Goal: Task Accomplishment & Management: Manage account settings

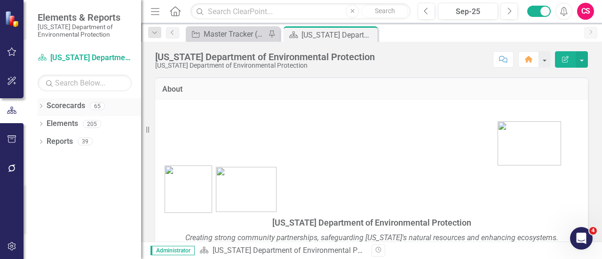
click at [41, 105] on icon at bounding box center [41, 106] width 2 height 4
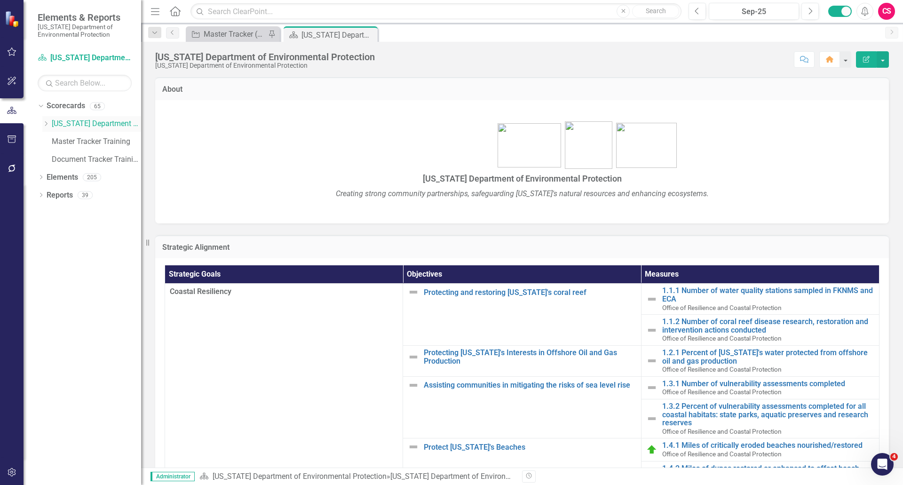
click at [48, 125] on icon "Dropdown" at bounding box center [45, 124] width 7 height 6
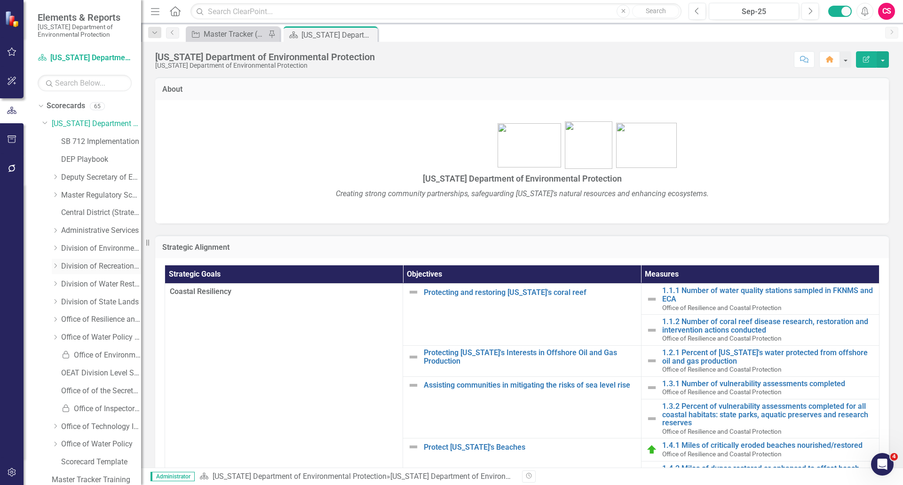
click at [53, 265] on icon "Dropdown" at bounding box center [55, 266] width 7 height 6
click at [84, 282] on link "Bureau of Design Construction" at bounding box center [106, 284] width 71 height 11
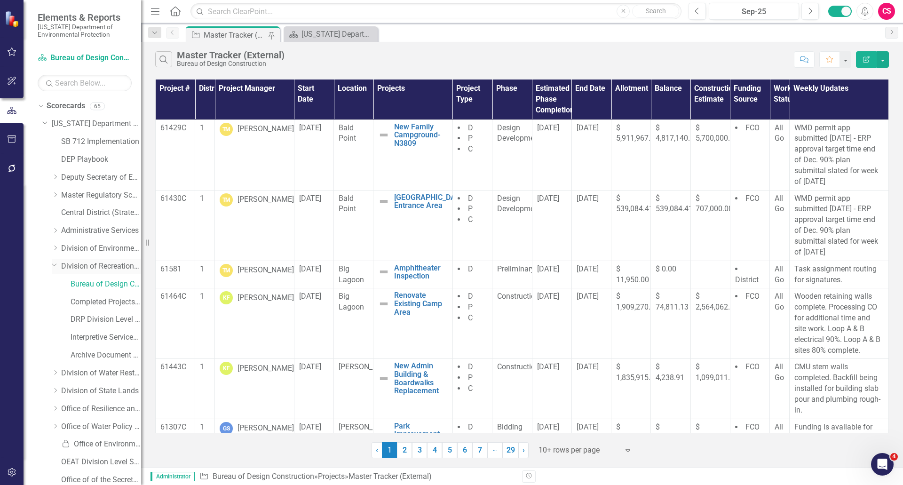
click at [52, 265] on icon "Dropdown" at bounding box center [55, 264] width 6 height 7
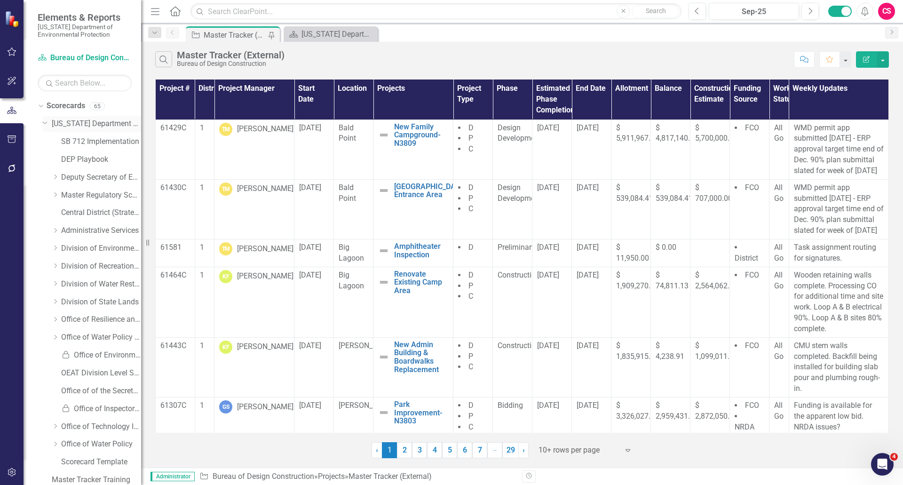
click at [43, 121] on icon "Dropdown" at bounding box center [45, 121] width 6 height 7
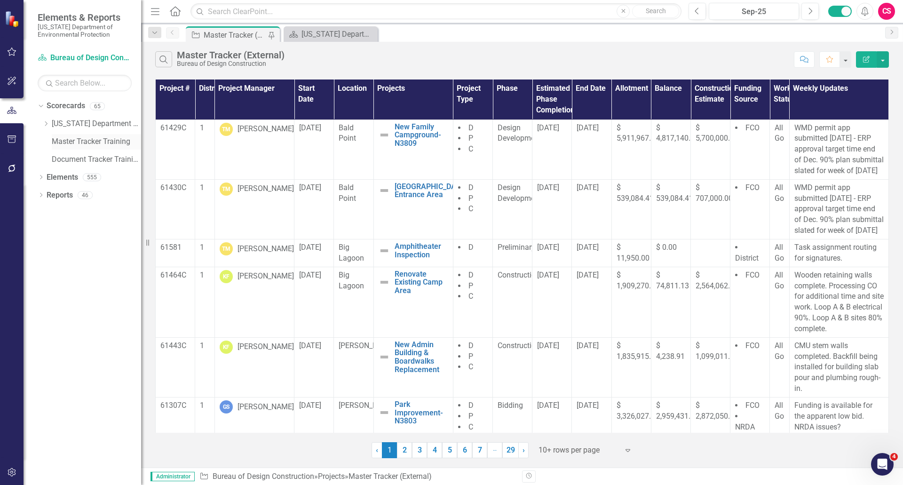
click at [73, 145] on link "Master Tracker Training" at bounding box center [96, 141] width 89 height 11
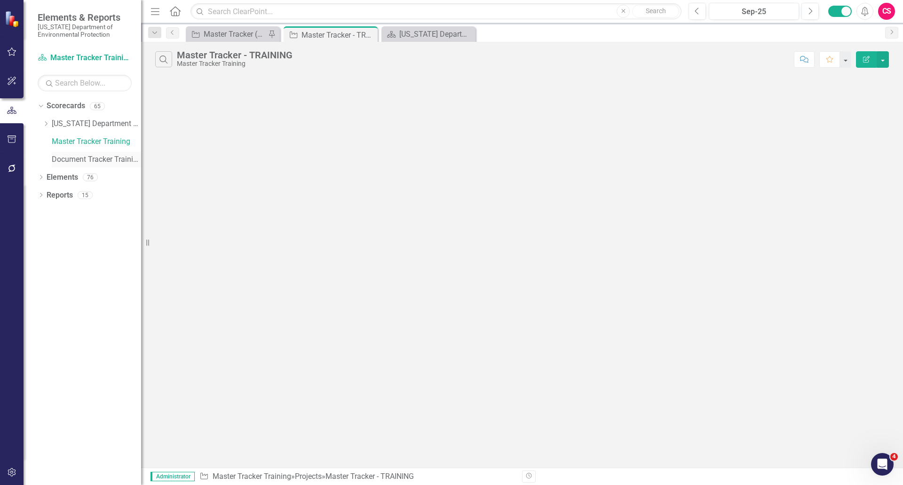
click at [102, 156] on link "Document Tracker Training" at bounding box center [96, 159] width 89 height 11
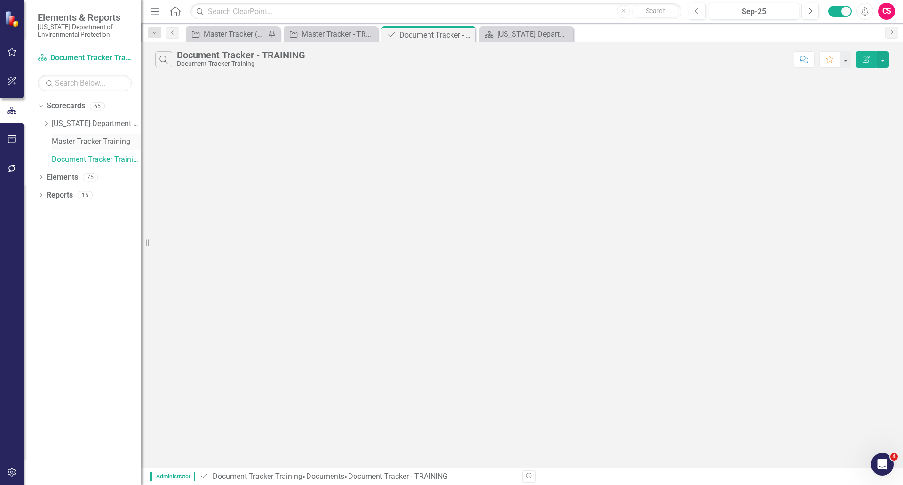
click at [101, 142] on link "Master Tracker Training" at bounding box center [96, 141] width 89 height 11
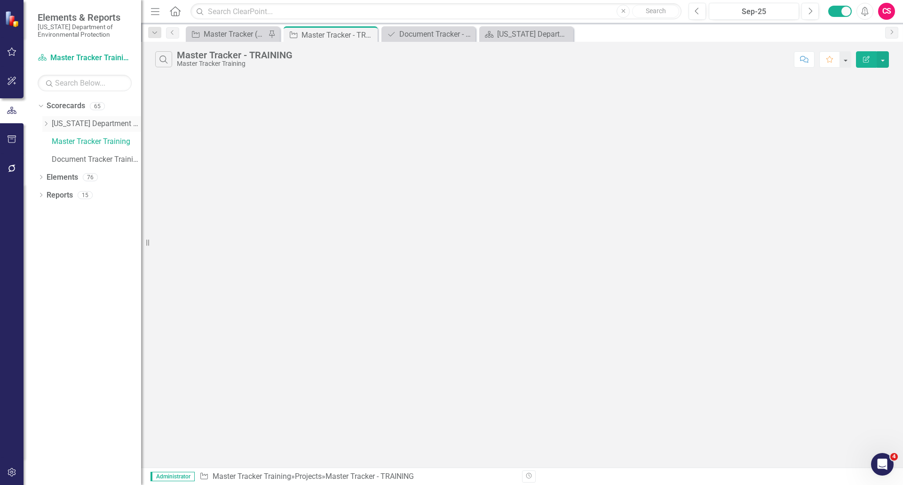
click at [94, 126] on link "[US_STATE] Department of Environmental Protection" at bounding box center [96, 123] width 89 height 11
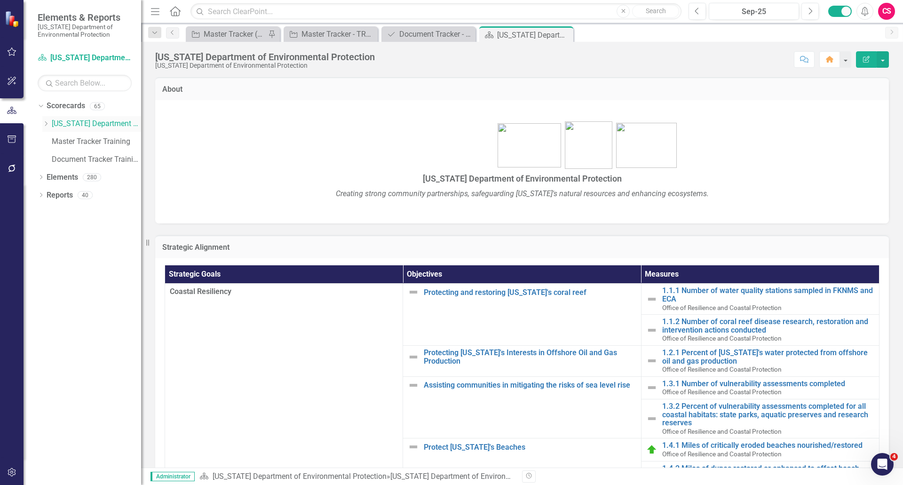
click at [47, 124] on icon "Dropdown" at bounding box center [45, 124] width 7 height 6
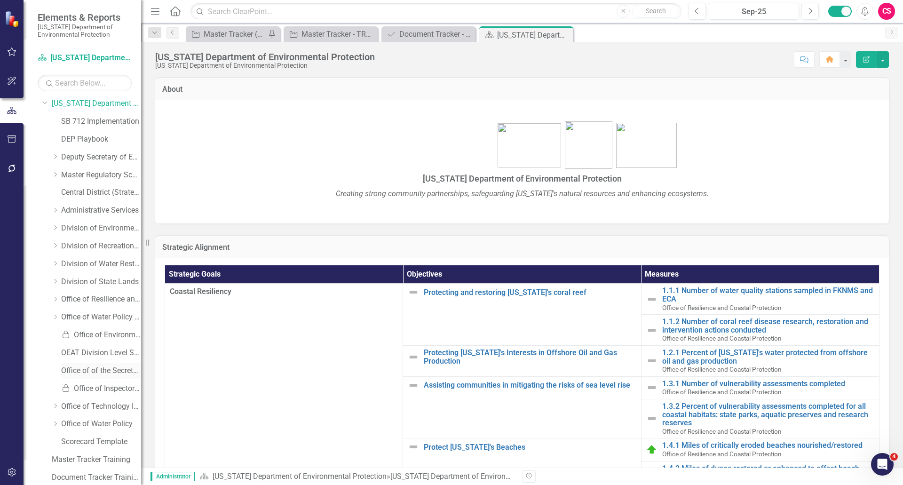
scroll to position [58, 0]
click at [99, 324] on link "Master Tracker Training" at bounding box center [96, 421] width 89 height 11
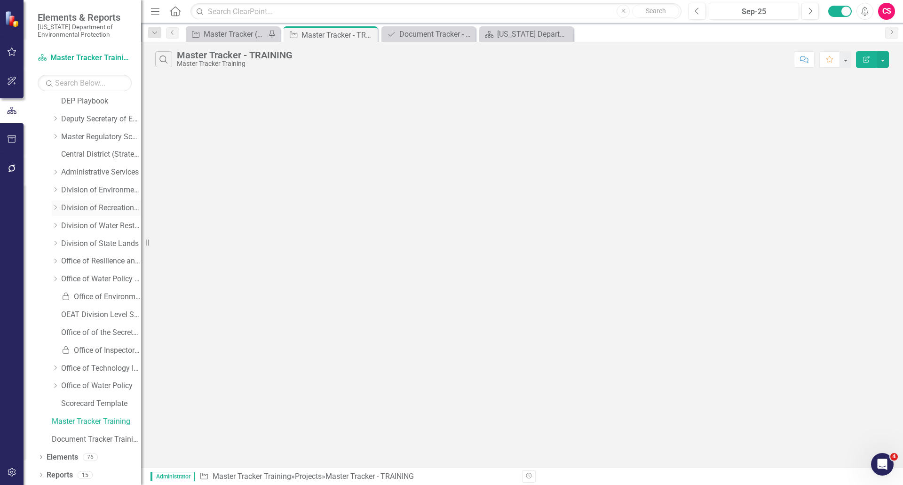
click at [55, 208] on icon "Dropdown" at bounding box center [55, 207] width 7 height 6
click at [91, 222] on link "Bureau of Design Construction" at bounding box center [106, 225] width 71 height 11
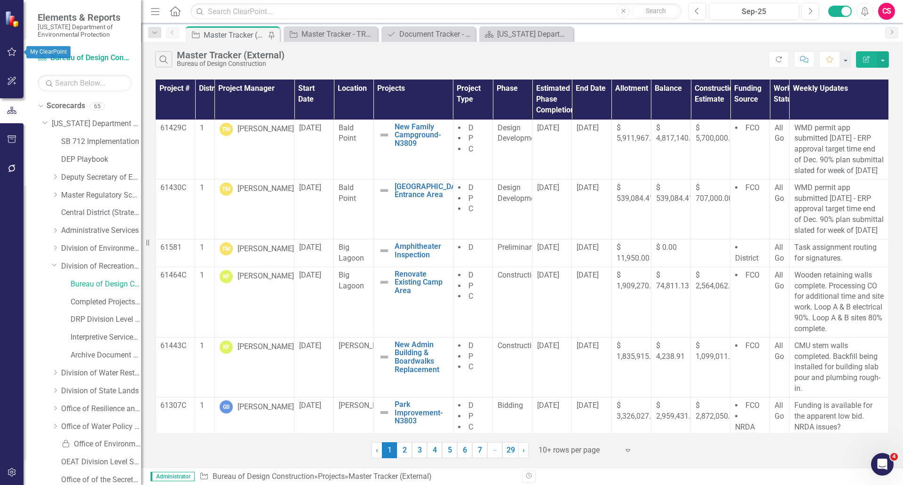
click at [10, 48] on icon "button" at bounding box center [12, 52] width 10 height 8
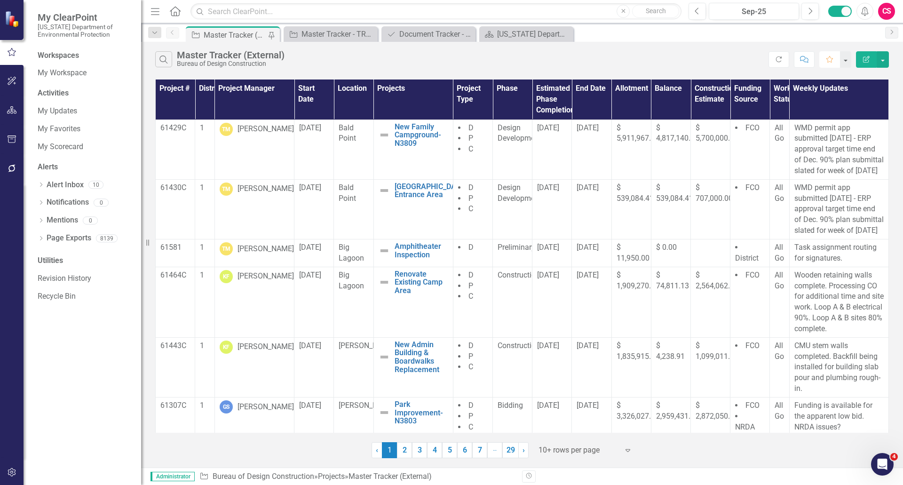
click at [719, 64] on button "Favorite" at bounding box center [829, 59] width 21 height 16
click at [12, 81] on icon "button" at bounding box center [12, 81] width 10 height 8
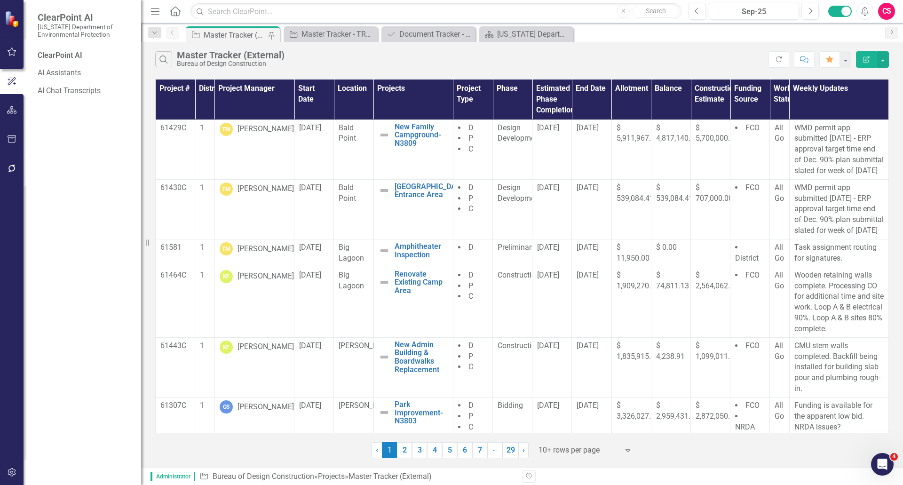
click at [155, 12] on icon "Menu" at bounding box center [155, 11] width 12 height 10
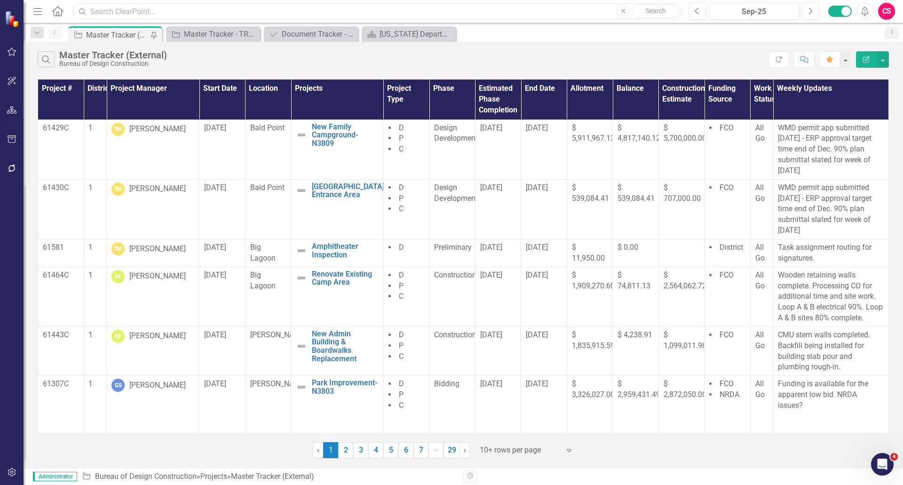
click at [96, 9] on input "text" at bounding box center [377, 11] width 608 height 16
click at [719, 14] on div "CS" at bounding box center [886, 11] width 17 height 17
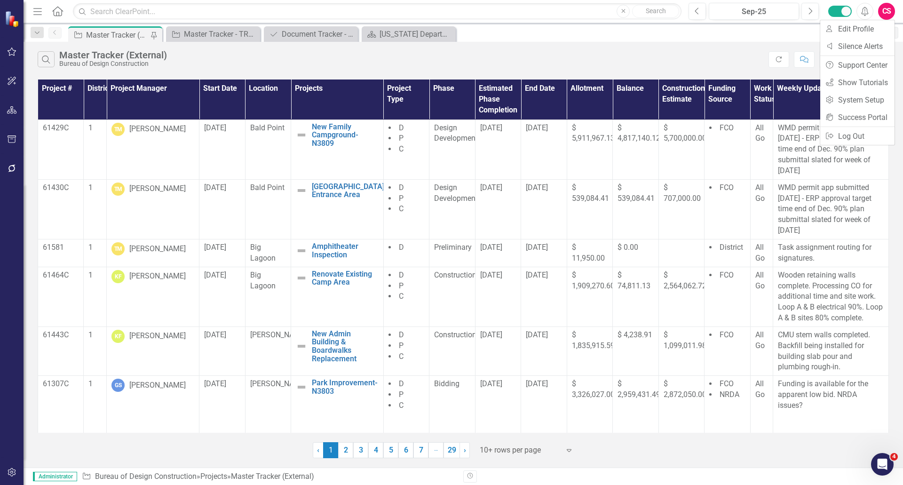
click at [710, 35] on div "Project Master Tracker (External) Pin Project Master Tracker - TRAINING Close D…" at bounding box center [473, 33] width 814 height 15
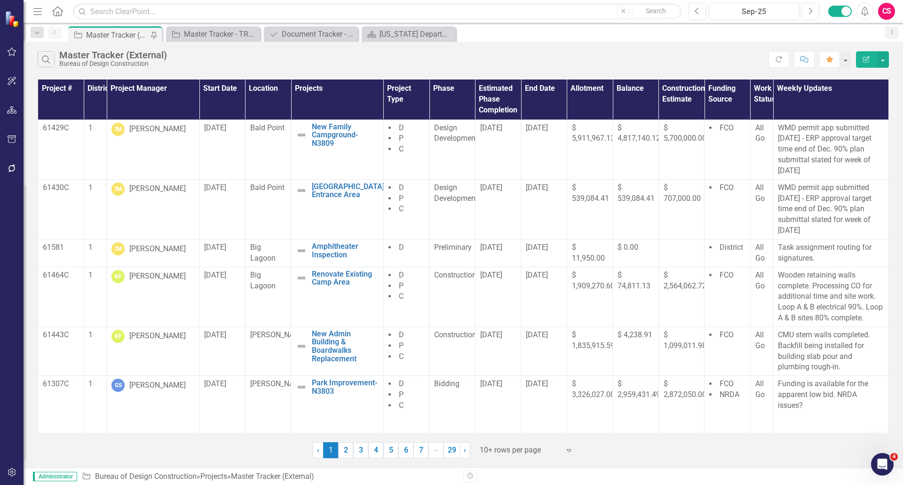
click at [35, 13] on icon "Menu" at bounding box center [37, 11] width 12 height 10
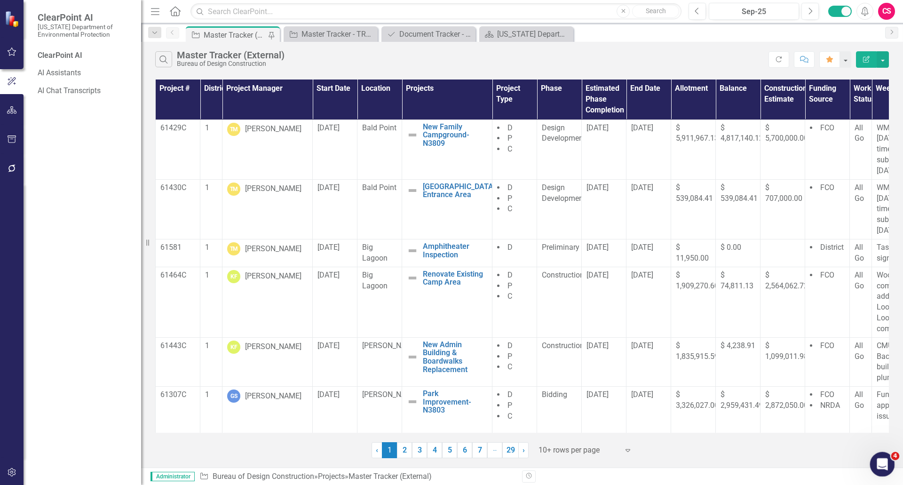
click at [719, 324] on icon "Open Intercom Messenger" at bounding box center [881, 463] width 16 height 16
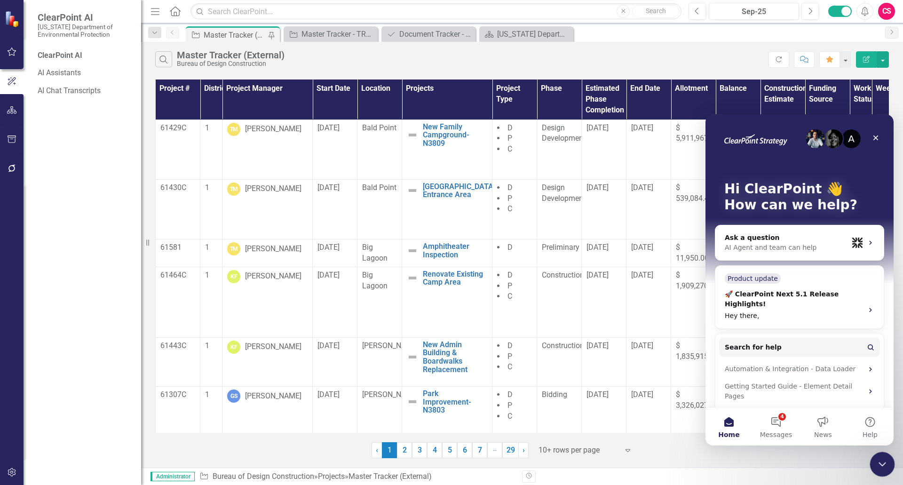
click at [719, 324] on icon "Close Intercom Messenger" at bounding box center [880, 462] width 11 height 11
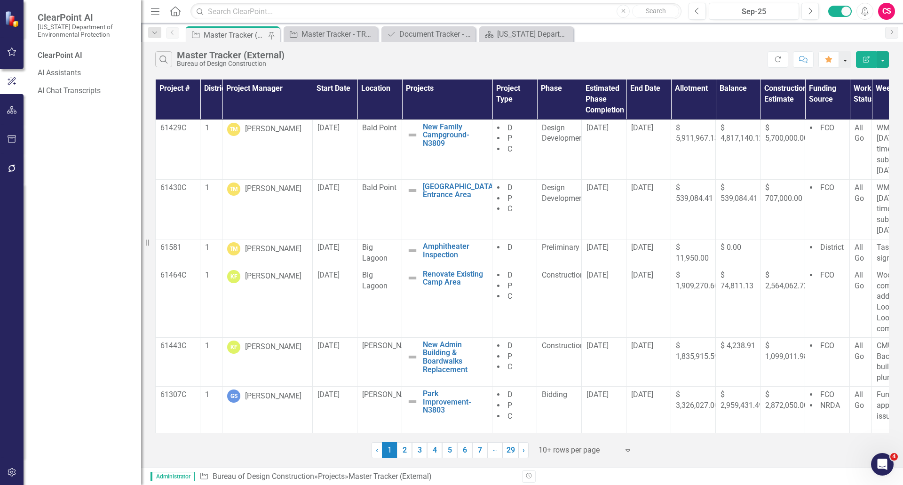
click at [719, 62] on button "button" at bounding box center [845, 59] width 12 height 16
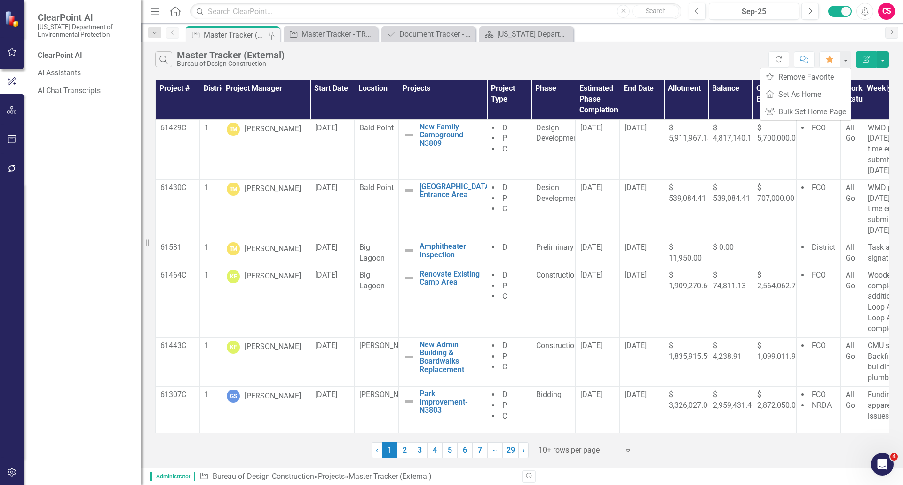
click at [681, 57] on div "Search Master Tracker (External) Bureau of Design Construction" at bounding box center [461, 59] width 613 height 16
click at [18, 114] on button "button" at bounding box center [11, 111] width 21 height 20
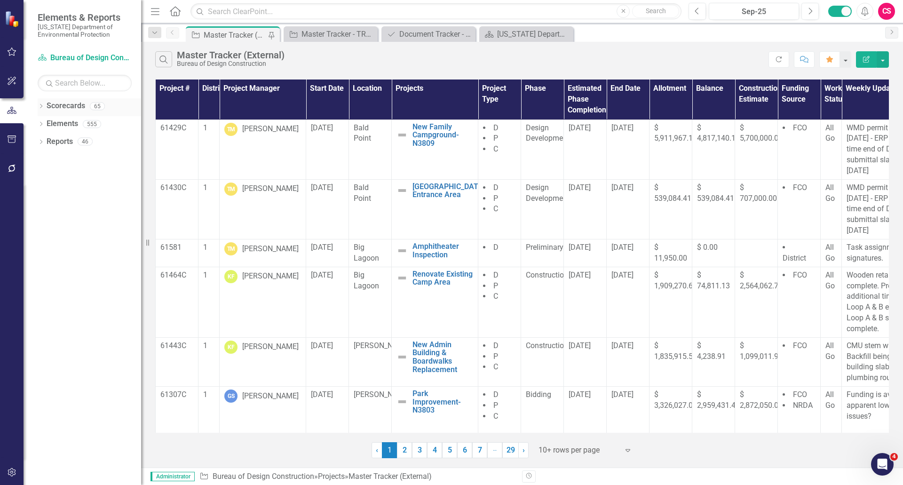
click at [39, 107] on icon "Dropdown" at bounding box center [41, 106] width 7 height 5
click at [46, 121] on icon "Dropdown" at bounding box center [45, 124] width 7 height 6
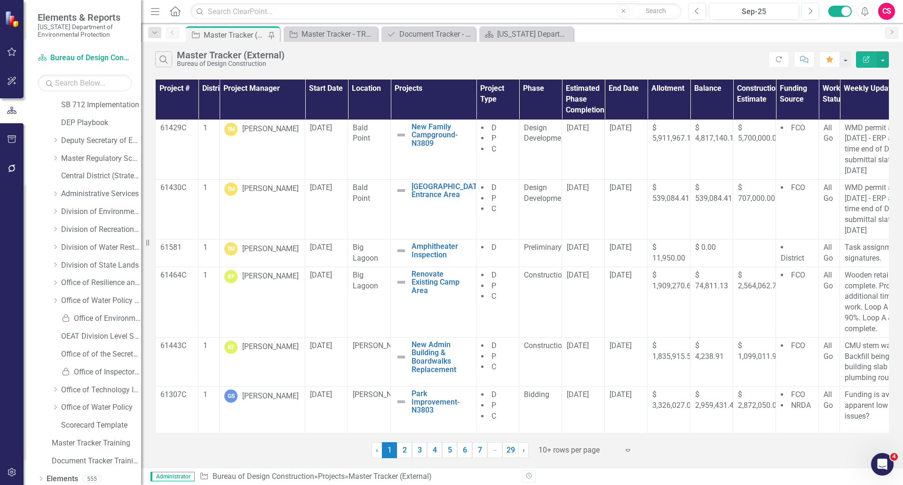
scroll to position [58, 0]
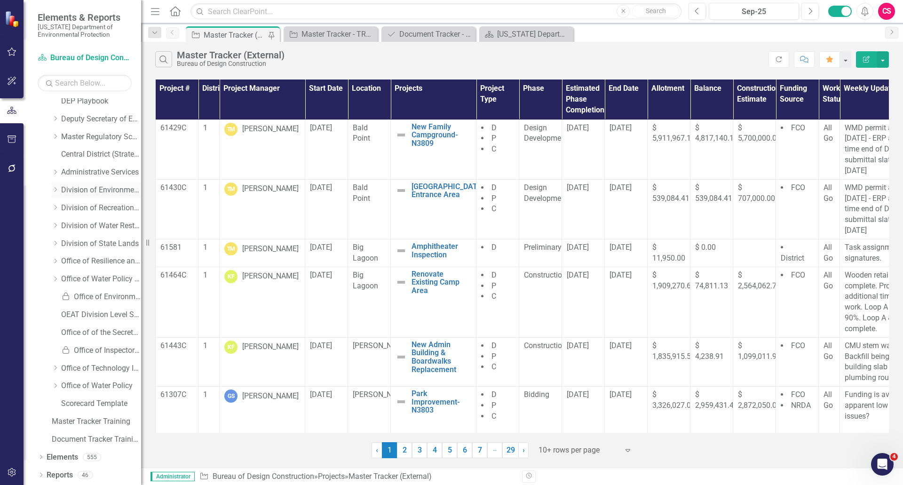
click at [53, 189] on icon "Dropdown" at bounding box center [55, 190] width 7 height 6
click at [55, 190] on icon "Dropdown" at bounding box center [55, 188] width 6 height 7
click at [55, 206] on icon "Dropdown" at bounding box center [55, 207] width 7 height 6
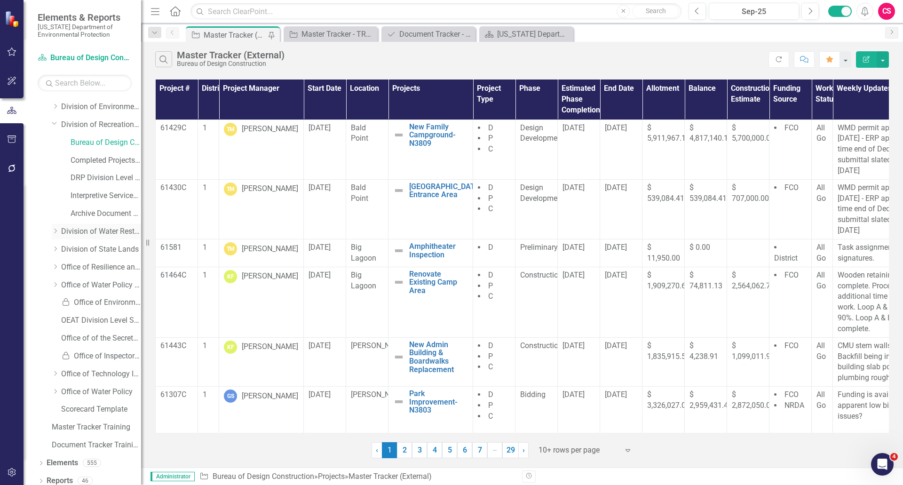
scroll to position [147, 0]
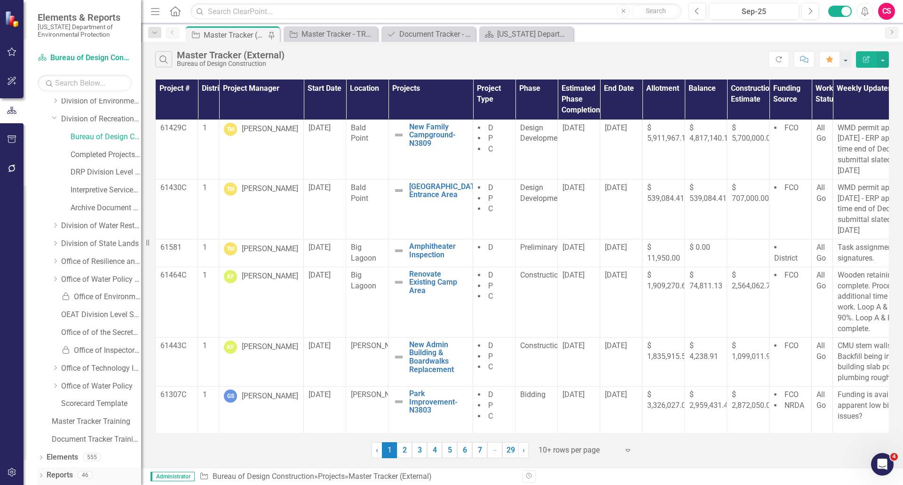
click at [39, 324] on icon "Dropdown" at bounding box center [41, 475] width 7 height 5
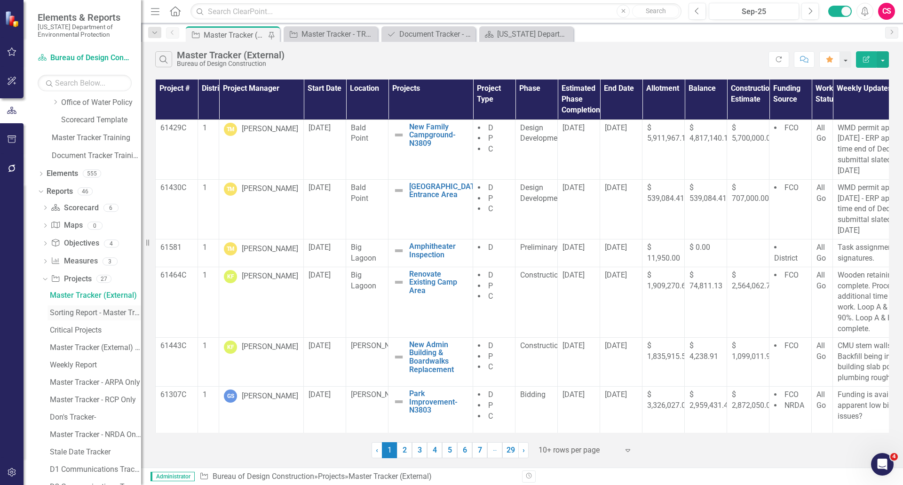
scroll to position [430, 0]
click at [42, 208] on icon "Dropdown" at bounding box center [45, 208] width 7 height 5
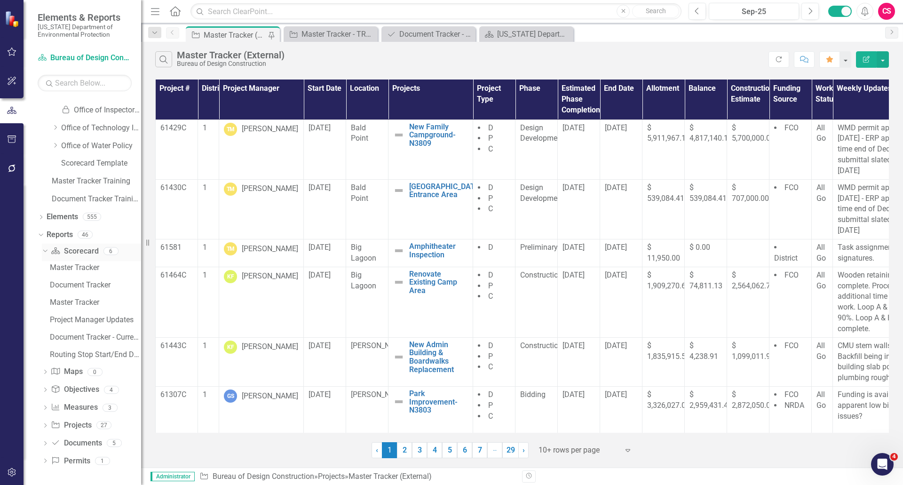
scroll to position [387, 0]
click at [45, 324] on icon "Dropdown" at bounding box center [45, 426] width 7 height 5
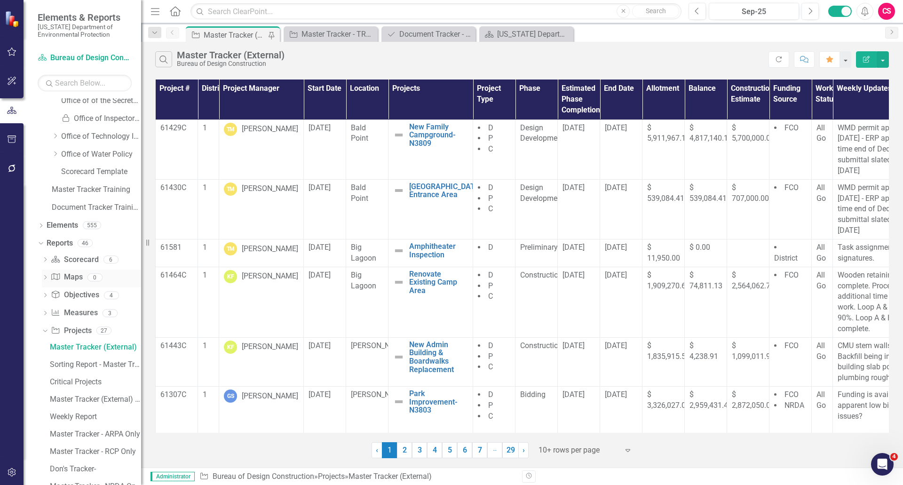
scroll to position [378, 0]
click at [100, 189] on link "Master Tracker Training" at bounding box center [96, 190] width 89 height 11
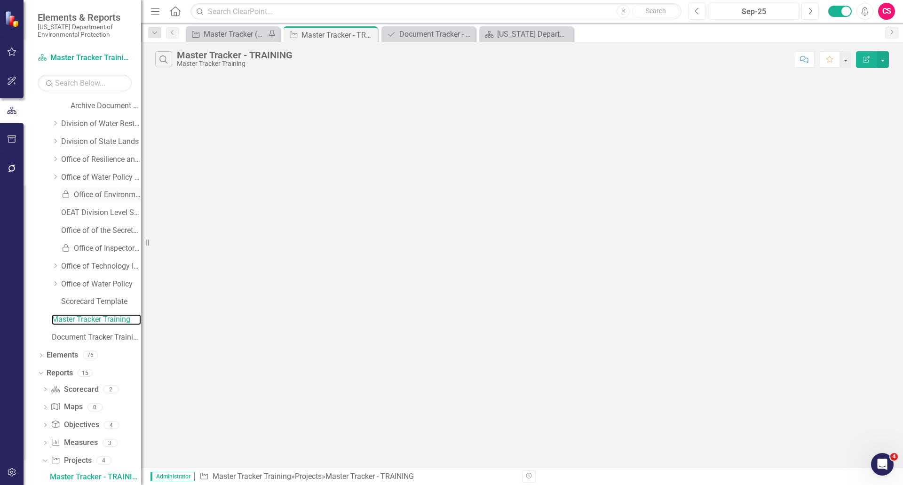
scroll to position [249, 0]
click at [79, 320] on link "Master Tracker Training" at bounding box center [96, 320] width 89 height 11
click at [78, 317] on link "Master Tracker Training" at bounding box center [96, 320] width 89 height 11
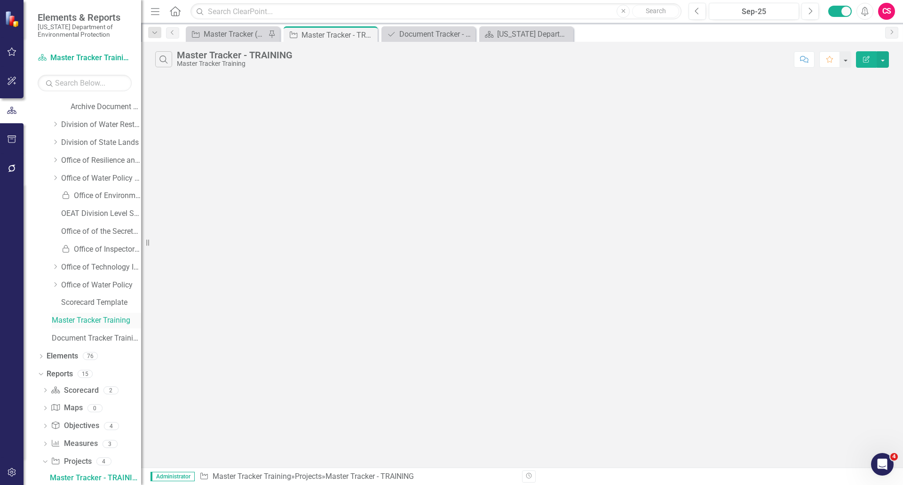
click at [94, 317] on link "Master Tracker Training" at bounding box center [96, 320] width 89 height 11
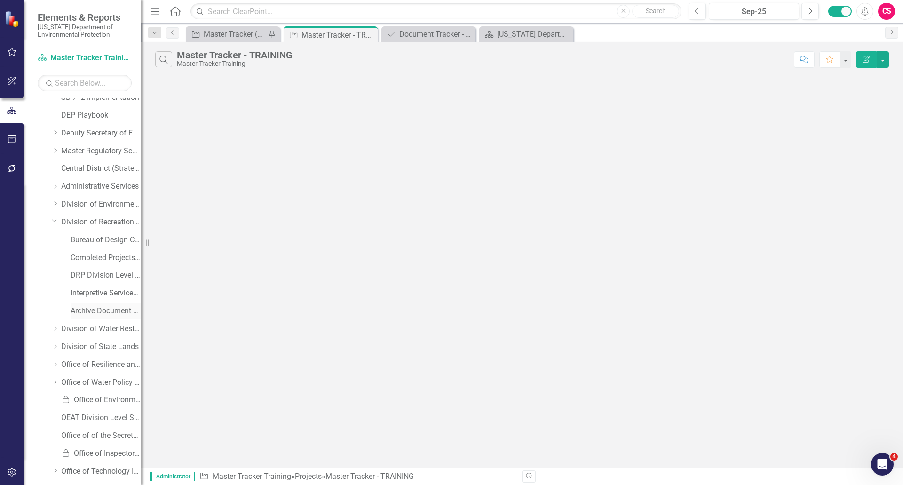
scroll to position [0, 0]
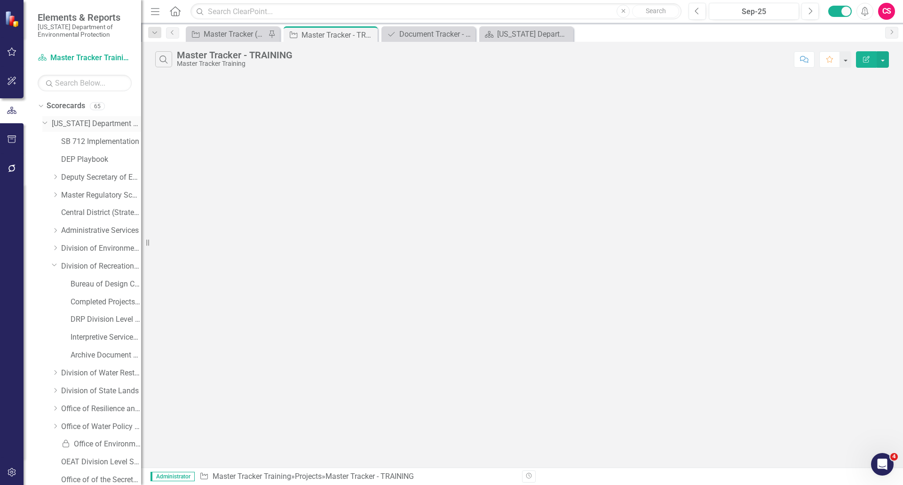
click at [45, 119] on icon "Dropdown" at bounding box center [45, 121] width 6 height 7
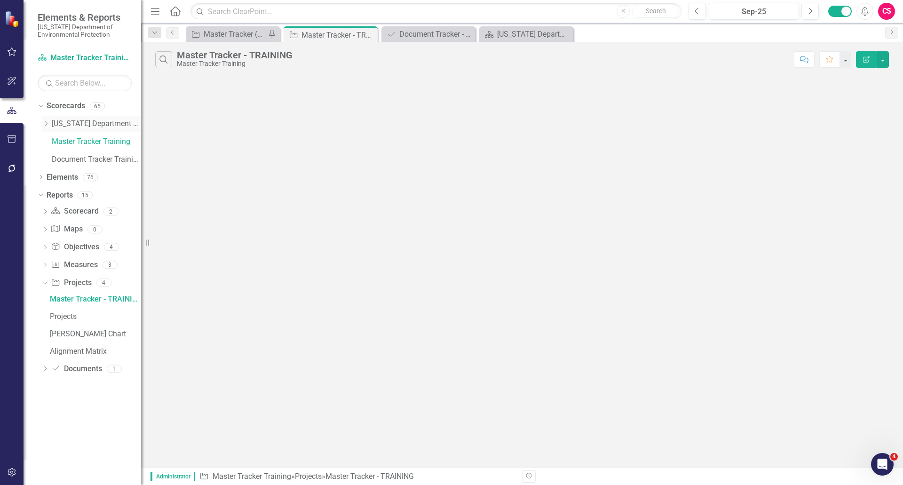
click at [45, 121] on icon at bounding box center [46, 123] width 2 height 5
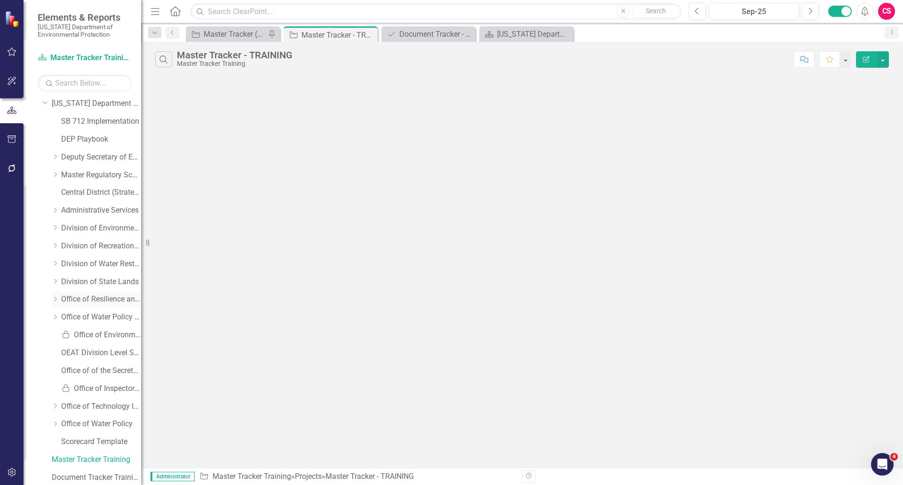
scroll to position [246, 0]
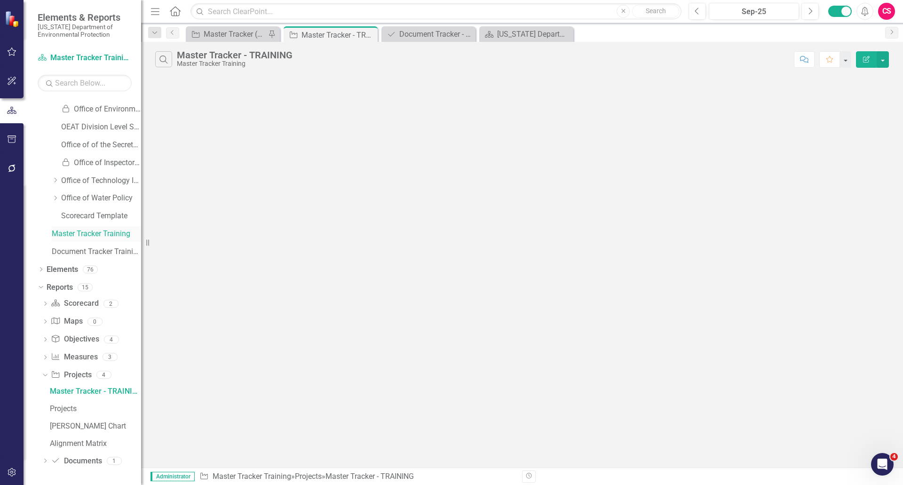
click at [94, 234] on link "Master Tracker Training" at bounding box center [96, 233] width 89 height 11
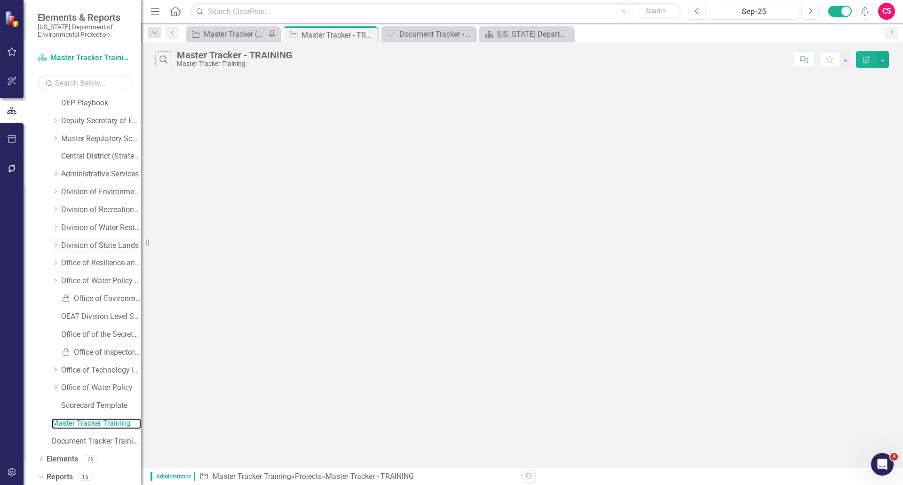
scroll to position [0, 0]
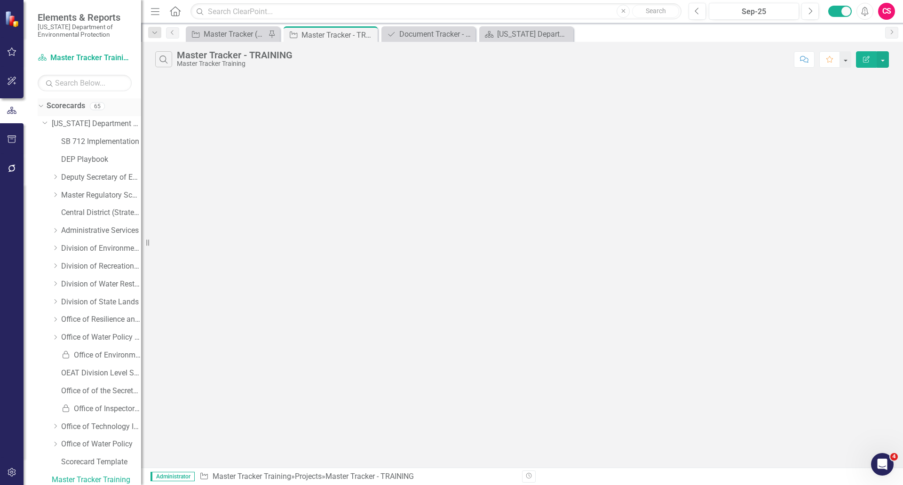
click at [60, 103] on link "Scorecards" at bounding box center [66, 106] width 39 height 11
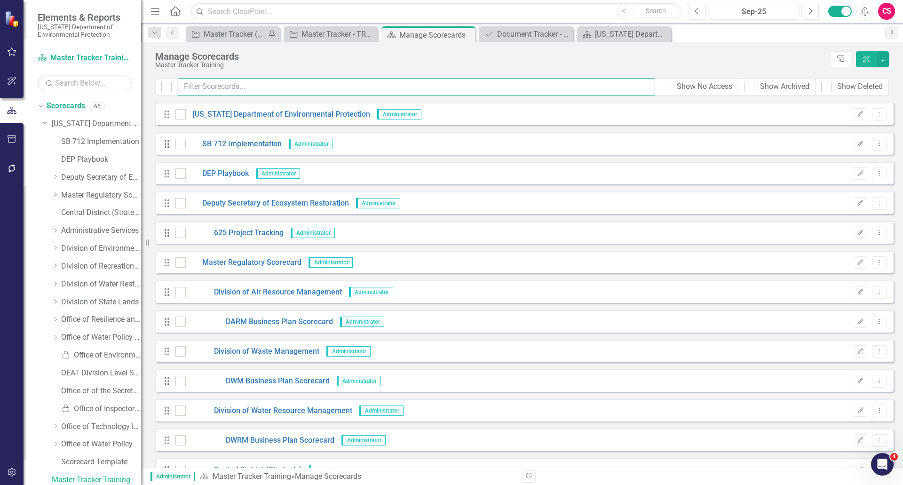
click at [246, 91] on input "text" at bounding box center [416, 86] width 477 height 17
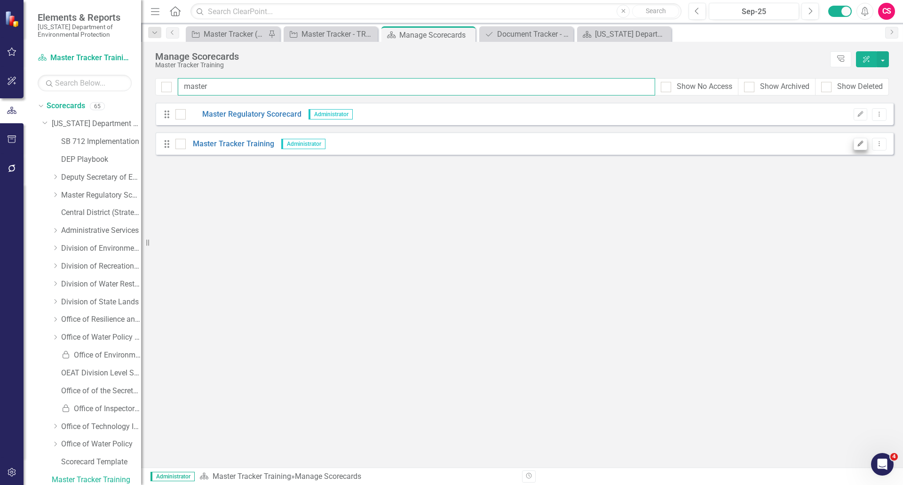
type input "master"
click at [719, 144] on icon "Edit" at bounding box center [860, 144] width 7 height 6
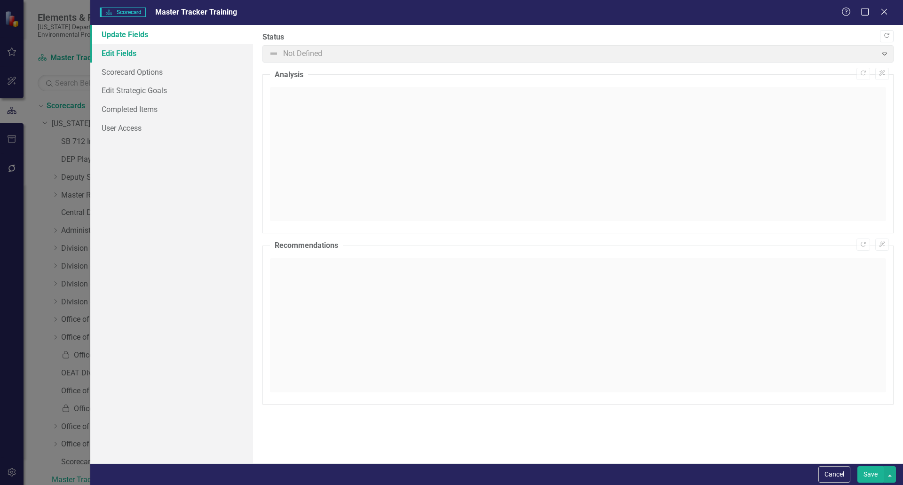
click at [163, 60] on link "Edit Fields" at bounding box center [171, 53] width 163 height 19
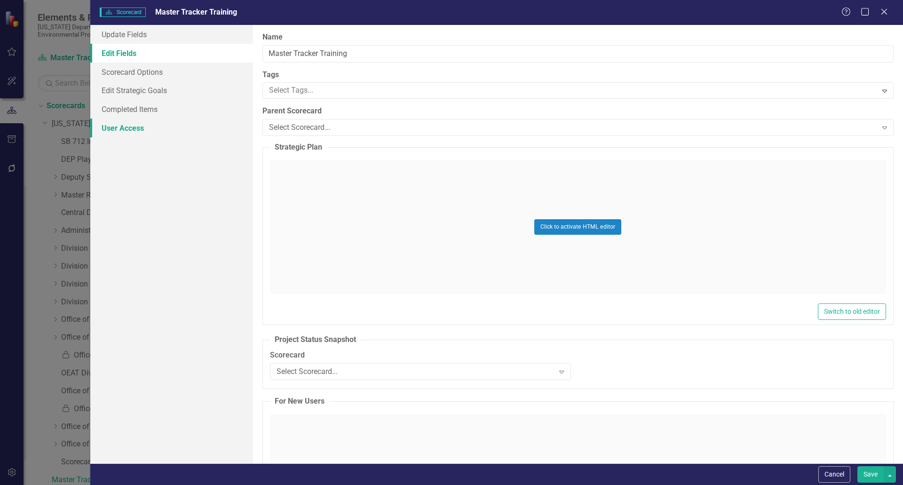
click at [152, 122] on link "User Access" at bounding box center [171, 127] width 163 height 19
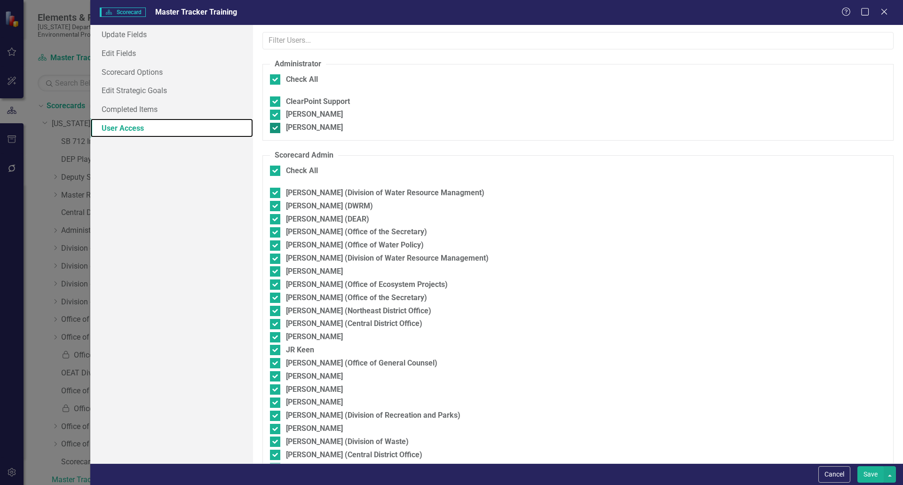
checkbox input "false"
click at [719, 324] on button "Cancel" at bounding box center [834, 474] width 32 height 16
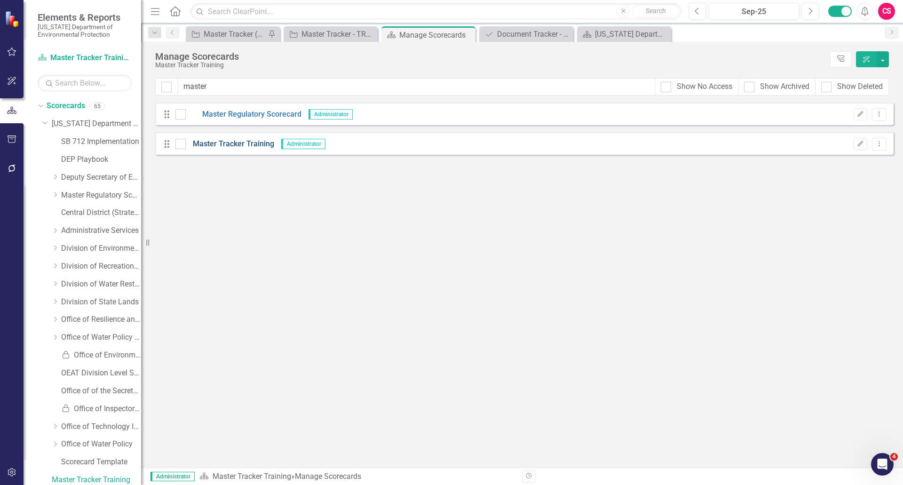
click at [238, 143] on link "Master Tracker Training" at bounding box center [230, 144] width 88 height 11
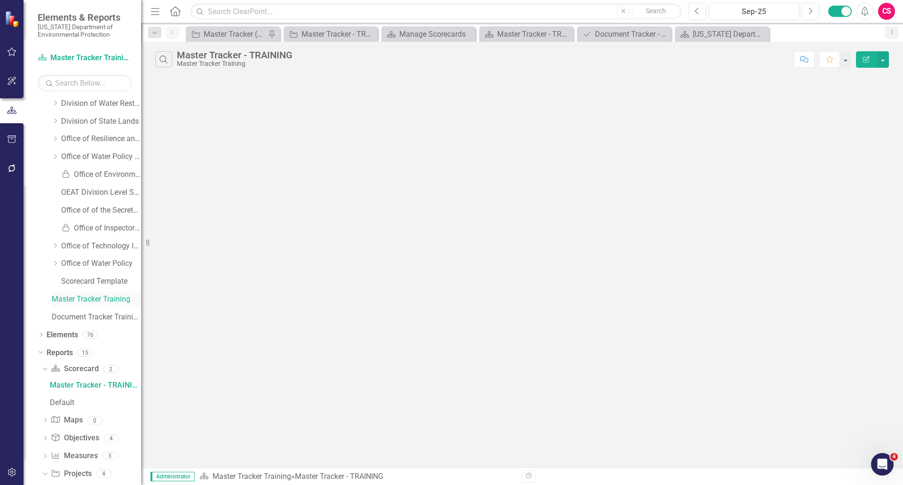
scroll to position [181, 0]
click at [104, 295] on link "Master Tracker Training" at bounding box center [96, 298] width 89 height 11
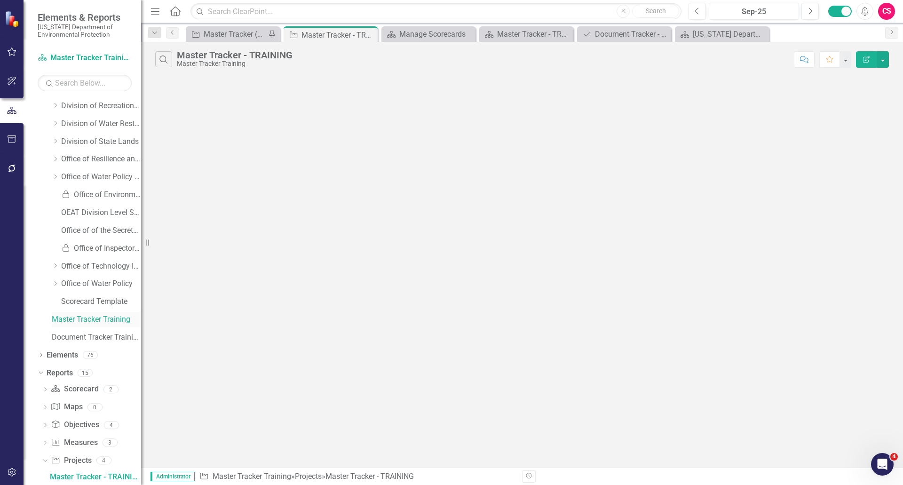
scroll to position [160, 0]
click at [68, 324] on link "Elements" at bounding box center [62, 355] width 31 height 11
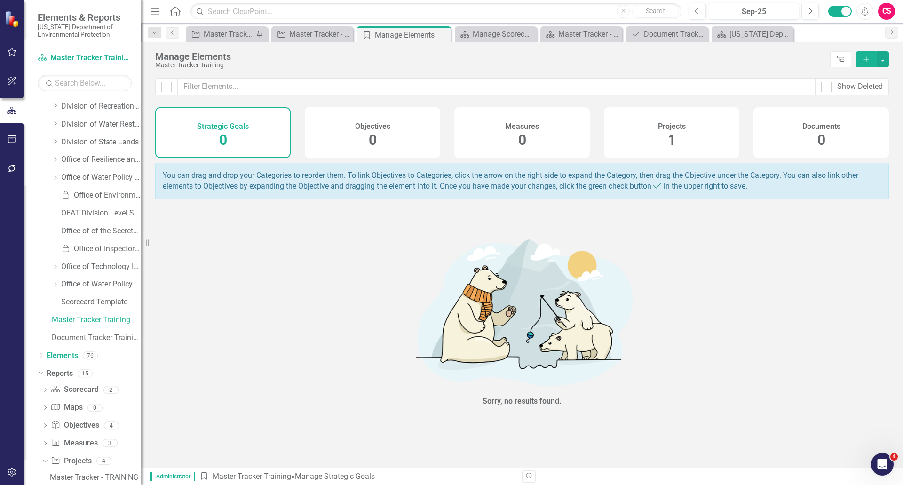
click at [677, 140] on div "Projects 1" at bounding box center [671, 132] width 135 height 51
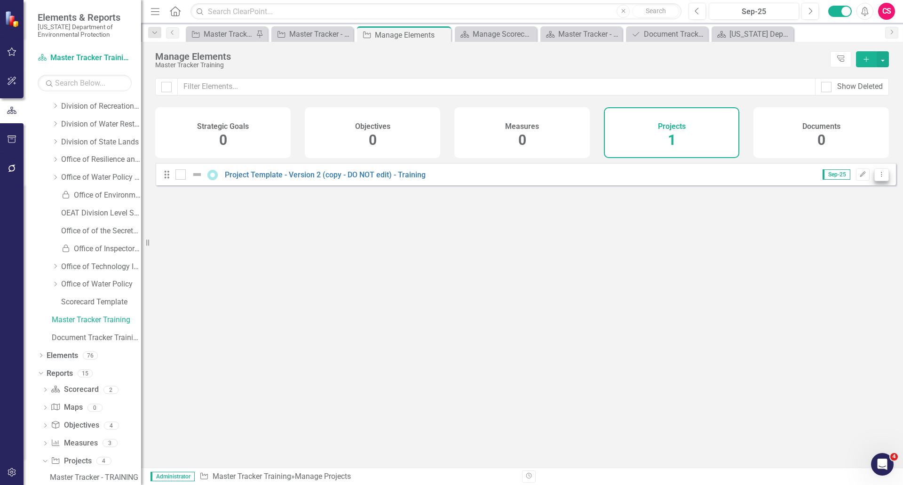
click at [719, 181] on button "Dropdown Menu" at bounding box center [881, 174] width 15 height 13
click at [719, 230] on link "Copy Duplicate Project" at bounding box center [841, 231] width 79 height 17
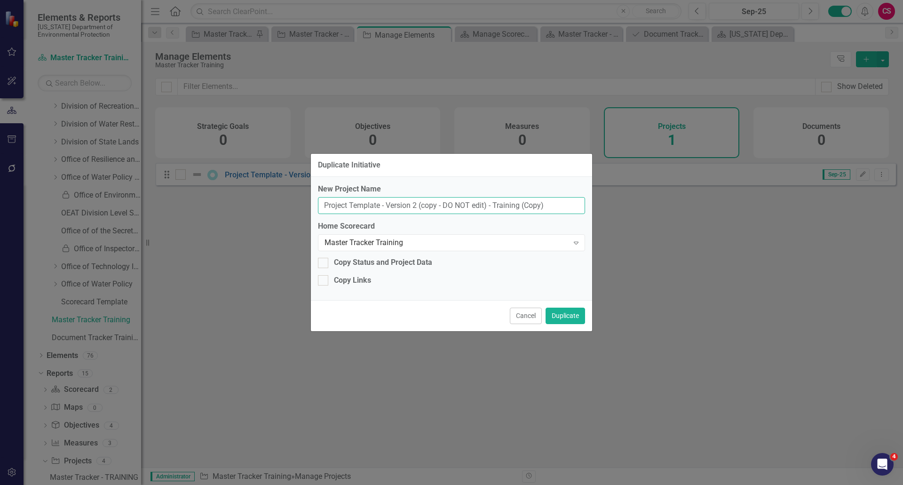
drag, startPoint x: 551, startPoint y: 207, endPoint x: 261, endPoint y: 208, distance: 289.6
click at [261, 208] on div "Duplicate Initiative New Project Name Project Template - Version 2 (copy - DO N…" at bounding box center [451, 242] width 903 height 485
type input "Joseph's Awesome Project to Revitalize a Park"
click at [325, 261] on div at bounding box center [323, 263] width 10 height 10
click at [324, 261] on input "Copy Status and Project Data" at bounding box center [321, 261] width 6 height 6
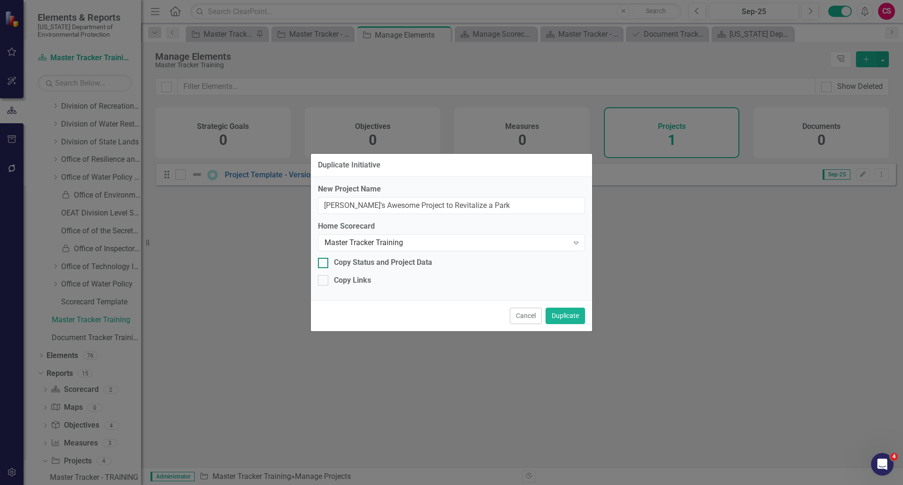
checkbox input "true"
click at [569, 319] on button "Duplicate" at bounding box center [564, 315] width 39 height 16
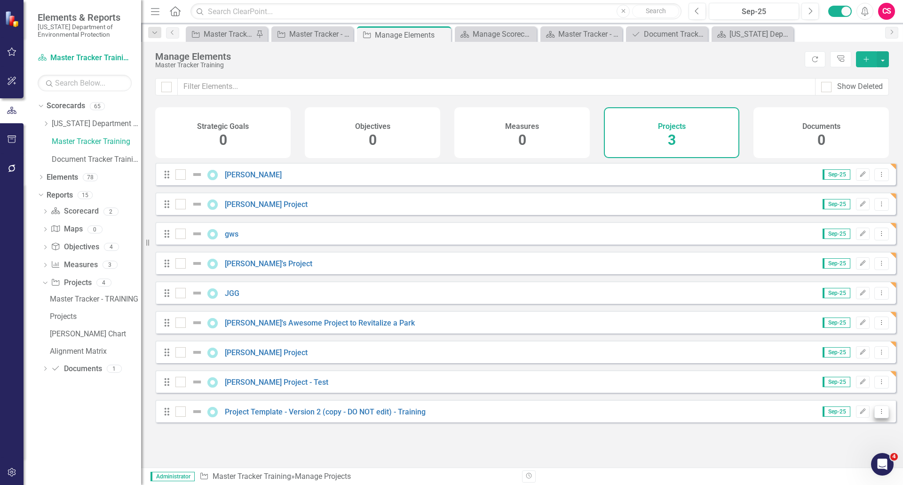
click at [719, 324] on icon "Dropdown Menu" at bounding box center [881, 411] width 8 height 6
click at [719, 324] on link "Copy Duplicate Project" at bounding box center [841, 385] width 79 height 17
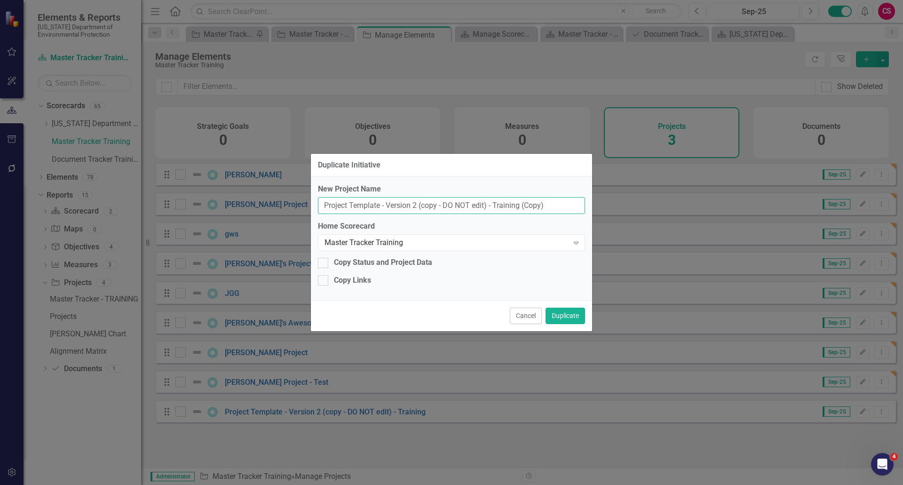
drag, startPoint x: 550, startPoint y: 205, endPoint x: 290, endPoint y: 204, distance: 260.0
click at [290, 204] on div "Duplicate Initiative New Project Name Project Template - Version 2 (copy - DO N…" at bounding box center [451, 242] width 903 height 485
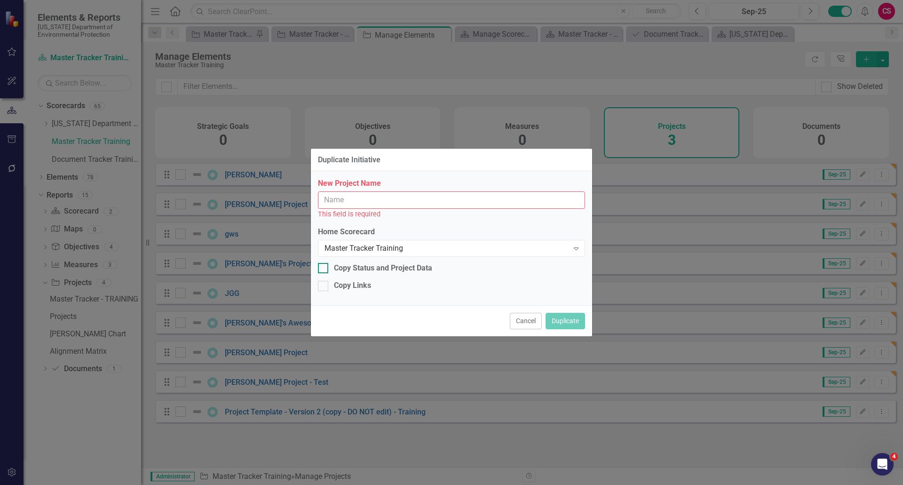
click at [349, 269] on div "Copy Status and Project Data" at bounding box center [383, 268] width 98 height 11
click at [324, 269] on input "Copy Status and Project Data" at bounding box center [321, 266] width 6 height 6
checkbox input "true"
click at [528, 322] on button "Cancel" at bounding box center [526, 321] width 32 height 16
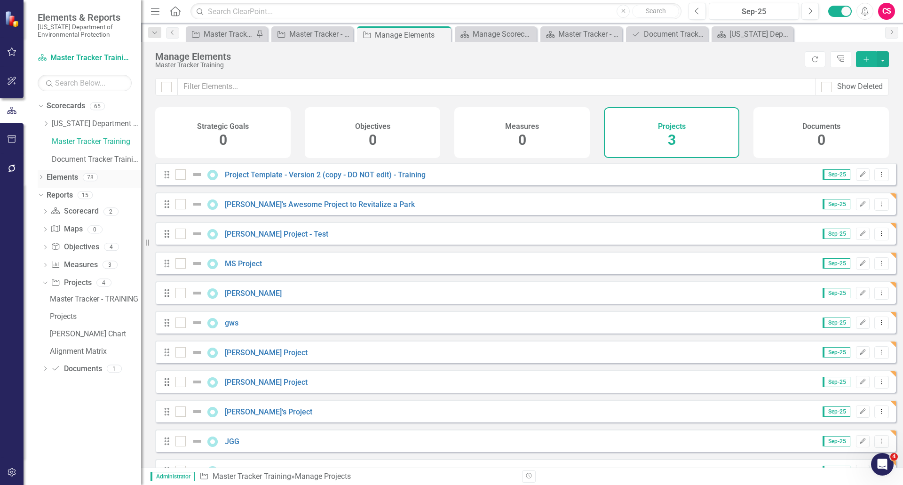
click at [68, 175] on link "Elements" at bounding box center [62, 177] width 31 height 11
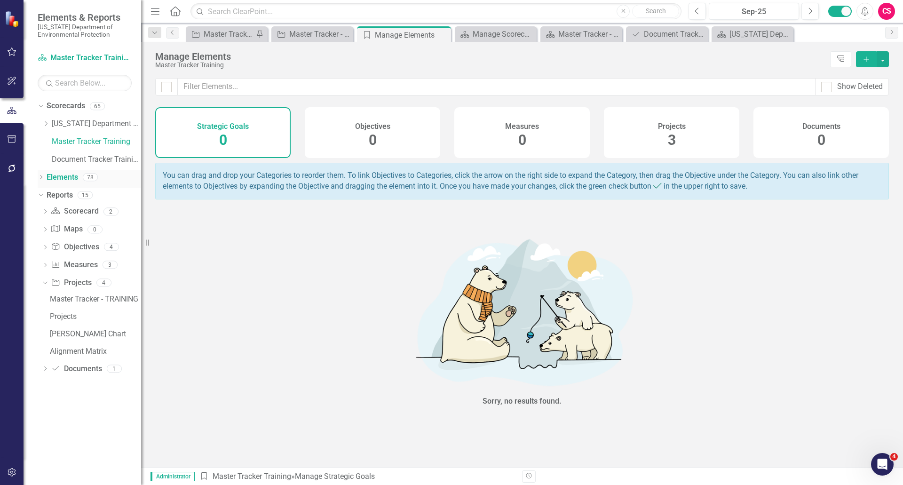
click at [68, 175] on link "Elements" at bounding box center [62, 177] width 31 height 11
click at [672, 138] on span "3" at bounding box center [672, 140] width 8 height 16
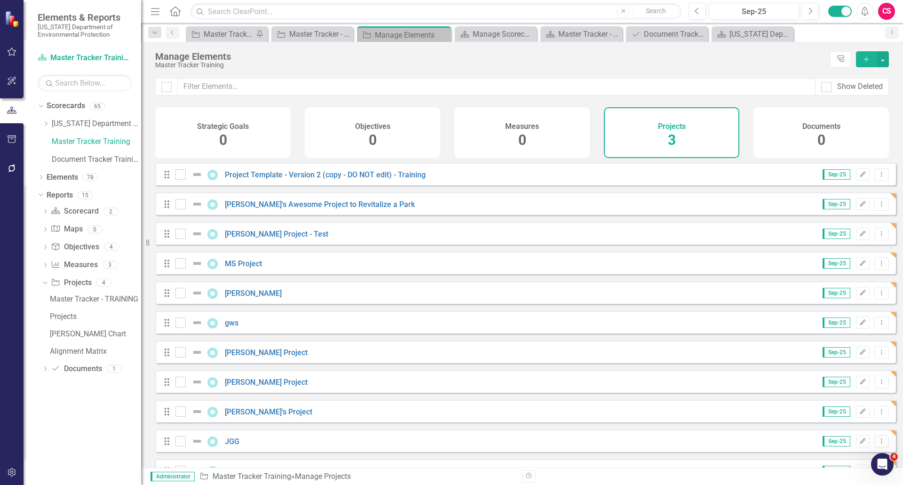
checkbox input "false"
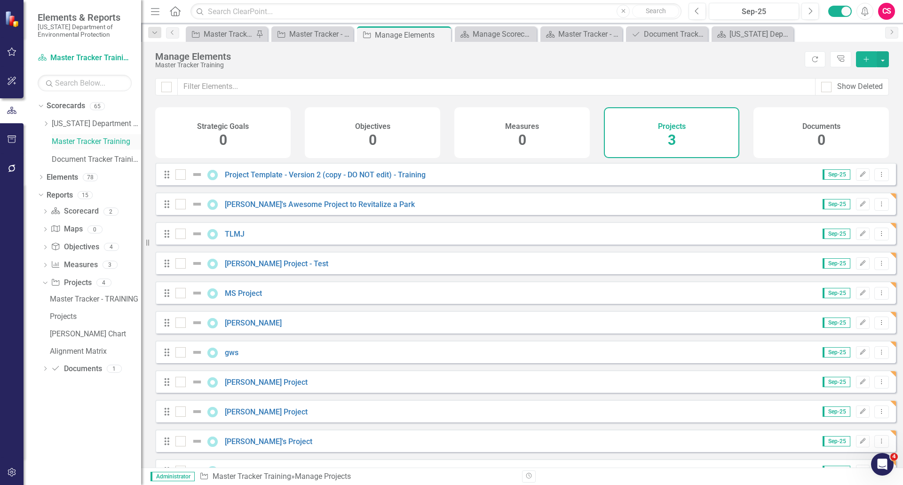
click at [90, 141] on link "Master Tracker Training" at bounding box center [96, 141] width 89 height 11
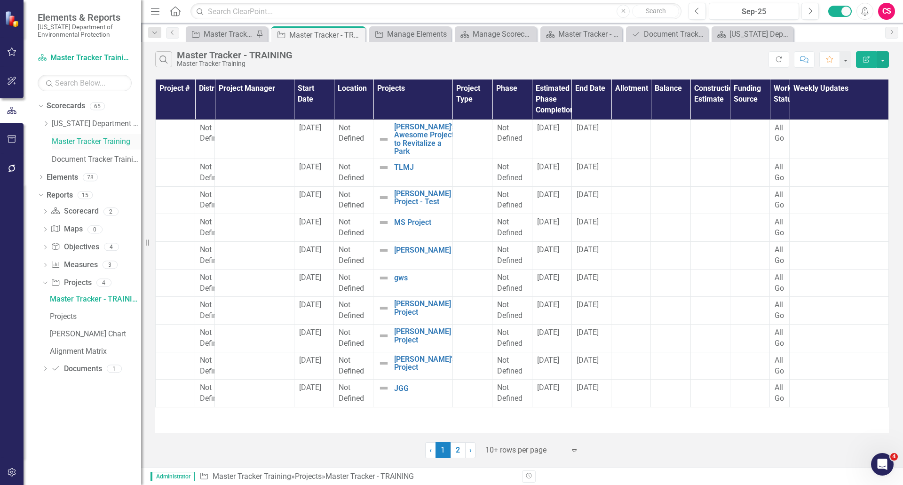
click at [90, 141] on link "Master Tracker Training" at bounding box center [96, 141] width 89 height 11
click at [87, 140] on link "Master Tracker Training" at bounding box center [96, 141] width 89 height 11
click at [66, 179] on link "Elements" at bounding box center [62, 177] width 31 height 11
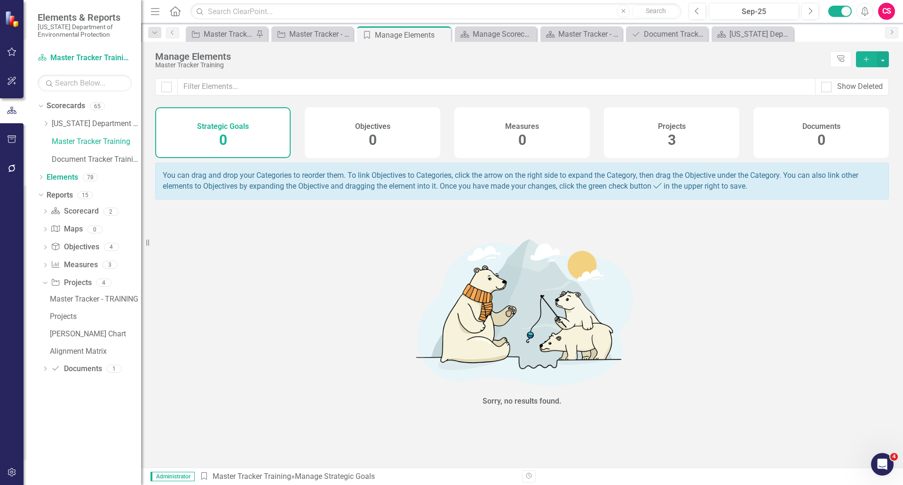
click at [668, 138] on span "3" at bounding box center [672, 140] width 8 height 16
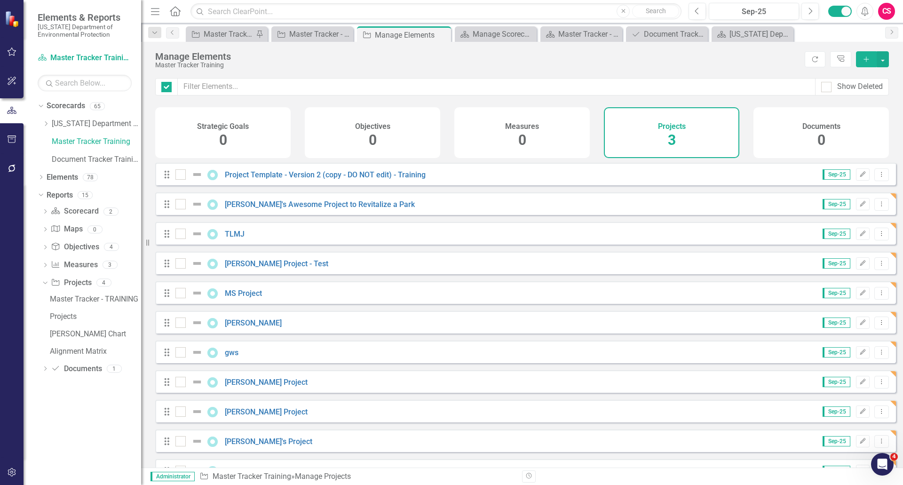
checkbox input "false"
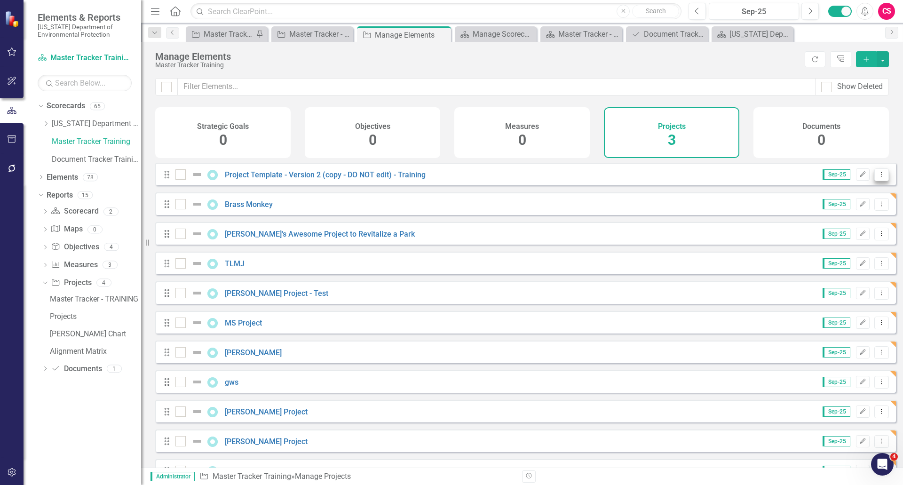
click at [719, 177] on icon "Dropdown Menu" at bounding box center [881, 174] width 8 height 6
click at [719, 105] on div "Show Deleted" at bounding box center [522, 92] width 762 height 29
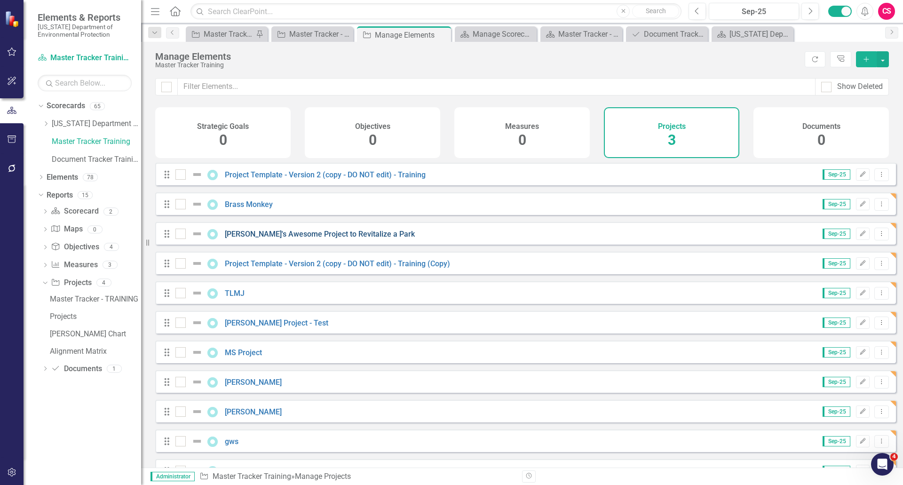
click at [281, 238] on link "Joseph's Awesome Project to Revitalize a Park" at bounding box center [320, 233] width 190 height 9
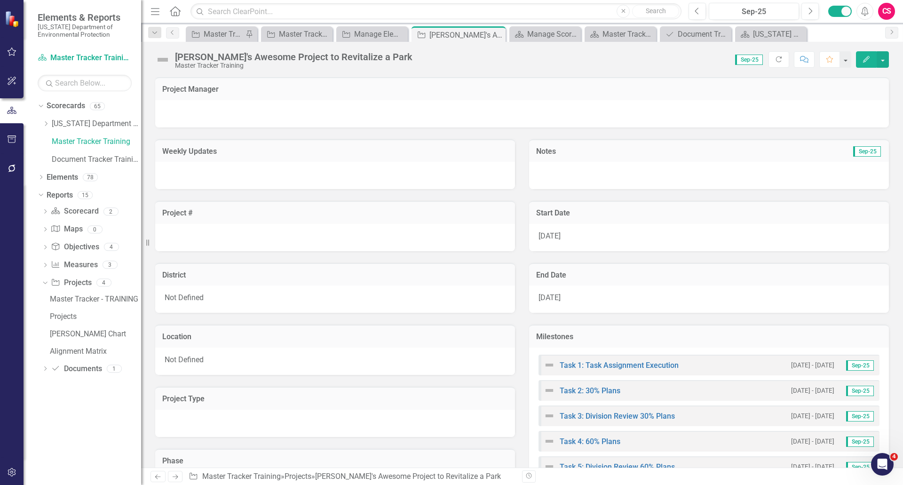
click at [244, 113] on div at bounding box center [521, 113] width 733 height 27
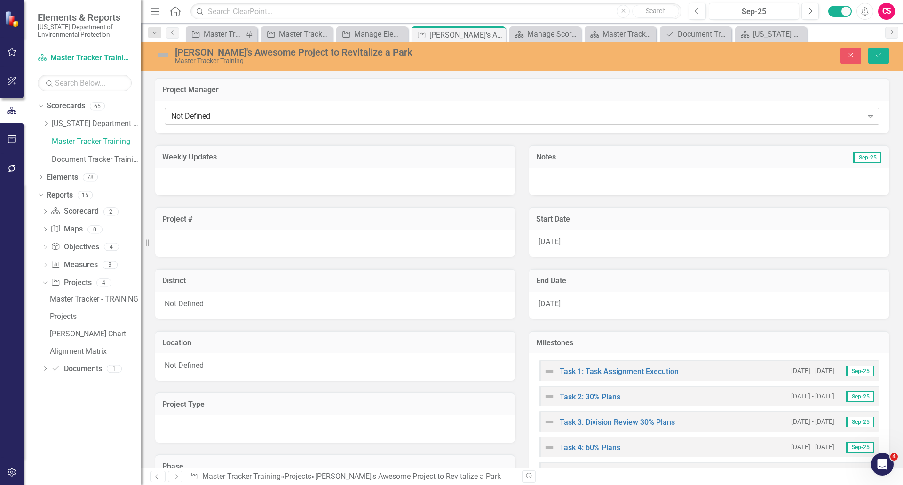
click at [244, 117] on div "Not Defined" at bounding box center [517, 116] width 692 height 11
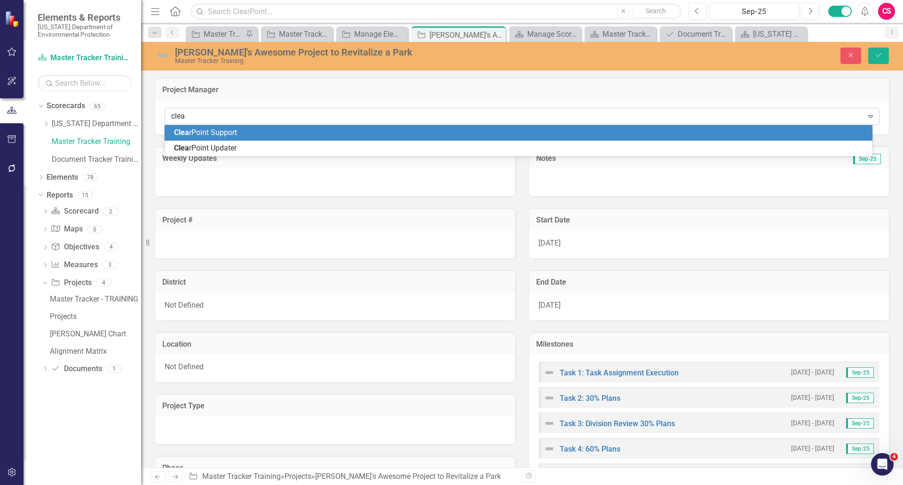
type input "clear"
click at [246, 131] on div "Clear Point Support" at bounding box center [520, 132] width 692 height 11
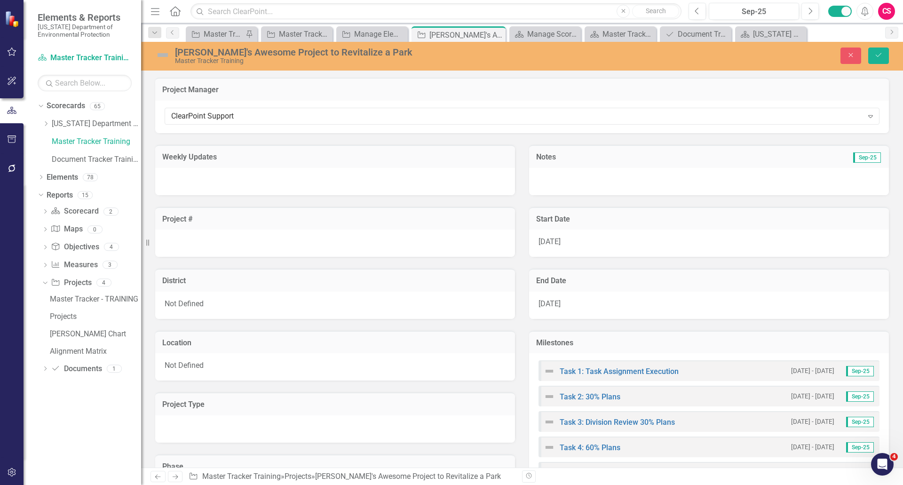
click at [226, 246] on div at bounding box center [335, 242] width 360 height 27
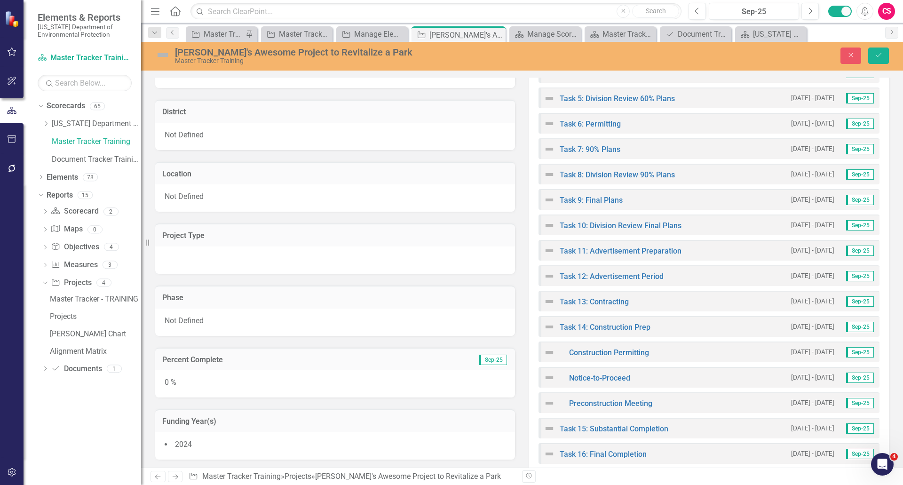
scroll to position [375, 0]
click at [220, 133] on div "Not Defined" at bounding box center [335, 135] width 360 height 27
click at [220, 137] on div "Not Defined" at bounding box center [330, 137] width 318 height 11
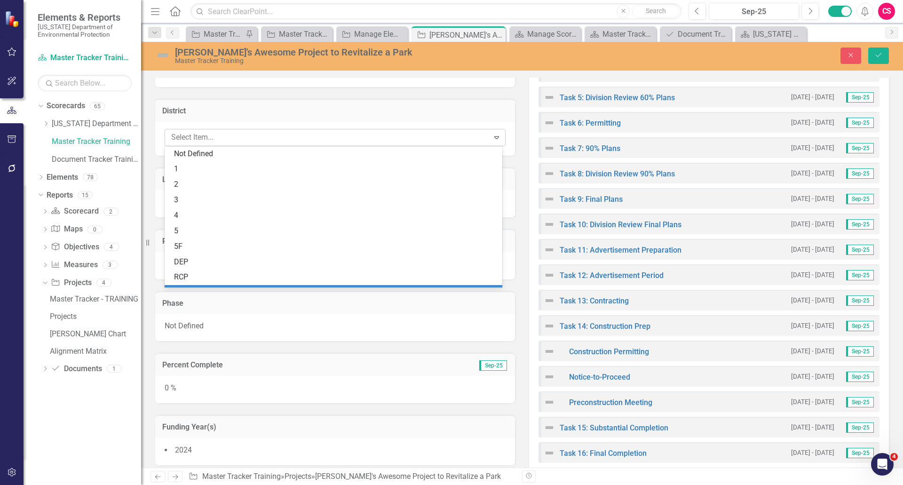
scroll to position [29, 0]
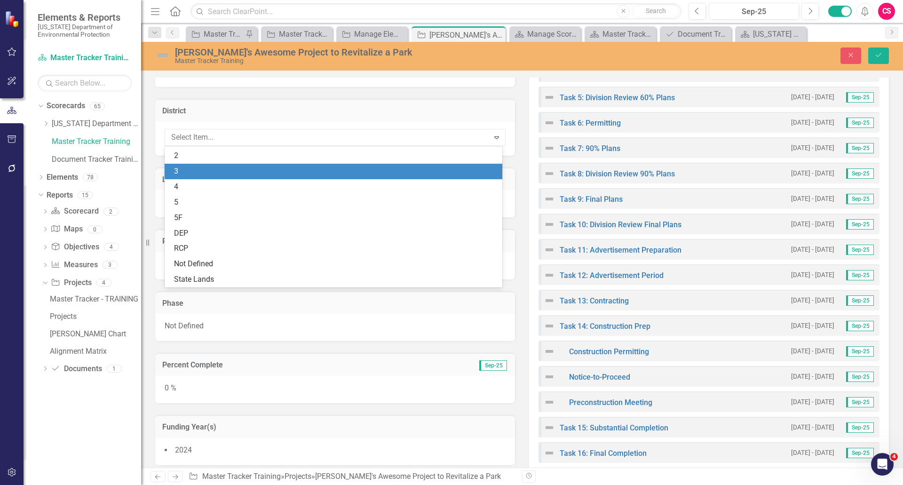
click at [204, 166] on div "3" at bounding box center [335, 171] width 322 height 11
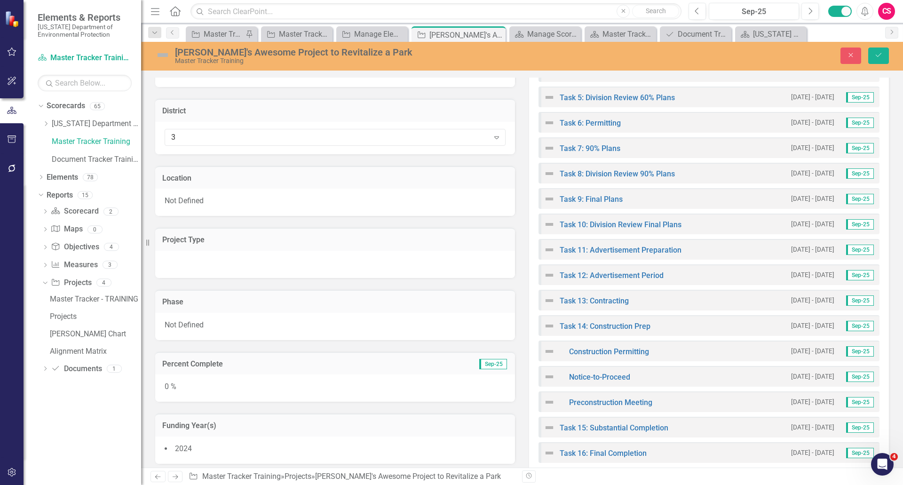
click at [194, 202] on span "Not Defined" at bounding box center [184, 200] width 39 height 9
click at [196, 205] on div "Not Defined" at bounding box center [330, 204] width 318 height 11
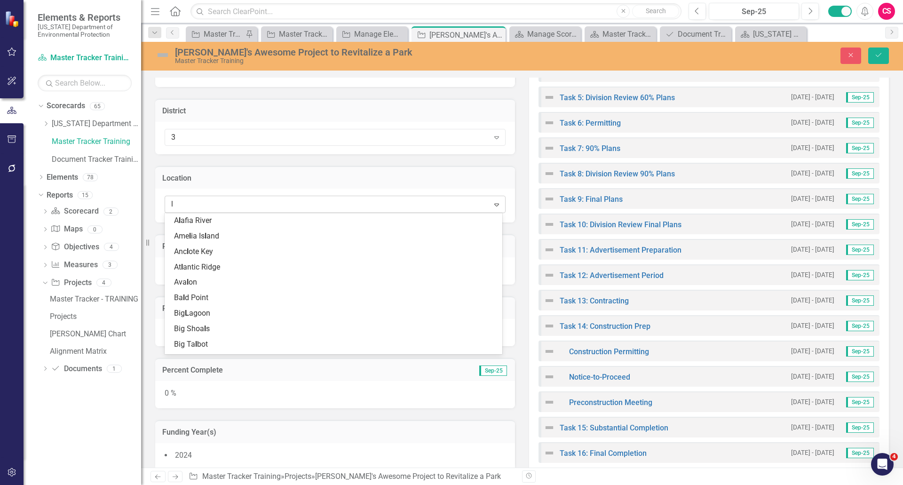
scroll to position [0, 0]
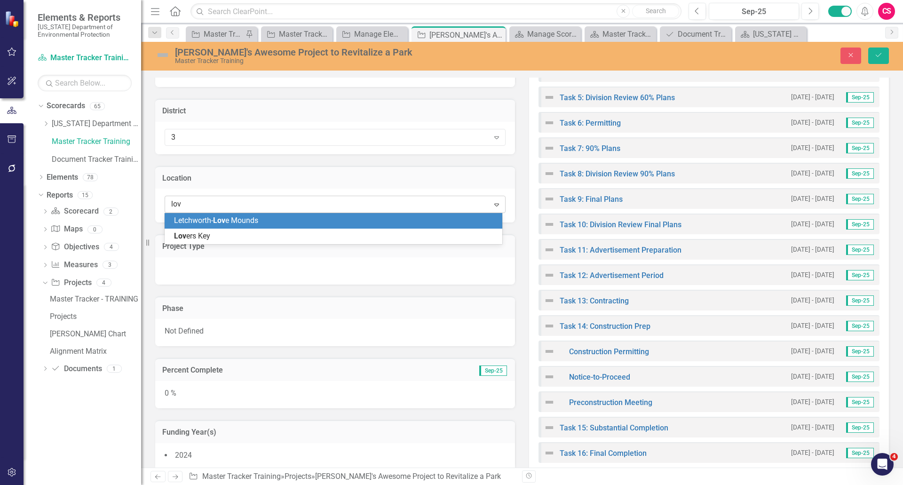
type input "love"
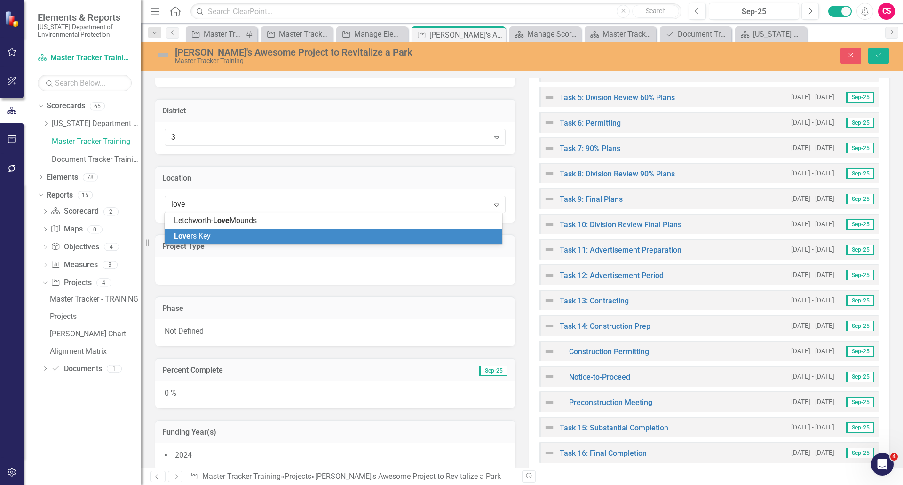
click at [202, 236] on span "Love rs Key" at bounding box center [192, 235] width 37 height 9
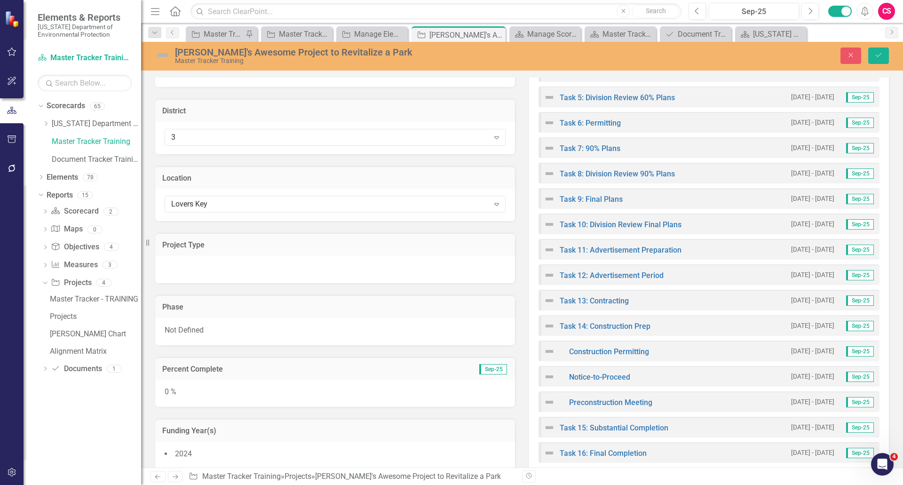
click at [211, 272] on div at bounding box center [335, 269] width 360 height 27
click at [211, 275] on div at bounding box center [328, 271] width 322 height 13
click at [205, 248] on h3 "Project Type" at bounding box center [335, 245] width 346 height 8
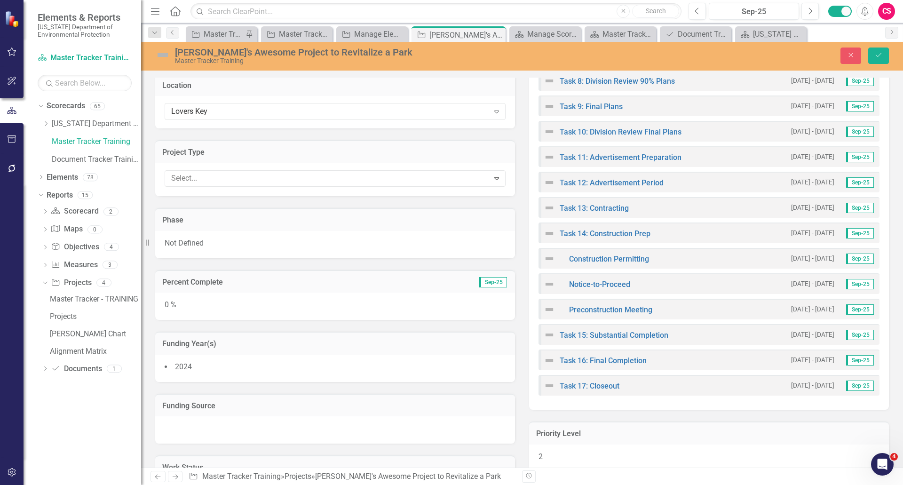
scroll to position [469, 0]
click at [190, 239] on span "Not Defined" at bounding box center [184, 241] width 39 height 9
click at [196, 244] on div "Not Defined" at bounding box center [330, 245] width 318 height 11
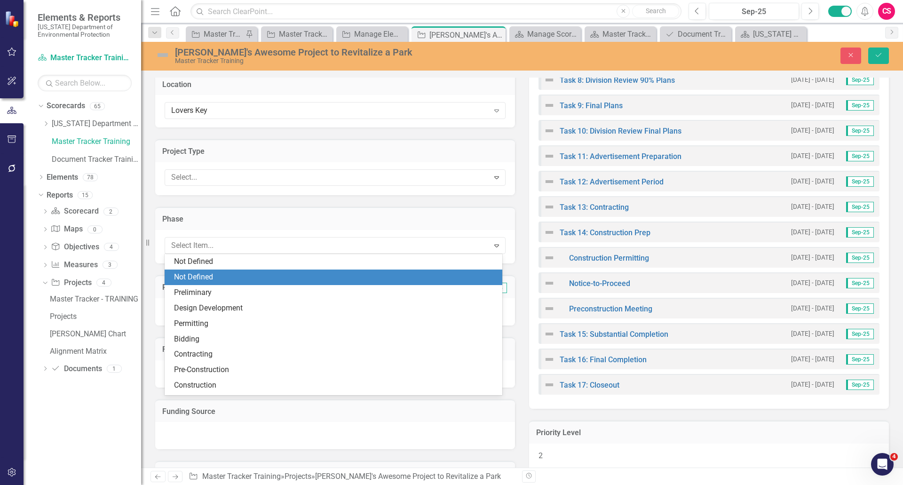
scroll to position [16, 0]
click at [213, 274] on div "Preliminary" at bounding box center [335, 277] width 322 height 11
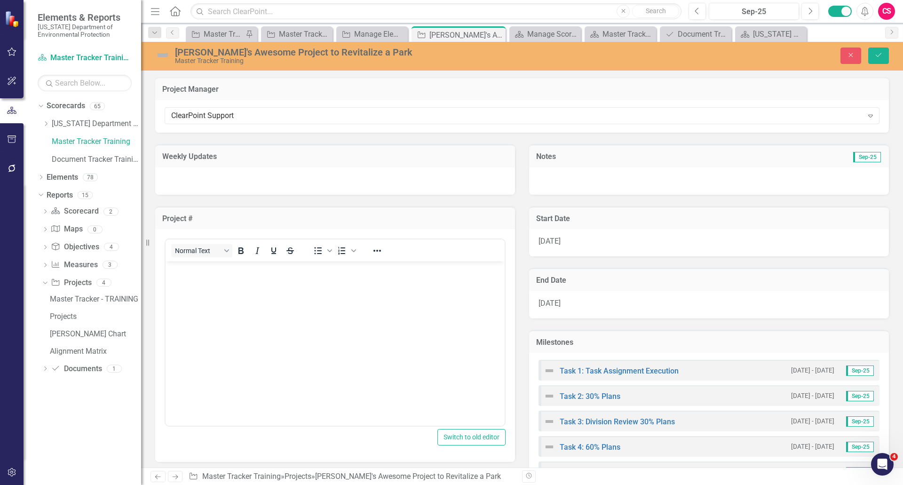
scroll to position [0, 0]
click at [379, 185] on div at bounding box center [335, 181] width 360 height 27
click at [381, 185] on div at bounding box center [335, 181] width 360 height 27
click at [719, 58] on icon "Save" at bounding box center [878, 55] width 8 height 7
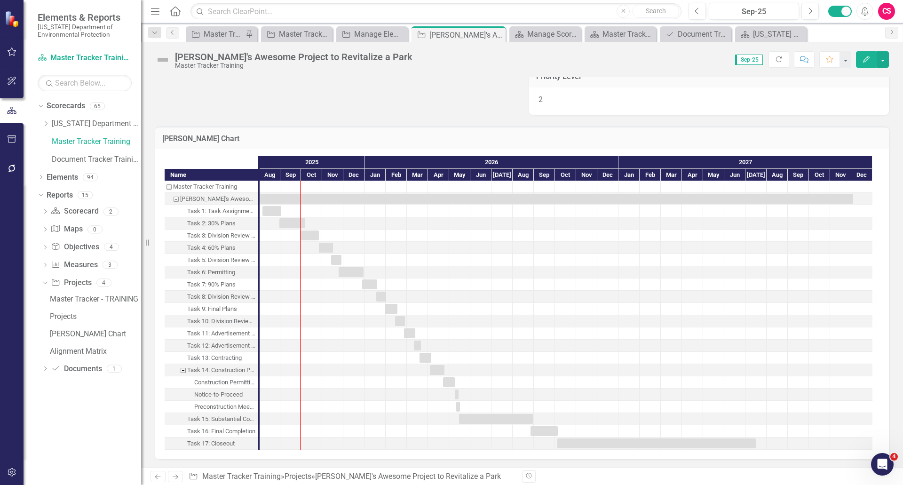
scroll to position [822, 0]
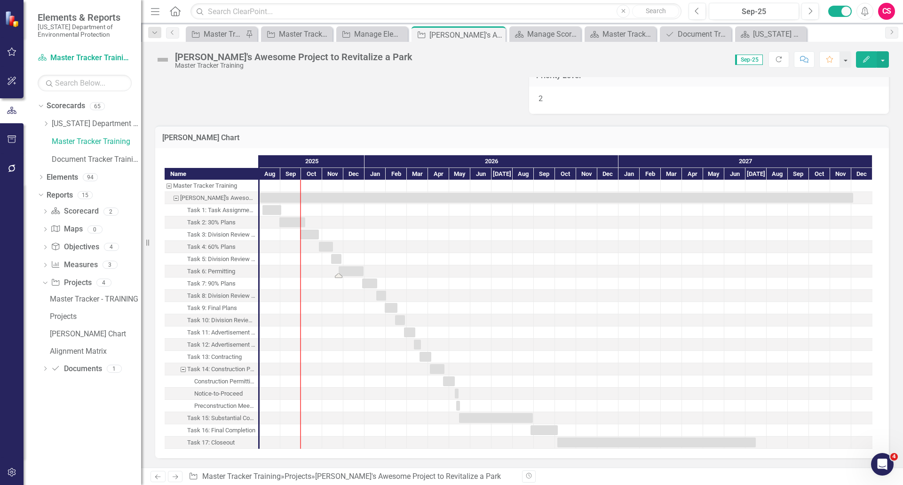
click at [353, 272] on div "Task: Start date: 2025-11-24 End date: 2025-12-30" at bounding box center [350, 271] width 25 height 10
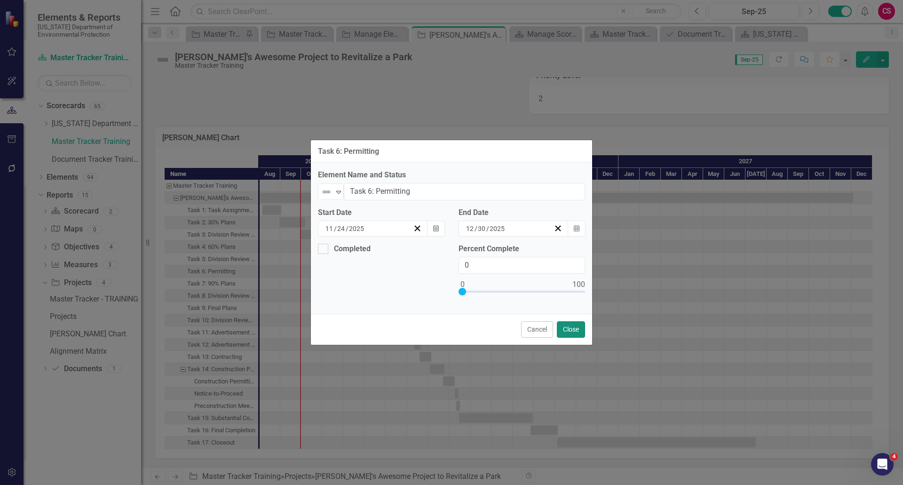
click at [572, 328] on button "Close" at bounding box center [571, 329] width 28 height 16
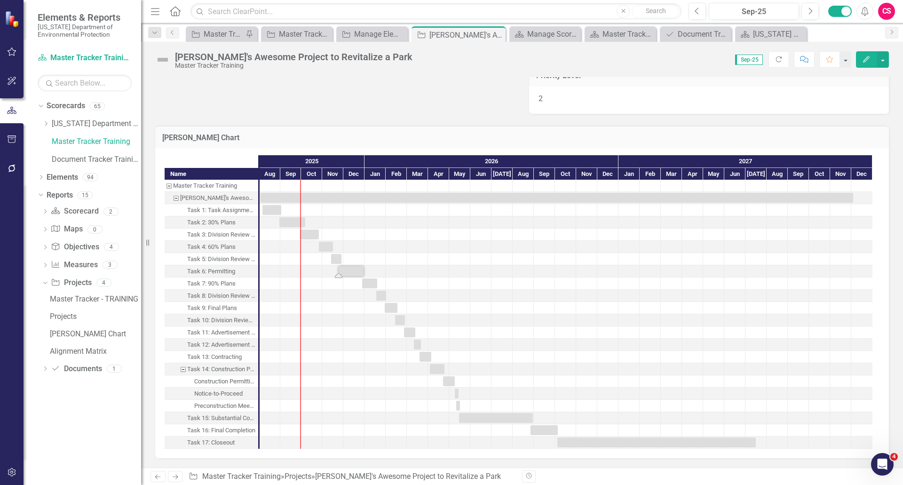
click at [351, 271] on div "Task: Start date: 2025-11-24 End date: 2025-12-30" at bounding box center [350, 271] width 25 height 10
drag, startPoint x: 364, startPoint y: 271, endPoint x: 484, endPoint y: 271, distance: 119.4
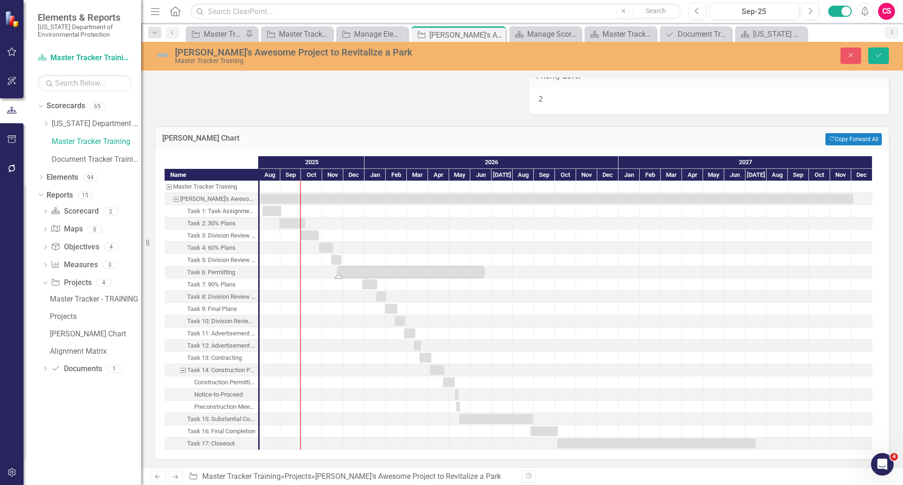
drag, startPoint x: 484, startPoint y: 271, endPoint x: 490, endPoint y: 273, distance: 7.0
click at [873, 60] on button "Save" at bounding box center [878, 55] width 21 height 16
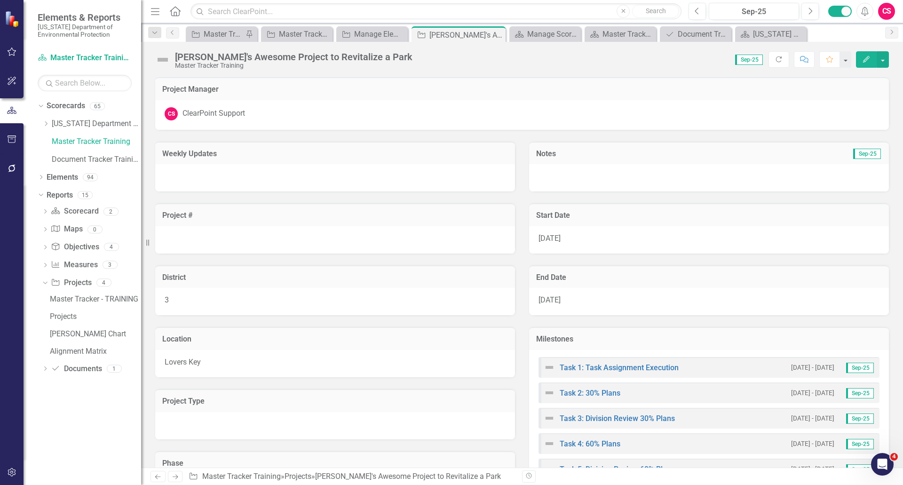
click at [863, 61] on icon "Edit" at bounding box center [866, 59] width 8 height 7
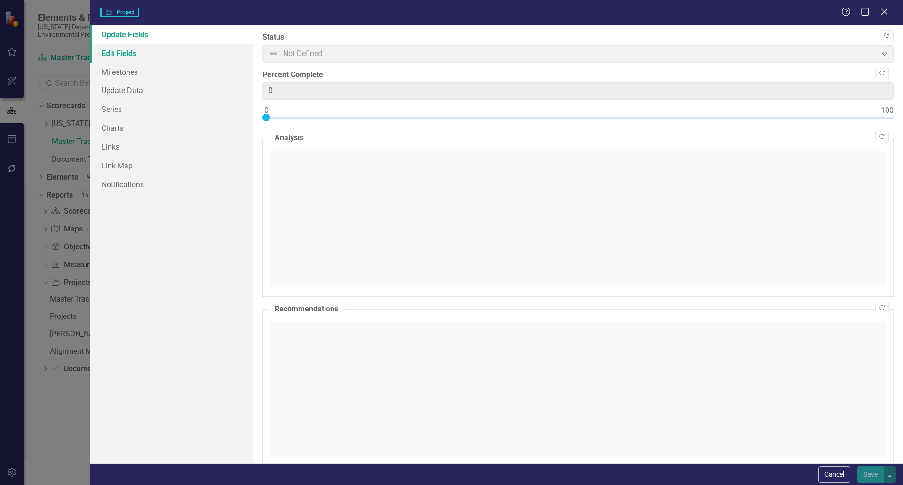
click at [152, 57] on link "Edit Fields" at bounding box center [171, 53] width 163 height 19
click at [121, 54] on link "Edit Fields" at bounding box center [171, 53] width 163 height 19
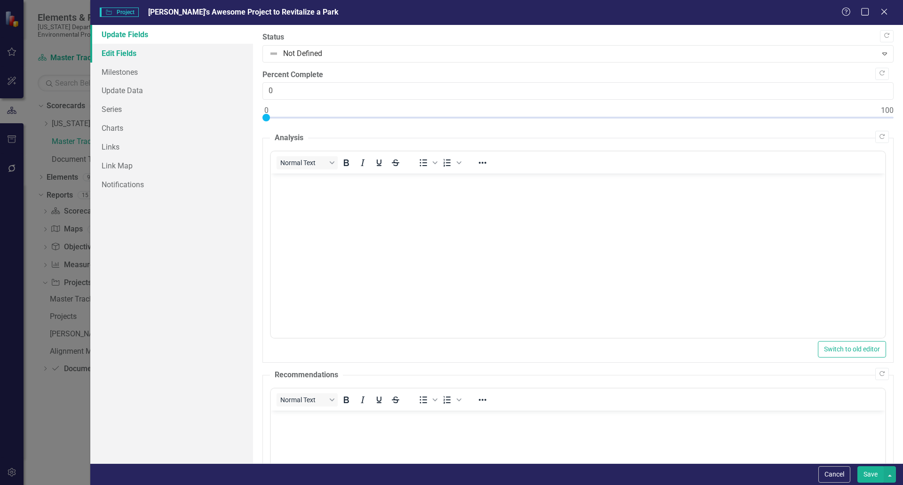
scroll to position [0, 0]
click at [125, 53] on link "Edit Fields" at bounding box center [171, 53] width 163 height 19
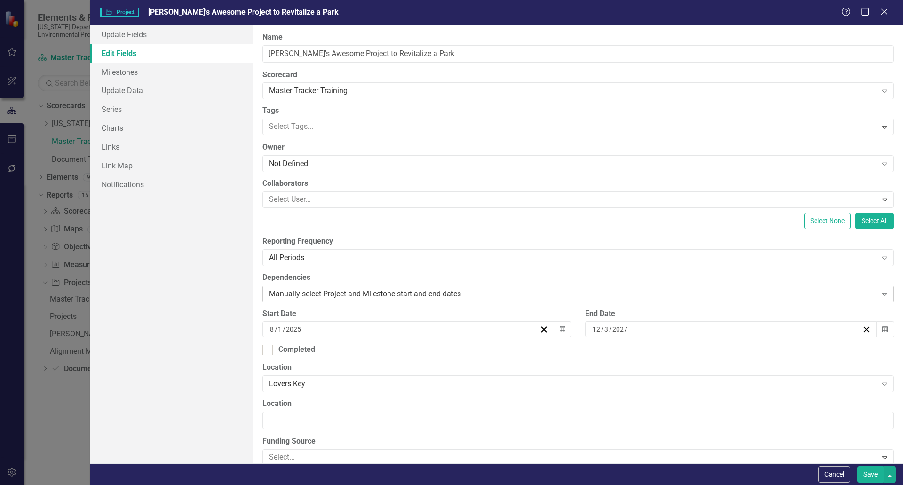
click at [330, 294] on div "Manually select Project and Milestone start and end dates" at bounding box center [573, 293] width 608 height 11
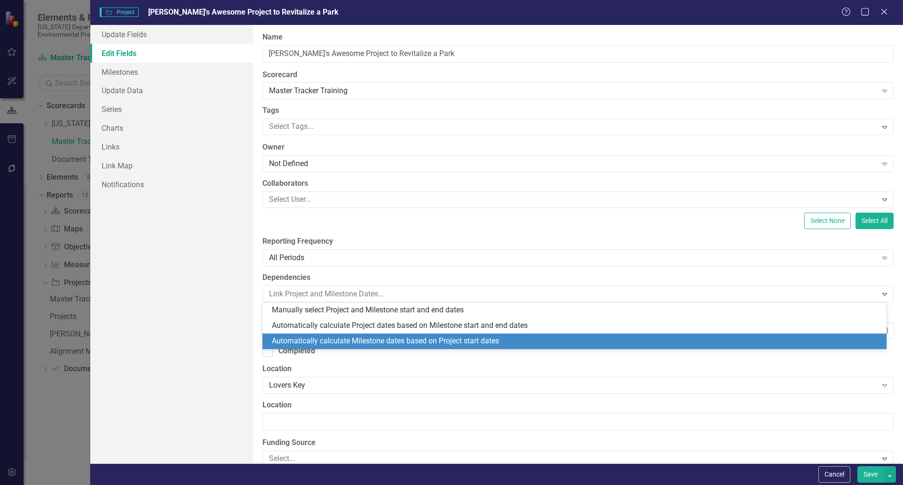
click at [402, 342] on div "Automatically calculate Milestone dates based on Project start dates" at bounding box center [576, 341] width 609 height 11
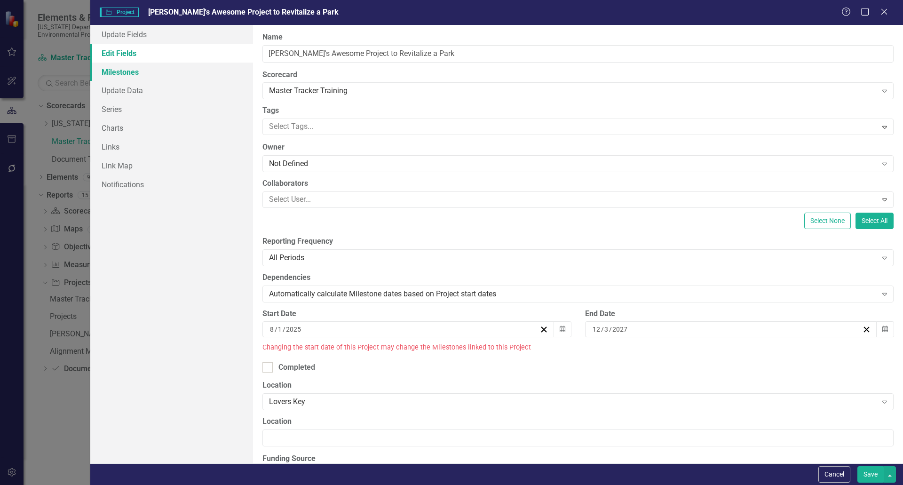
click at [120, 72] on link "Milestones" at bounding box center [171, 72] width 163 height 19
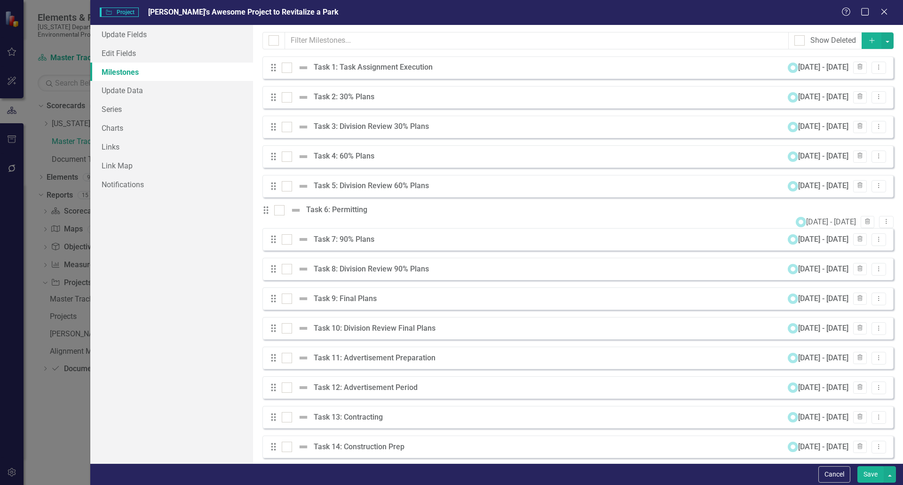
click at [870, 476] on button "Save" at bounding box center [870, 474] width 26 height 16
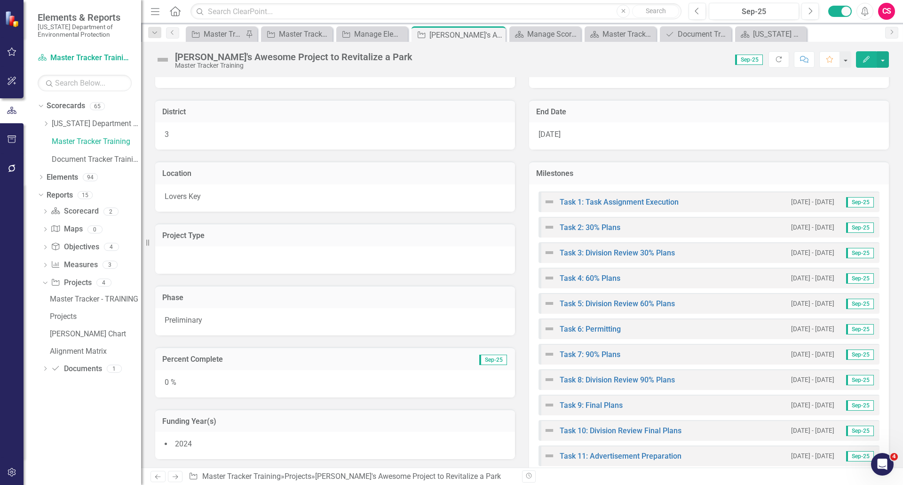
scroll to position [165, 0]
click at [865, 57] on icon "Edit" at bounding box center [866, 59] width 8 height 7
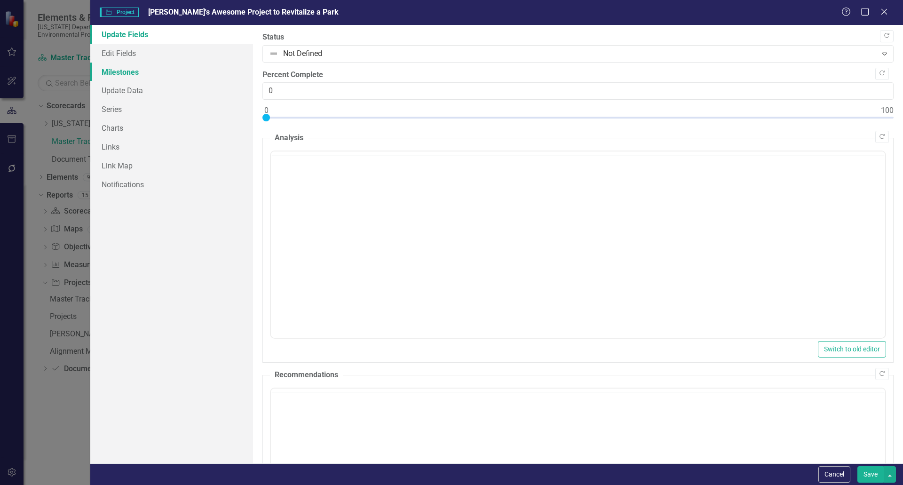
click at [146, 73] on link "Milestones" at bounding box center [171, 72] width 163 height 19
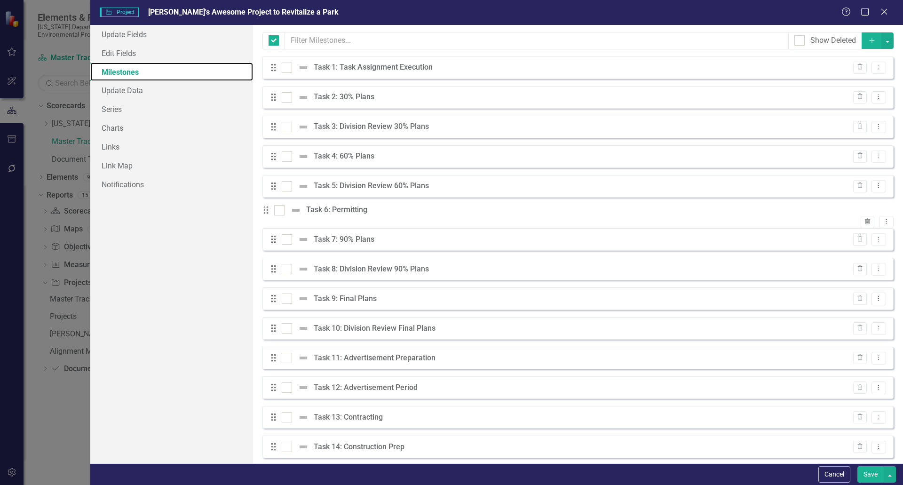
checkbox input "false"
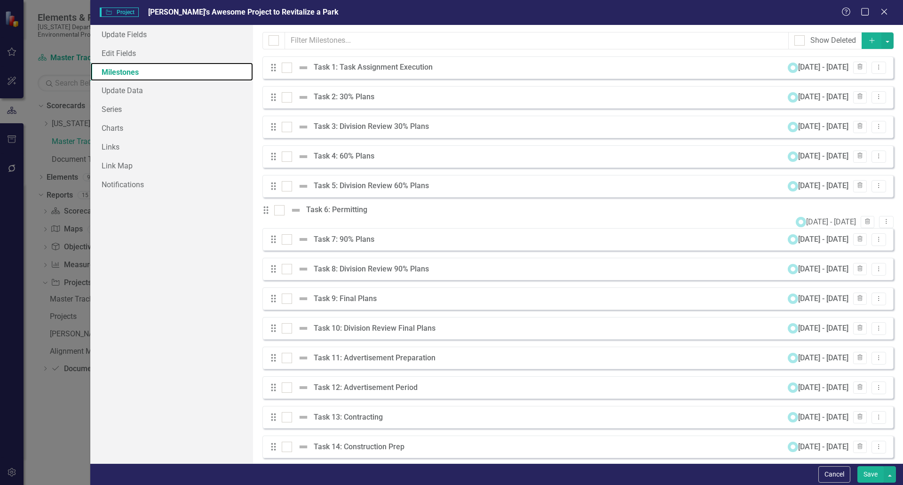
scroll to position [0, 0]
drag, startPoint x: 274, startPoint y: 186, endPoint x: 274, endPoint y: 181, distance: 5.2
click at [274, 181] on div "Drag Task 1: Task Assignment Execution 8/5/25 - 9/2/25 Trash Dropdown Menu Drag…" at bounding box center [577, 346] width 631 height 580
click at [837, 475] on button "Cancel" at bounding box center [834, 474] width 32 height 16
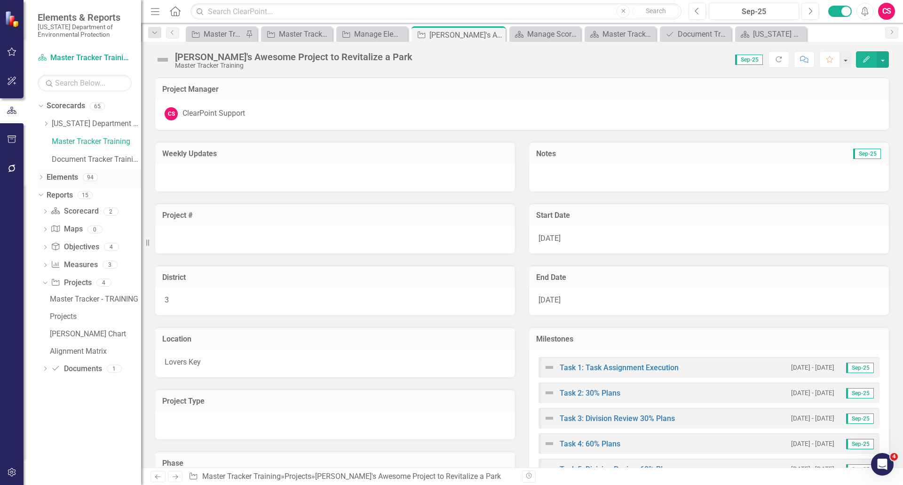
click at [63, 177] on link "Elements" at bounding box center [62, 177] width 31 height 11
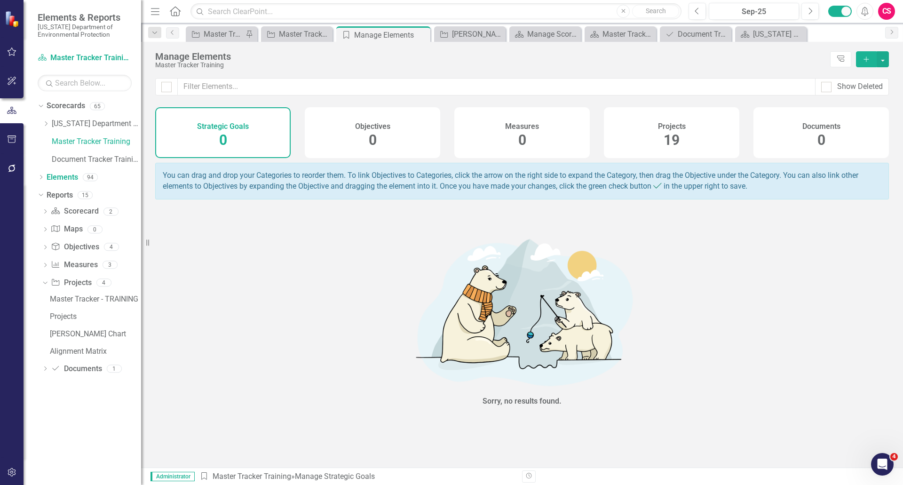
click at [648, 120] on div "Projects 19" at bounding box center [671, 132] width 135 height 51
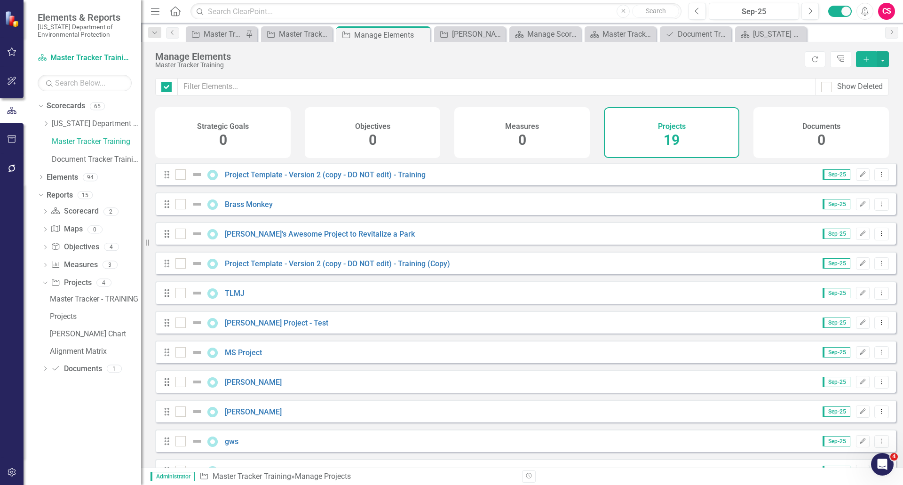
checkbox input "false"
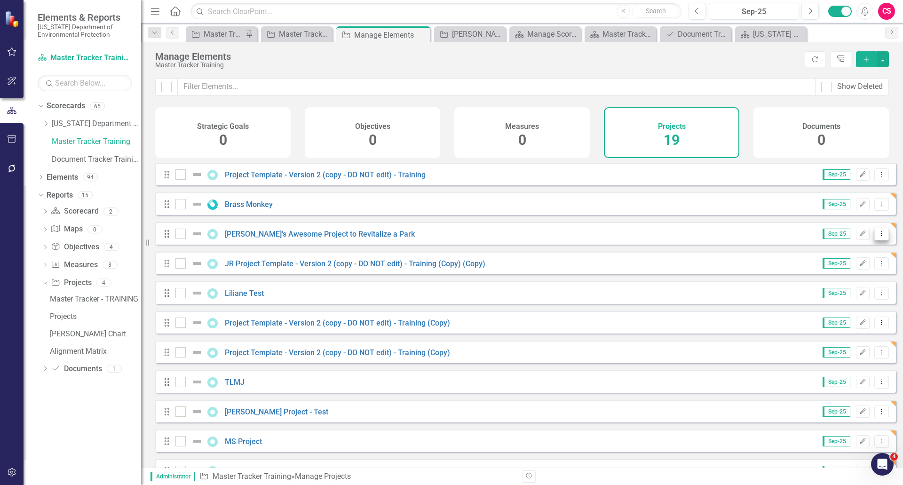
click at [877, 236] on icon "Dropdown Menu" at bounding box center [881, 233] width 8 height 6
click at [745, 154] on div "Strategic Goals 0 Objectives 0 Measures 0 Projects 19 Documents 0" at bounding box center [521, 132] width 733 height 51
click at [102, 144] on link "Master Tracker Training" at bounding box center [96, 141] width 89 height 11
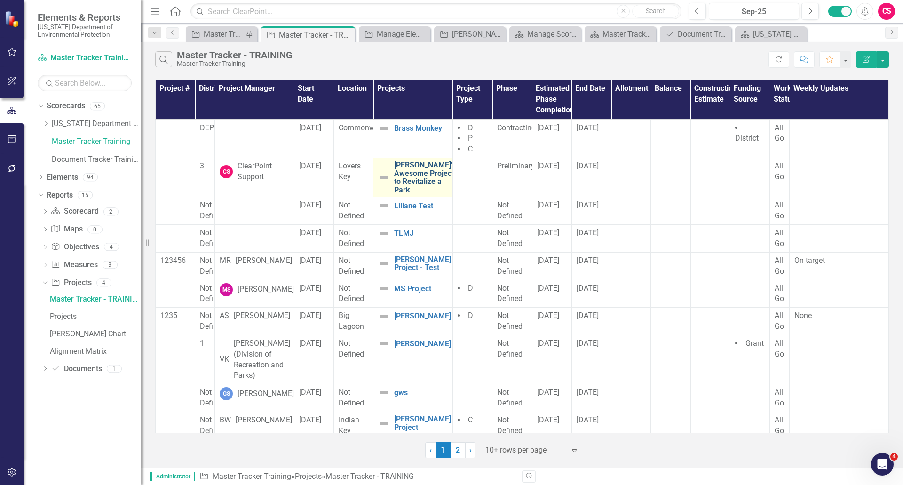
click at [409, 182] on link "Joseph's Awesome Project to Revitalize a Park" at bounding box center [425, 177] width 62 height 33
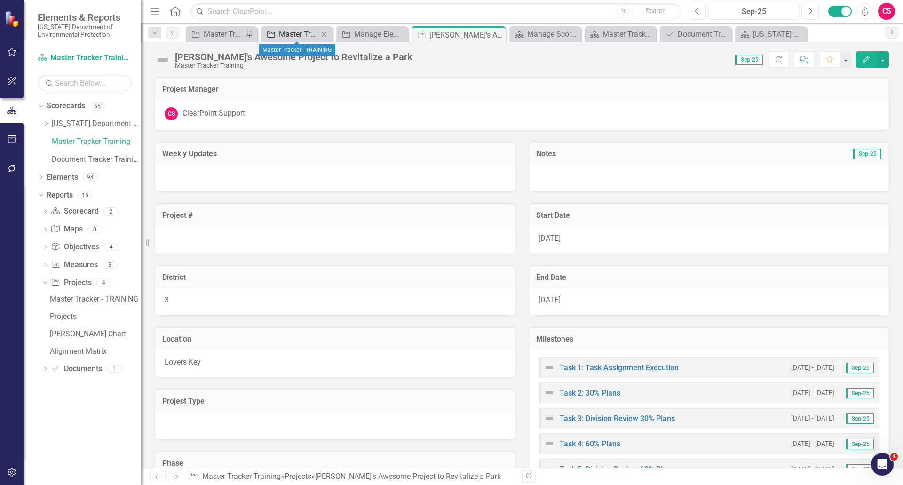
click at [294, 33] on div "Master Tracker - TRAINING" at bounding box center [298, 34] width 39 height 12
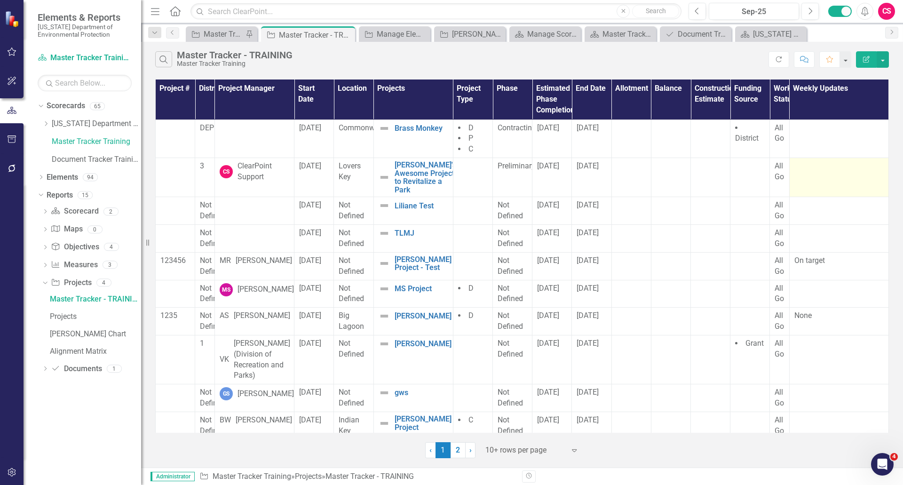
click at [822, 185] on td at bounding box center [838, 177] width 99 height 39
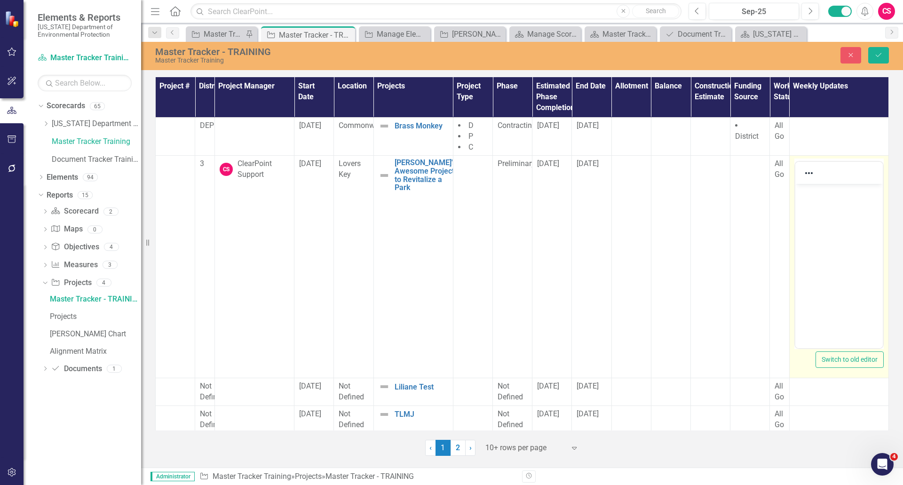
click at [818, 208] on body "Rich Text Area. Press ALT-0 for help." at bounding box center [837, 254] width 87 height 141
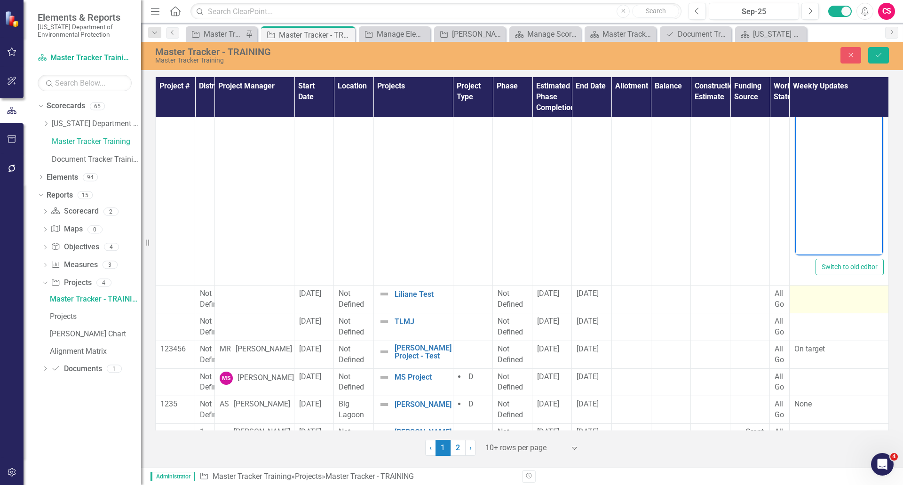
scroll to position [93, 0]
click at [817, 299] on div at bounding box center [838, 293] width 89 height 11
click at [818, 299] on div at bounding box center [838, 293] width 89 height 11
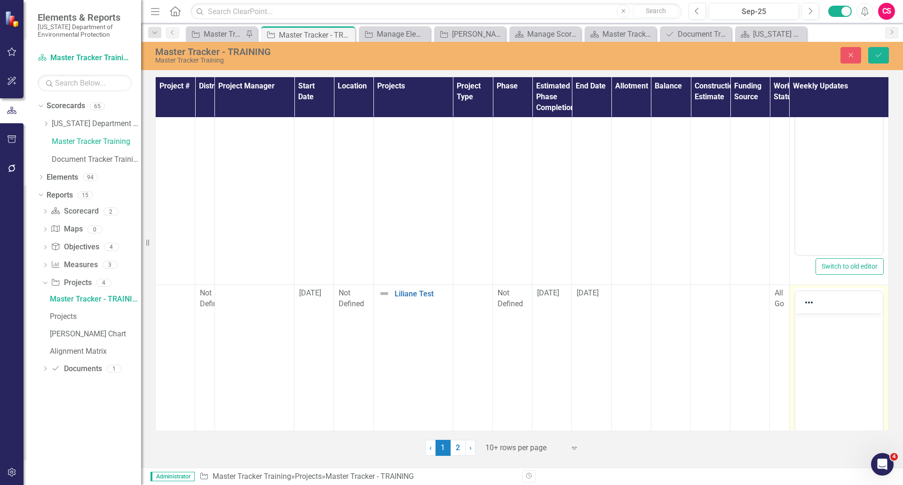
scroll to position [0, 0]
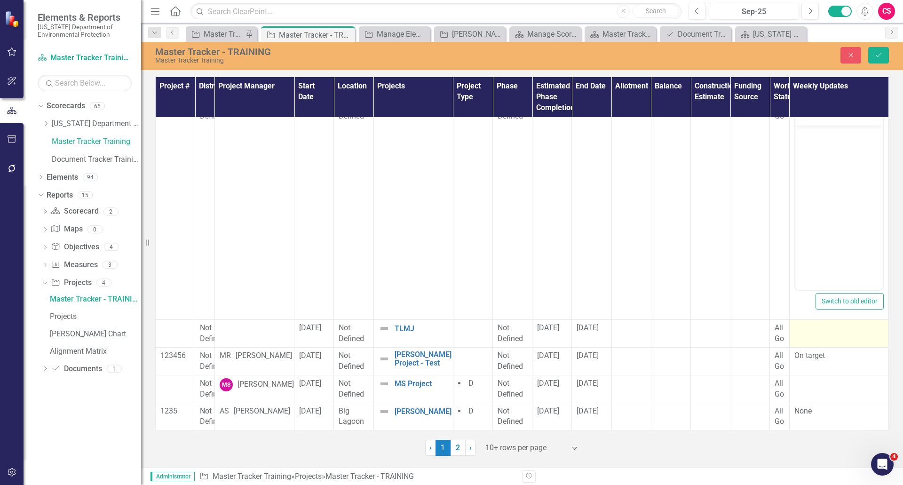
click at [811, 332] on div at bounding box center [838, 327] width 89 height 11
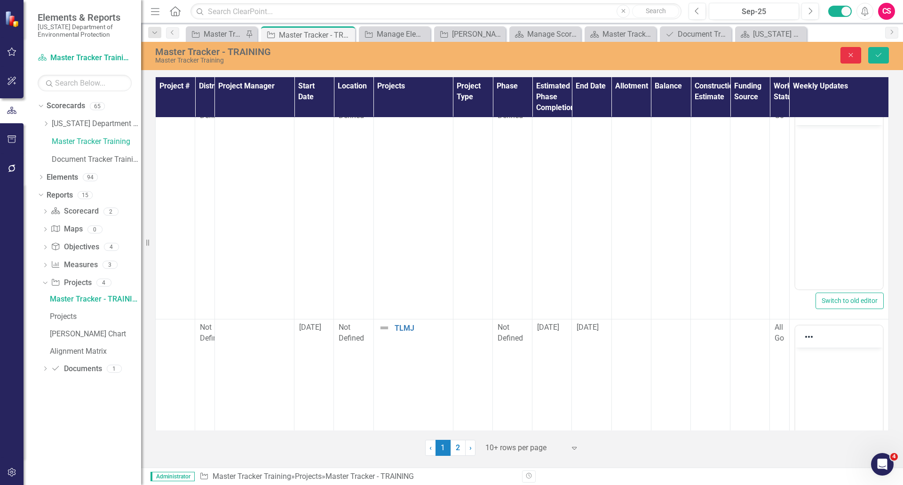
click at [849, 57] on icon "button" at bounding box center [851, 55] width 4 height 4
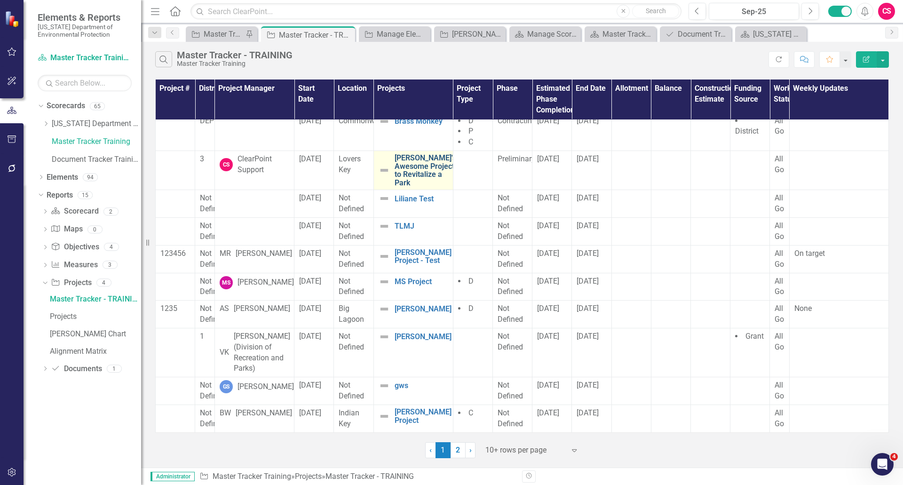
scroll to position [15, 0]
click at [406, 168] on link "Joseph's Awesome Project to Revitalize a Park" at bounding box center [425, 170] width 62 height 33
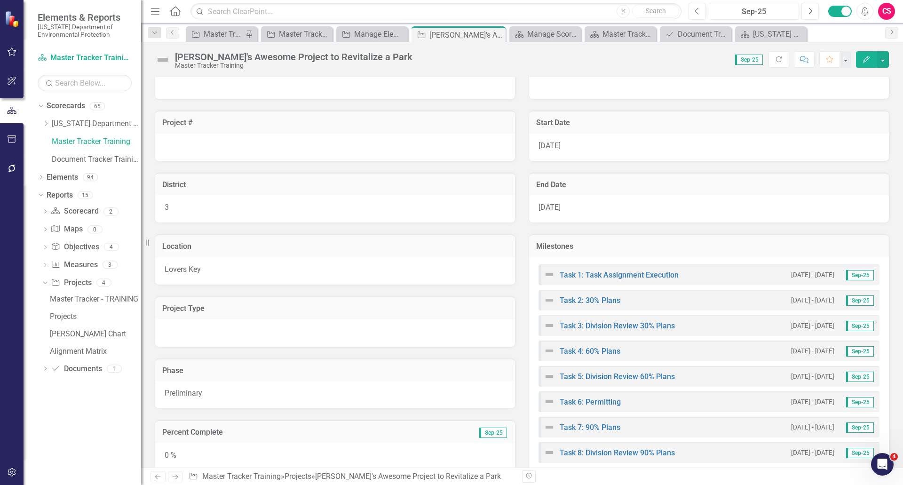
scroll to position [93, 0]
click at [622, 274] on link "Task 1: Task Assignment Execution" at bounding box center [618, 274] width 119 height 9
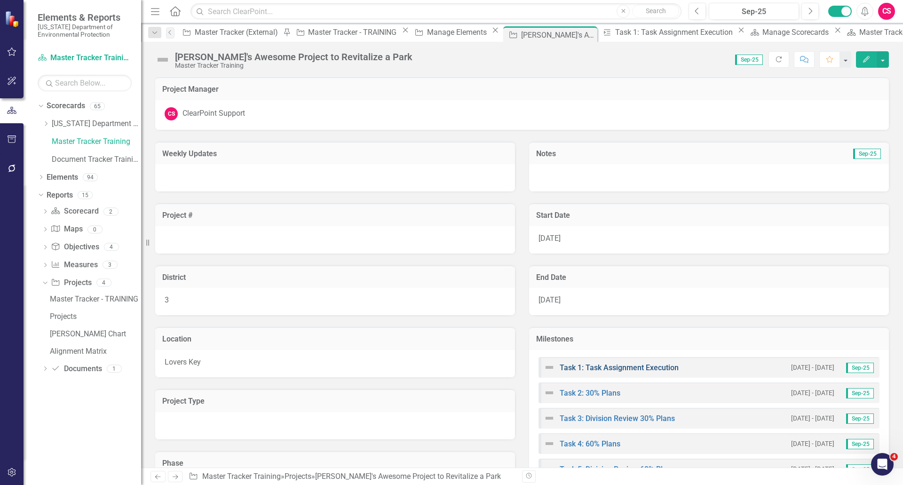
click at [613, 367] on link "Task 1: Task Assignment Execution" at bounding box center [618, 367] width 119 height 9
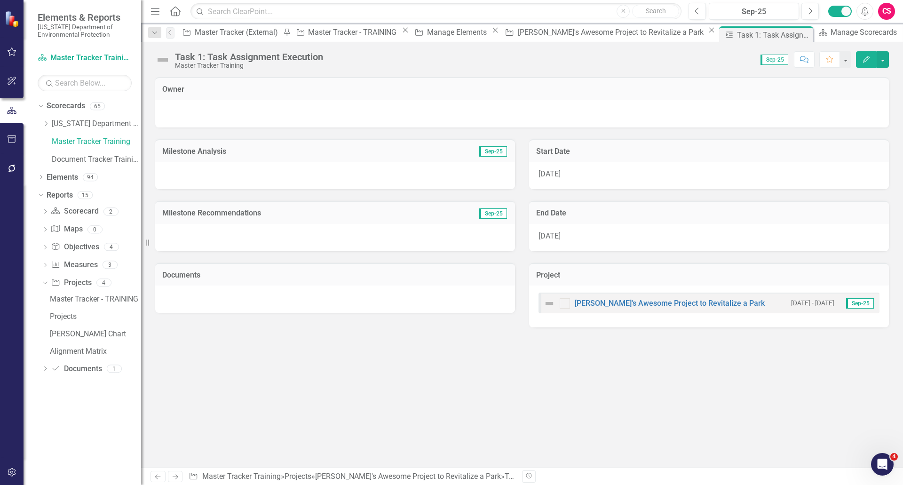
click at [479, 427] on div "Owner Milestone Analysis Sep-25 Milestone Recommendations Sep-25 Documents Star…" at bounding box center [522, 272] width 762 height 390
click at [47, 122] on icon "Dropdown" at bounding box center [45, 124] width 7 height 6
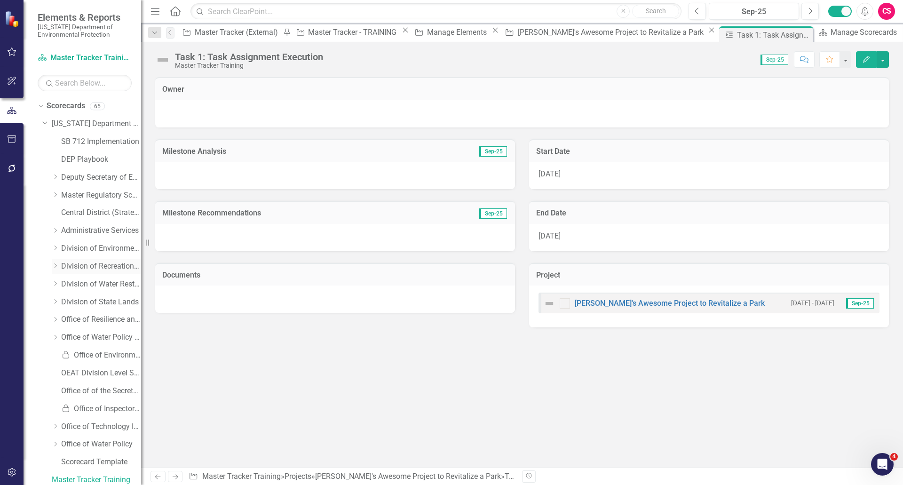
click at [52, 265] on icon "Dropdown" at bounding box center [55, 266] width 7 height 6
click at [101, 282] on link "Bureau of Design Construction" at bounding box center [106, 284] width 71 height 11
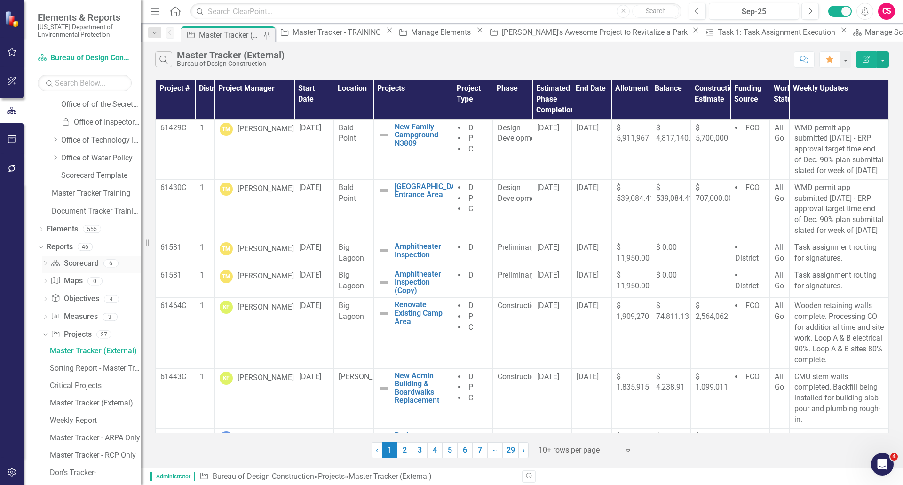
scroll to position [376, 0]
click at [47, 261] on icon "Dropdown" at bounding box center [45, 262] width 7 height 5
click at [84, 297] on div "Document Tracker" at bounding box center [95, 296] width 91 height 8
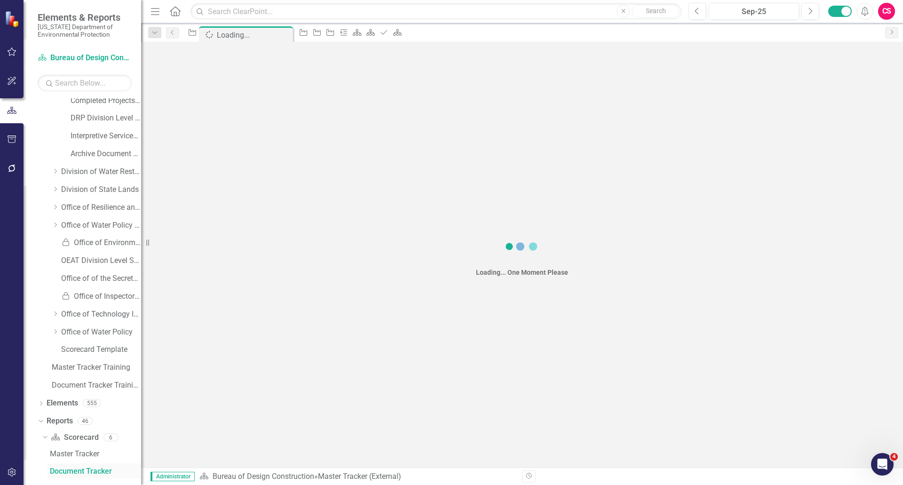
scroll to position [195, 0]
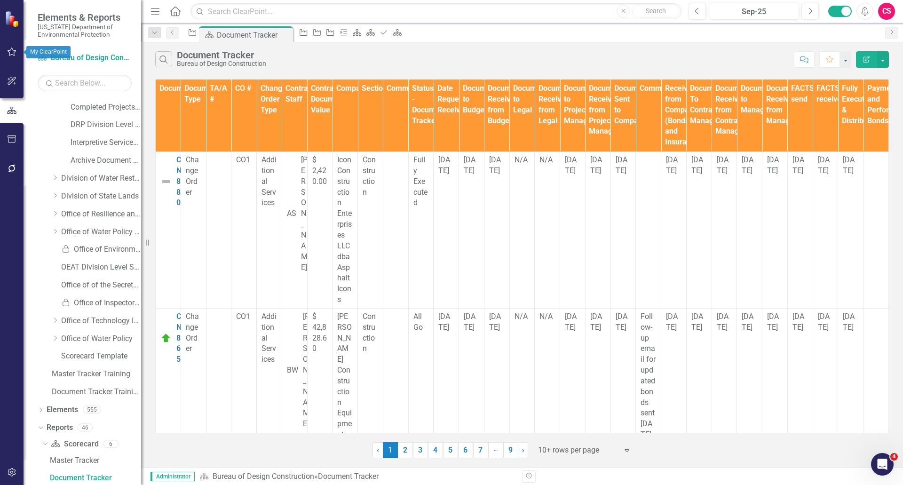
click at [18, 54] on button "button" at bounding box center [11, 52] width 21 height 20
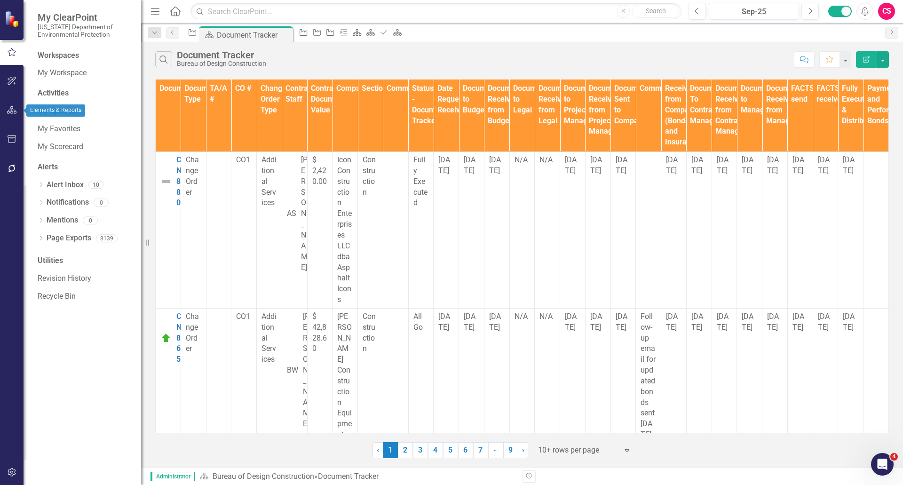
click at [11, 106] on icon "button" at bounding box center [12, 110] width 10 height 8
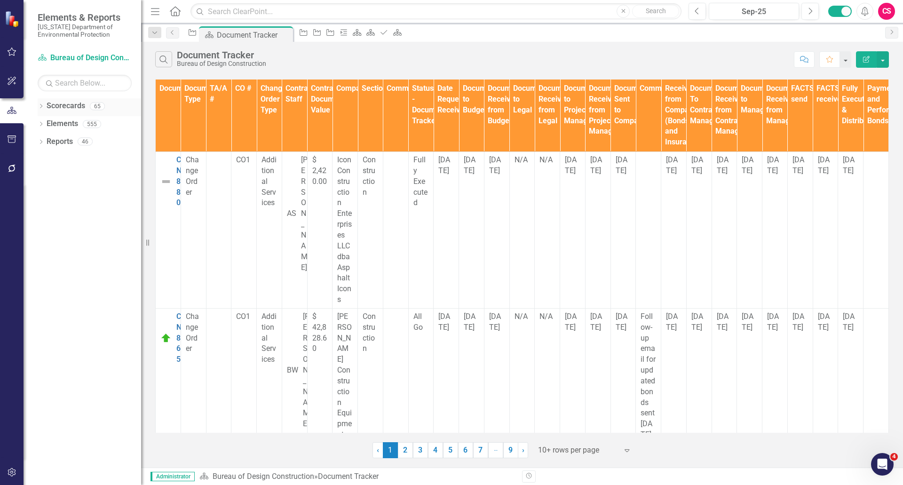
click at [43, 106] on icon "Dropdown" at bounding box center [41, 106] width 7 height 5
click at [46, 123] on icon "Dropdown" at bounding box center [45, 124] width 7 height 6
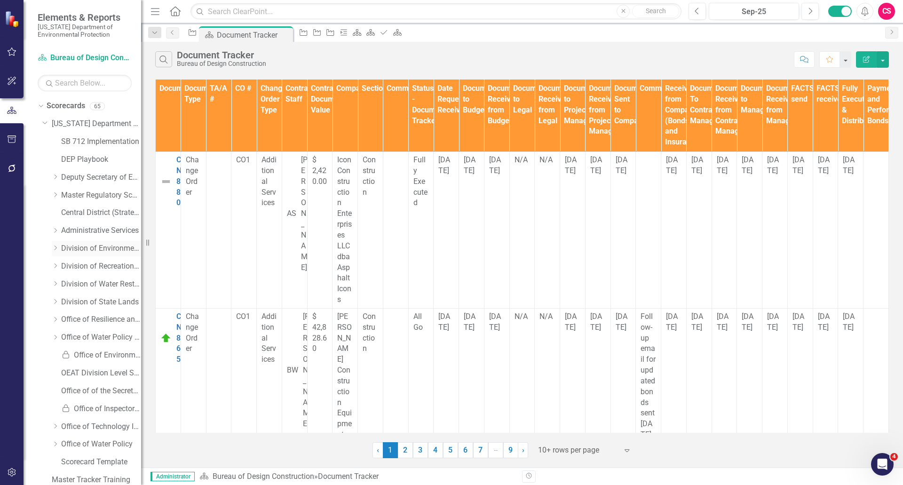
click at [56, 244] on div "Dropdown" at bounding box center [55, 248] width 7 height 8
click at [55, 246] on icon "Dropdown" at bounding box center [55, 246] width 6 height 7
click at [53, 265] on icon "Dropdown" at bounding box center [55, 266] width 7 height 6
click at [94, 300] on link "Completed Projects - Bureau of Design Construction" at bounding box center [106, 302] width 71 height 11
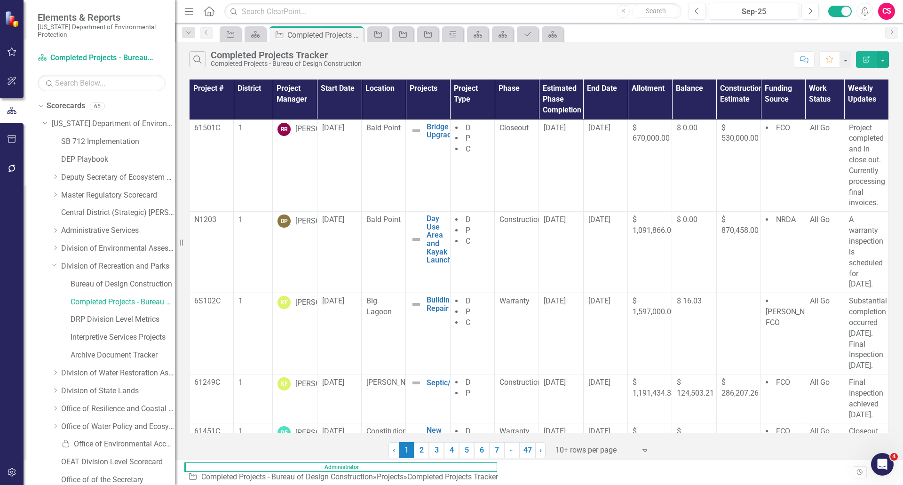
drag, startPoint x: 142, startPoint y: 301, endPoint x: 175, endPoint y: 301, distance: 33.4
click at [175, 301] on div "Resize" at bounding box center [179, 242] width 8 height 485
drag, startPoint x: 176, startPoint y: 297, endPoint x: 171, endPoint y: 298, distance: 5.3
click at [171, 298] on div "Resize" at bounding box center [175, 242] width 8 height 485
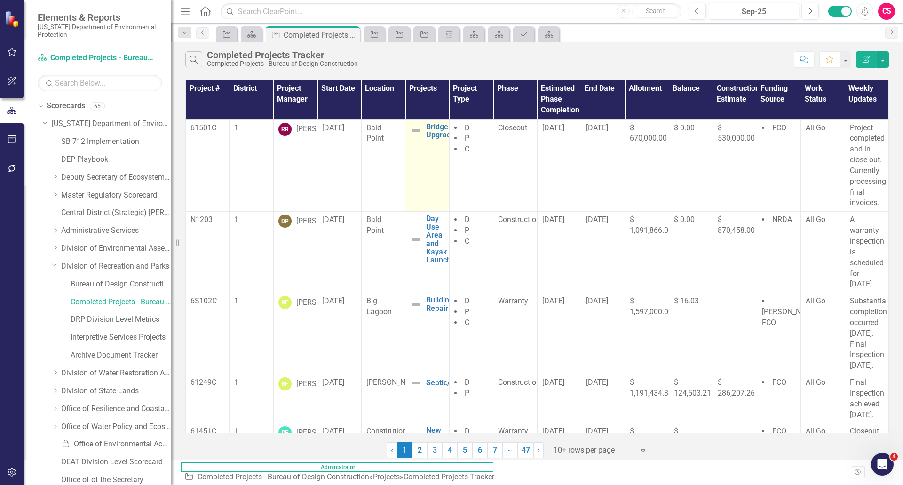
click at [421, 125] on img at bounding box center [415, 130] width 11 height 11
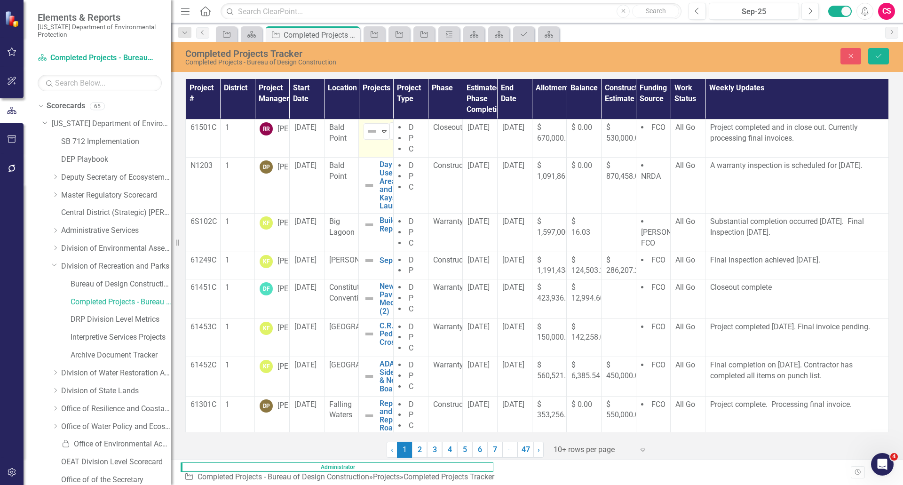
click at [378, 126] on img at bounding box center [371, 131] width 11 height 11
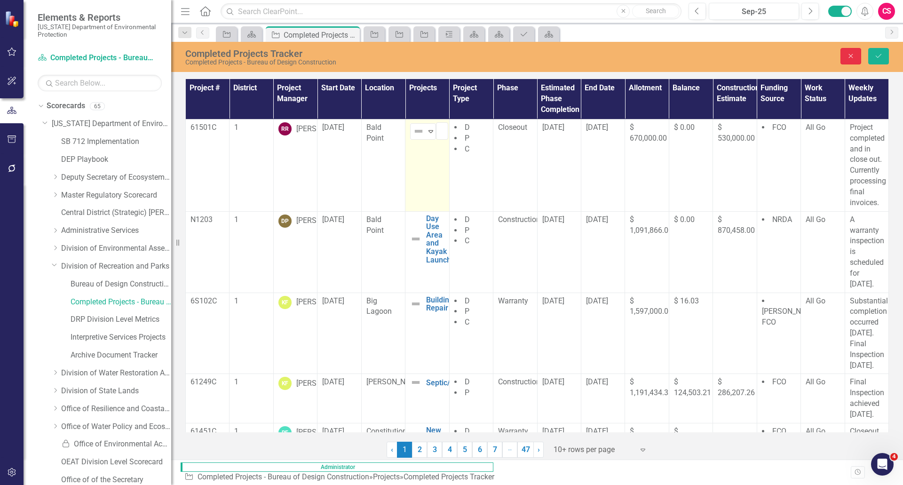
click at [847, 55] on icon "Close" at bounding box center [850, 56] width 8 height 7
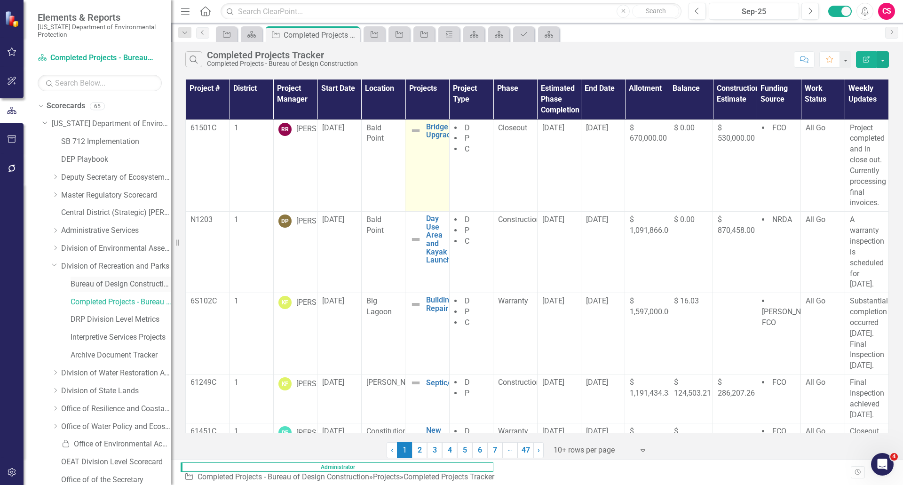
click at [106, 284] on link "Bureau of Design Construction" at bounding box center [121, 284] width 101 height 11
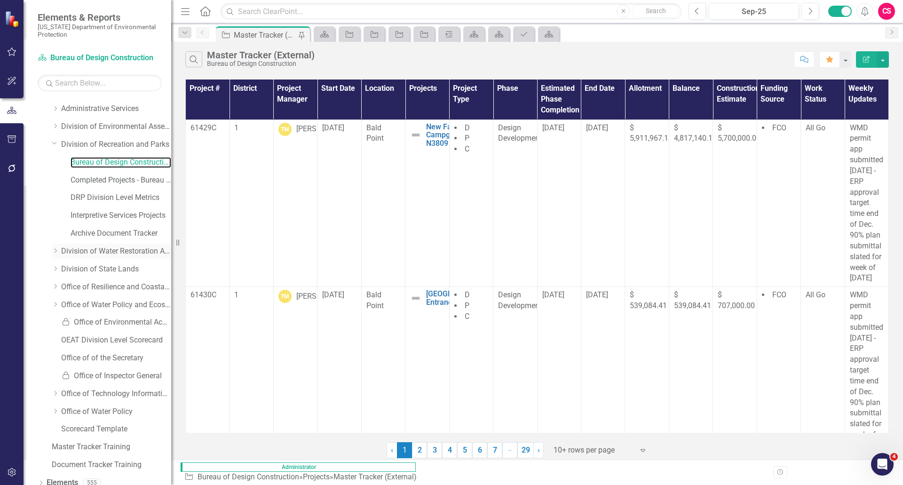
scroll to position [147, 0]
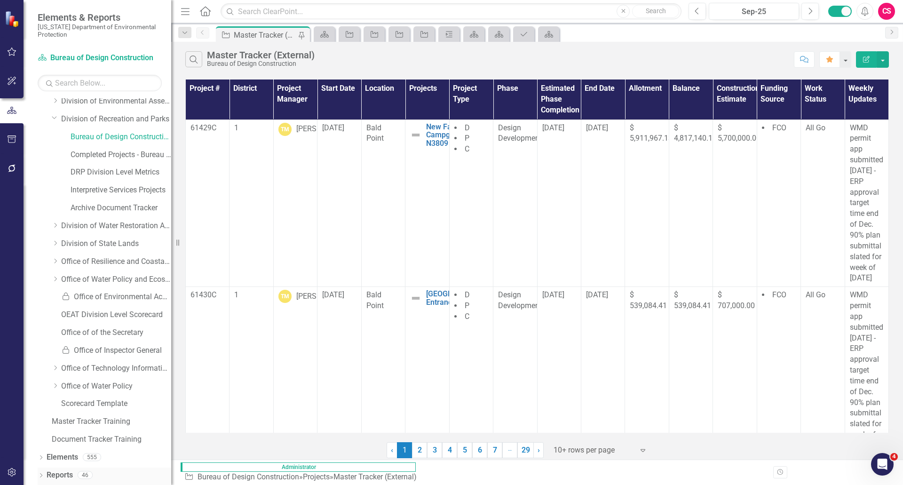
click at [42, 476] on icon "Dropdown" at bounding box center [41, 475] width 7 height 5
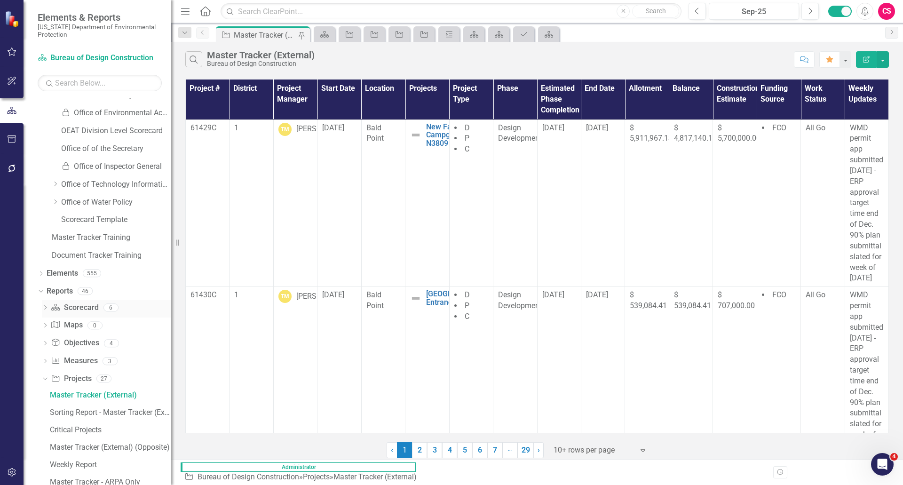
click at [44, 307] on icon "Dropdown" at bounding box center [45, 308] width 7 height 5
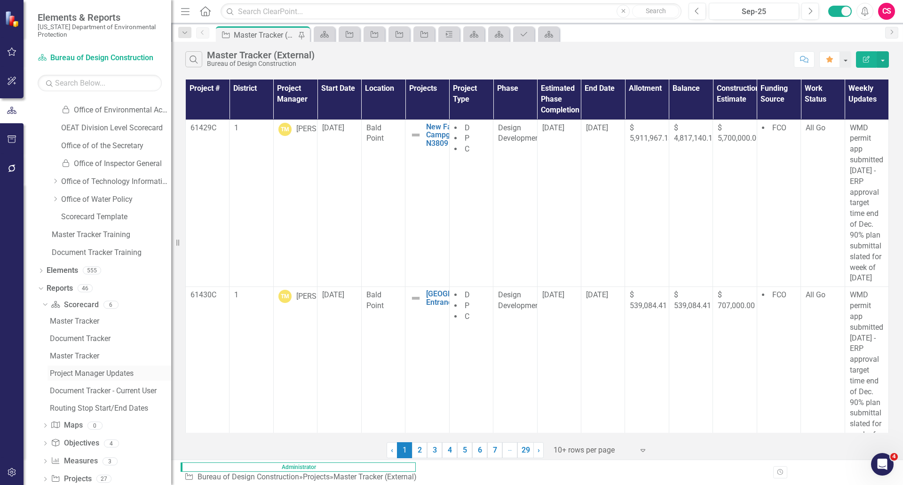
click at [79, 371] on div "Project Manager Updates" at bounding box center [110, 373] width 121 height 8
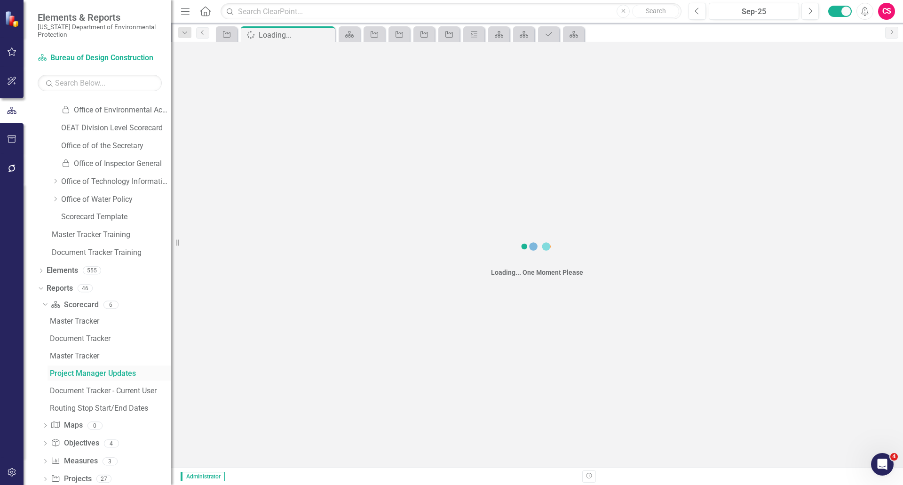
scroll to position [229, 0]
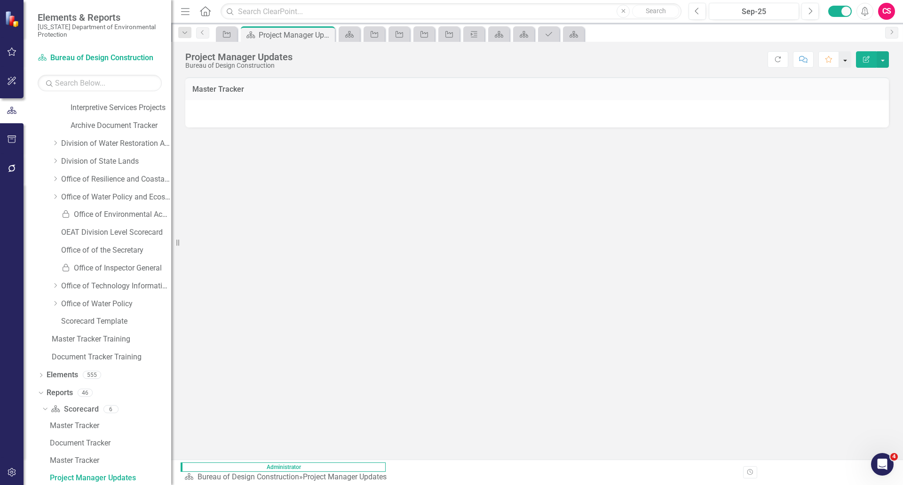
click at [842, 63] on button "button" at bounding box center [845, 59] width 12 height 16
click at [826, 41] on div "Dropdown Search Project Master Tracker (External) Pin Scorecard Project Manager…" at bounding box center [536, 32] width 731 height 19
click at [846, 63] on button "button" at bounding box center [845, 59] width 12 height 16
click at [702, 67] on div "Project Manager Updates Bureau of Design Construction Score: N/A Sep-25 Complet…" at bounding box center [536, 56] width 731 height 28
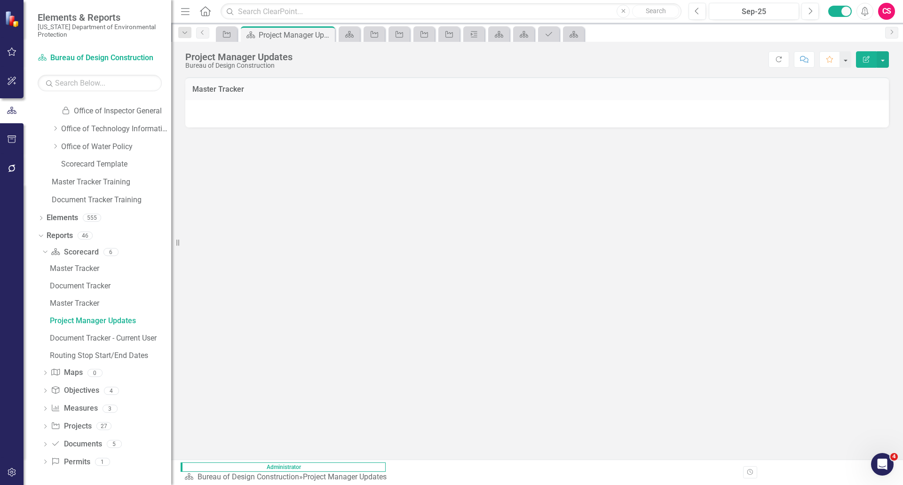
scroll to position [387, 0]
click at [89, 265] on div "Master Tracker" at bounding box center [110, 267] width 121 height 8
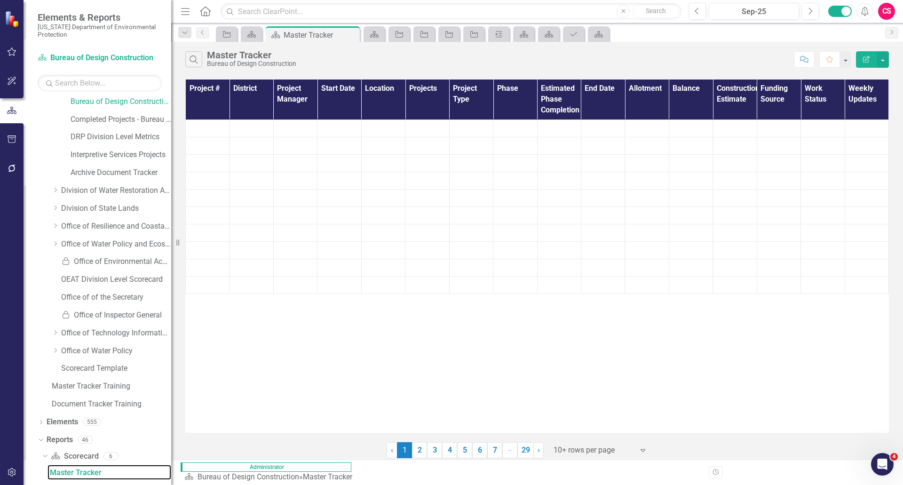
scroll to position [177, 0]
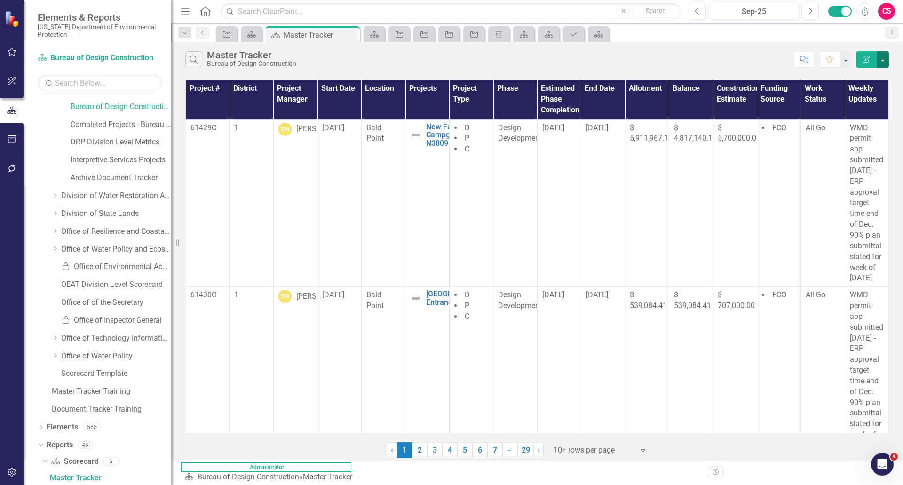
click at [882, 63] on button "button" at bounding box center [882, 59] width 12 height 16
click at [853, 131] on link "Email Email Page" at bounding box center [851, 130] width 74 height 17
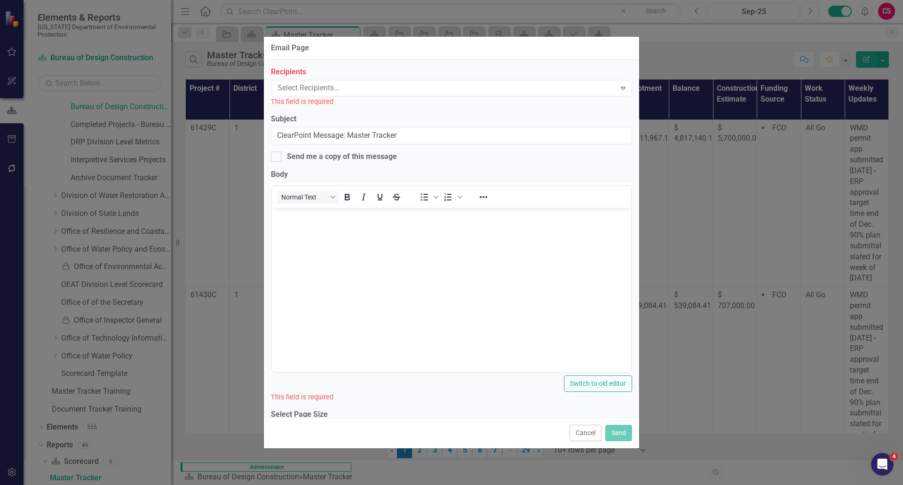
scroll to position [0, 0]
click at [310, 88] on div at bounding box center [445, 88] width 342 height 13
type input "macey"
click at [123, 484] on span "Macey Robinson" at bounding box center [65, 492] width 113 height 9
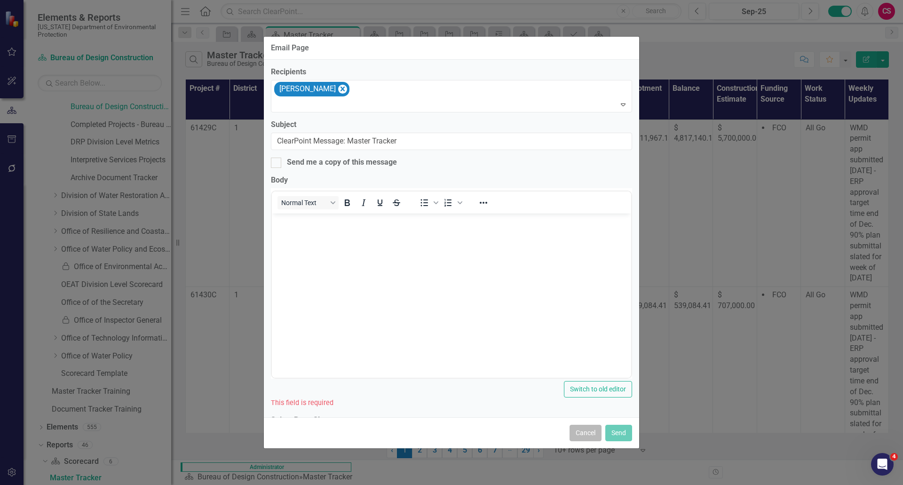
click at [582, 430] on button "Cancel" at bounding box center [585, 433] width 32 height 16
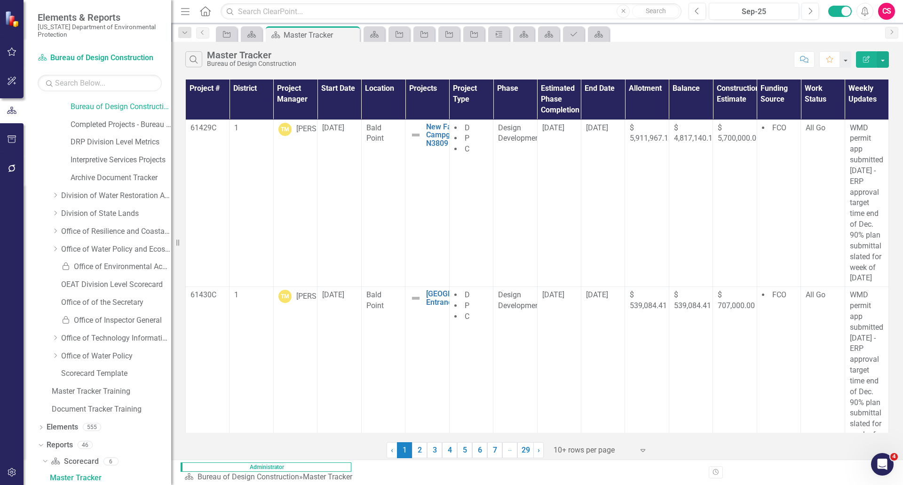
click at [803, 61] on icon "Comment" at bounding box center [804, 59] width 8 height 7
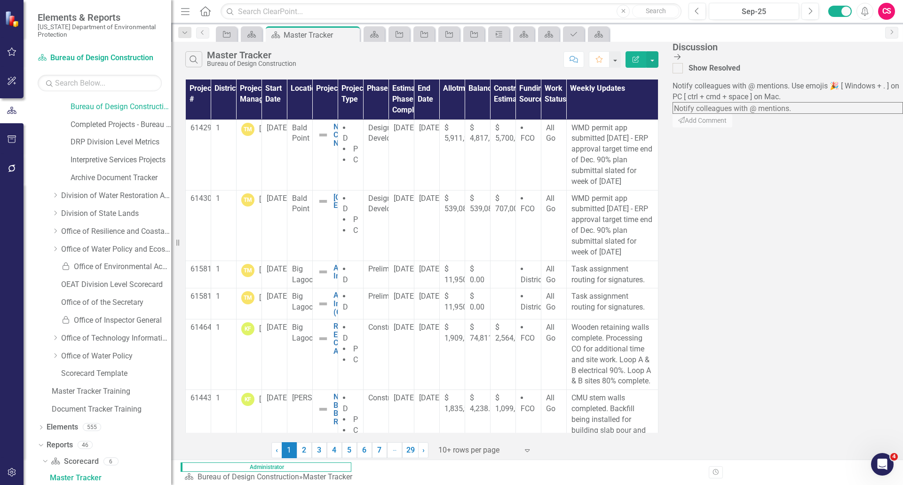
click at [680, 58] on icon at bounding box center [677, 57] width 7 height 6
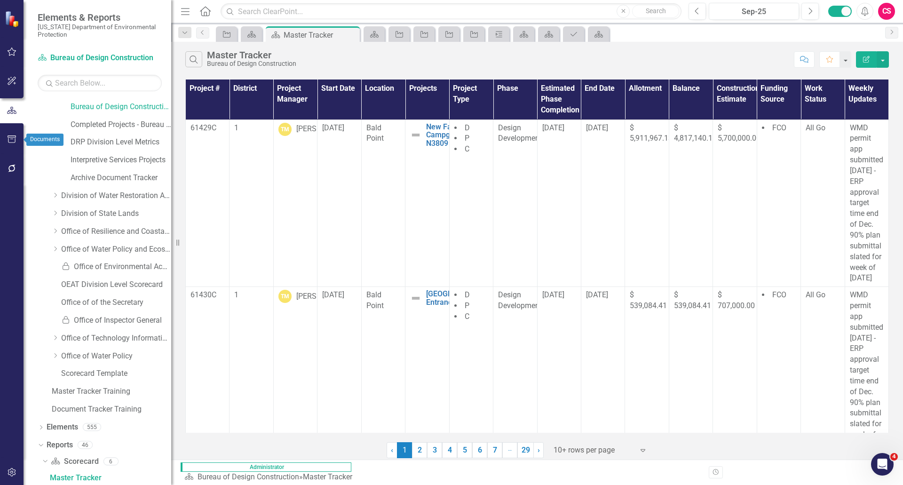
click at [14, 138] on icon "button" at bounding box center [12, 139] width 10 height 8
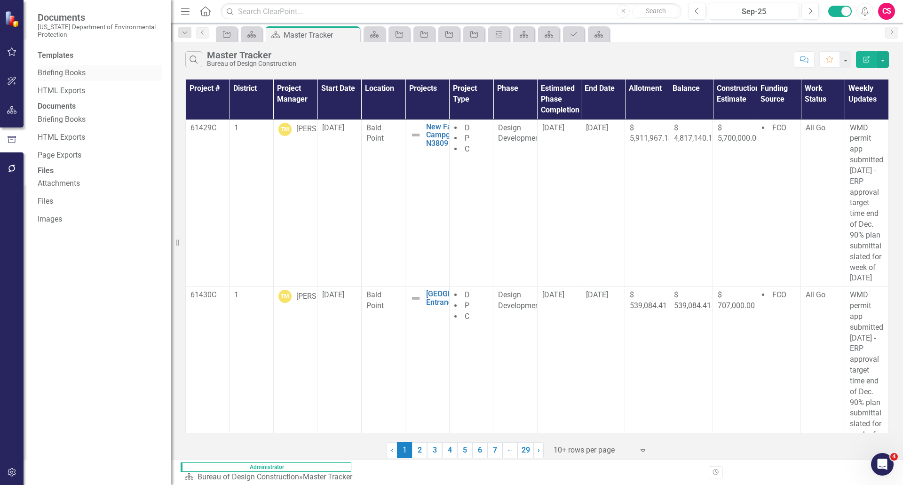
click at [60, 75] on link "Briefing Books" at bounding box center [100, 73] width 124 height 11
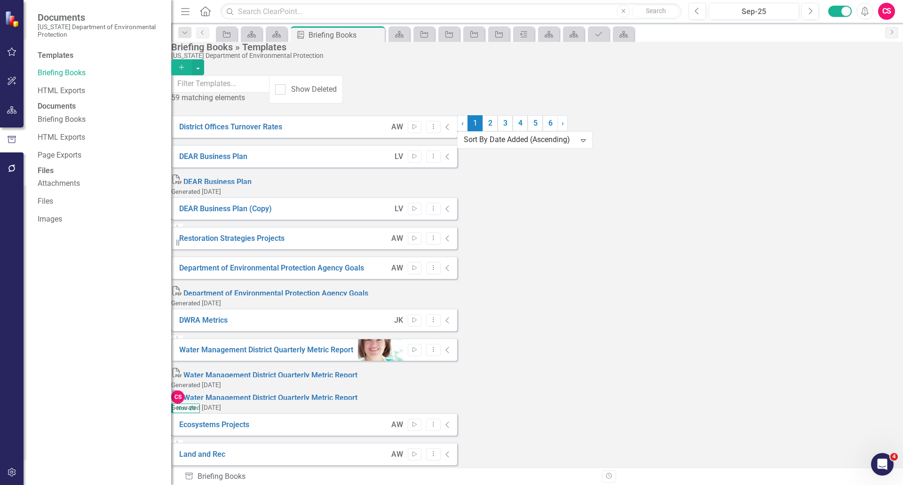
click at [186, 64] on icon "Add" at bounding box center [181, 67] width 8 height 7
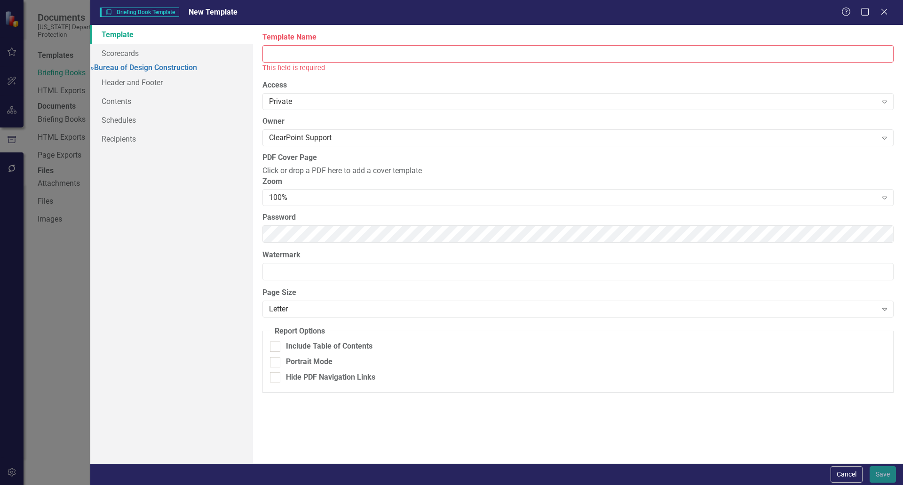
click at [346, 59] on input "Template Name" at bounding box center [577, 53] width 631 height 17
click at [346, 55] on input "Template Name" at bounding box center [577, 53] width 631 height 17
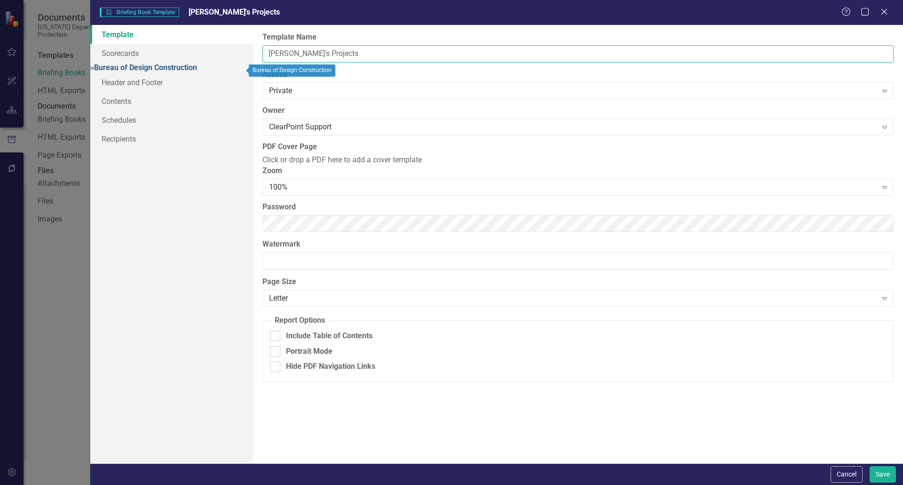
type input "Joseph's Projects"
click at [143, 69] on link "» Bureau of Design Construction" at bounding box center [143, 67] width 107 height 9
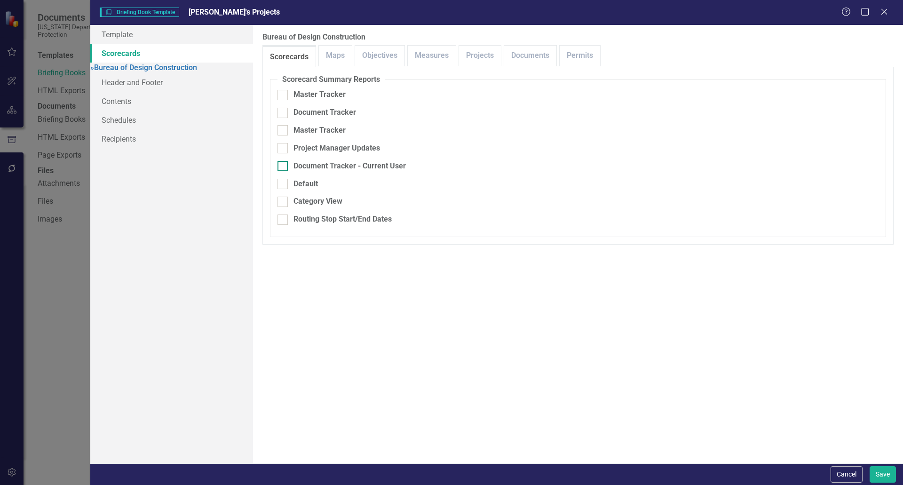
click at [279, 161] on input "Document Tracker - Current User" at bounding box center [280, 164] width 6 height 6
click at [288, 161] on div "Document Tracker - Current User" at bounding box center [577, 166] width 601 height 11
click at [283, 161] on input "Document Tracker - Current User" at bounding box center [280, 164] width 6 height 6
checkbox input "false"
click at [479, 49] on link "Projects" at bounding box center [480, 56] width 42 height 20
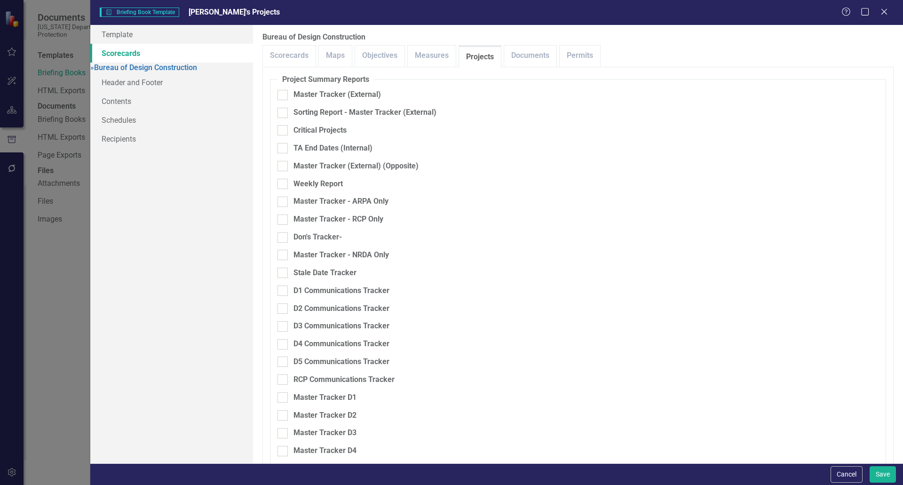
scroll to position [187, 0]
checkbox input "true"
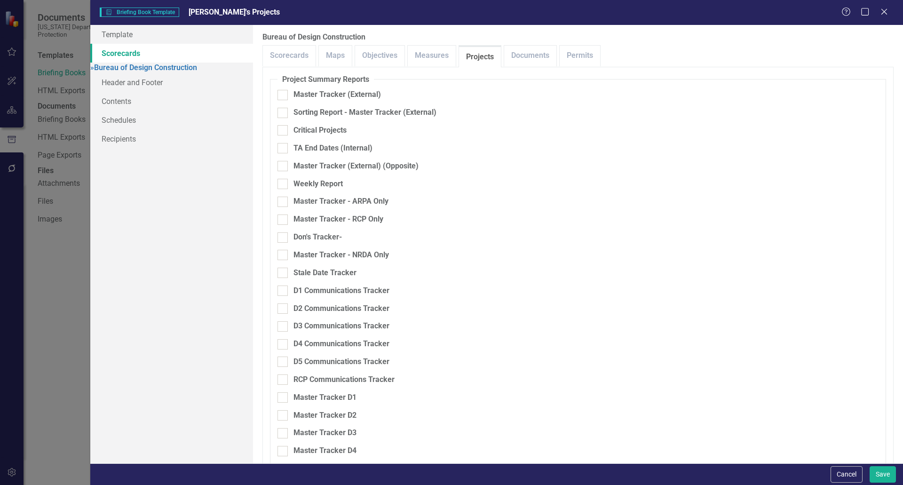
checkbox input "true"
click at [179, 92] on link "Header and Footer" at bounding box center [171, 82] width 163 height 19
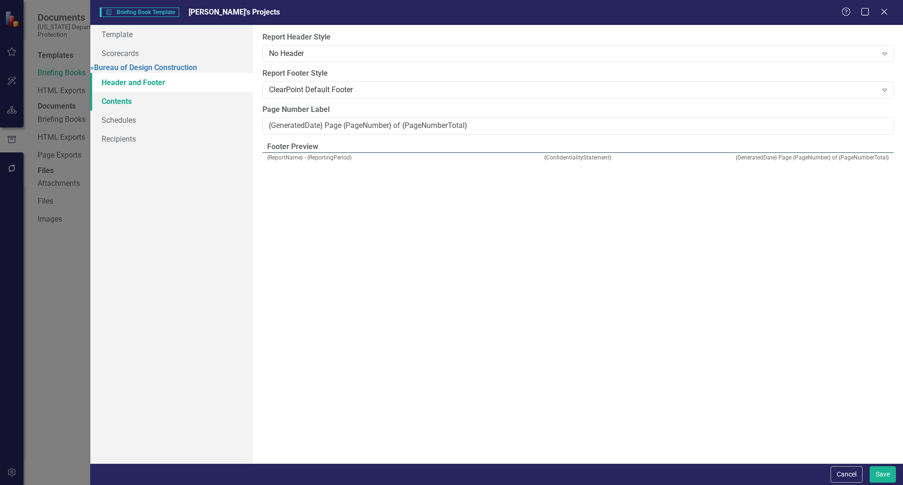
click at [162, 110] on link "Contents" at bounding box center [171, 101] width 163 height 19
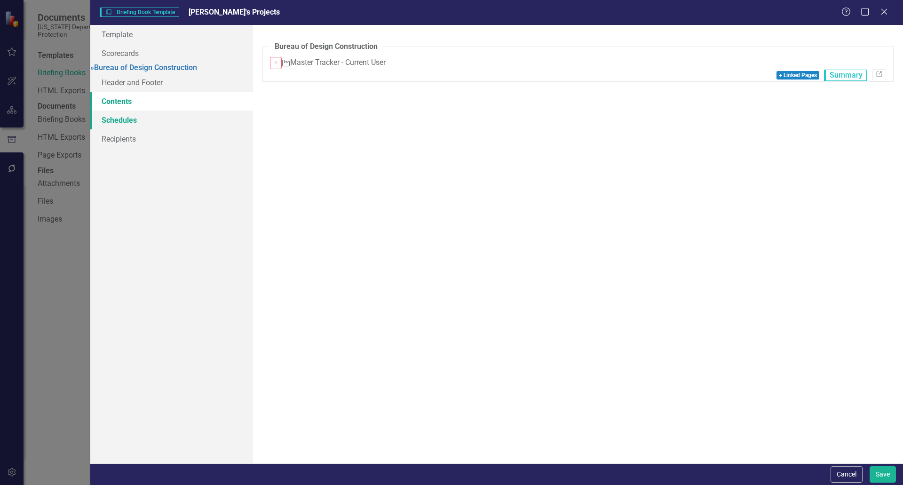
click at [148, 125] on link "Schedules" at bounding box center [171, 119] width 163 height 19
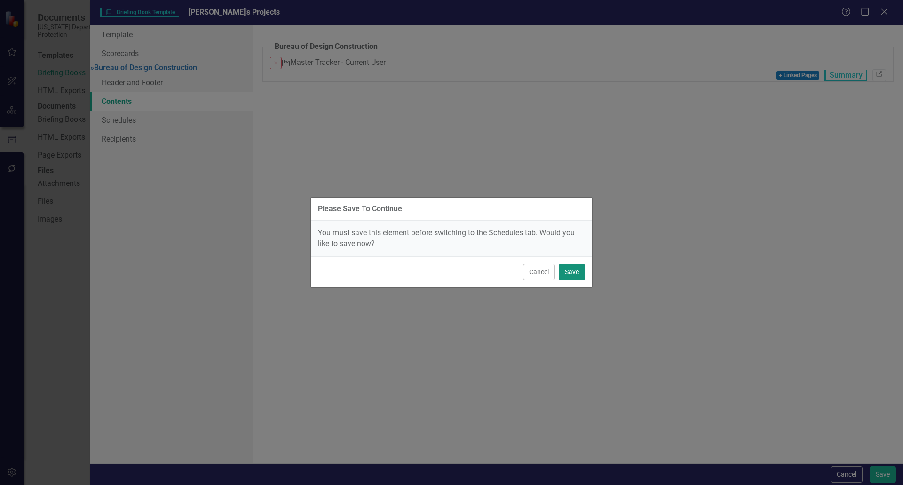
click at [568, 270] on button "Save" at bounding box center [571, 272] width 26 height 16
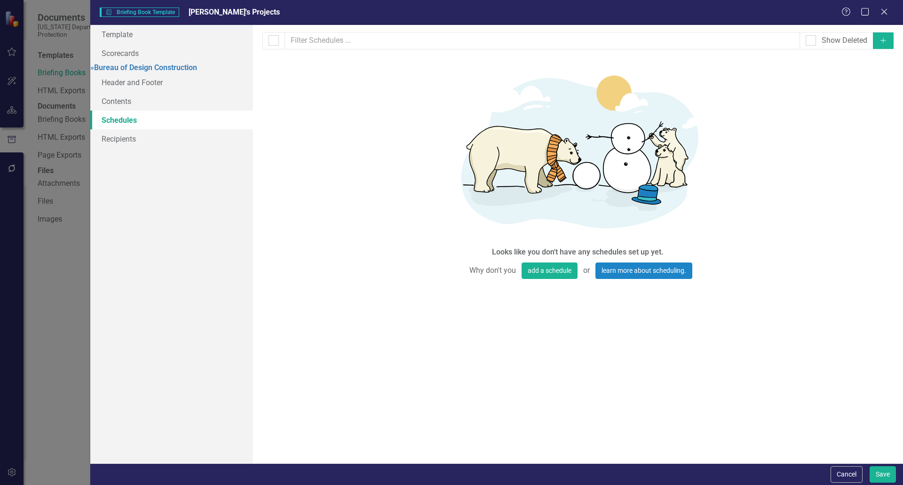
click at [885, 46] on button "Add" at bounding box center [883, 40] width 21 height 16
select select "pm"
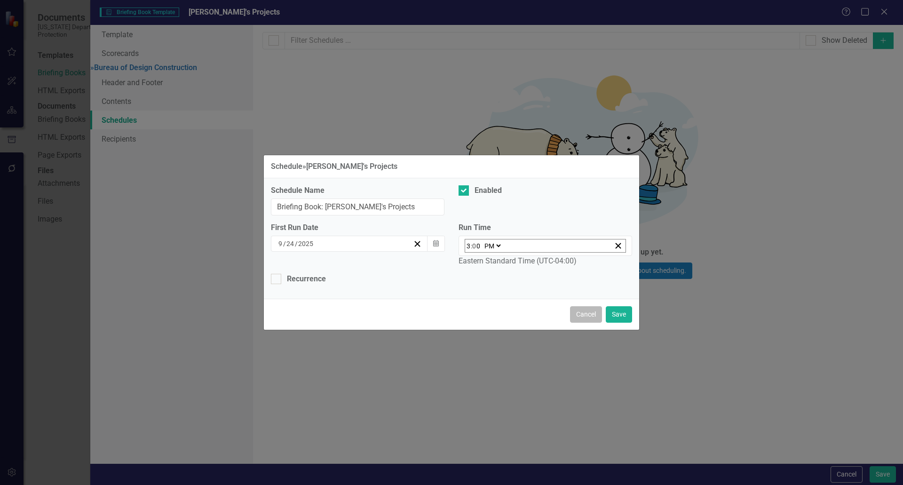
click at [585, 314] on button "Cancel" at bounding box center [586, 314] width 32 height 16
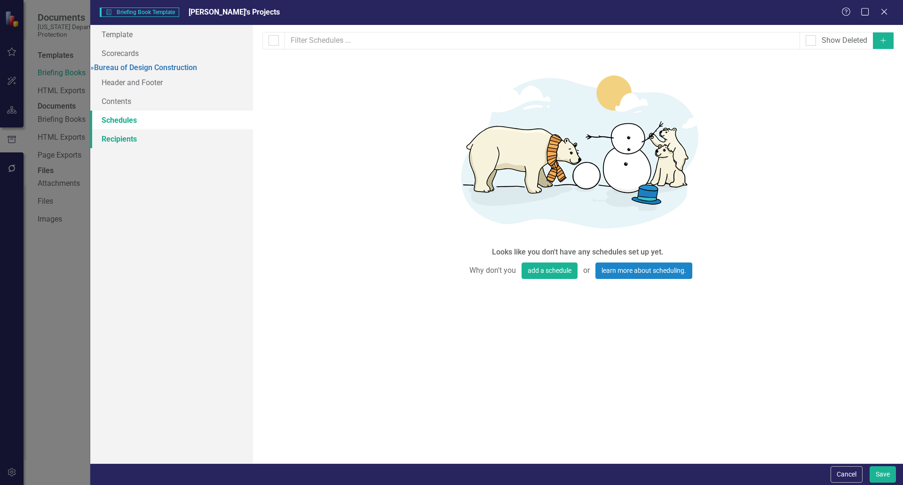
click at [149, 148] on link "Recipients" at bounding box center [171, 138] width 163 height 19
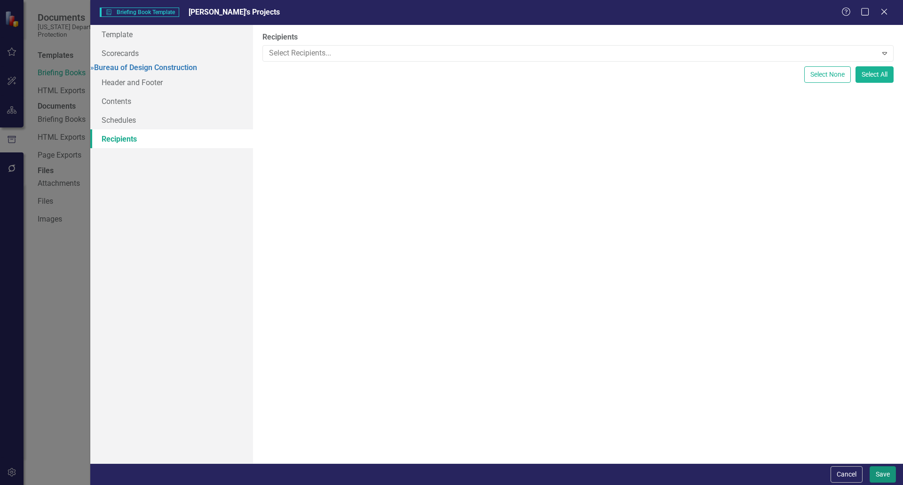
click at [883, 475] on button "Save" at bounding box center [882, 474] width 26 height 16
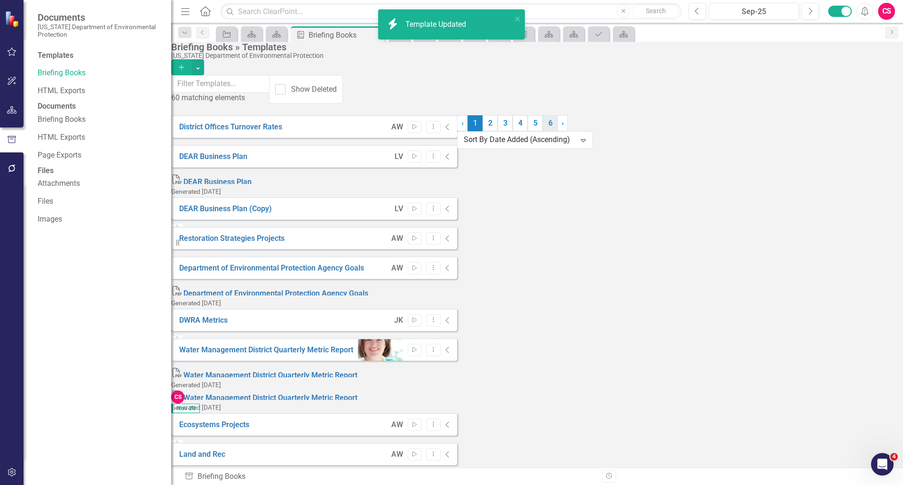
click at [543, 131] on link "6" at bounding box center [550, 123] width 15 height 16
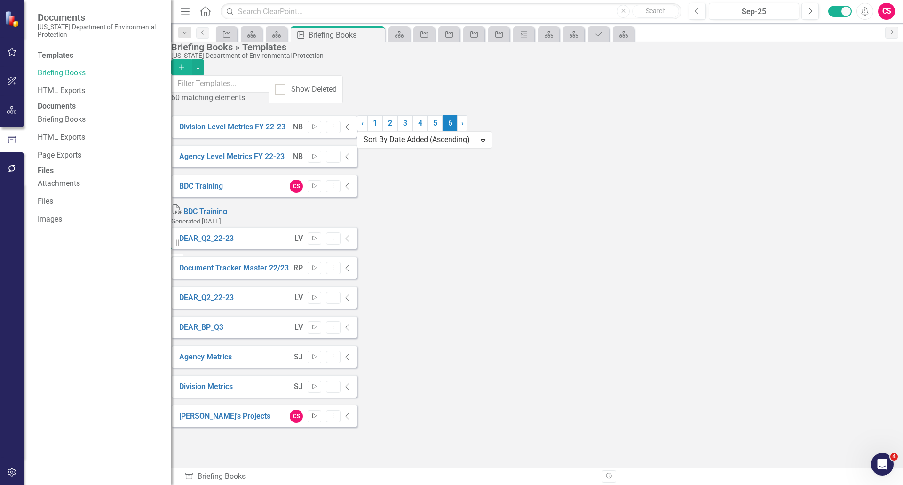
click at [316, 413] on icon "button" at bounding box center [314, 415] width 4 height 5
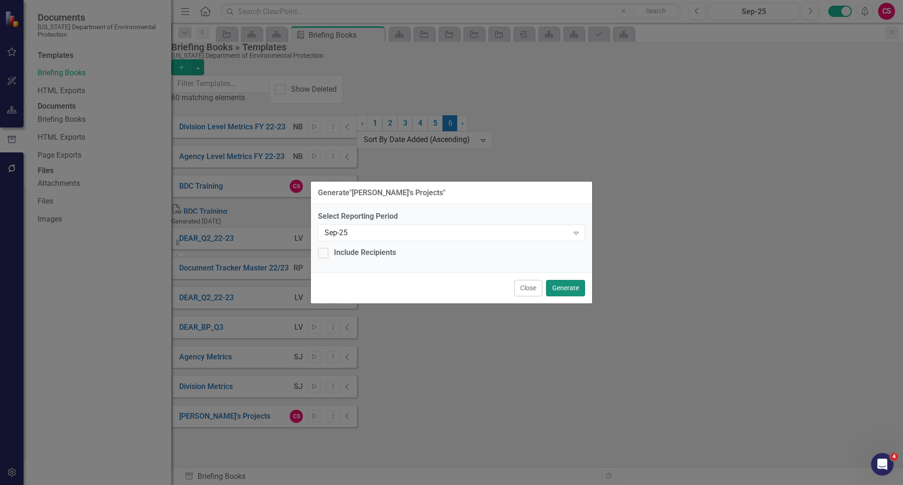
click at [569, 287] on button "Generate" at bounding box center [565, 288] width 39 height 16
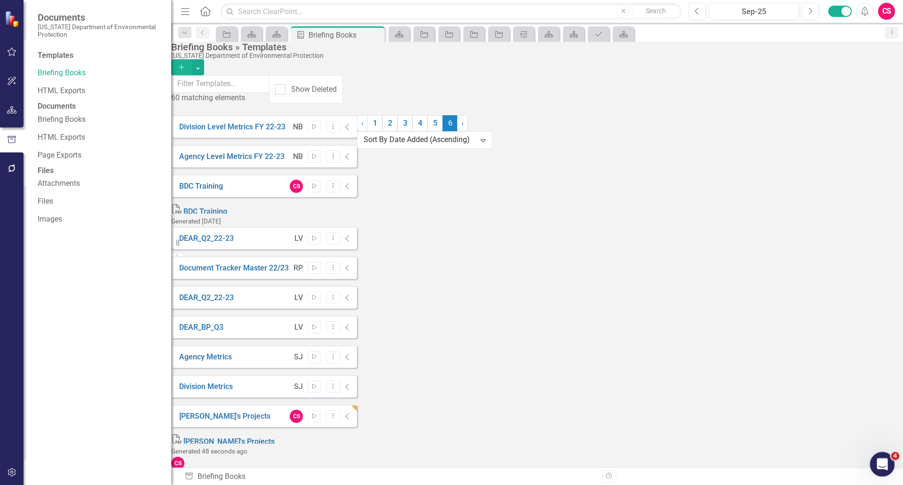
click at [878, 466] on icon "Open Intercom Messenger" at bounding box center [881, 463] width 16 height 16
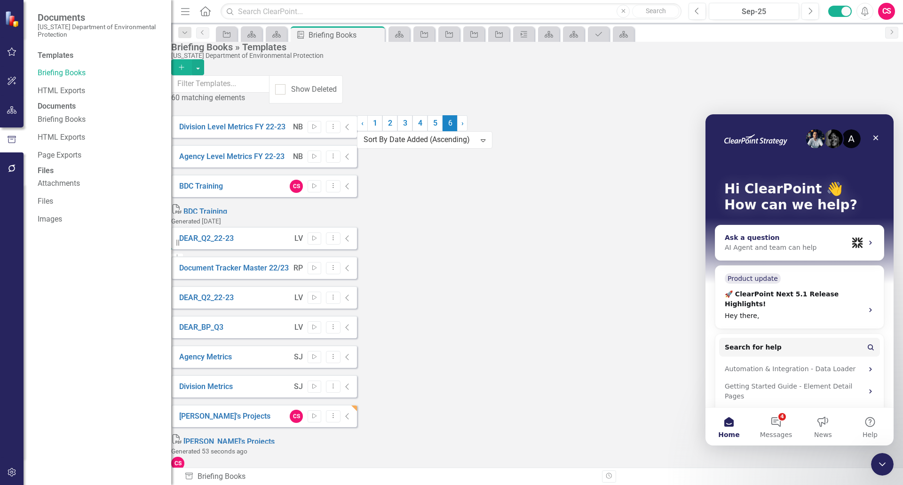
click at [784, 243] on div "AI Agent and team can help" at bounding box center [785, 248] width 123 height 10
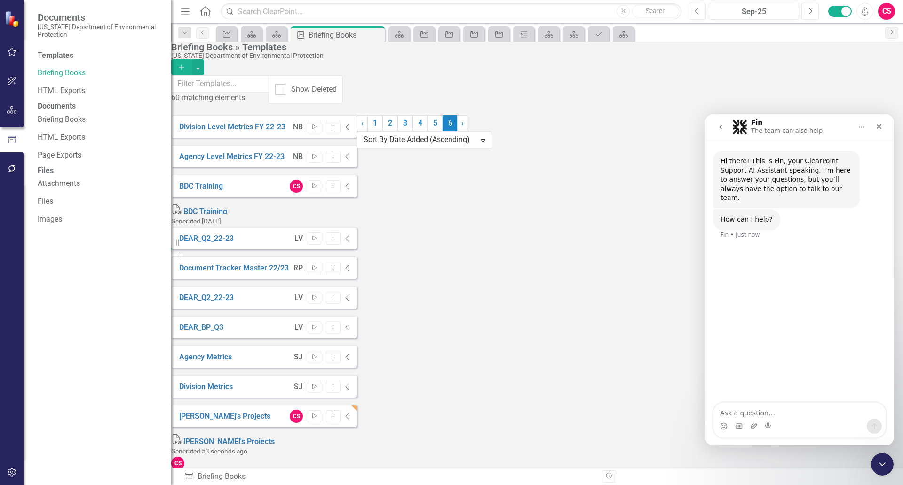
click at [720, 121] on button "go back" at bounding box center [720, 127] width 18 height 18
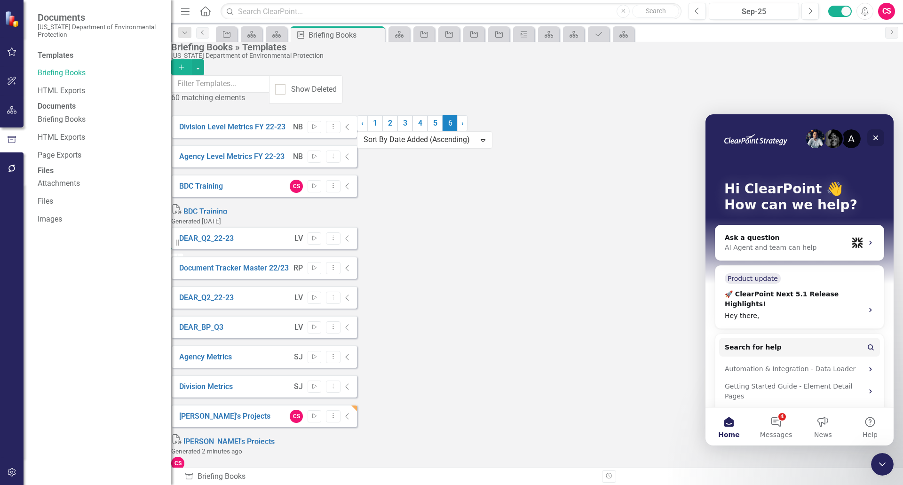
drag, startPoint x: 877, startPoint y: 135, endPoint x: 1579, endPoint y: 249, distance: 711.0
click at [877, 135] on icon "Close" at bounding box center [875, 137] width 5 height 5
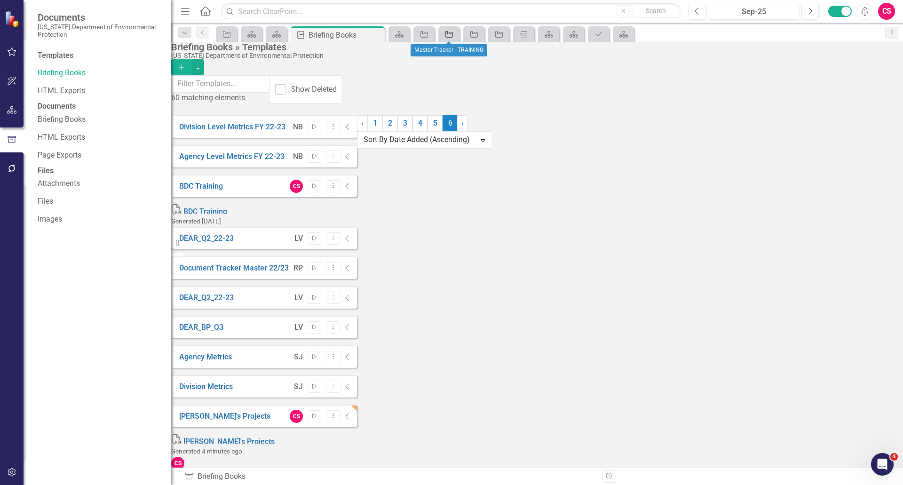
click at [442, 37] on div "Project" at bounding box center [446, 34] width 13 height 12
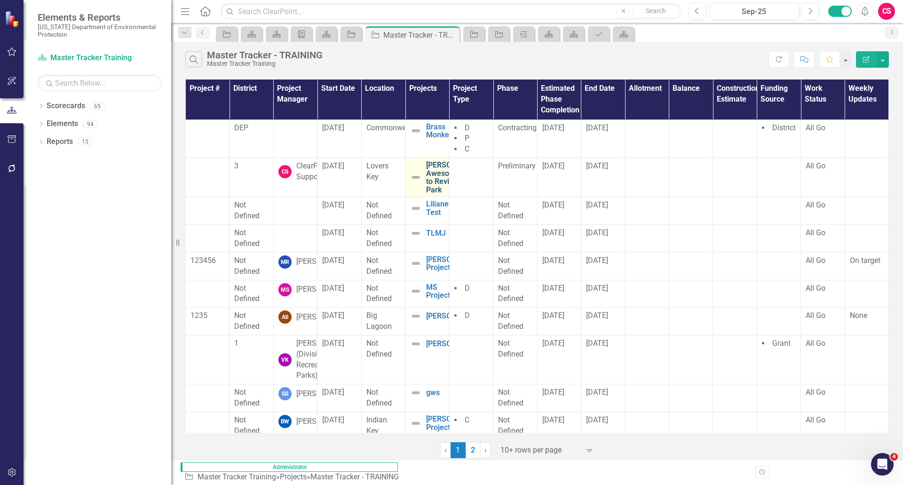
click at [426, 176] on link "Joseph's Awesome Project to Revitalize a Park" at bounding box center [457, 177] width 62 height 33
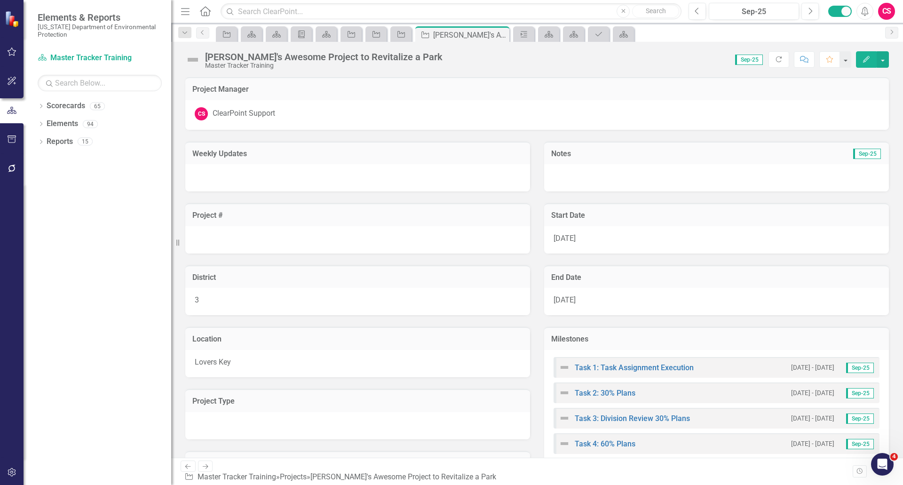
click at [581, 176] on div at bounding box center [716, 177] width 345 height 27
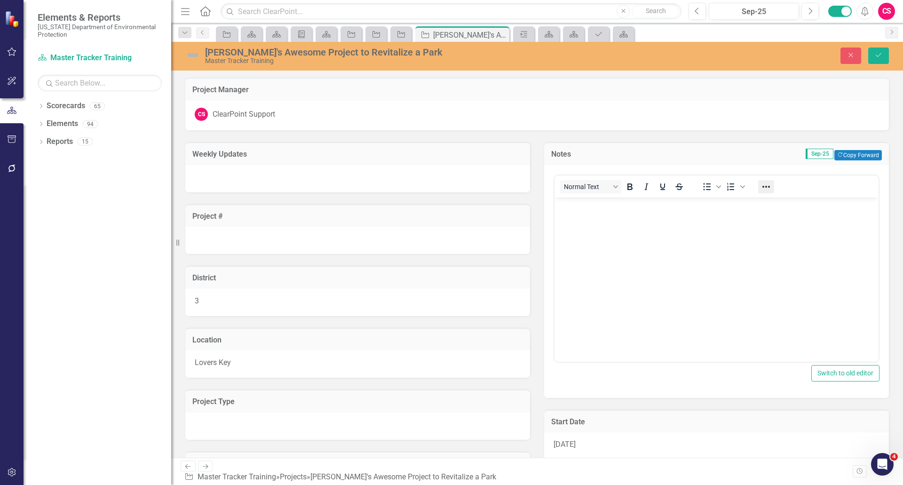
click at [761, 190] on icon "Reveal or hide additional toolbar items" at bounding box center [765, 186] width 11 height 11
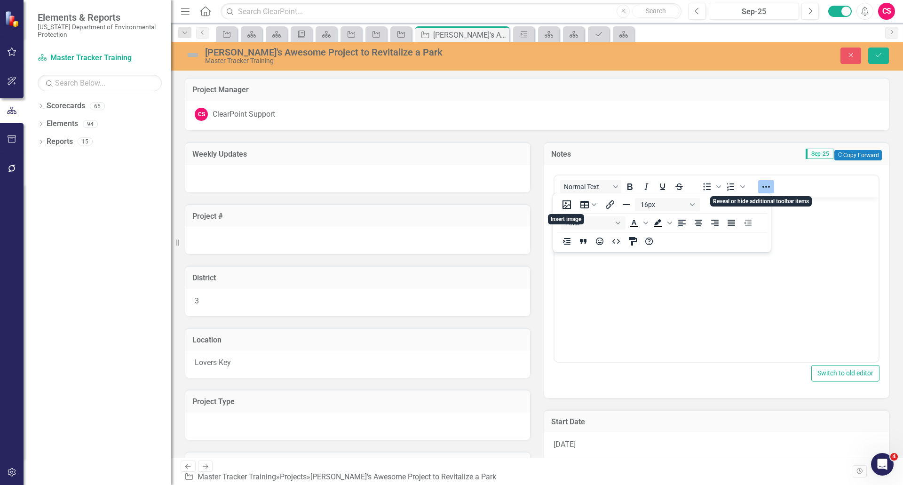
click at [762, 190] on icon "Reveal or hide additional toolbar items" at bounding box center [765, 186] width 11 height 11
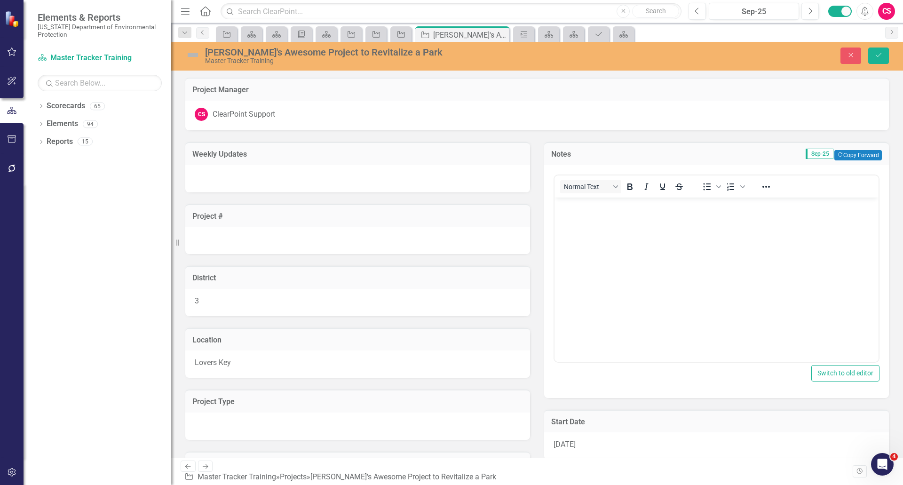
click at [397, 175] on div at bounding box center [357, 178] width 345 height 27
click at [398, 175] on div at bounding box center [357, 178] width 345 height 27
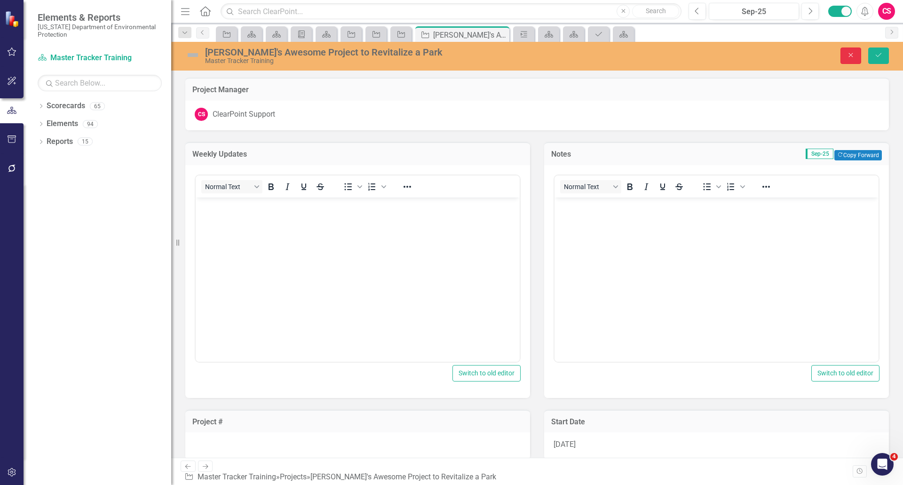
click at [847, 59] on button "Close" at bounding box center [850, 55] width 21 height 16
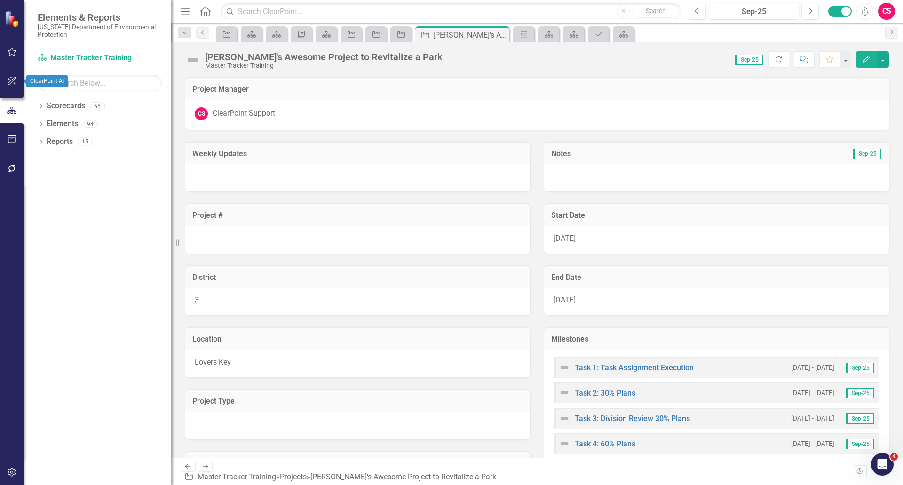
click at [6, 79] on button "button" at bounding box center [11, 81] width 21 height 20
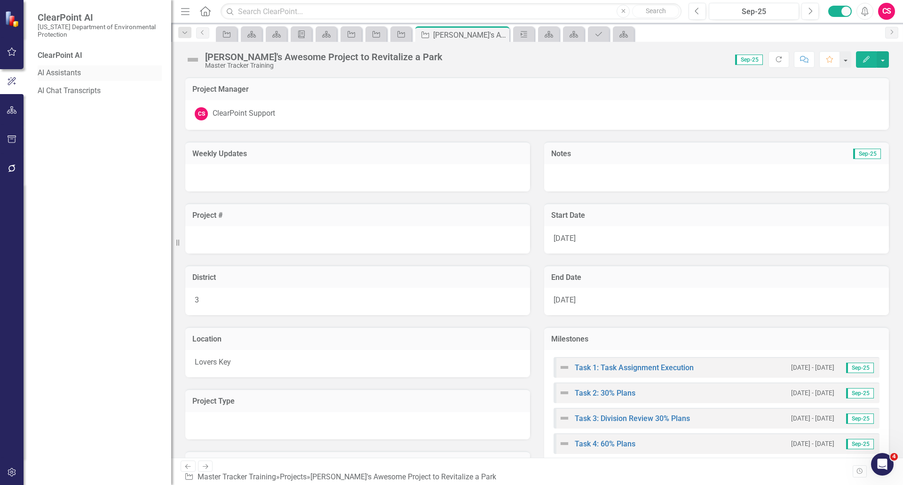
click at [58, 71] on link "AI Assistants" at bounding box center [100, 73] width 124 height 11
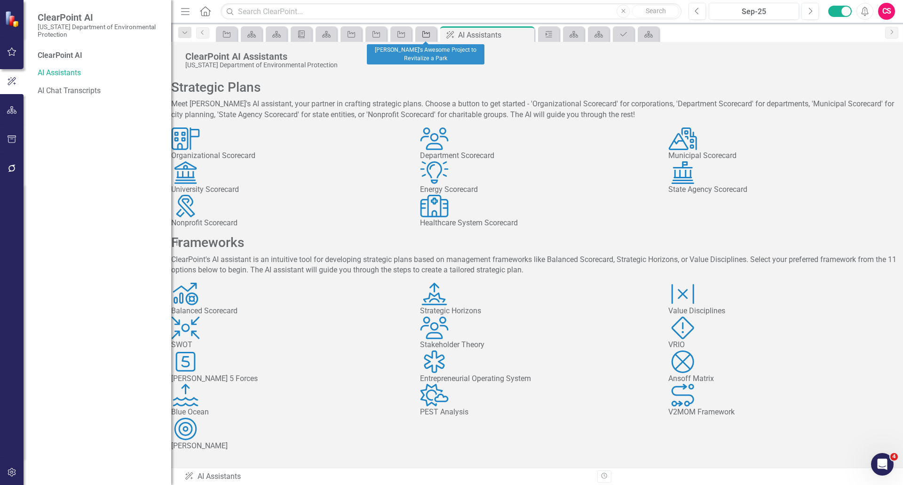
click at [422, 36] on icon "Project" at bounding box center [425, 35] width 9 height 8
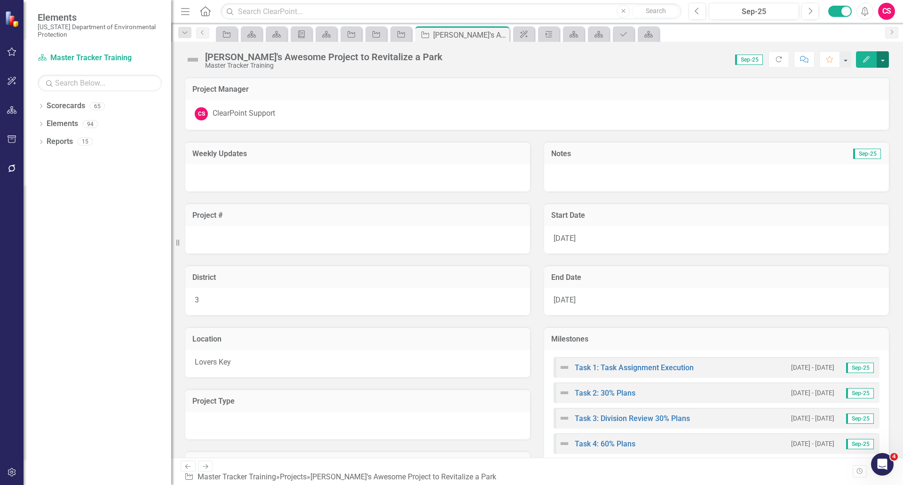
click at [880, 62] on button "button" at bounding box center [882, 59] width 12 height 16
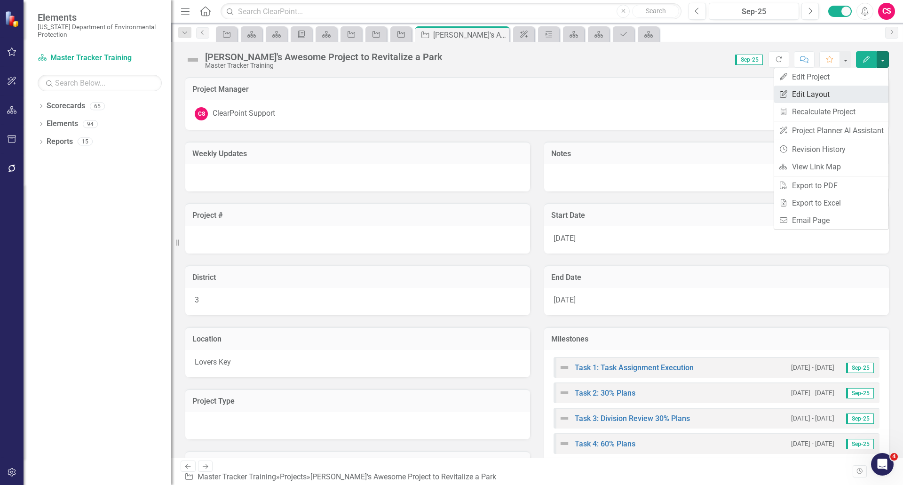
click at [838, 93] on link "Edit Report Edit Layout" at bounding box center [831, 94] width 114 height 17
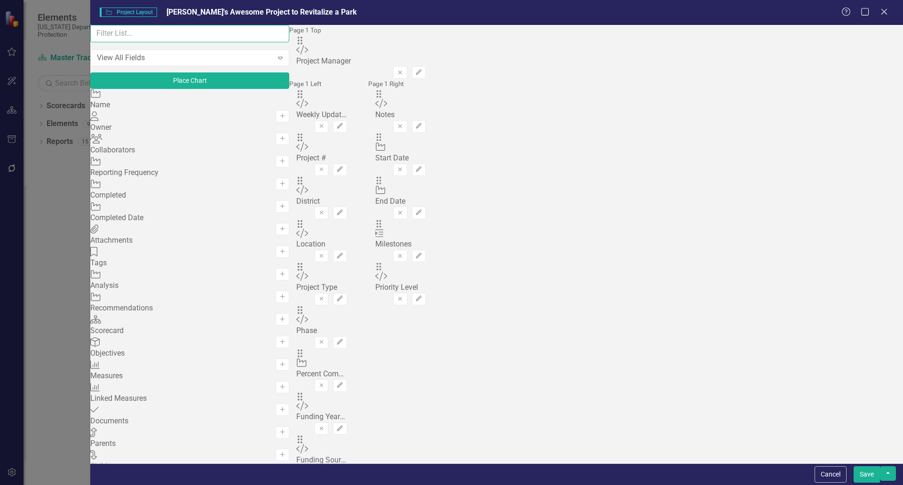
click at [215, 42] on input "text" at bounding box center [189, 33] width 199 height 17
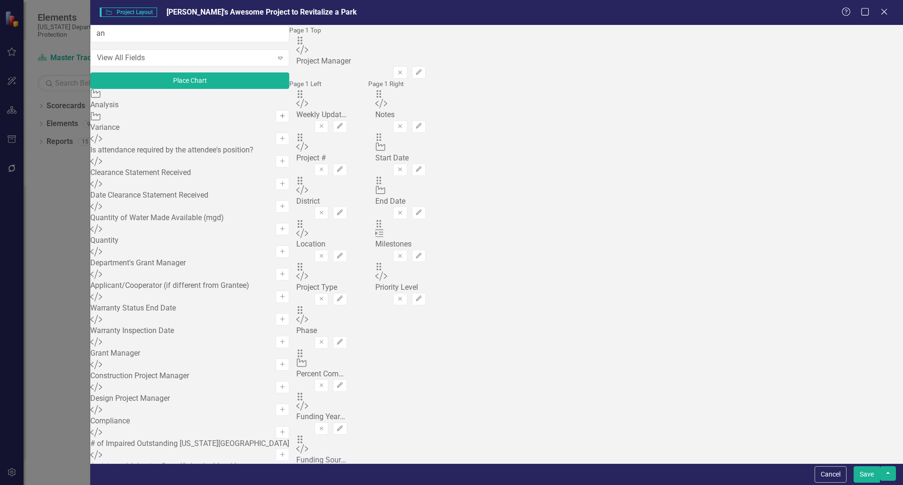
click at [275, 116] on button "Add" at bounding box center [282, 116] width 14 height 12
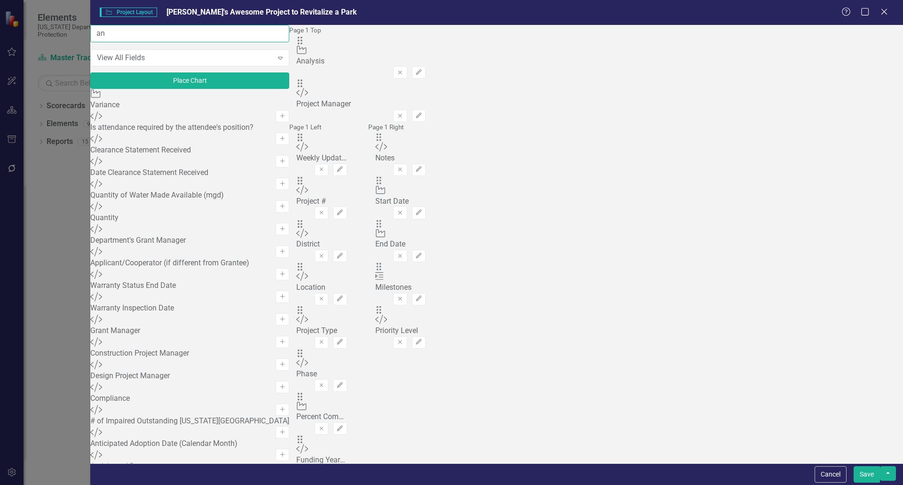
drag, startPoint x: 178, startPoint y: 42, endPoint x: 82, endPoint y: 18, distance: 98.9
click at [80, 43] on div "Project Project Layout Joseph's Awesome Project to Revitalize a Park Help Maxim…" at bounding box center [451, 242] width 903 height 485
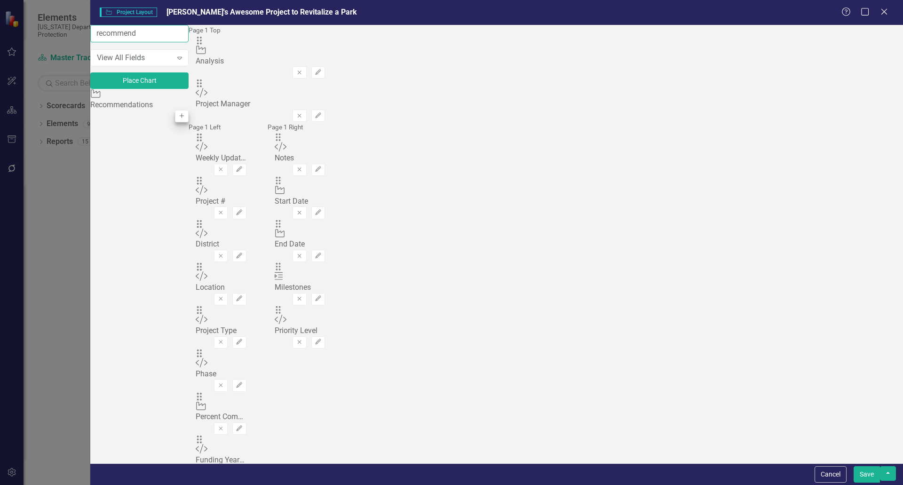
type input "recommend"
click at [189, 117] on button "Add" at bounding box center [182, 116] width 14 height 12
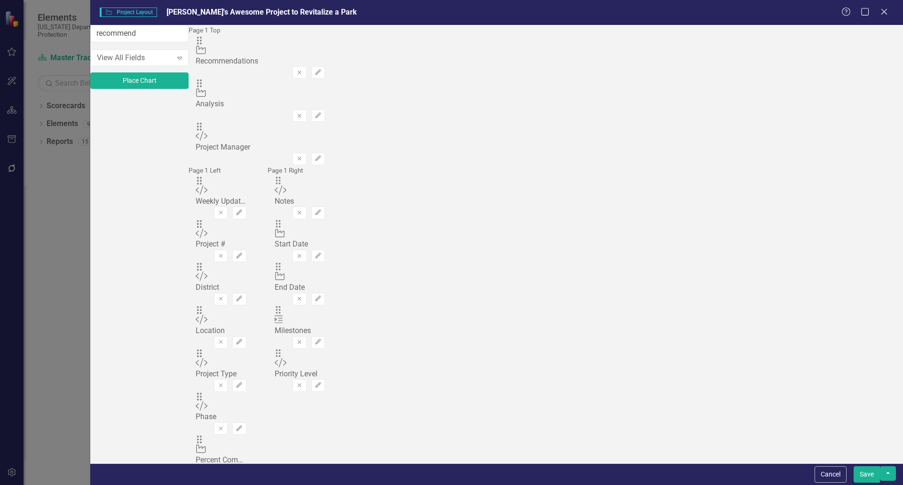
click at [867, 473] on button "Save" at bounding box center [866, 474] width 26 height 16
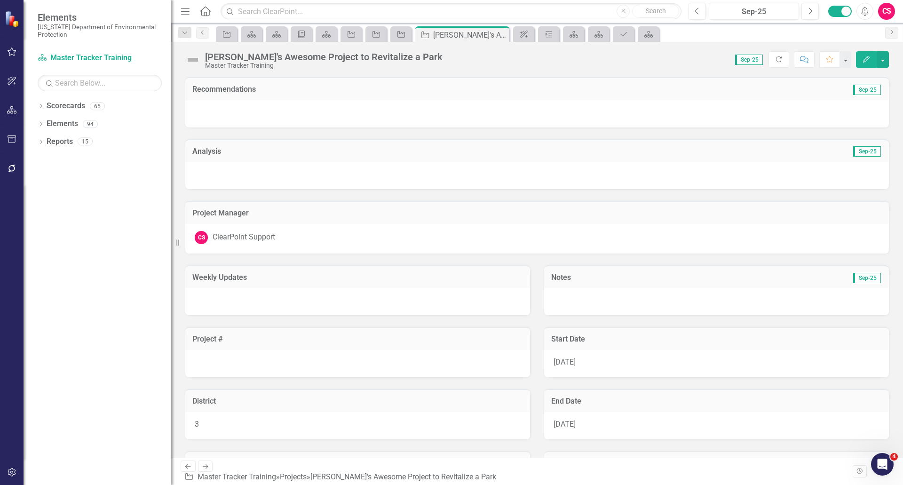
click at [267, 173] on div at bounding box center [536, 175] width 703 height 27
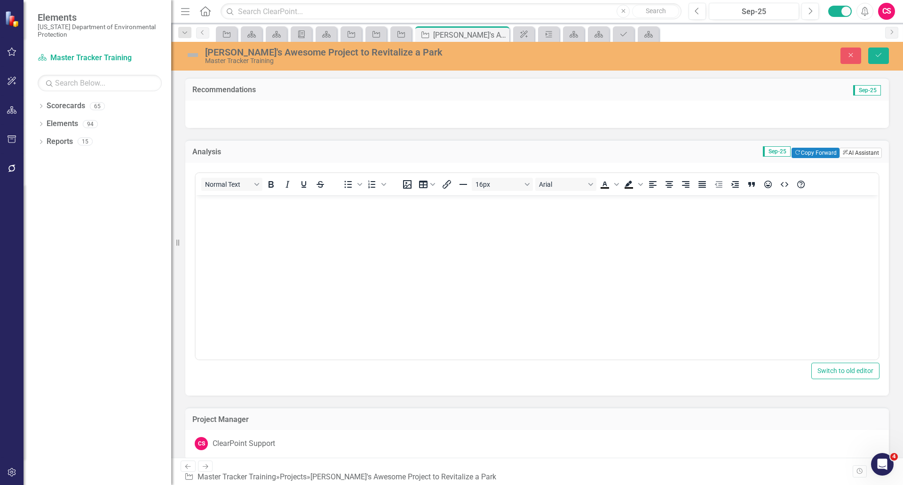
click at [853, 154] on button "ClearPoint AI AI Assistant" at bounding box center [860, 153] width 42 height 10
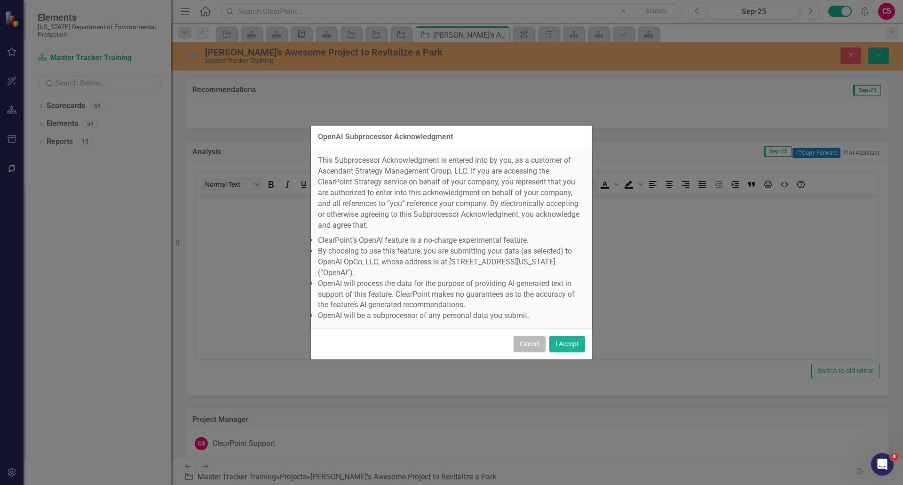
click at [532, 336] on button "Cancel" at bounding box center [529, 344] width 32 height 16
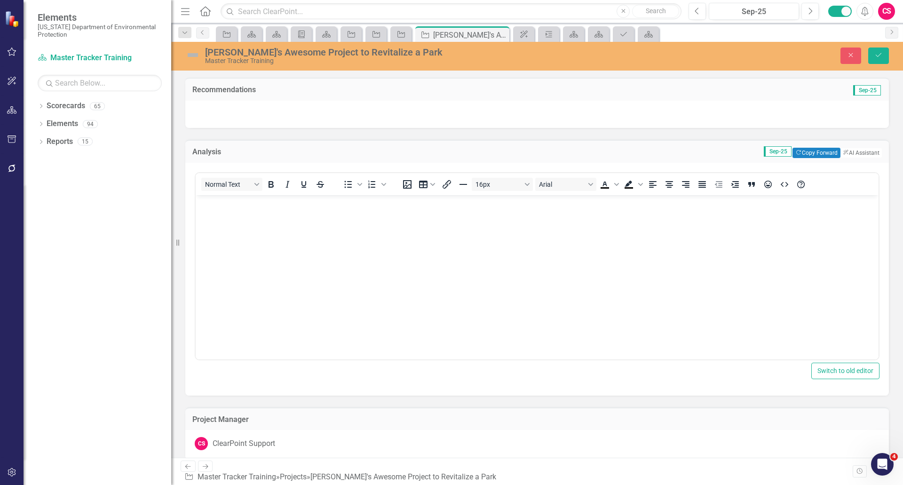
click at [254, 115] on div at bounding box center [536, 114] width 703 height 27
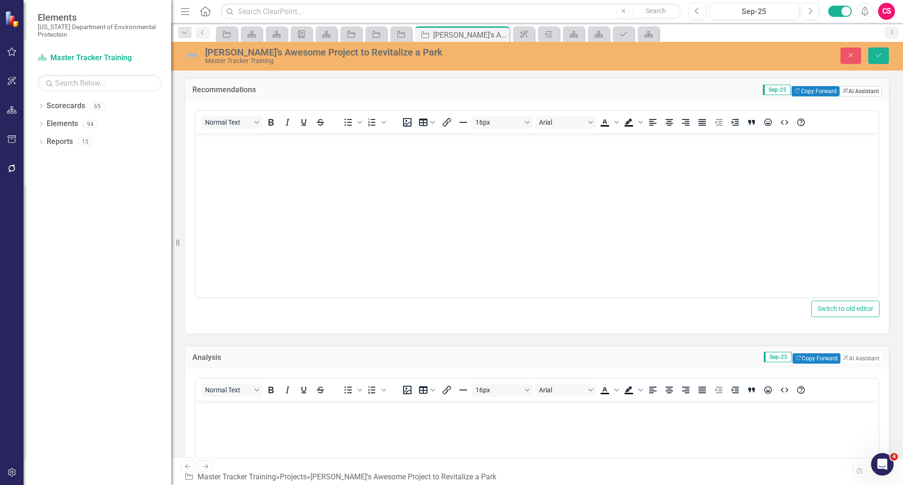
click at [855, 93] on button "ClearPoint AI AI Assistant" at bounding box center [860, 91] width 42 height 10
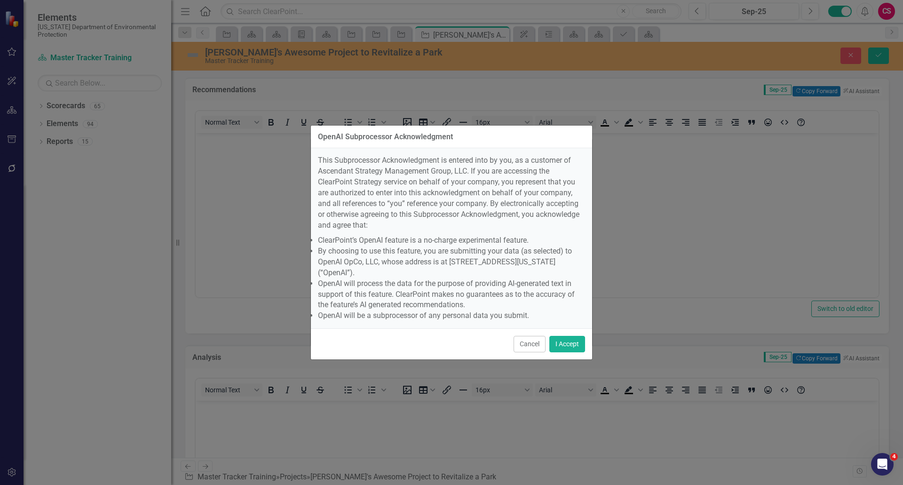
click at [698, 177] on div "OpenAI Subprocessor Acknowledgment This Subprocessor Acknowledgment is entered …" at bounding box center [451, 242] width 903 height 485
drag, startPoint x: 535, startPoint y: 325, endPoint x: 535, endPoint y: 320, distance: 5.7
click at [534, 336] on button "Cancel" at bounding box center [529, 344] width 32 height 16
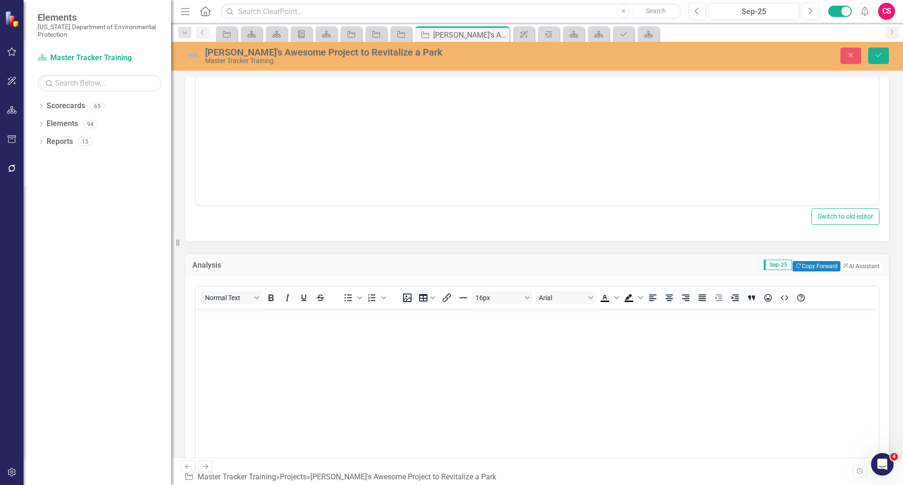
scroll to position [93, 0]
click at [853, 58] on icon "Close" at bounding box center [850, 55] width 8 height 7
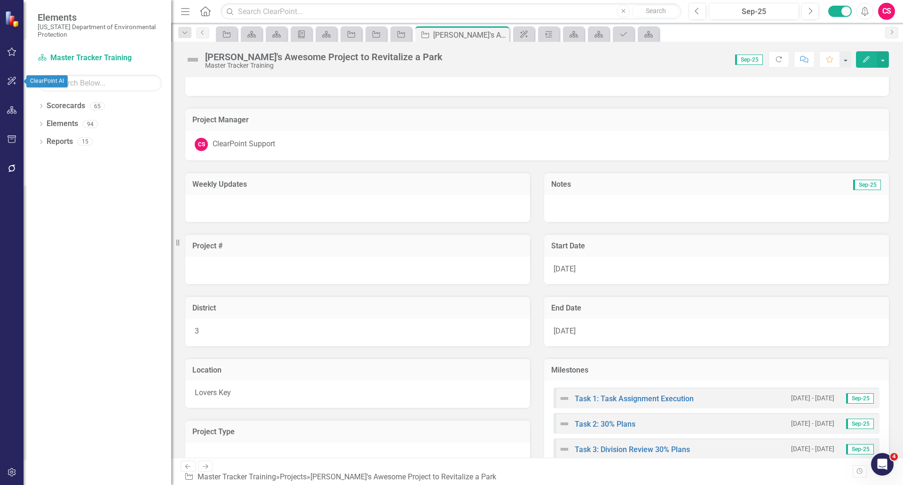
click at [13, 79] on icon "button" at bounding box center [12, 81] width 10 height 8
click at [59, 70] on link "AI Assistants" at bounding box center [100, 73] width 124 height 11
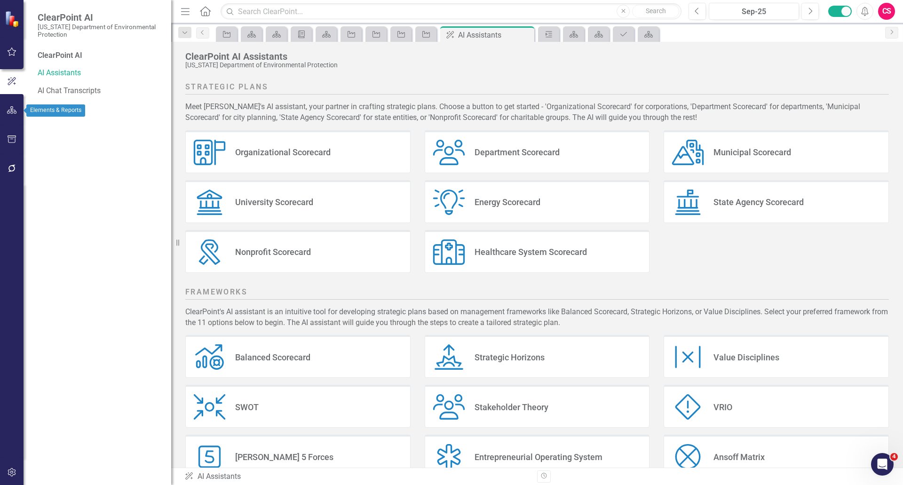
click at [12, 112] on icon "button" at bounding box center [12, 110] width 10 height 8
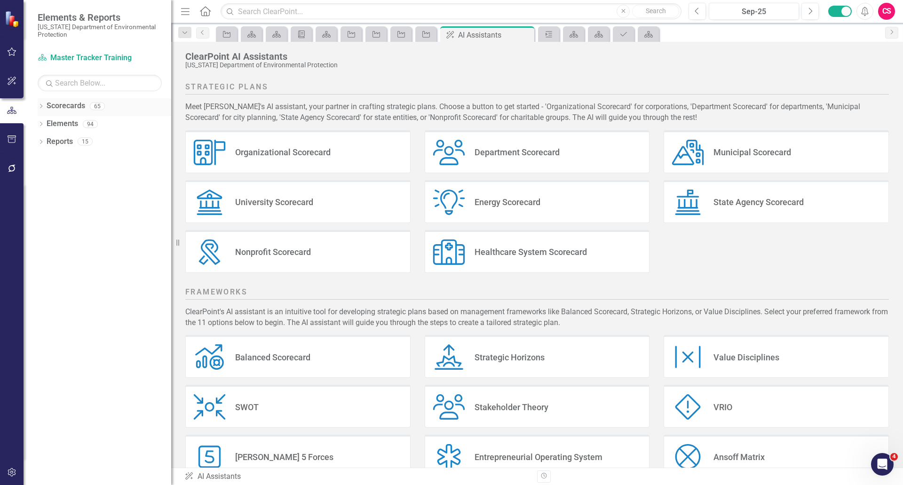
click at [38, 104] on div "Dropdown" at bounding box center [41, 107] width 7 height 8
click at [44, 123] on icon "Dropdown" at bounding box center [45, 124] width 7 height 6
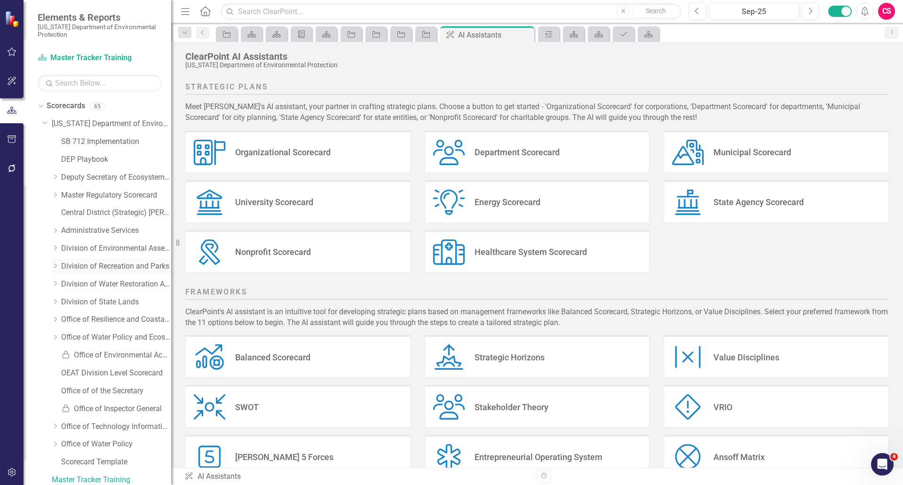
click at [54, 265] on icon "Dropdown" at bounding box center [55, 266] width 7 height 6
click at [104, 282] on link "Bureau of Design Construction" at bounding box center [121, 284] width 101 height 11
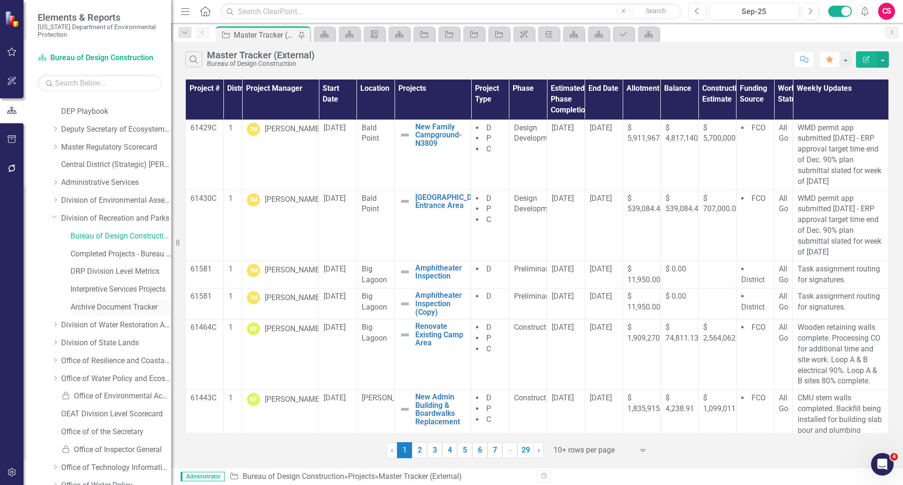
scroll to position [147, 0]
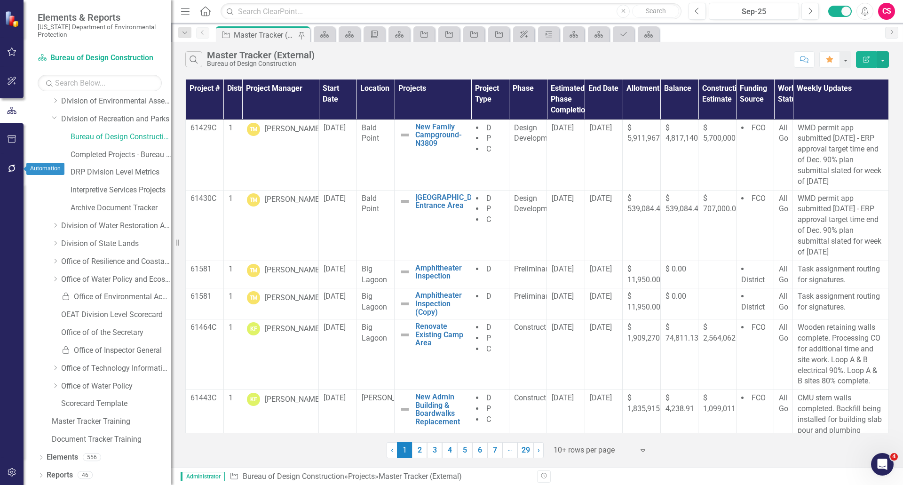
click at [16, 173] on button "button" at bounding box center [11, 169] width 21 height 20
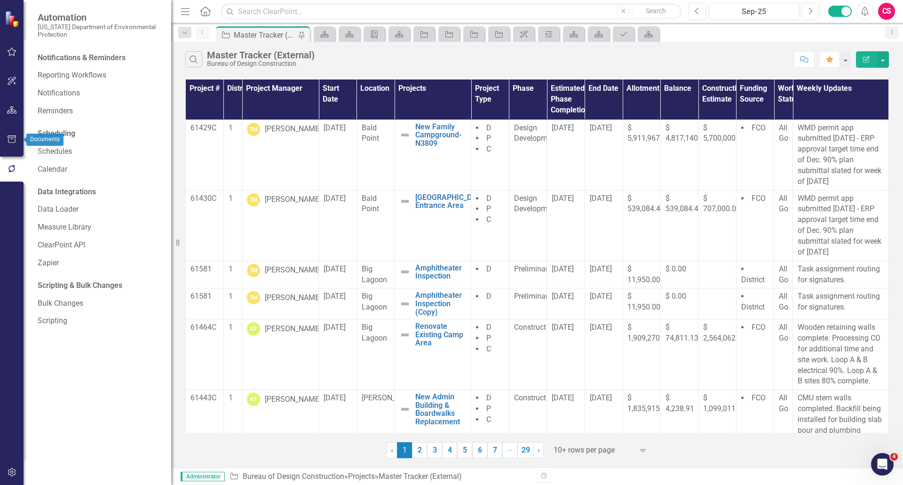
click at [16, 140] on icon "button" at bounding box center [12, 139] width 10 height 8
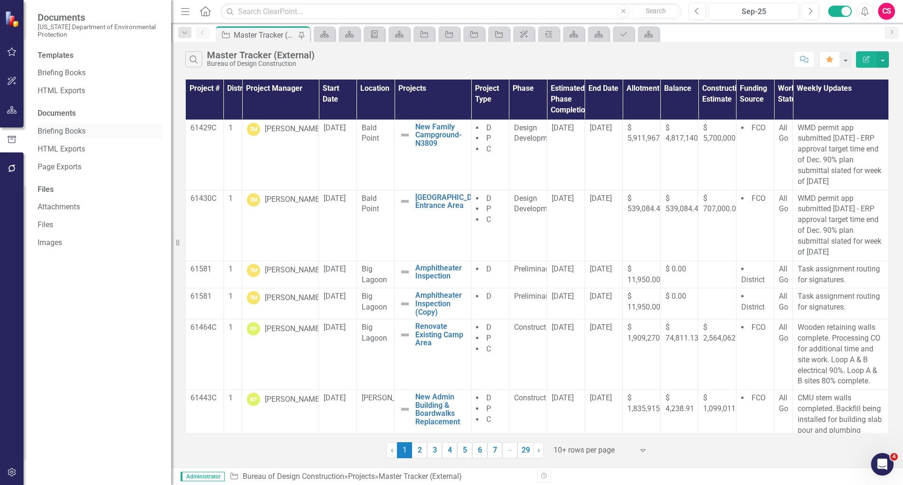
click at [82, 132] on link "Briefing Books" at bounding box center [100, 131] width 124 height 11
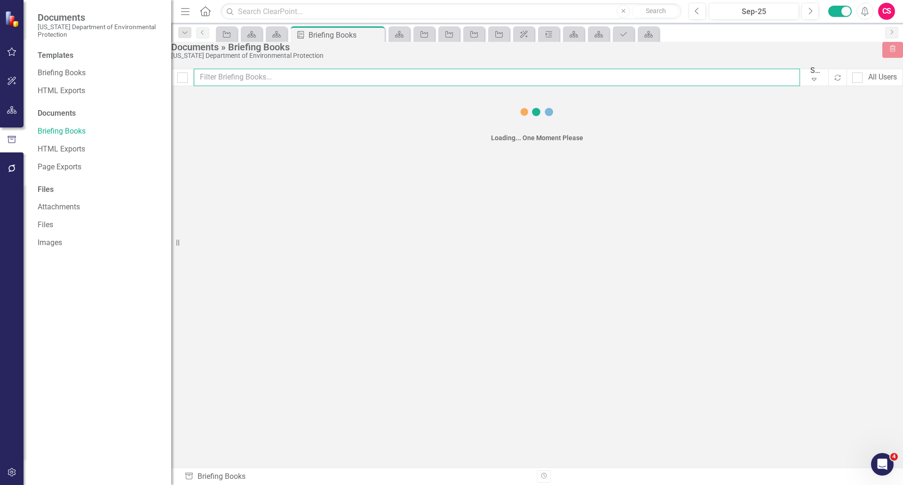
click at [242, 86] on input "text" at bounding box center [497, 77] width 606 height 17
type input "joseph"
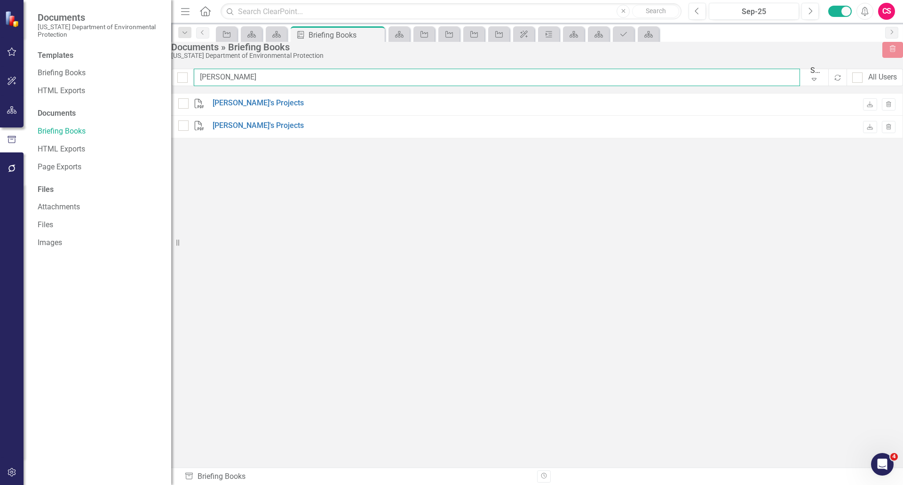
checkbox input "false"
type input "joseph"
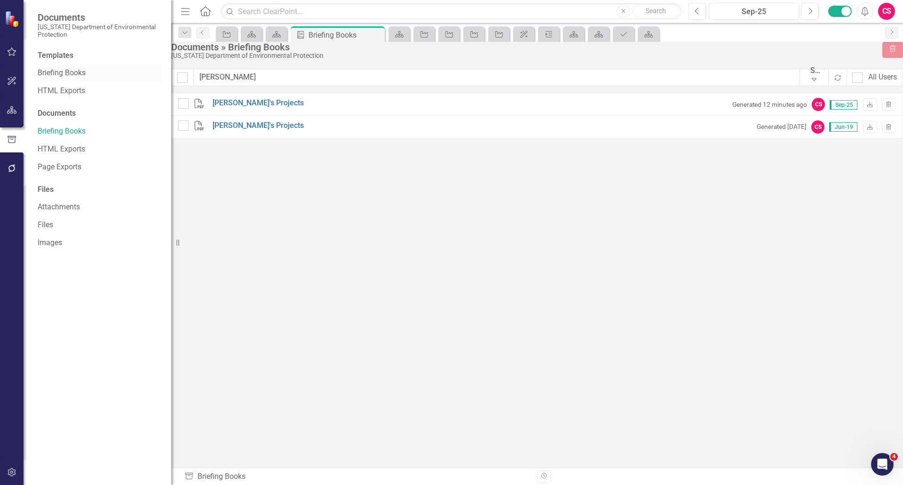
click at [78, 74] on link "Briefing Books" at bounding box center [100, 73] width 124 height 11
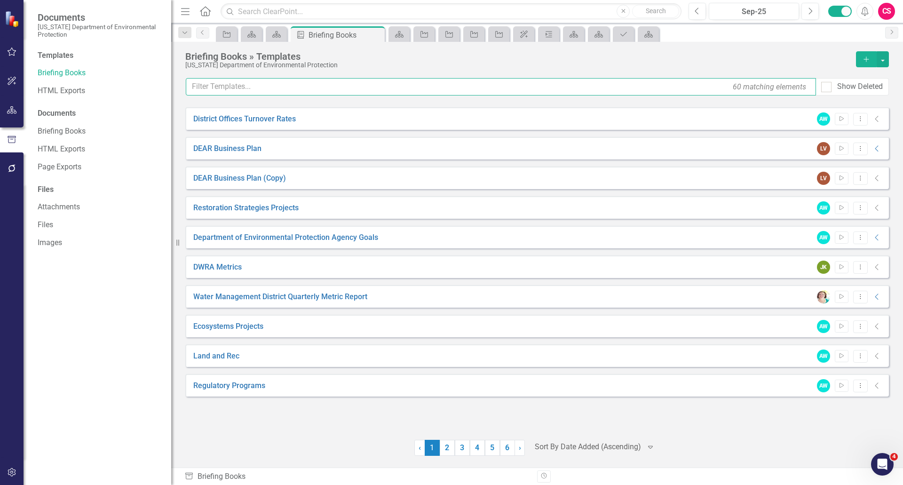
click at [257, 91] on input "text" at bounding box center [501, 86] width 630 height 17
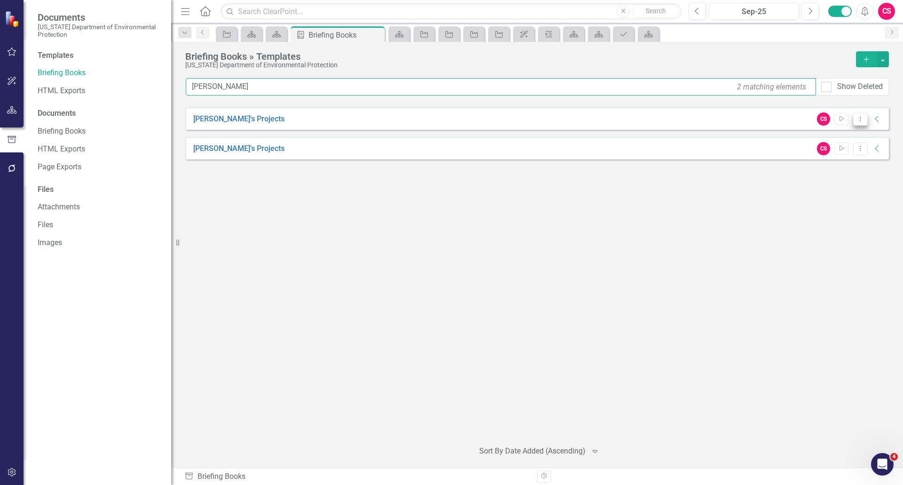
type input "joseph"
click at [862, 122] on button "Dropdown Menu" at bounding box center [860, 119] width 15 height 13
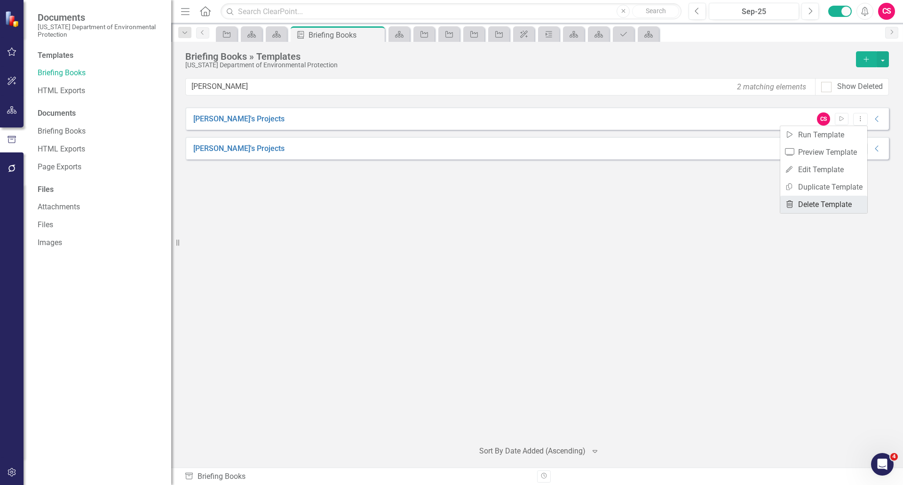
click at [832, 204] on link "Trash Delete Template" at bounding box center [823, 204] width 87 height 17
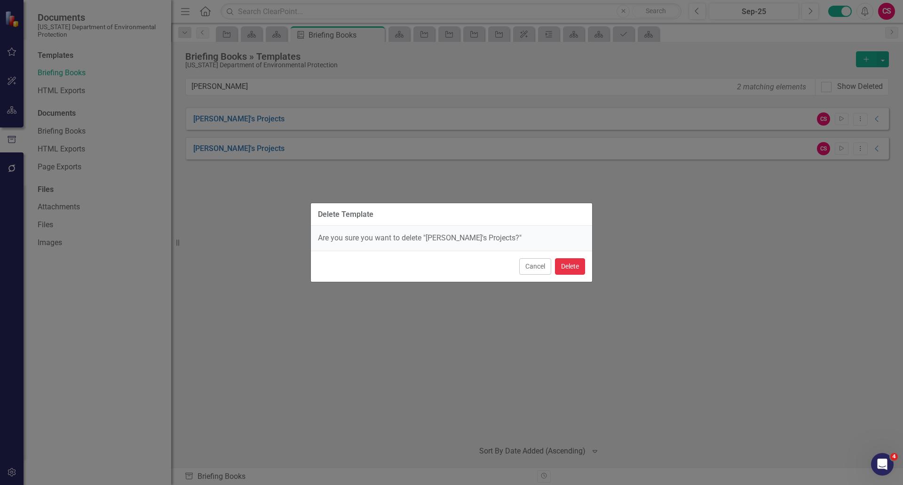
click at [582, 270] on button "Delete" at bounding box center [570, 266] width 30 height 16
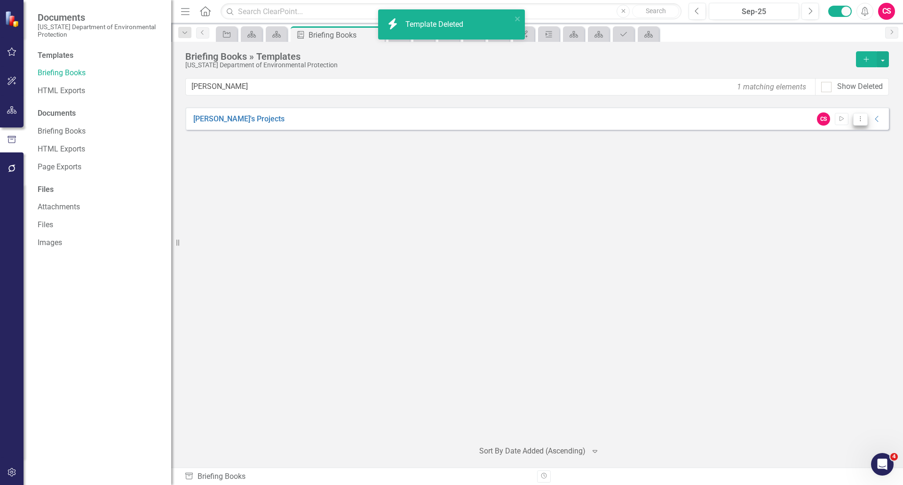
click at [857, 120] on icon "Dropdown Menu" at bounding box center [860, 119] width 8 height 6
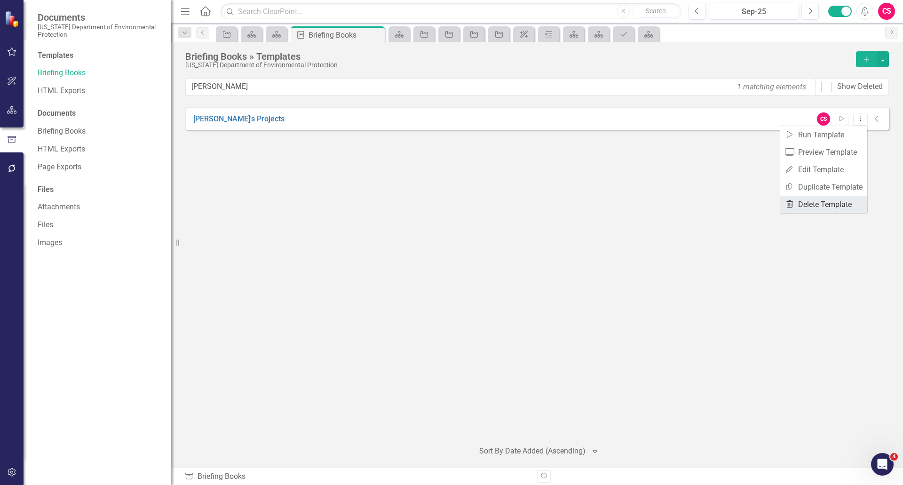
click at [840, 202] on link "Trash Delete Template" at bounding box center [823, 204] width 87 height 17
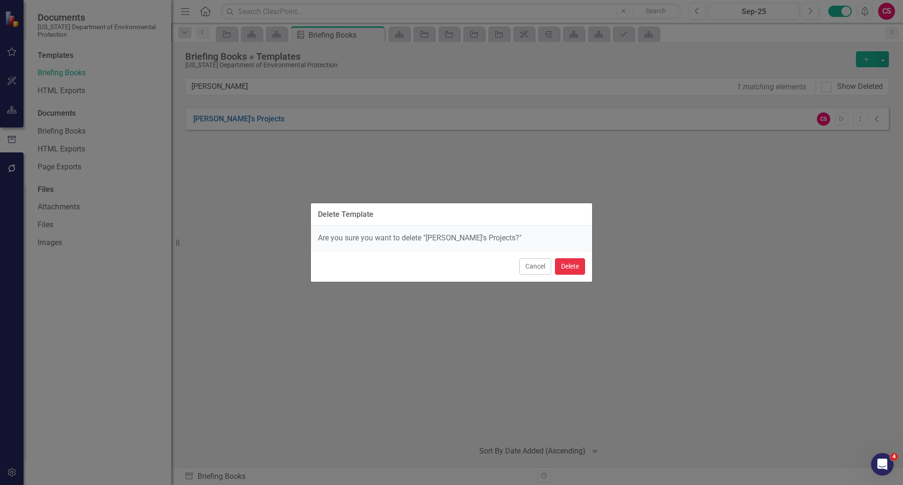
click at [575, 267] on button "Delete" at bounding box center [570, 266] width 30 height 16
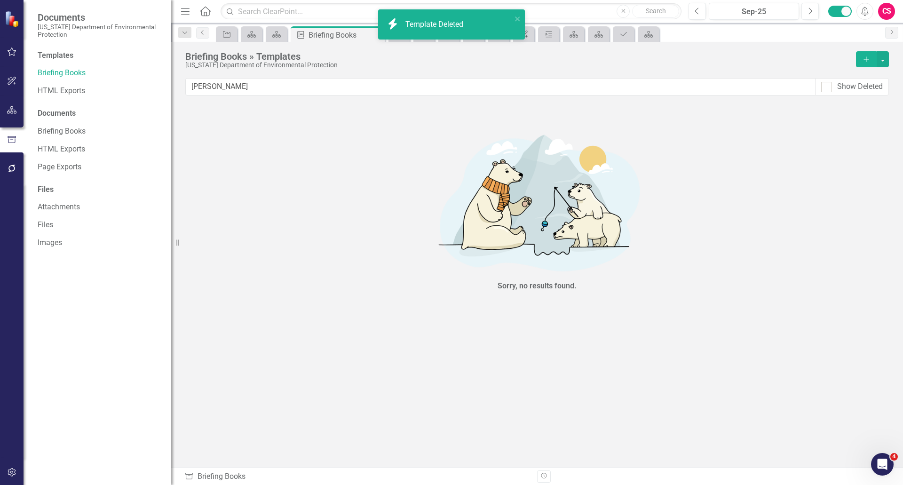
click at [579, 272] on img at bounding box center [537, 201] width 282 height 154
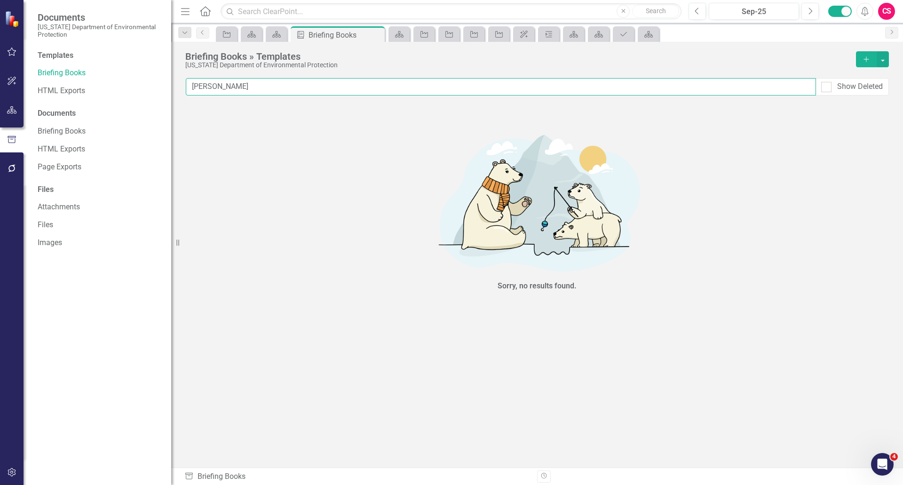
drag, startPoint x: 266, startPoint y: 92, endPoint x: 167, endPoint y: 87, distance: 98.8
click at [167, 87] on div "Documents Florida Department of Environmental Protection Templates Briefing Boo…" at bounding box center [451, 242] width 903 height 485
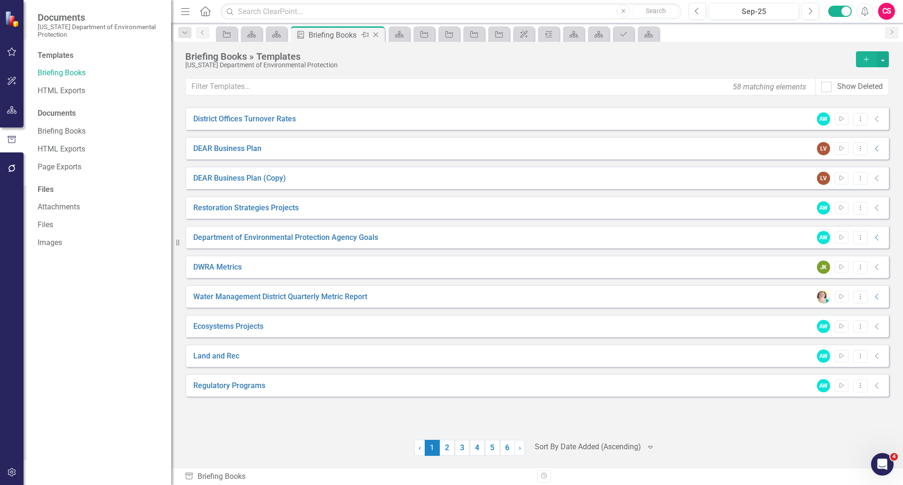
click at [377, 36] on icon at bounding box center [375, 34] width 5 height 5
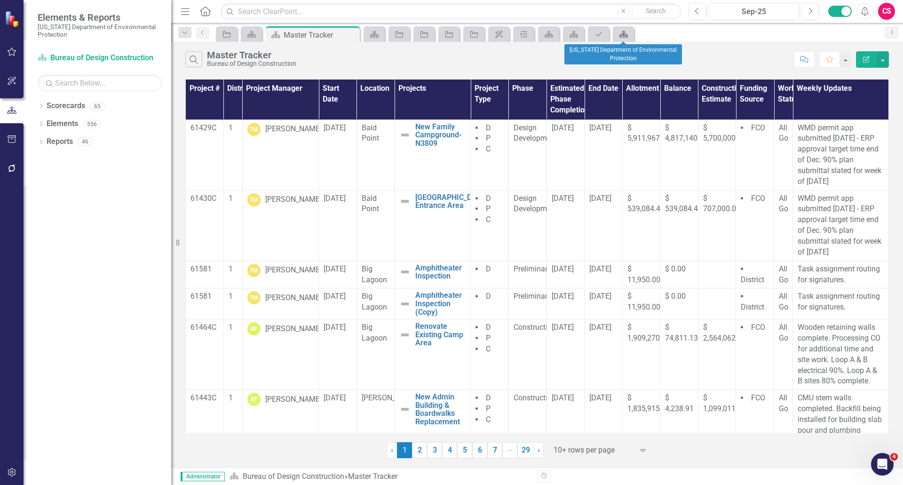
click at [626, 35] on icon at bounding box center [623, 34] width 8 height 7
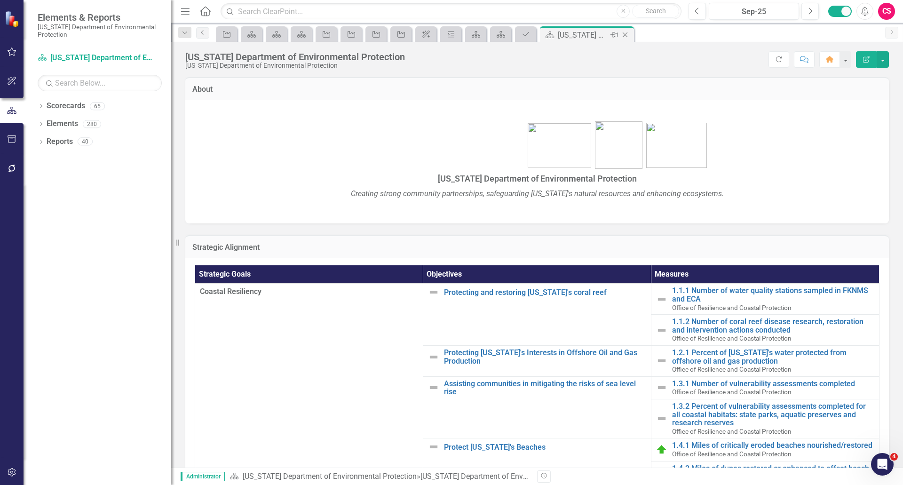
click at [624, 36] on icon "Close" at bounding box center [624, 35] width 9 height 8
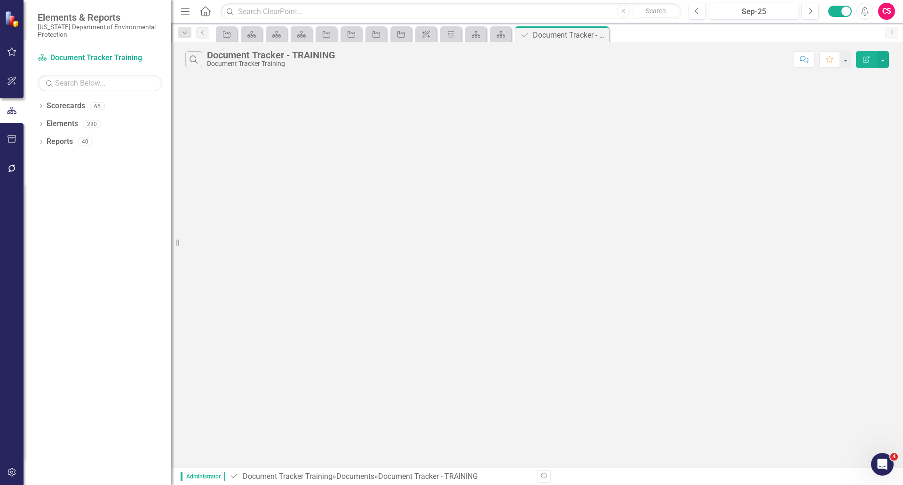
click at [886, 13] on div "CS" at bounding box center [886, 11] width 17 height 17
click at [863, 130] on link "Logout Log Out" at bounding box center [857, 135] width 74 height 17
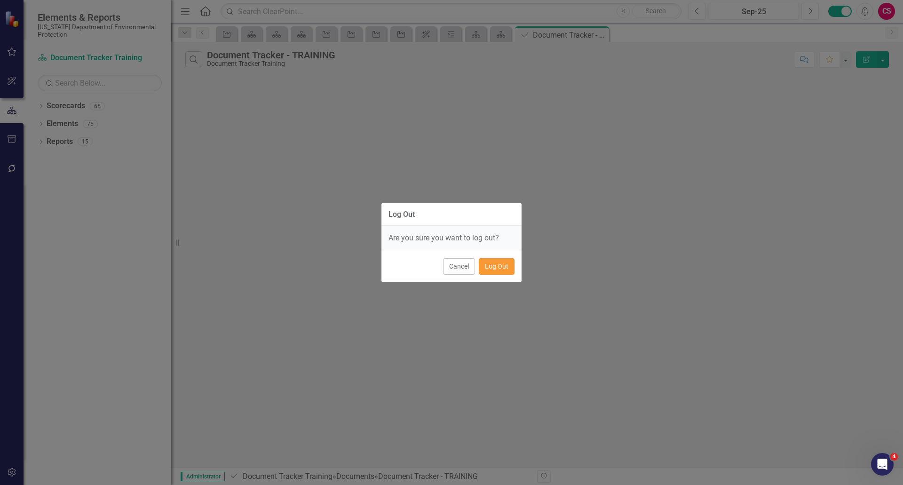
click at [497, 269] on button "Log Out" at bounding box center [497, 266] width 36 height 16
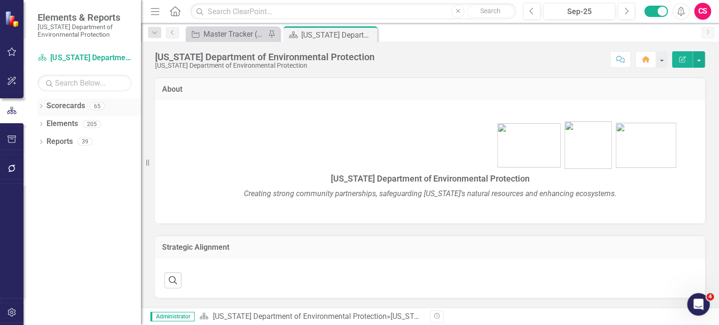
click at [41, 105] on icon "Dropdown" at bounding box center [41, 106] width 7 height 5
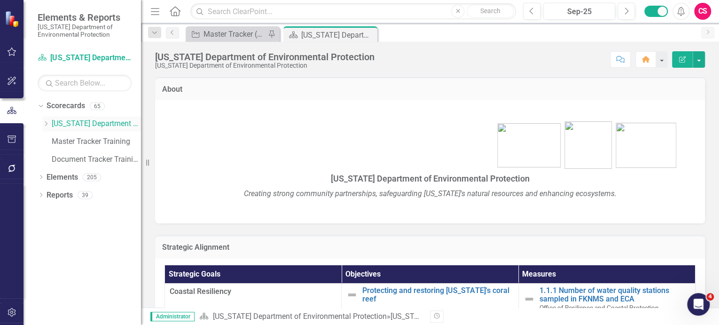
click at [46, 122] on icon "Dropdown" at bounding box center [45, 124] width 7 height 6
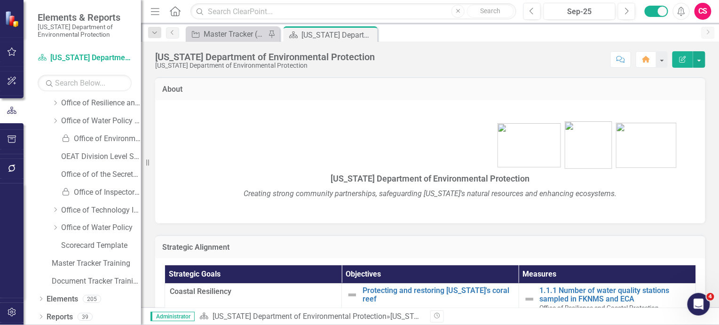
scroll to position [218, 0]
click at [81, 277] on link "Document Tracker Training" at bounding box center [96, 279] width 89 height 11
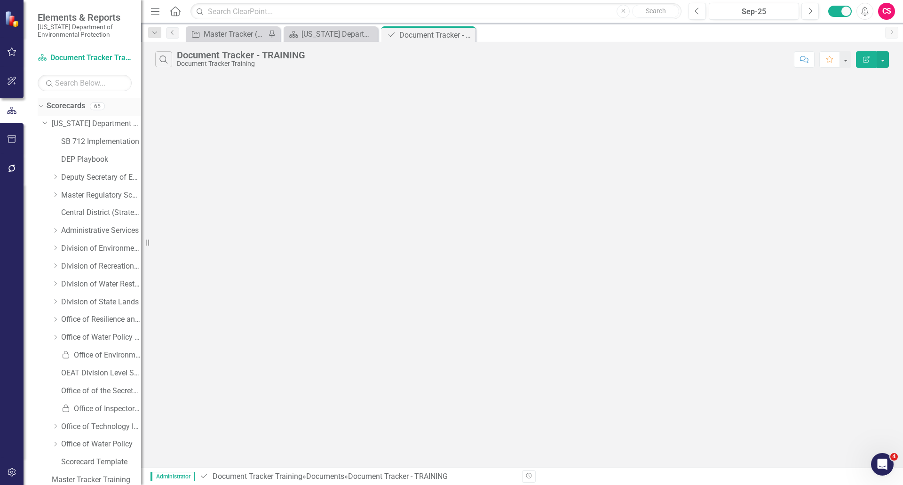
click at [70, 106] on link "Scorecards" at bounding box center [66, 106] width 39 height 11
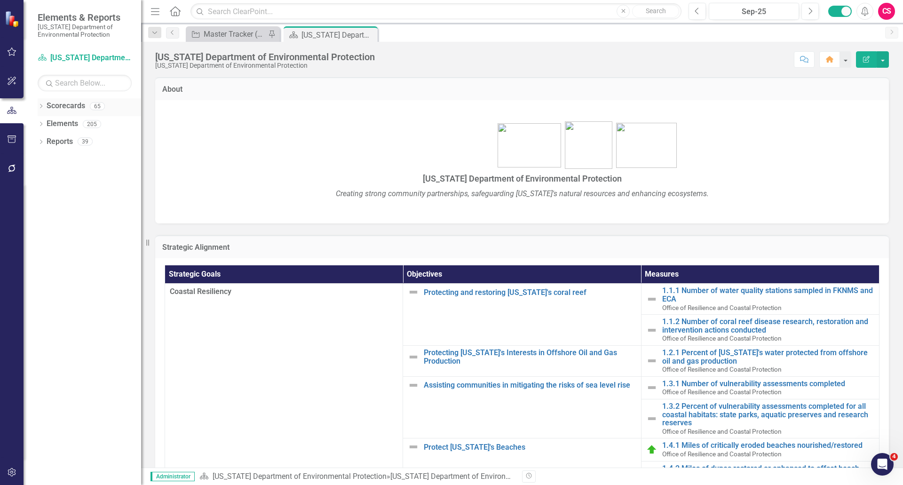
click at [40, 105] on icon "Dropdown" at bounding box center [41, 106] width 7 height 5
click at [45, 122] on icon "Dropdown" at bounding box center [45, 124] width 7 height 6
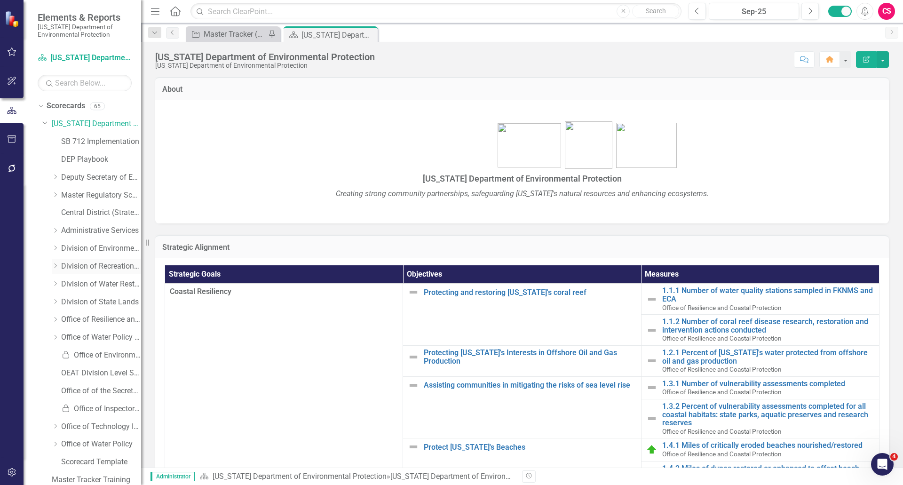
click at [55, 265] on icon "Dropdown" at bounding box center [55, 266] width 7 height 6
click at [98, 283] on link "Bureau of Design Construction" at bounding box center [106, 284] width 71 height 11
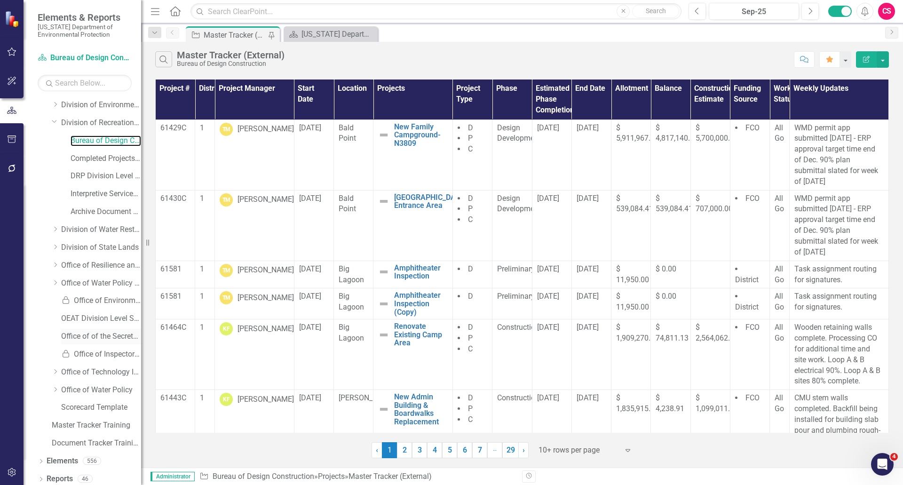
scroll to position [147, 0]
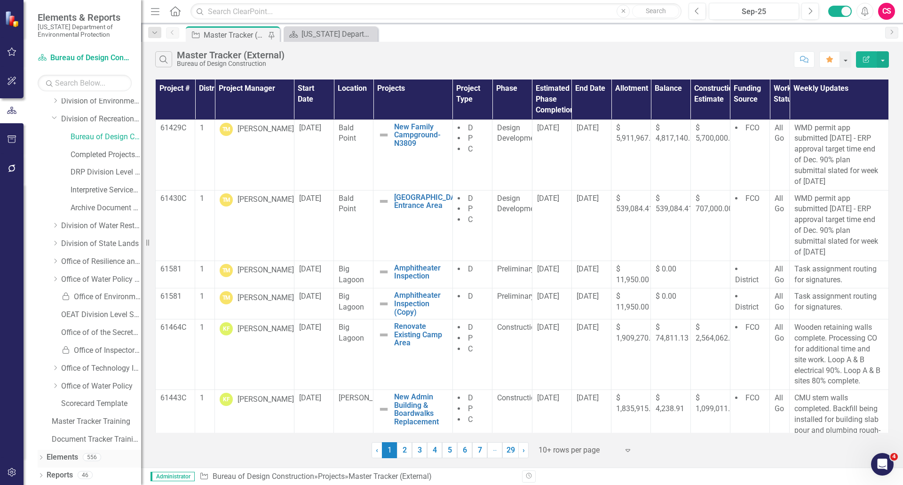
click at [39, 456] on icon "Dropdown" at bounding box center [41, 458] width 7 height 5
click at [39, 457] on icon "Dropdown" at bounding box center [39, 456] width 5 height 7
click at [40, 473] on icon at bounding box center [41, 474] width 2 height 4
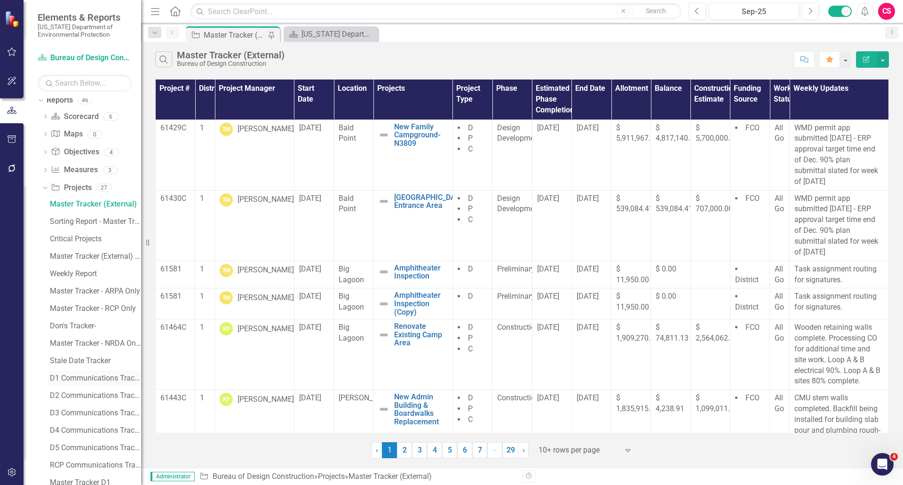
scroll to position [522, 0]
click at [45, 188] on icon "Dropdown" at bounding box center [43, 186] width 5 height 7
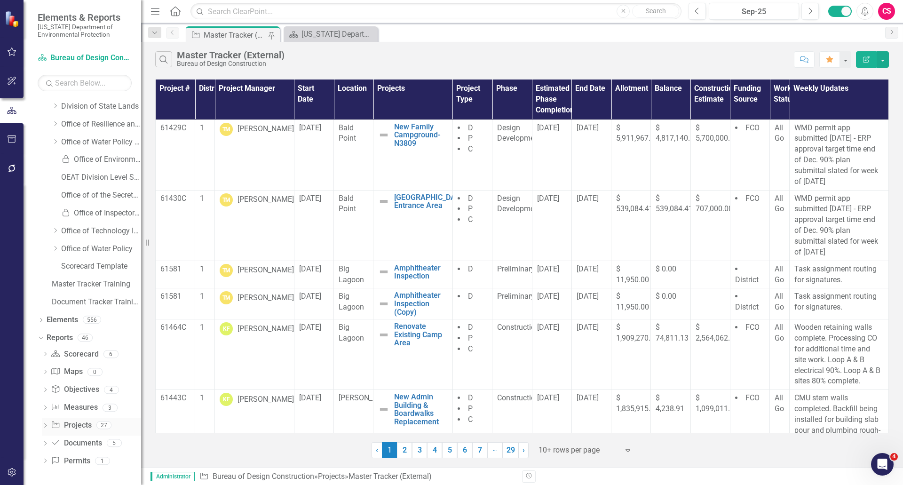
scroll to position [284, 0]
click at [45, 442] on icon "Dropdown" at bounding box center [45, 443] width 7 height 5
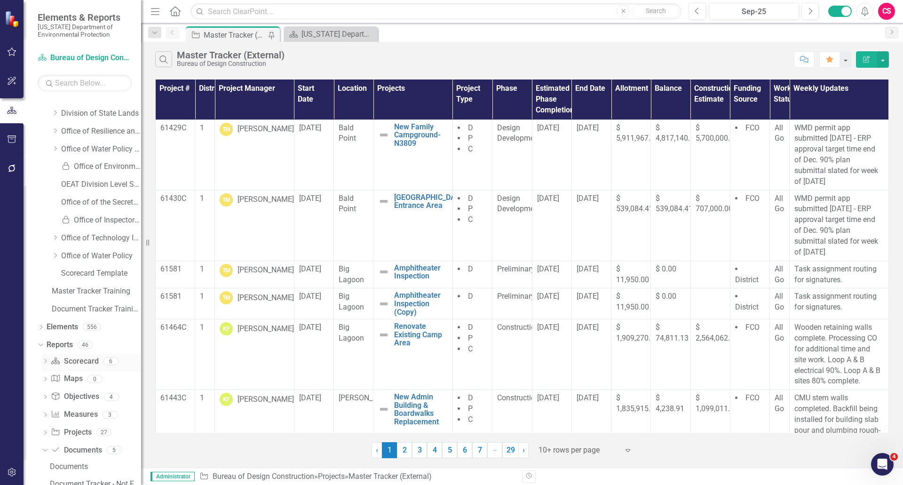
scroll to position [277, 0]
click at [47, 362] on icon "Dropdown" at bounding box center [45, 362] width 7 height 5
click at [83, 396] on div "Document Tracker" at bounding box center [95, 395] width 91 height 8
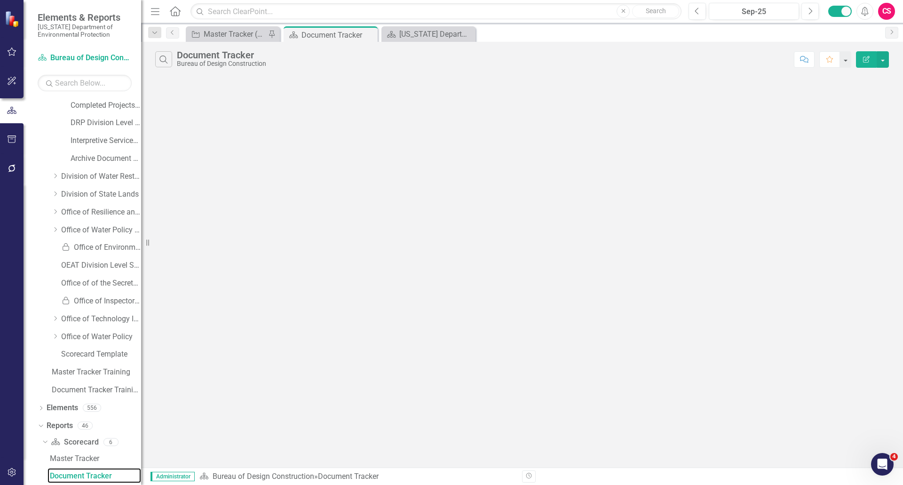
scroll to position [195, 0]
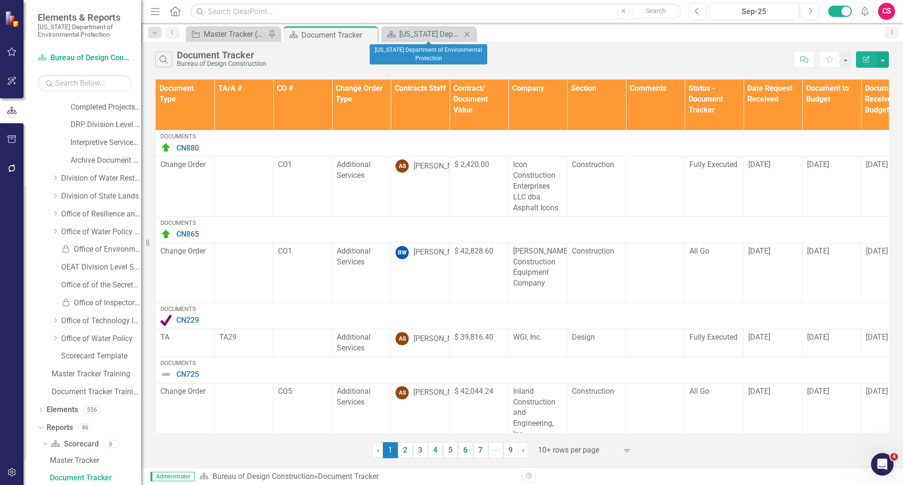
click at [465, 36] on icon "Close" at bounding box center [466, 35] width 9 height 8
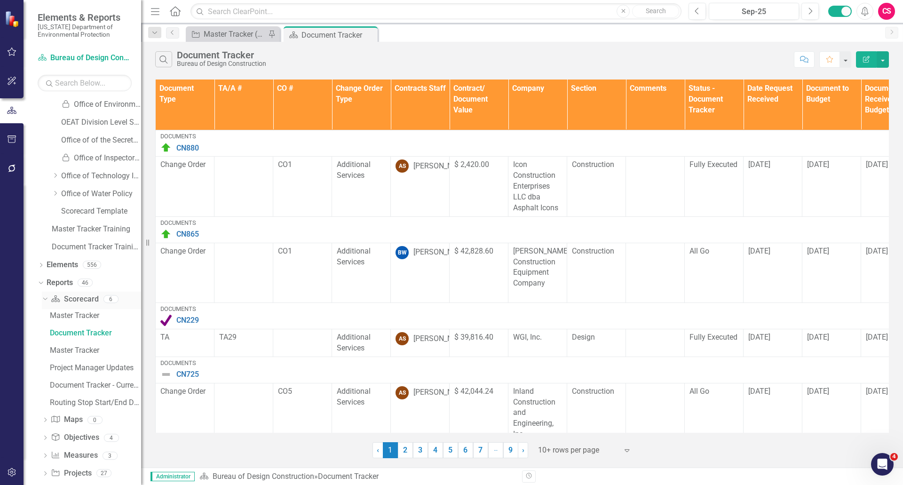
scroll to position [387, 0]
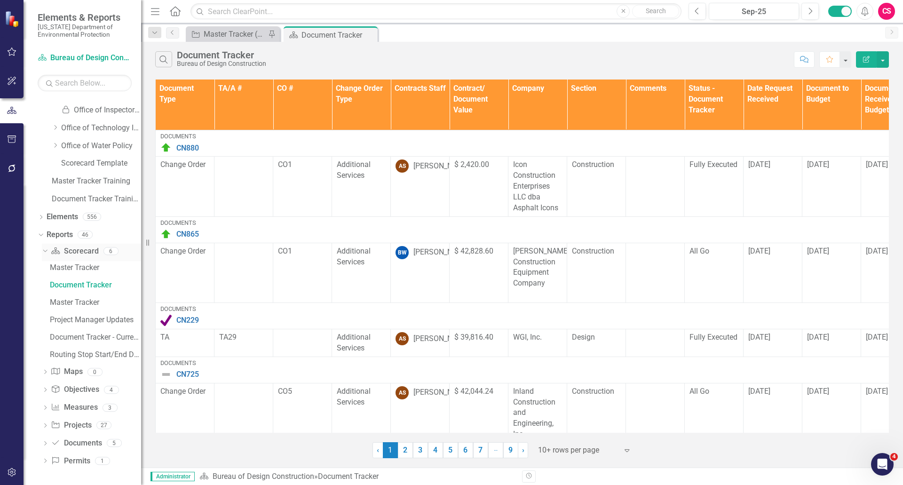
click at [43, 247] on icon "Dropdown" at bounding box center [43, 250] width 5 height 7
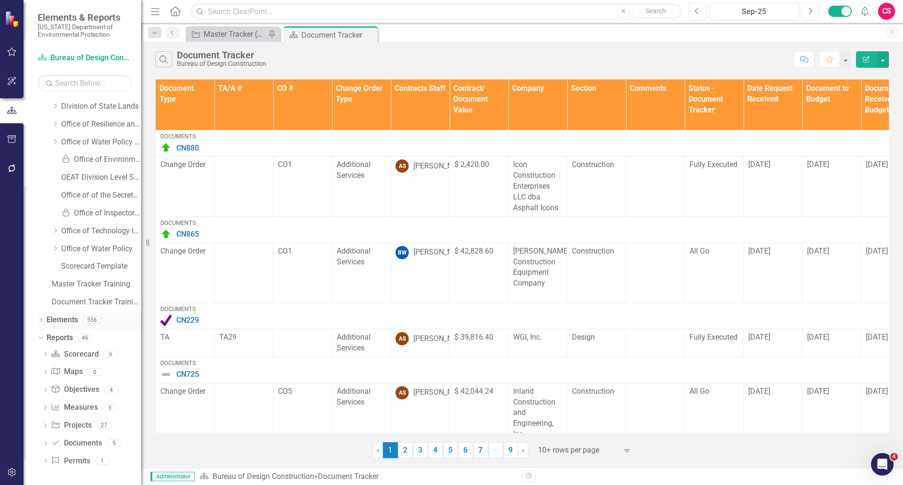
click at [62, 320] on link "Elements" at bounding box center [62, 320] width 31 height 11
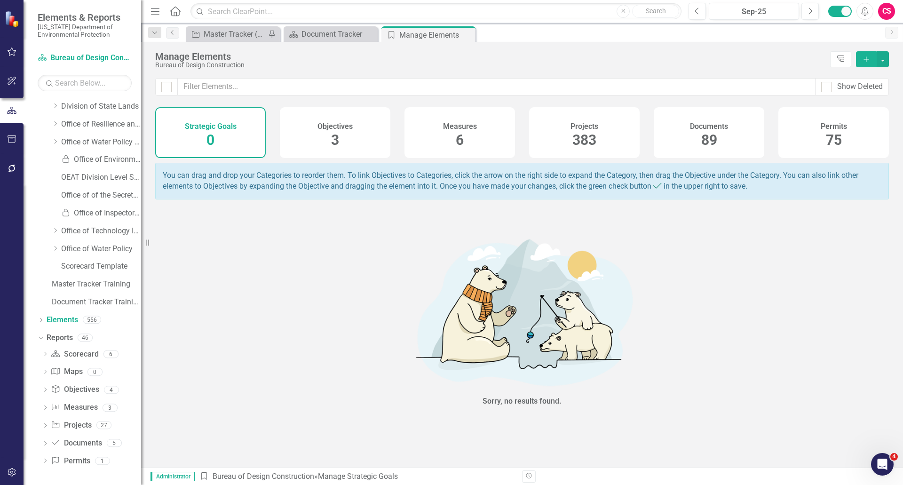
click at [575, 132] on span "383" at bounding box center [584, 140] width 24 height 16
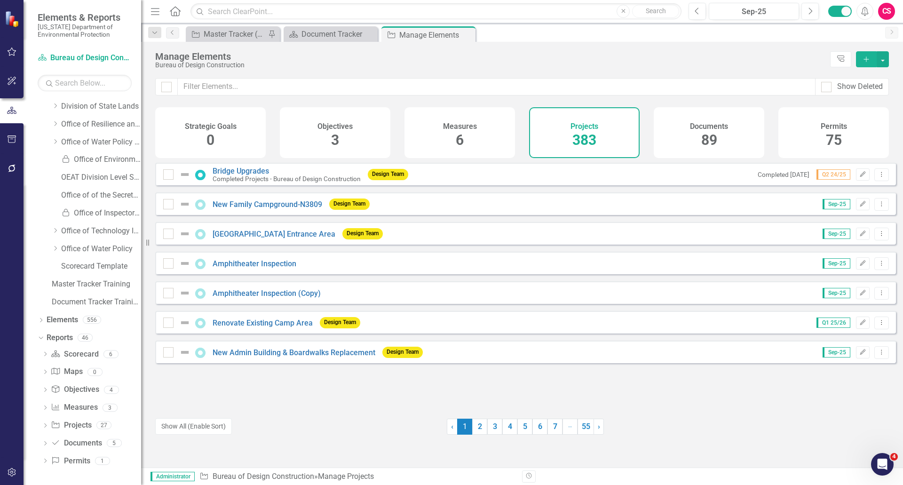
click at [703, 127] on h4 "Documents" at bounding box center [709, 126] width 38 height 8
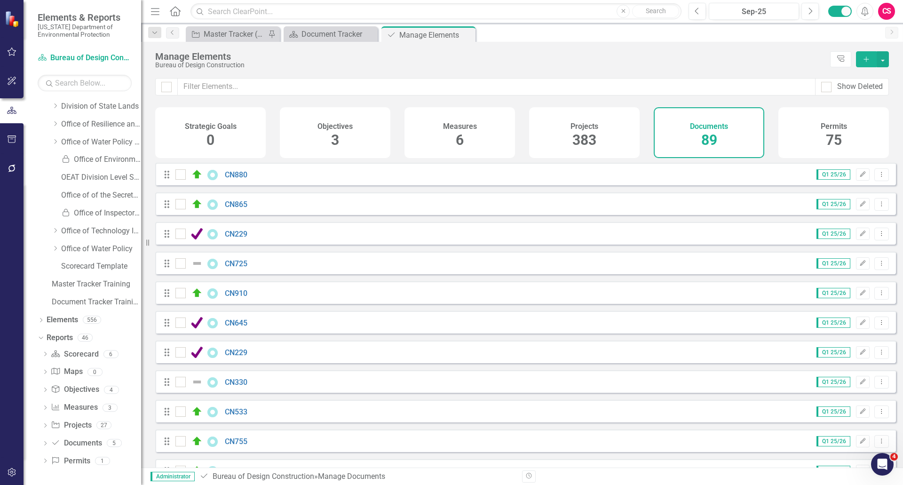
checkbox input "false"
click at [863, 60] on icon "Add" at bounding box center [866, 59] width 8 height 7
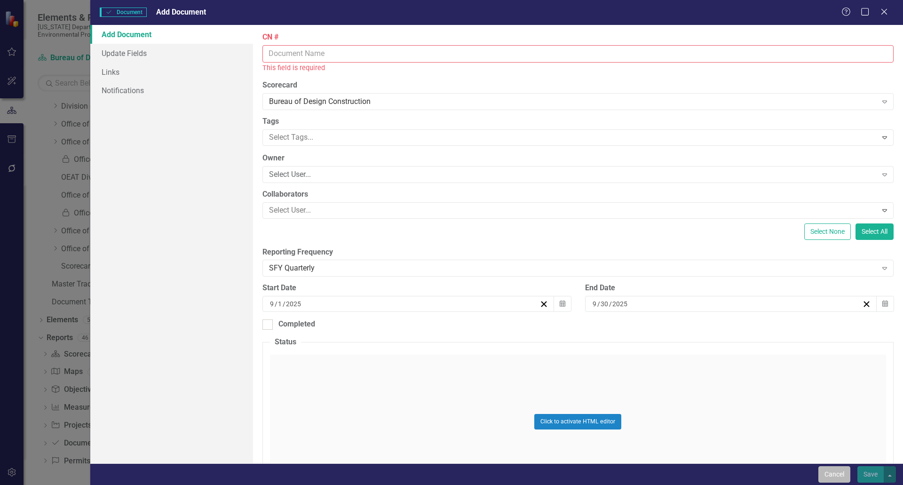
click at [835, 475] on button "Cancel" at bounding box center [834, 474] width 32 height 16
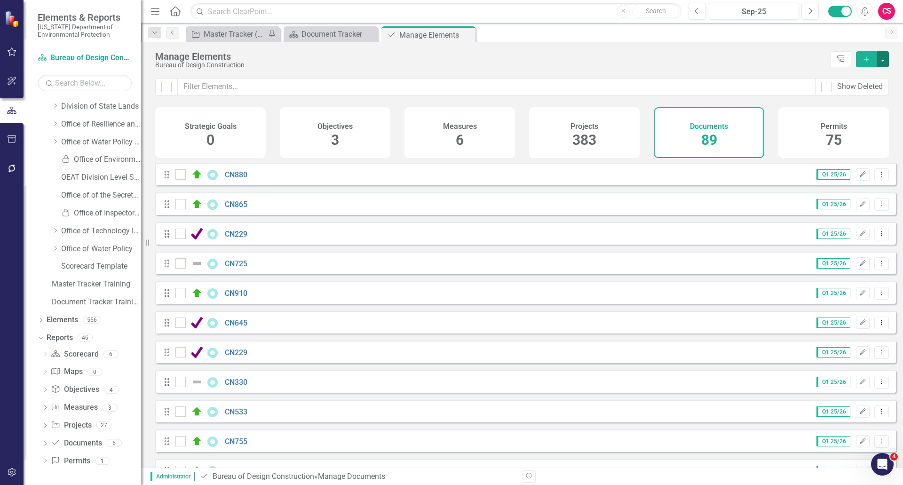
click at [883, 63] on button "button" at bounding box center [882, 59] width 12 height 16
click at [843, 94] on link "Add Multiple Add Multiple" at bounding box center [851, 93] width 74 height 17
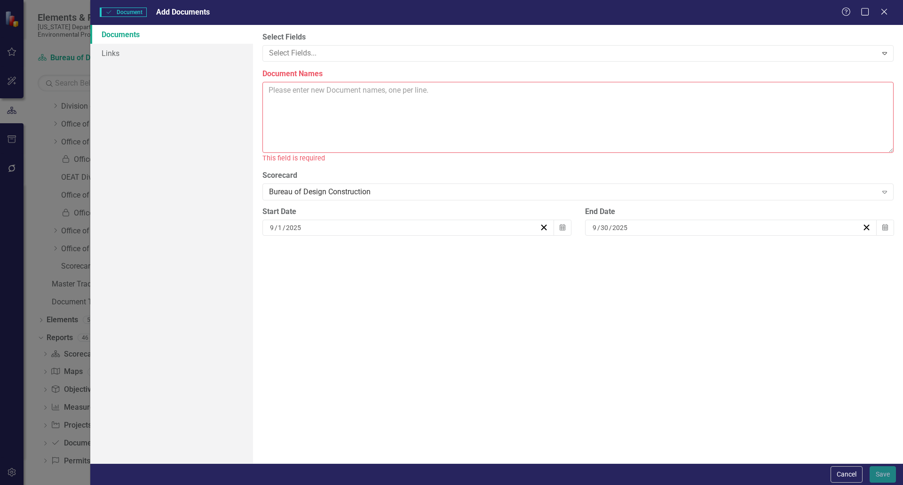
click at [280, 87] on textarea "Document Names" at bounding box center [577, 117] width 631 height 71
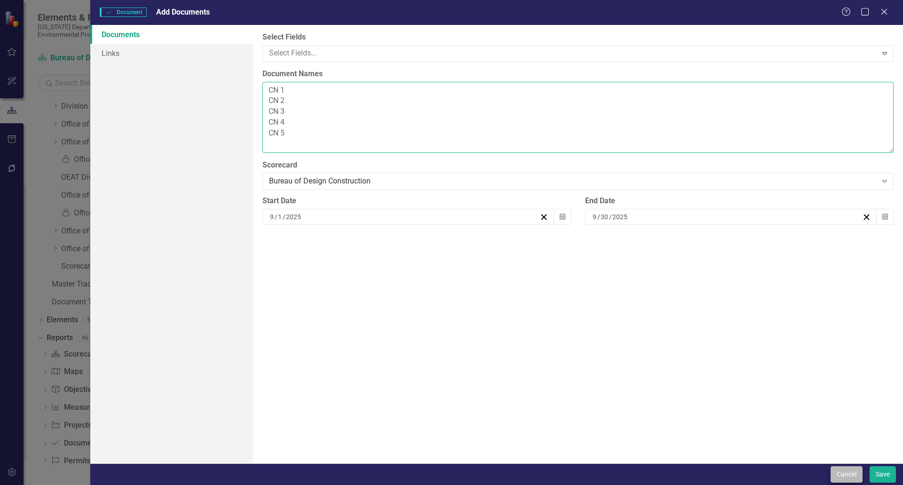
type textarea "CN 1 CN 2 CN 3 CN 4 CN 5"
click at [848, 473] on button "Cancel" at bounding box center [846, 474] width 32 height 16
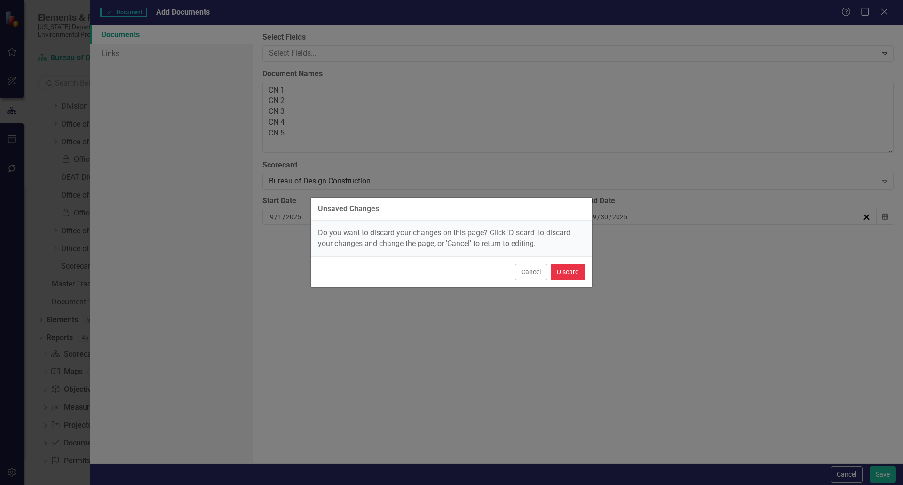
click at [575, 271] on button "Discard" at bounding box center [568, 272] width 34 height 16
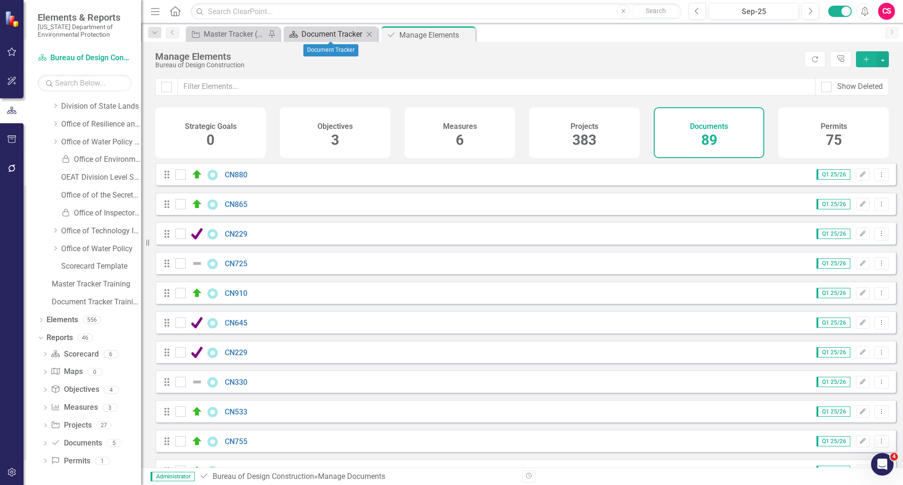
click at [315, 33] on div "Document Tracker" at bounding box center [332, 34] width 62 height 12
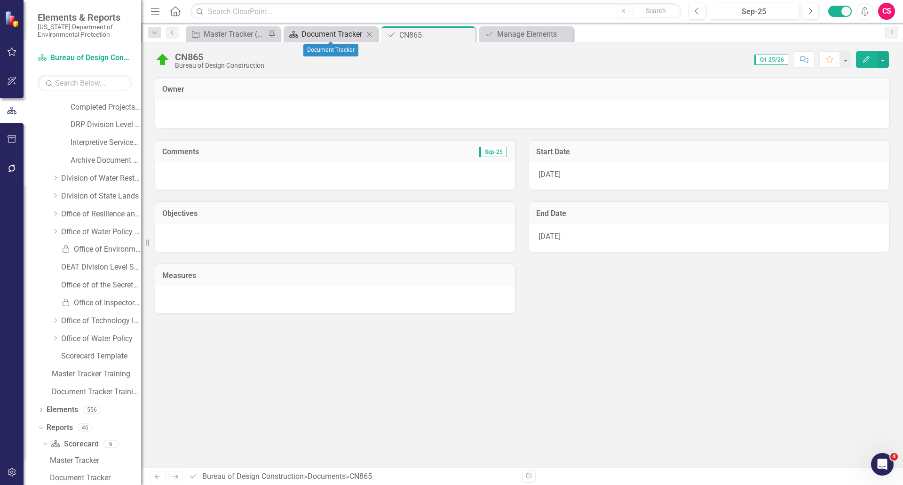
click at [326, 36] on div "Document Tracker" at bounding box center [332, 34] width 62 height 12
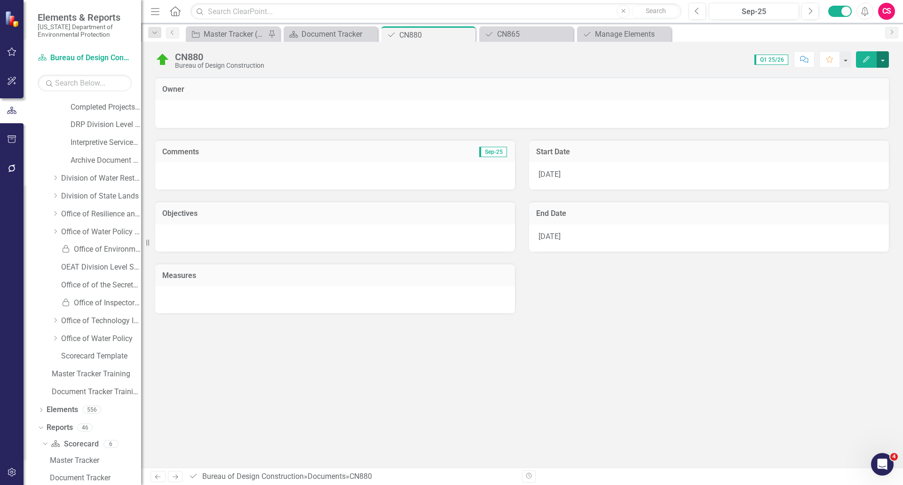
click at [884, 64] on button "button" at bounding box center [882, 59] width 12 height 16
click at [851, 94] on link "Edit Report Edit Layout" at bounding box center [850, 94] width 76 height 17
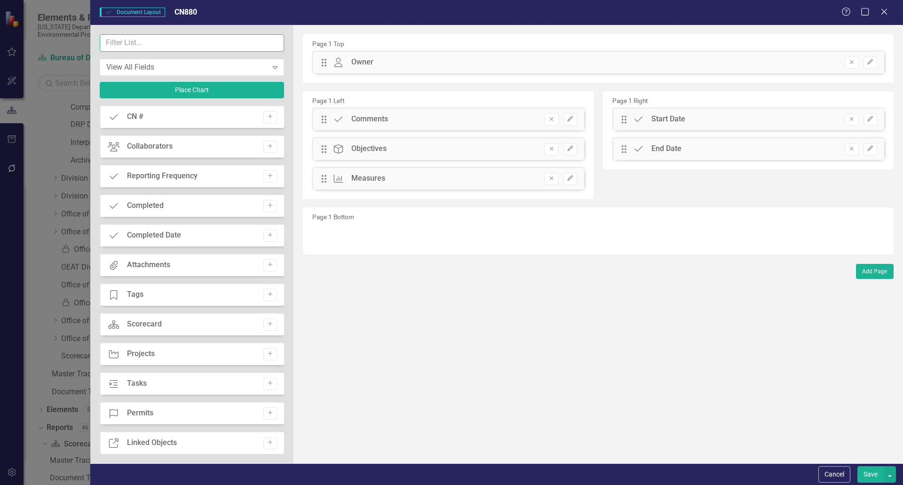
click at [269, 48] on input "text" at bounding box center [192, 42] width 184 height 17
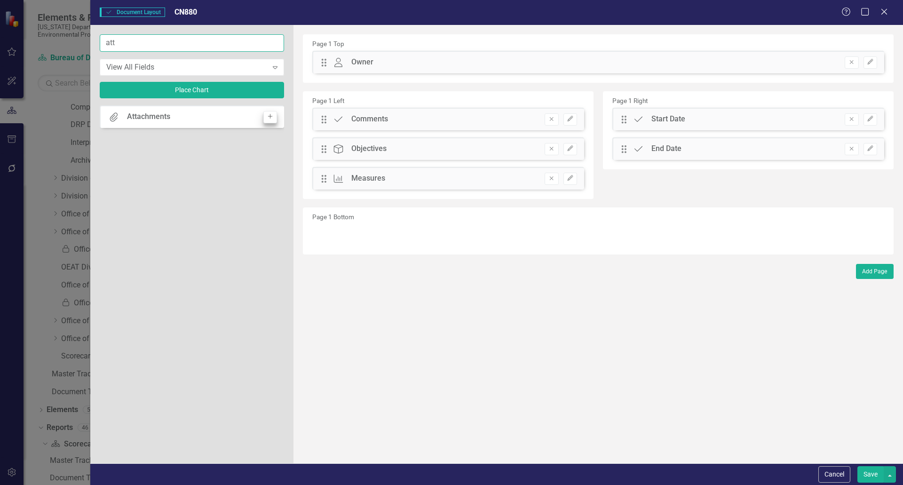
type input "att"
click at [274, 118] on button "Add" at bounding box center [270, 117] width 14 height 12
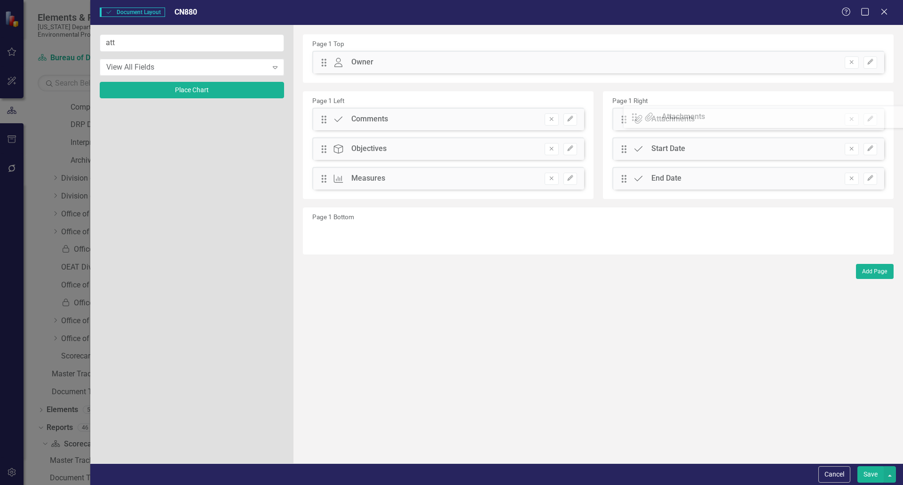
drag, startPoint x: 323, startPoint y: 61, endPoint x: 640, endPoint y: 115, distance: 322.0
click at [873, 476] on button "Save" at bounding box center [870, 474] width 26 height 16
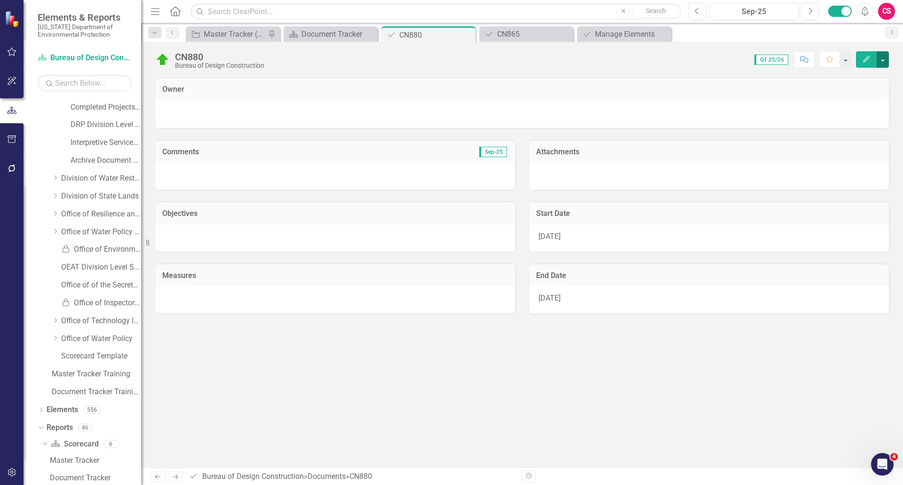
click at [882, 59] on button "button" at bounding box center [882, 59] width 12 height 16
click at [848, 96] on link "Edit Report Edit Layout" at bounding box center [850, 94] width 76 height 17
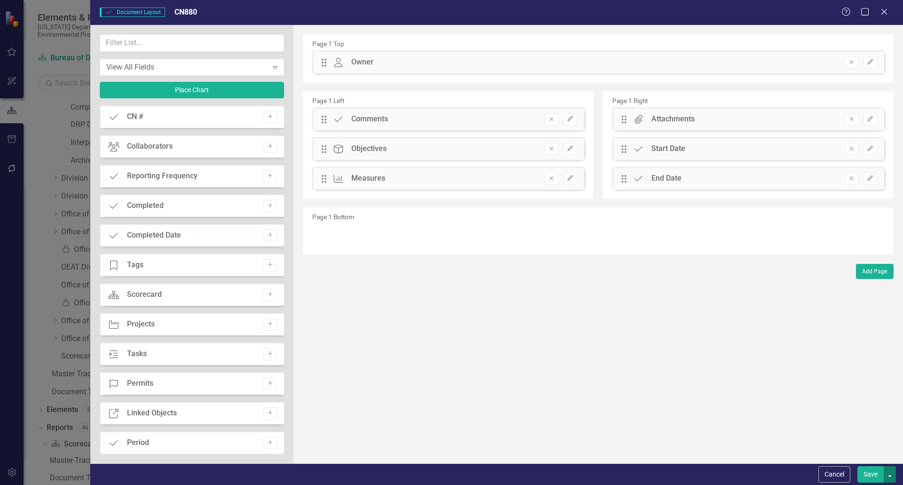
click at [889, 473] on button "button" at bounding box center [889, 474] width 12 height 16
click at [856, 330] on div "The fields (or pods) that are available for you to include on the detail page a…" at bounding box center [597, 244] width 609 height 438
click at [835, 474] on button "Cancel" at bounding box center [834, 474] width 32 height 16
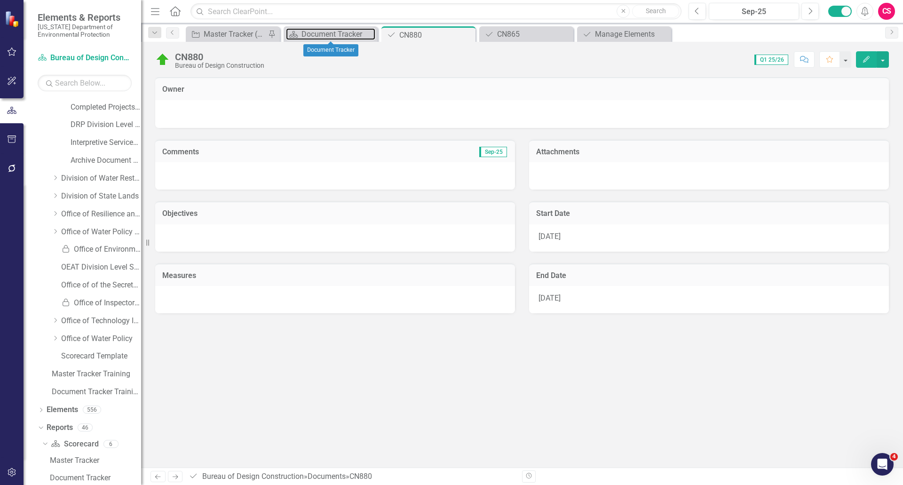
drag, startPoint x: 315, startPoint y: 28, endPoint x: 320, endPoint y: 20, distance: 9.3
click at [319, 32] on div "Document Tracker" at bounding box center [338, 34] width 74 height 12
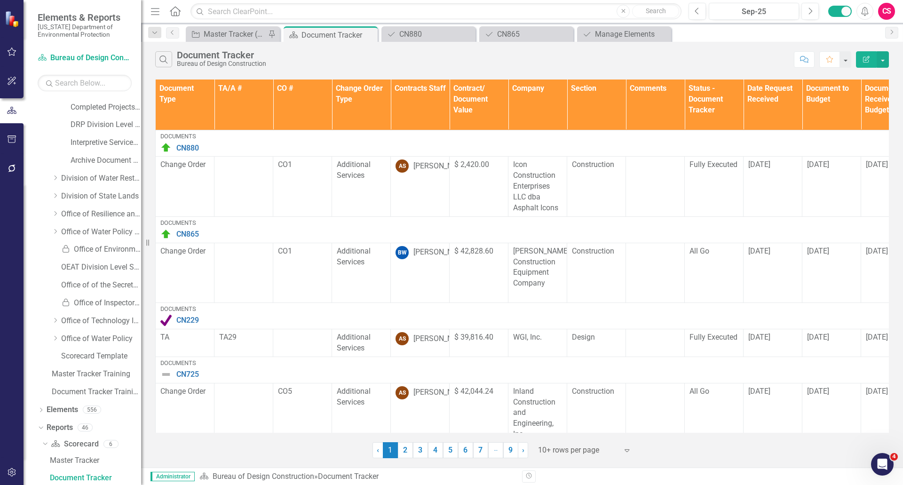
click at [864, 63] on button "Edit Report" at bounding box center [866, 59] width 21 height 16
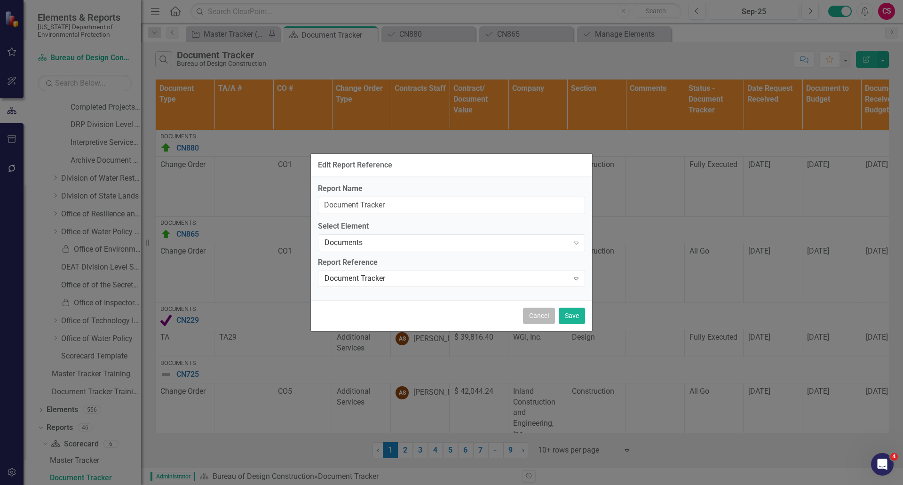
click at [541, 318] on button "Cancel" at bounding box center [539, 315] width 32 height 16
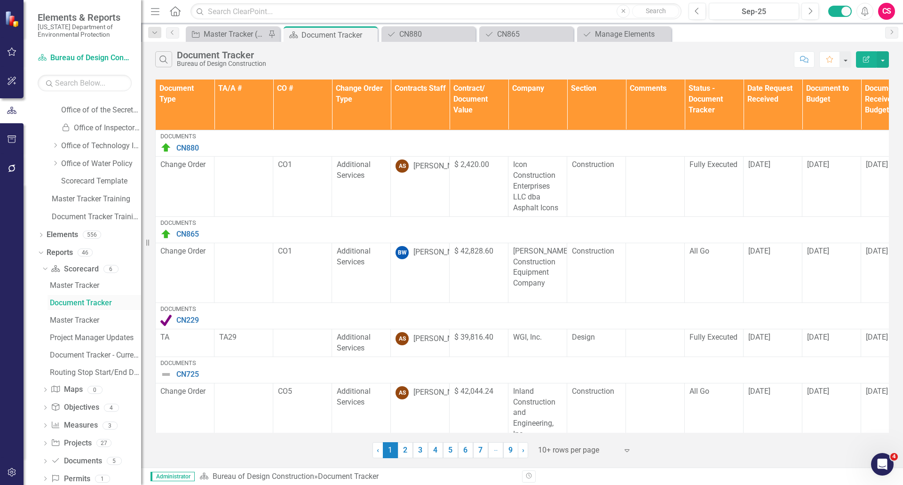
scroll to position [387, 0]
click at [45, 443] on icon "Dropdown" at bounding box center [45, 443] width 7 height 5
click at [86, 407] on div "Document Tracker" at bounding box center [95, 408] width 91 height 8
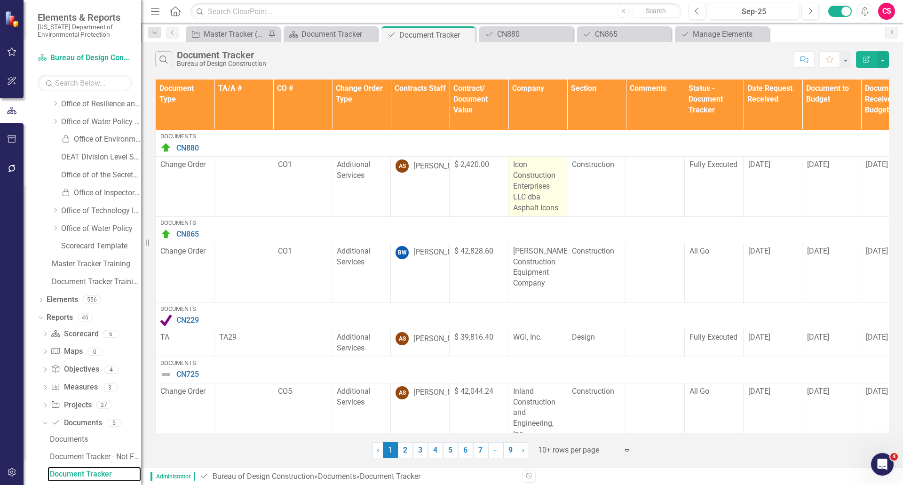
scroll to position [301, 0]
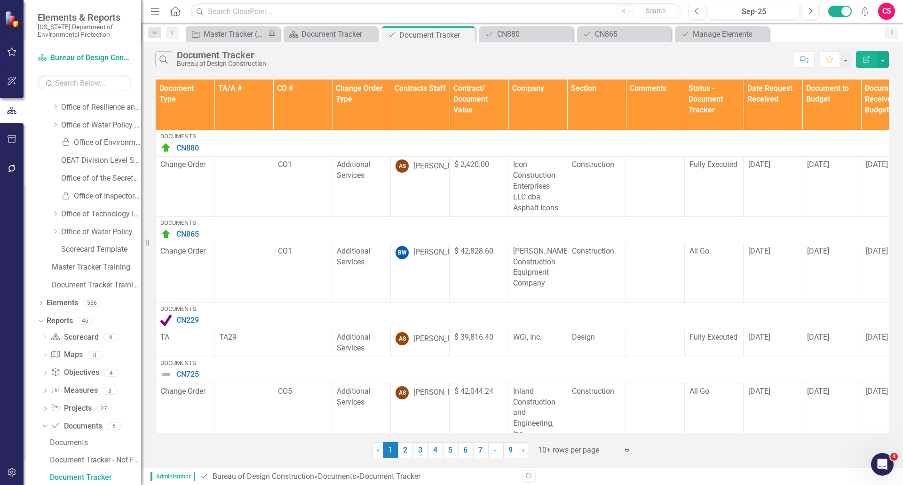
click at [864, 60] on icon "Edit Report" at bounding box center [866, 59] width 8 height 7
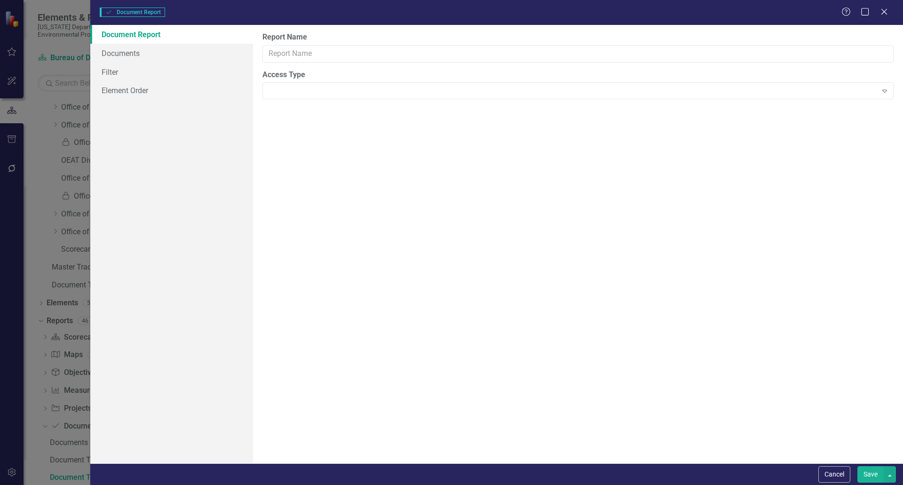
type input "Document Tracker"
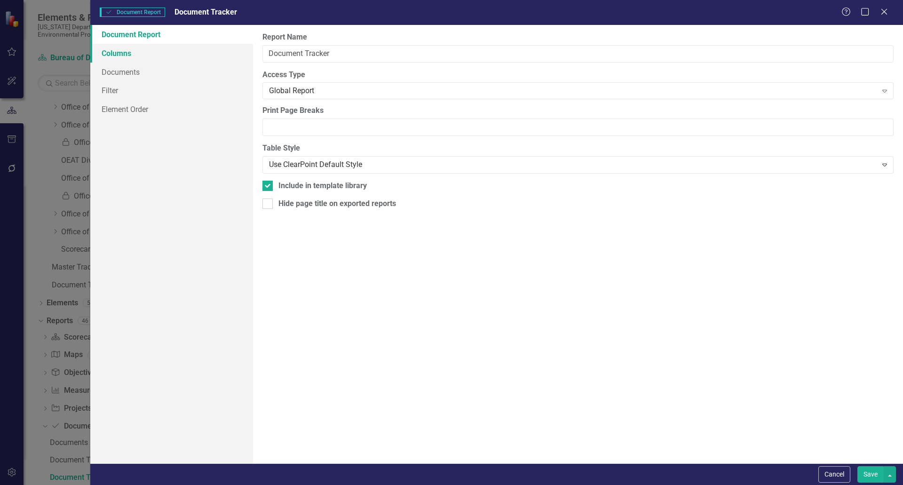
click at [114, 52] on link "Columns" at bounding box center [171, 53] width 163 height 19
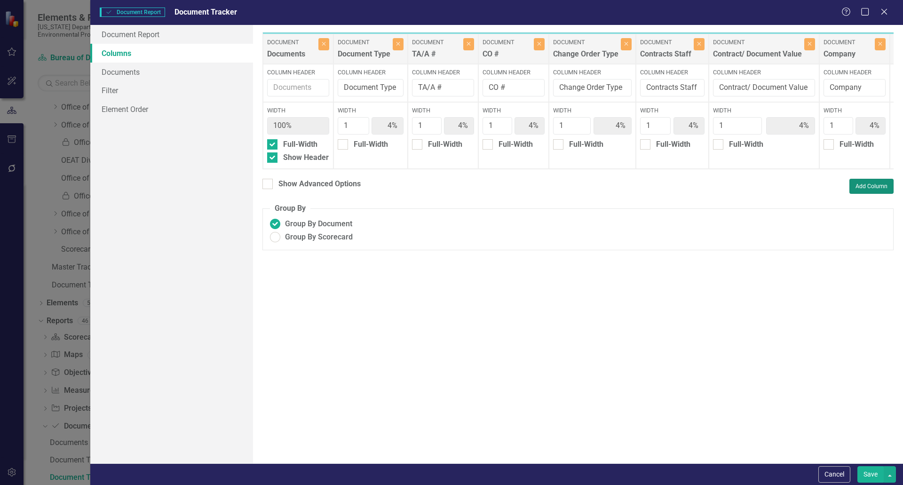
click at [878, 192] on button "Add Column" at bounding box center [871, 186] width 44 height 15
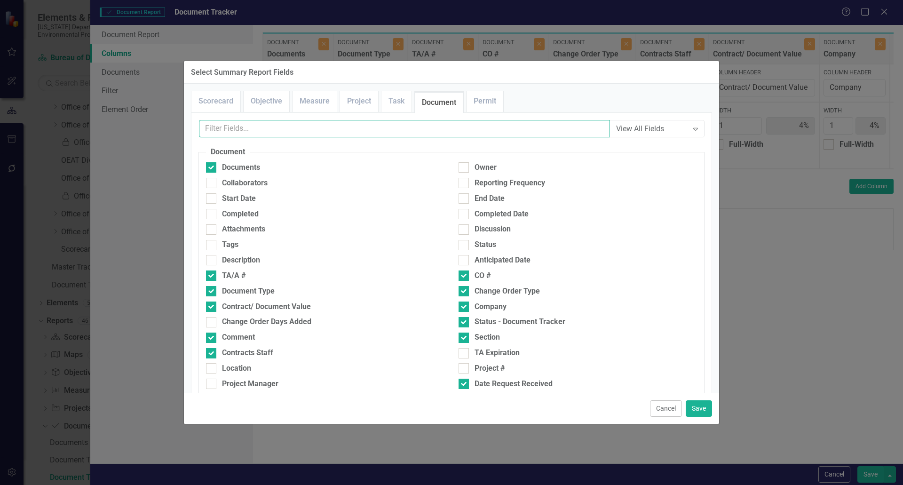
click at [390, 128] on input "text" at bounding box center [404, 128] width 411 height 17
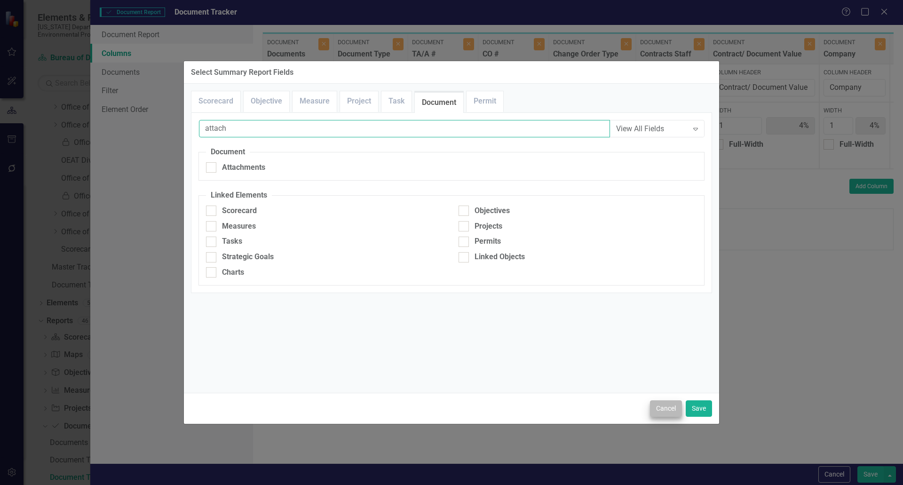
type input "attach"
click at [655, 401] on button "Cancel" at bounding box center [666, 408] width 32 height 16
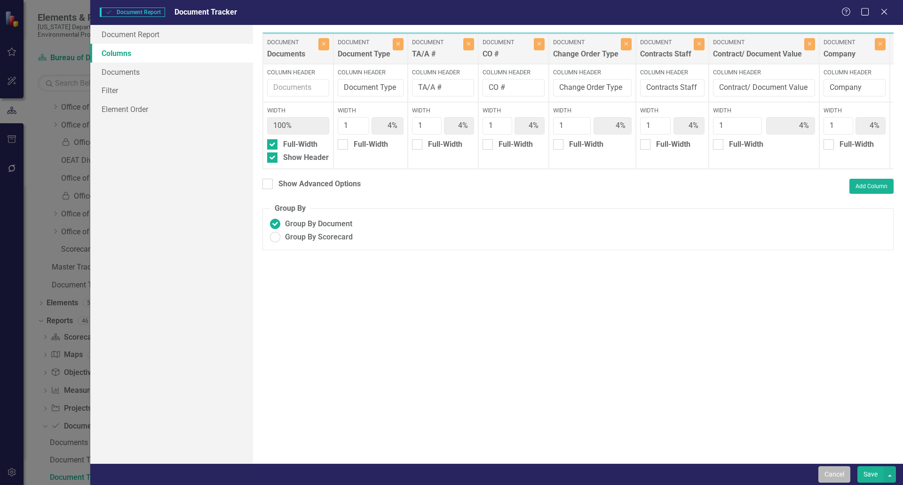
click at [830, 470] on button "Cancel" at bounding box center [834, 474] width 32 height 16
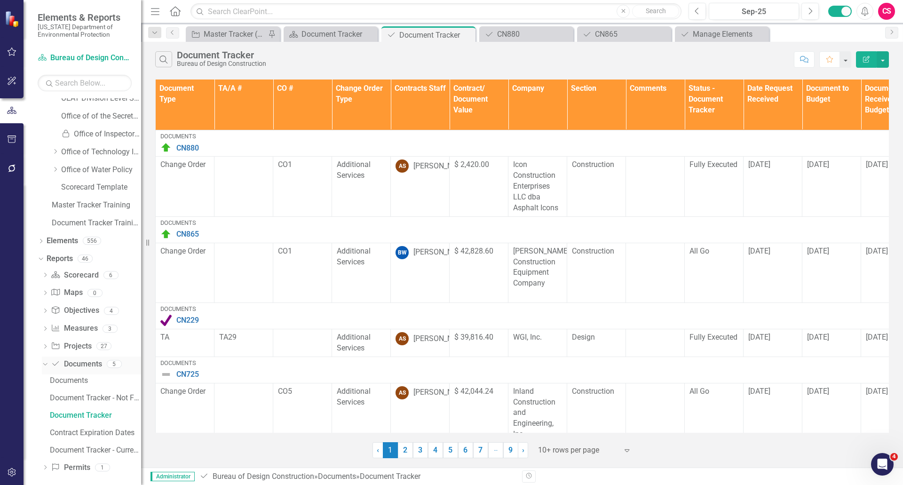
scroll to position [370, 0]
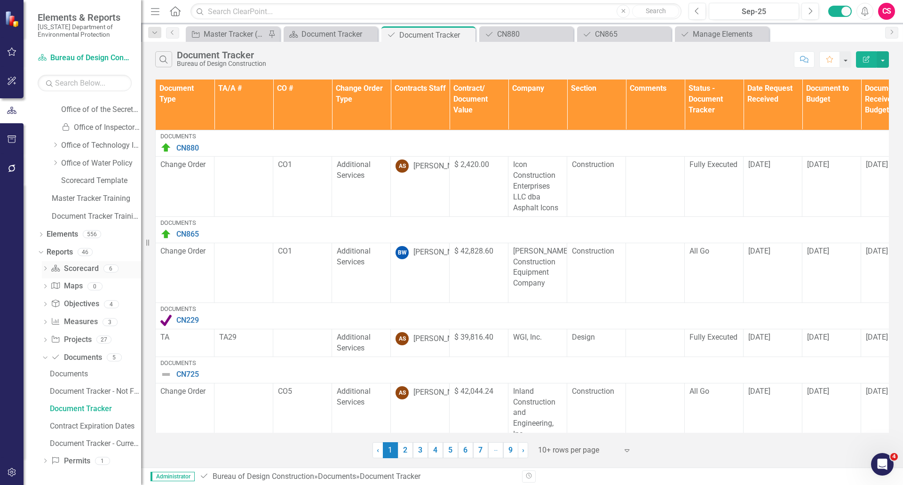
click at [45, 267] on icon "Dropdown" at bounding box center [45, 269] width 7 height 5
click at [97, 353] on div "Document Tracker - Current User" at bounding box center [95, 354] width 91 height 8
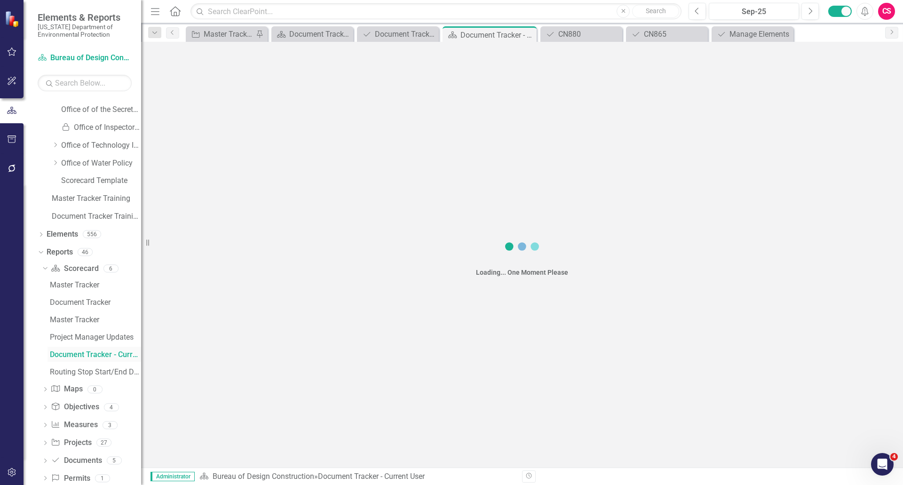
scroll to position [247, 0]
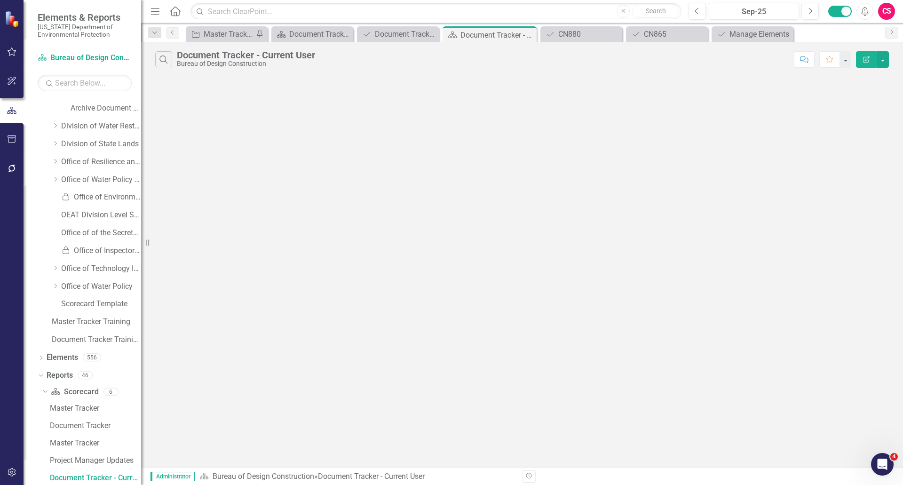
click at [869, 57] on icon "Edit Report" at bounding box center [866, 59] width 8 height 7
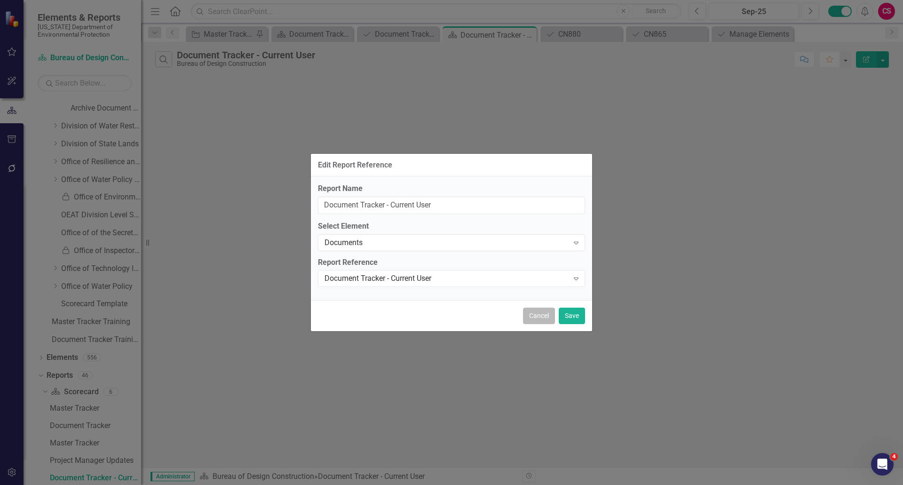
click at [533, 315] on button "Cancel" at bounding box center [539, 315] width 32 height 16
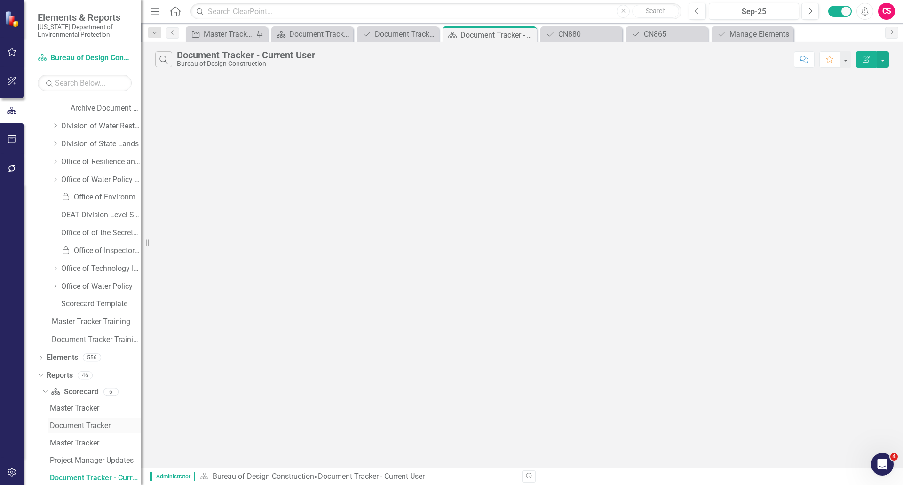
click at [87, 421] on div "Document Tracker" at bounding box center [95, 425] width 91 height 8
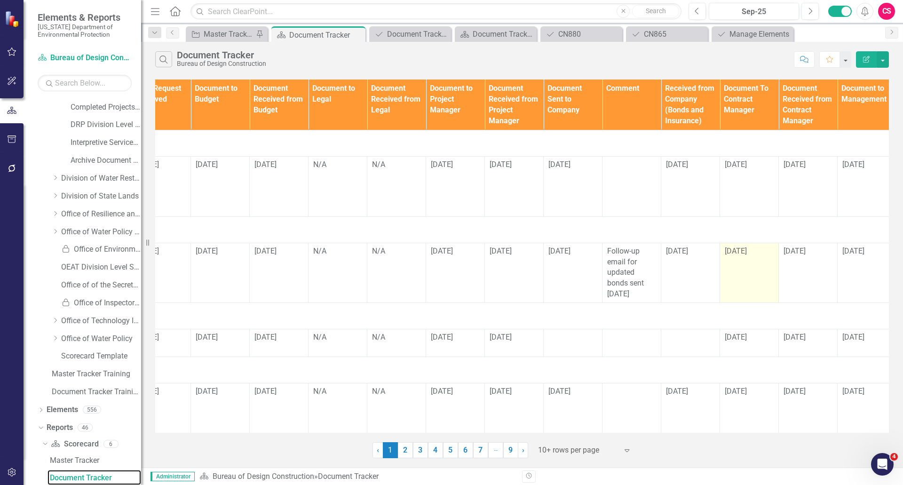
scroll to position [0, 799]
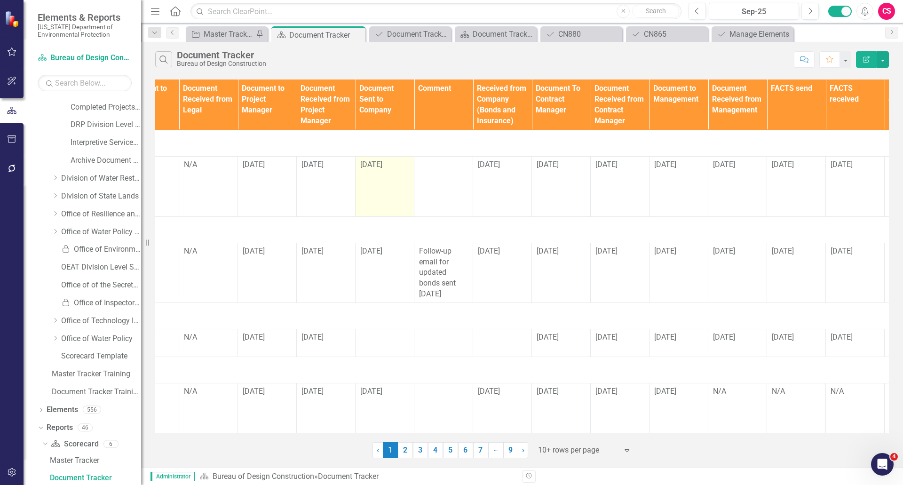
click at [373, 161] on span "8/14/25" at bounding box center [371, 164] width 22 height 9
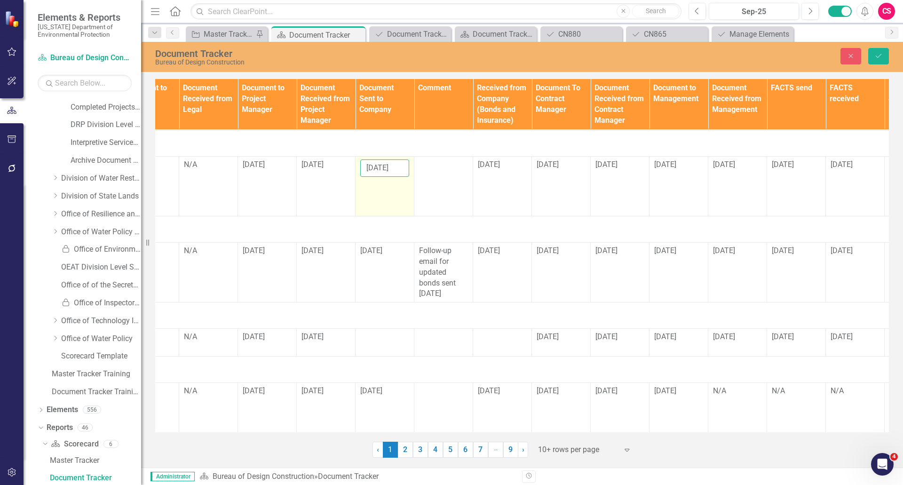
click at [388, 165] on input "8/14/25" at bounding box center [384, 167] width 49 height 17
click at [399, 169] on input "8/14/25" at bounding box center [384, 167] width 49 height 17
click at [384, 196] on td "8/14/25" at bounding box center [384, 186] width 59 height 60
click at [484, 161] on span "8/14/25" at bounding box center [489, 164] width 22 height 9
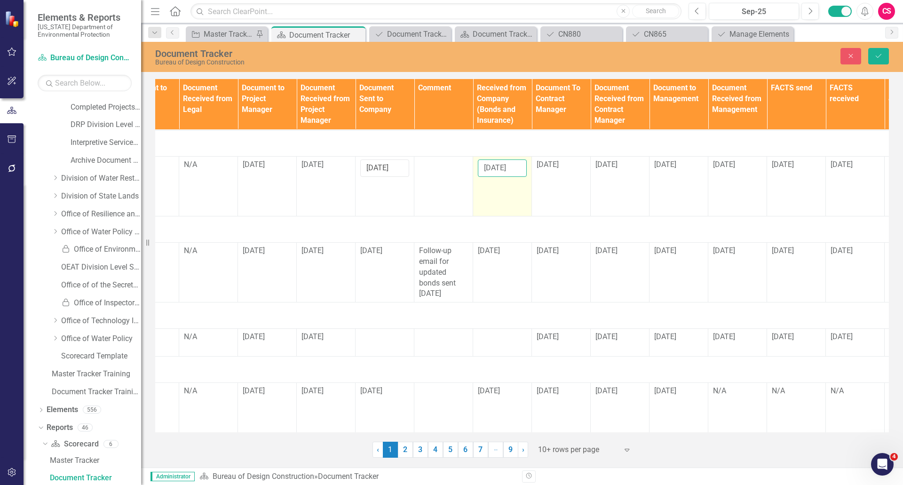
click at [508, 169] on input "8/14/25" at bounding box center [502, 167] width 49 height 17
click at [558, 165] on span "8/14/25" at bounding box center [547, 164] width 22 height 9
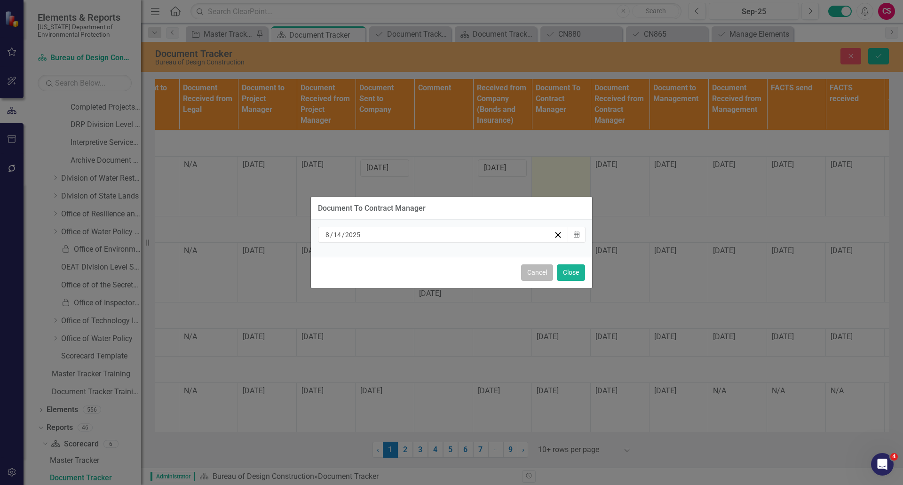
click at [534, 275] on button "Cancel" at bounding box center [537, 272] width 32 height 16
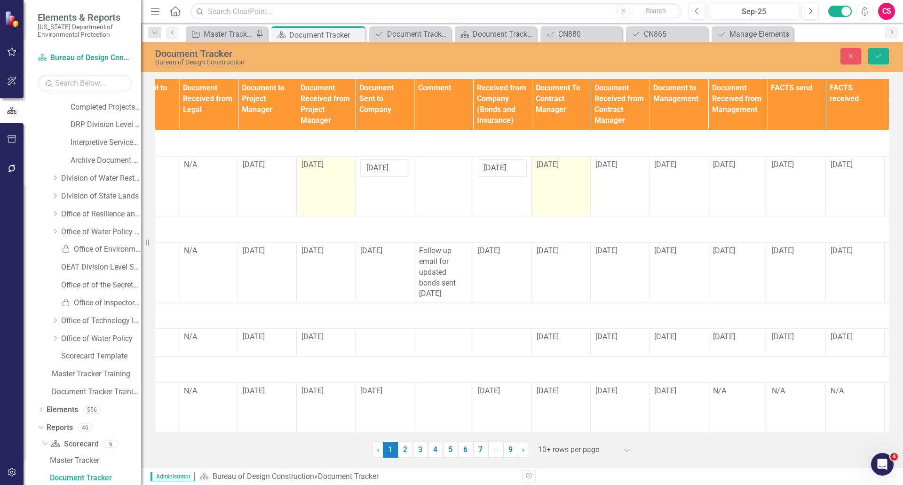
click at [331, 165] on div "8/14/25" at bounding box center [325, 164] width 49 height 11
click at [553, 165] on span "8/14/25" at bounding box center [547, 164] width 22 height 9
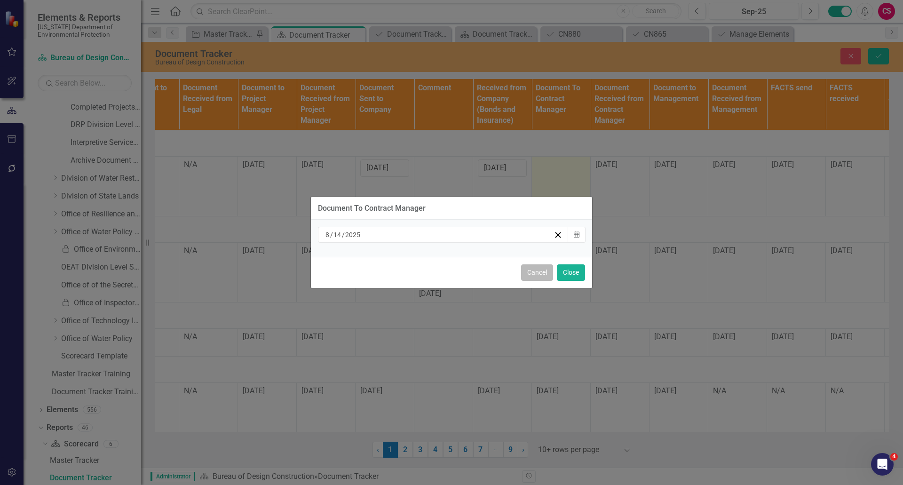
click at [538, 273] on button "Cancel" at bounding box center [537, 272] width 32 height 16
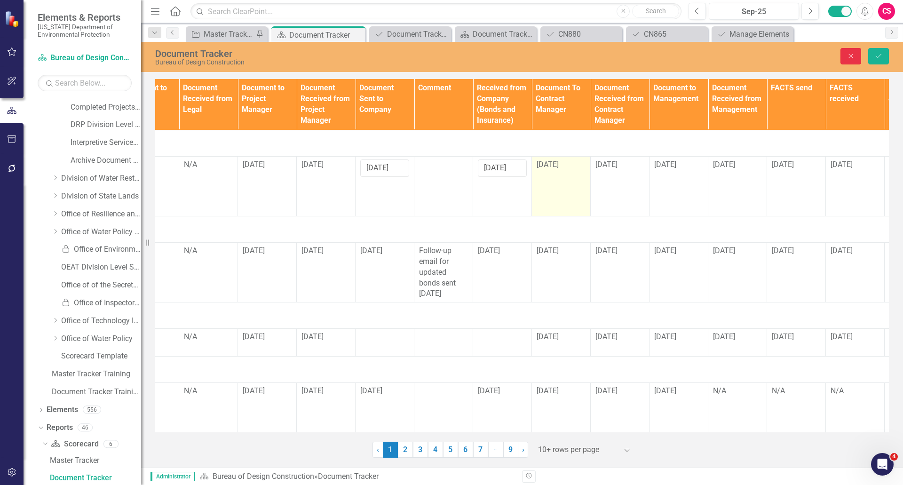
click at [851, 52] on button "Close" at bounding box center [850, 56] width 21 height 16
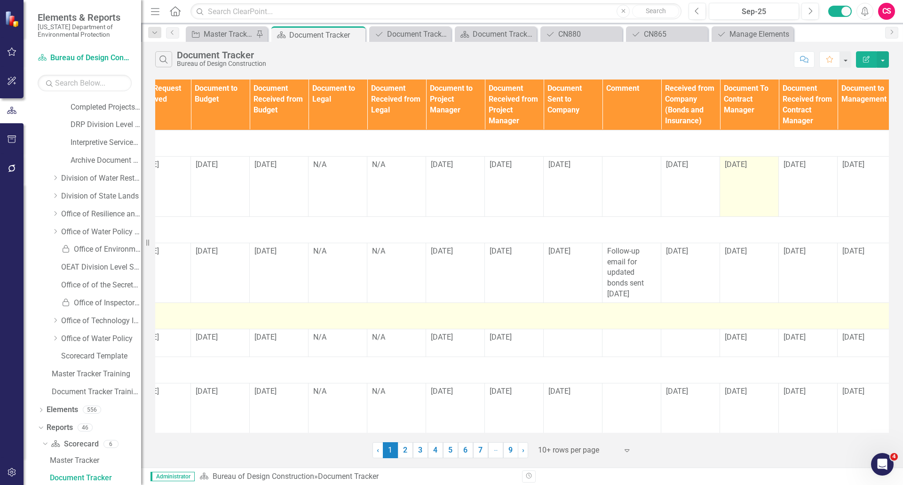
scroll to position [0, 0]
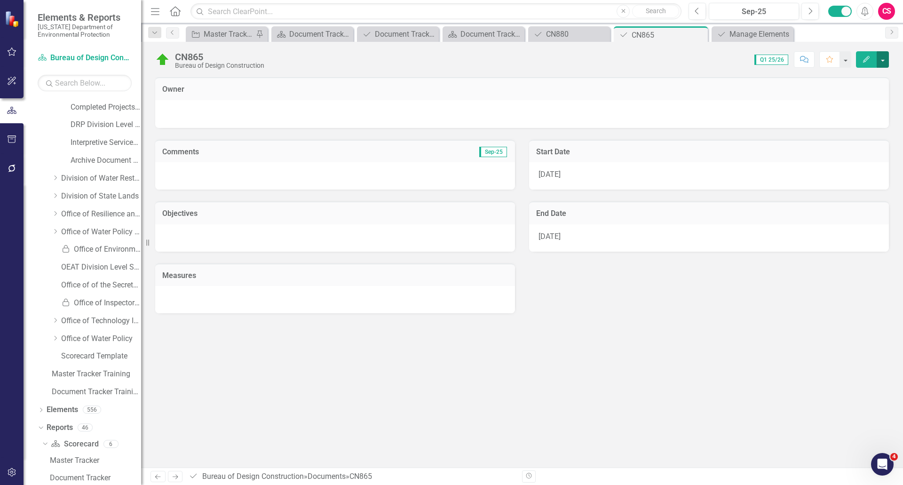
click at [884, 63] on button "button" at bounding box center [882, 59] width 12 height 16
click at [854, 76] on link "Edit Edit Document" at bounding box center [850, 76] width 76 height 17
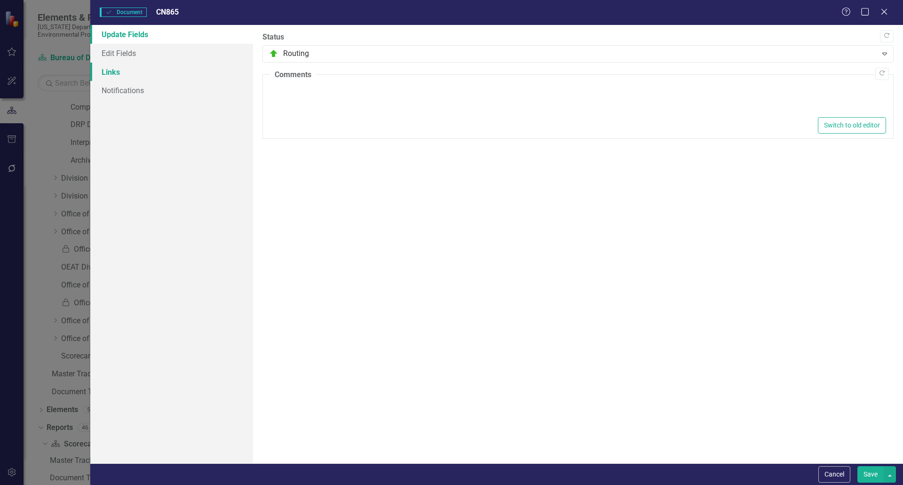
click at [120, 69] on link "Links" at bounding box center [171, 72] width 163 height 19
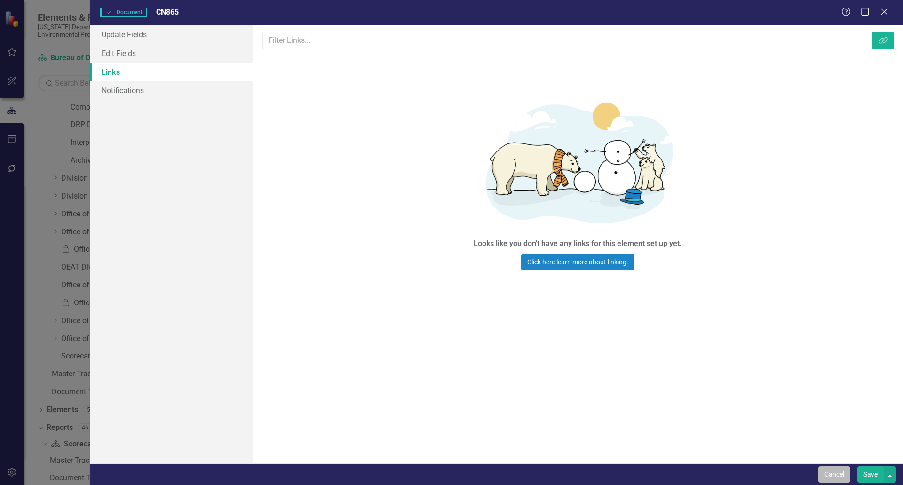
click at [840, 473] on button "Cancel" at bounding box center [834, 474] width 32 height 16
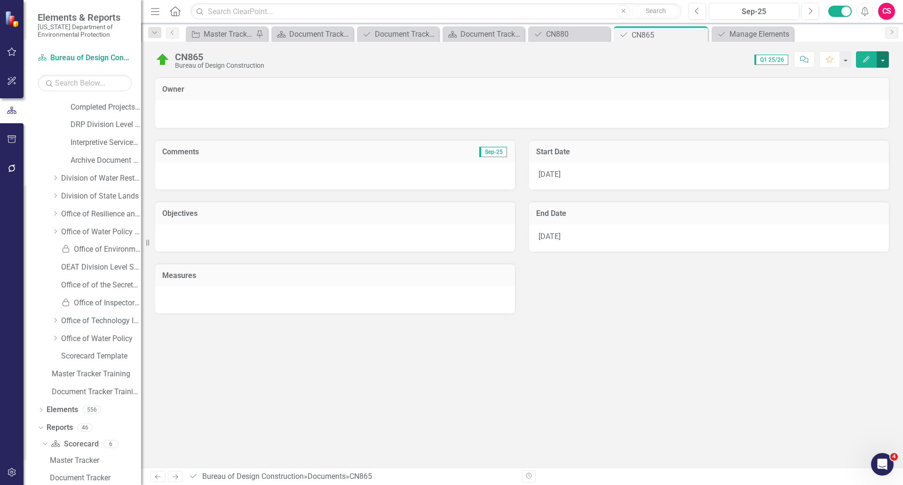
click at [882, 62] on button "button" at bounding box center [882, 59] width 12 height 16
click at [854, 76] on link "Edit Edit Document" at bounding box center [850, 76] width 76 height 17
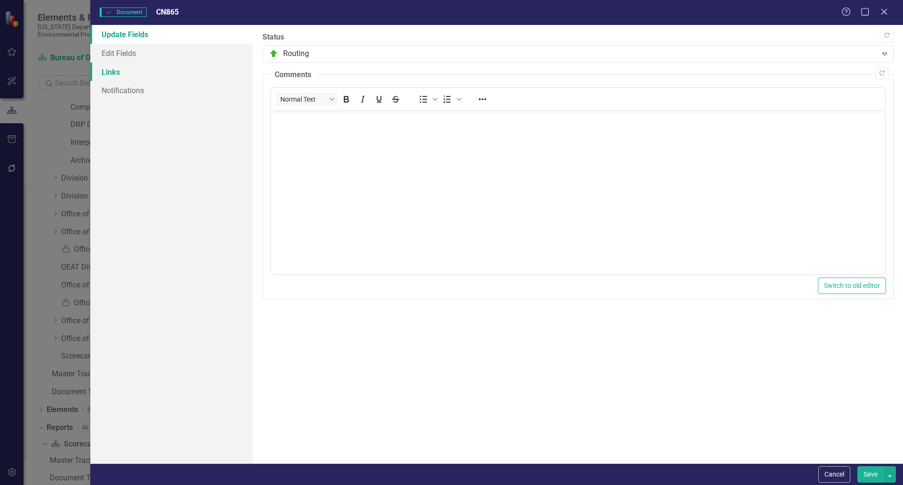
click at [119, 75] on link "Links" at bounding box center [171, 72] width 163 height 19
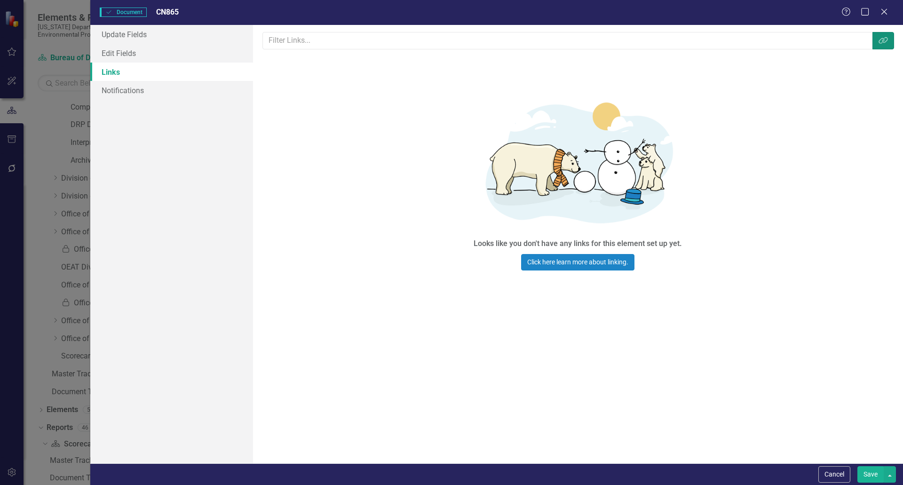
click at [884, 42] on icon "Link Tag" at bounding box center [882, 41] width 9 height 8
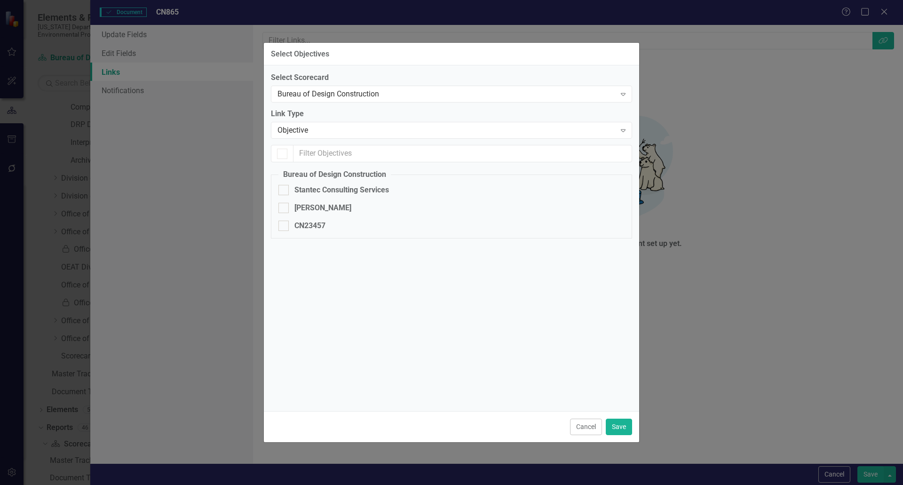
checkbox input "false"
click at [303, 127] on div "Objective" at bounding box center [446, 130] width 338 height 11
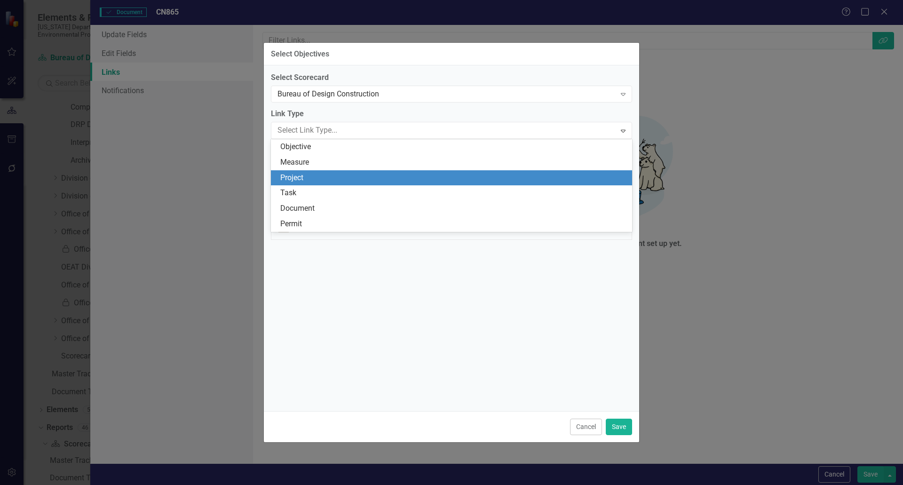
click at [297, 174] on div "Project" at bounding box center [453, 178] width 346 height 11
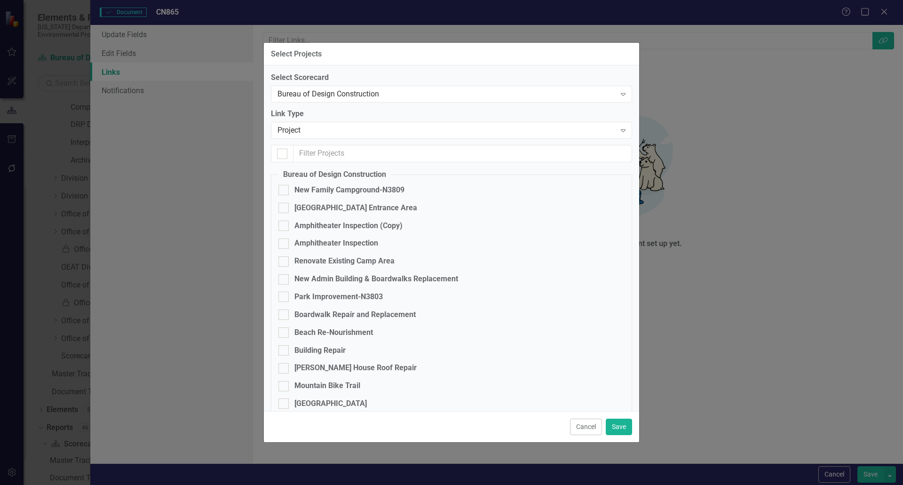
checkbox input "false"
click at [345, 153] on input "text" at bounding box center [462, 153] width 338 height 17
type input "h"
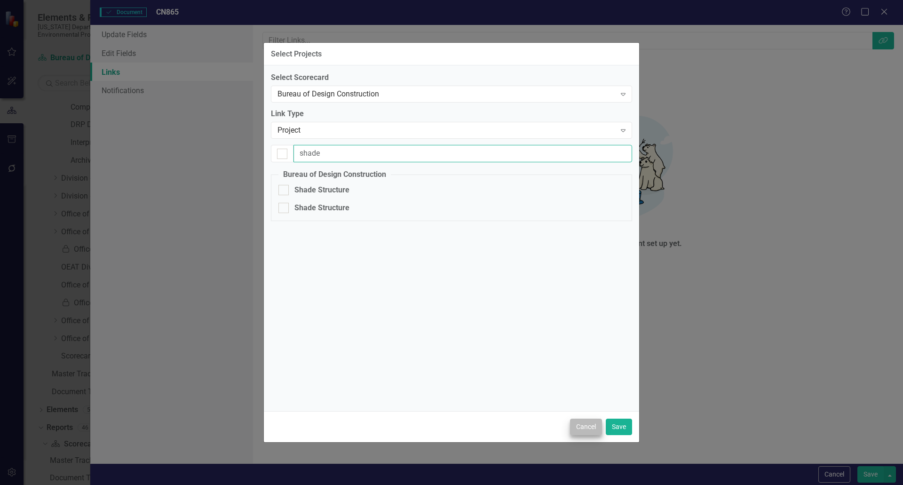
type input "shade"
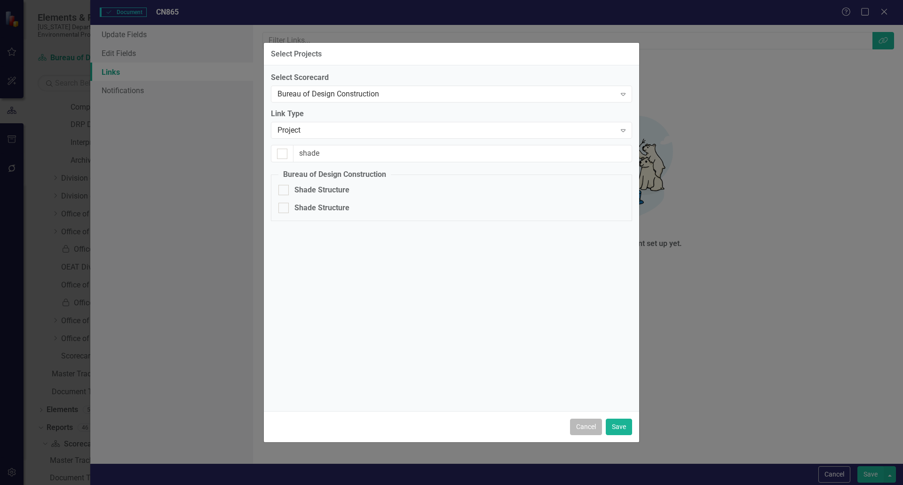
click at [590, 427] on button "Cancel" at bounding box center [586, 426] width 32 height 16
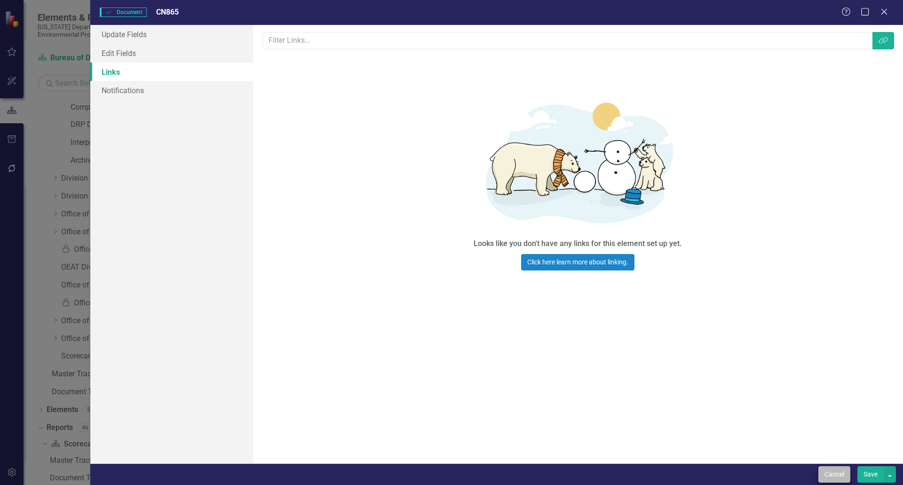
drag, startPoint x: 804, startPoint y: 463, endPoint x: 842, endPoint y: 479, distance: 40.9
click at [821, 472] on div "Cancel Save" at bounding box center [496, 474] width 812 height 22
click at [841, 479] on button "Cancel" at bounding box center [834, 474] width 32 height 16
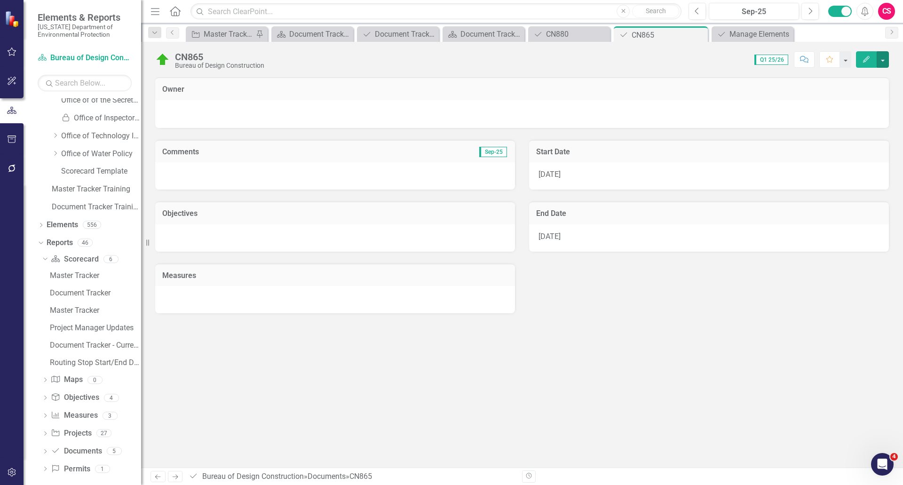
scroll to position [387, 0]
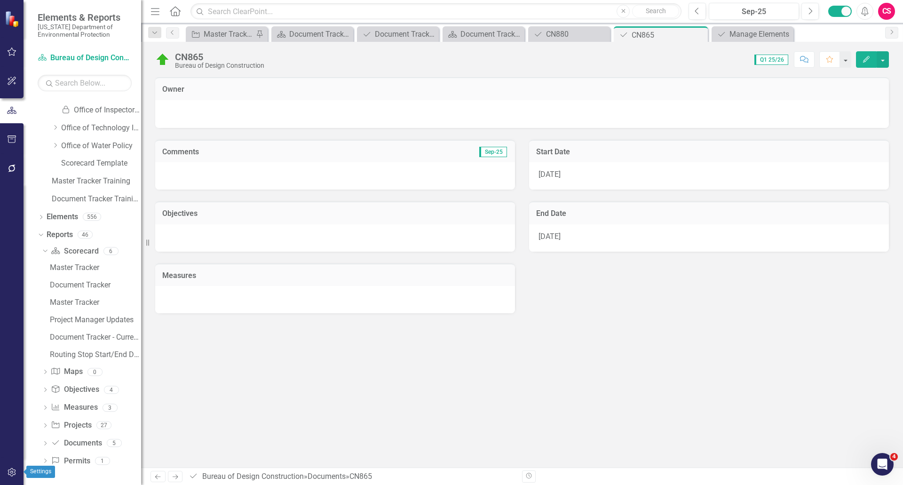
click at [11, 471] on icon "button" at bounding box center [12, 472] width 10 height 8
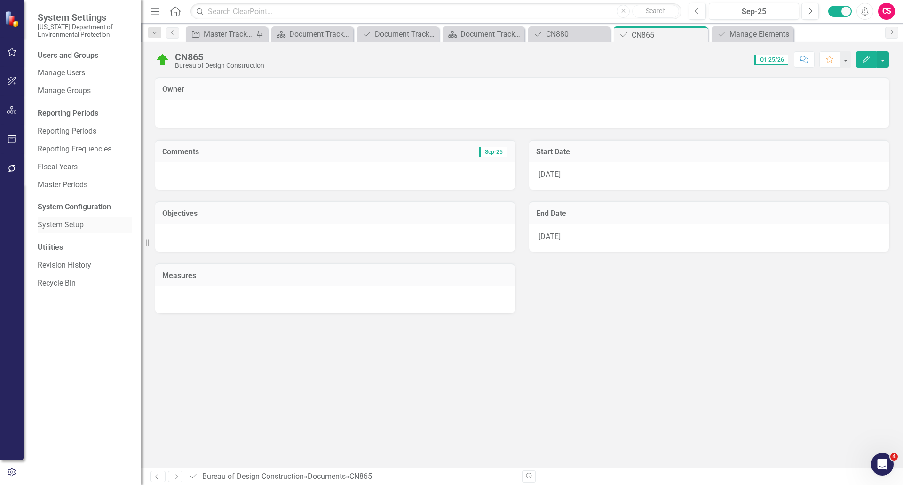
click at [79, 228] on link "System Setup" at bounding box center [85, 225] width 94 height 11
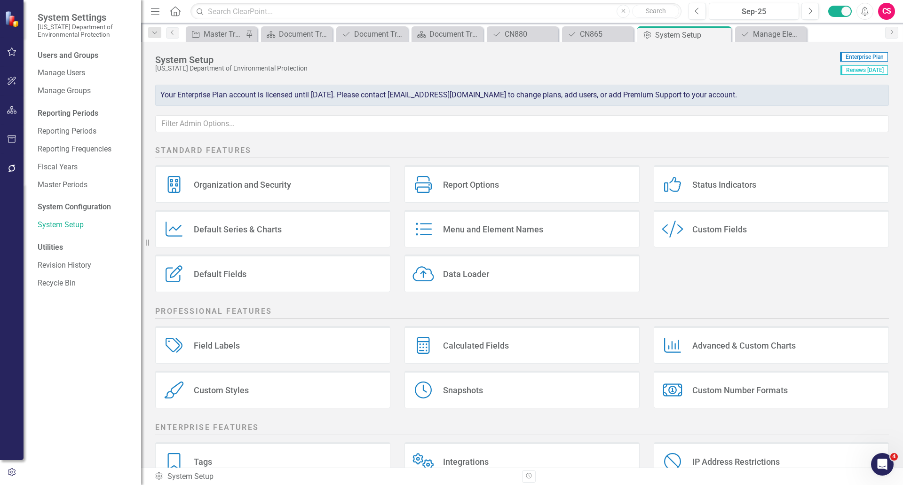
click at [722, 235] on div "Custom Style Custom Fields" at bounding box center [770, 229] width 235 height 38
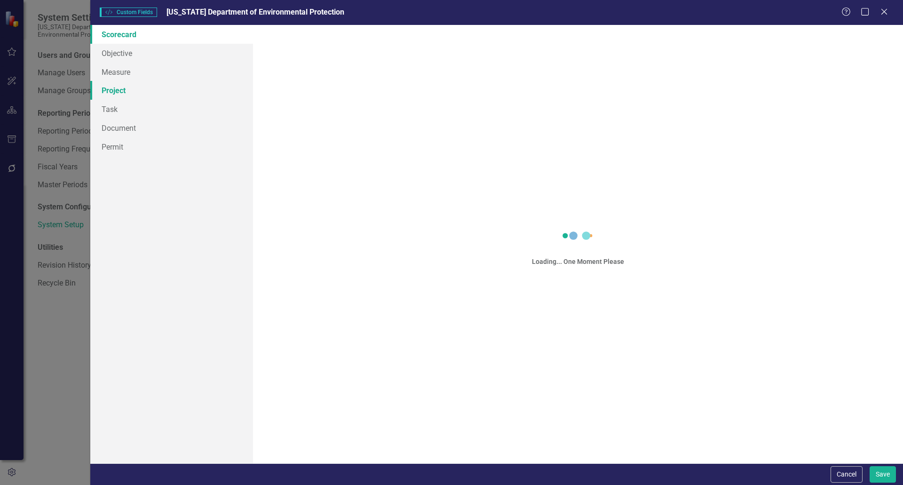
click at [128, 93] on link "Project" at bounding box center [171, 90] width 163 height 19
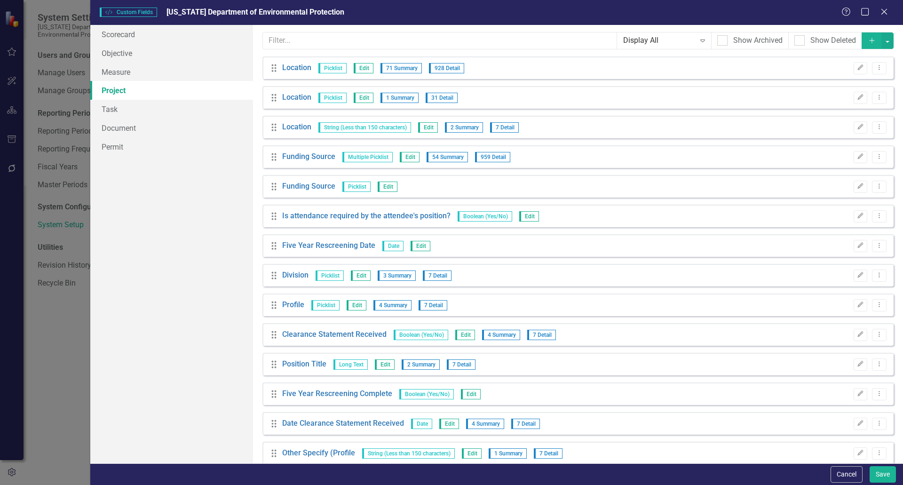
click at [129, 90] on link "Project" at bounding box center [171, 90] width 163 height 19
click at [867, 43] on icon "Add" at bounding box center [871, 40] width 8 height 7
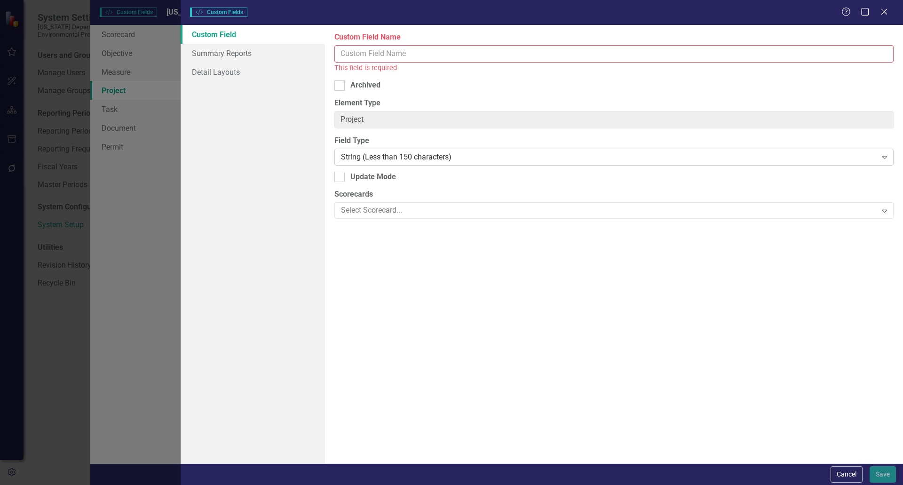
click at [387, 156] on div "String (Less than 150 characters)" at bounding box center [608, 156] width 535 height 11
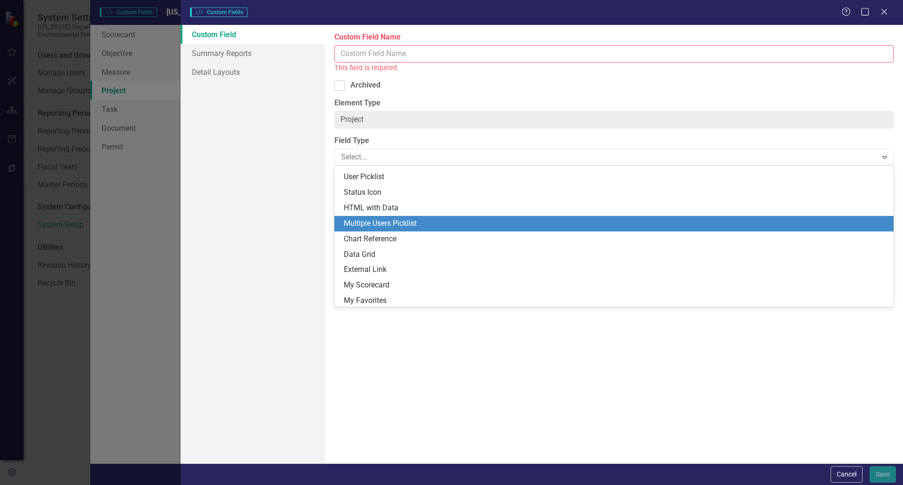
scroll to position [199, 0]
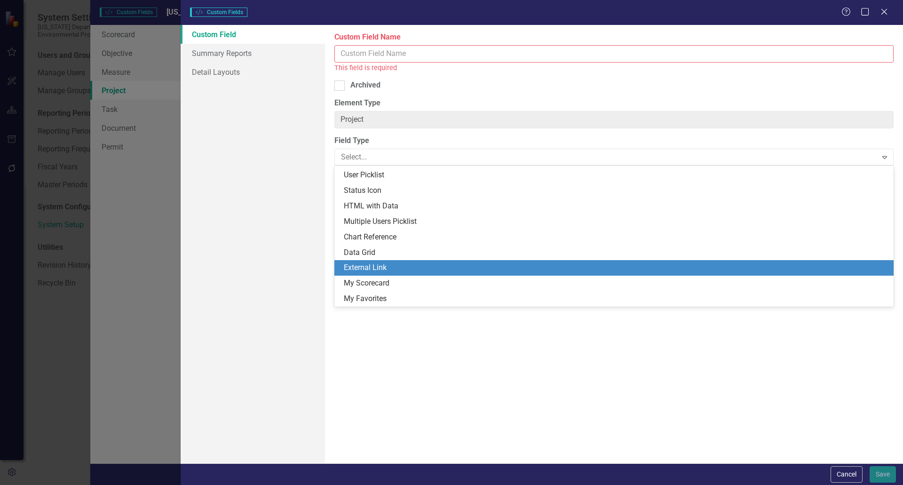
click at [383, 265] on div "External Link" at bounding box center [616, 267] width 544 height 11
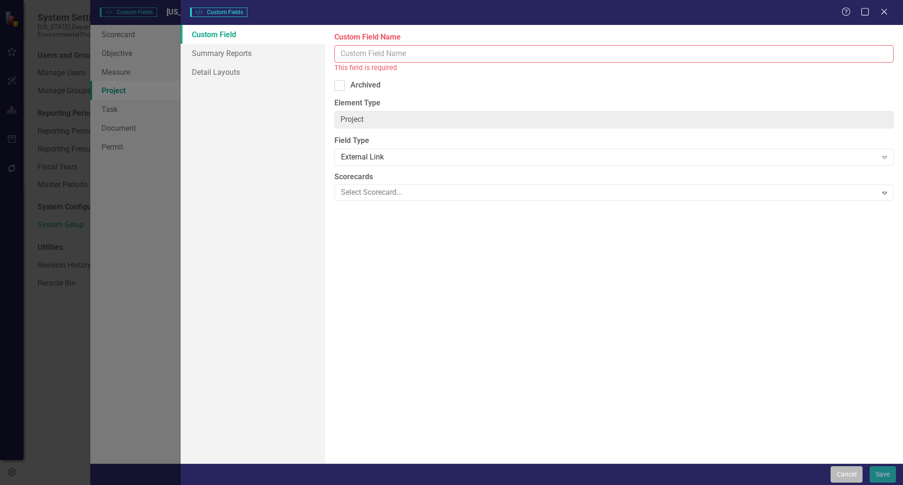
click at [846, 472] on button "Cancel" at bounding box center [846, 474] width 32 height 16
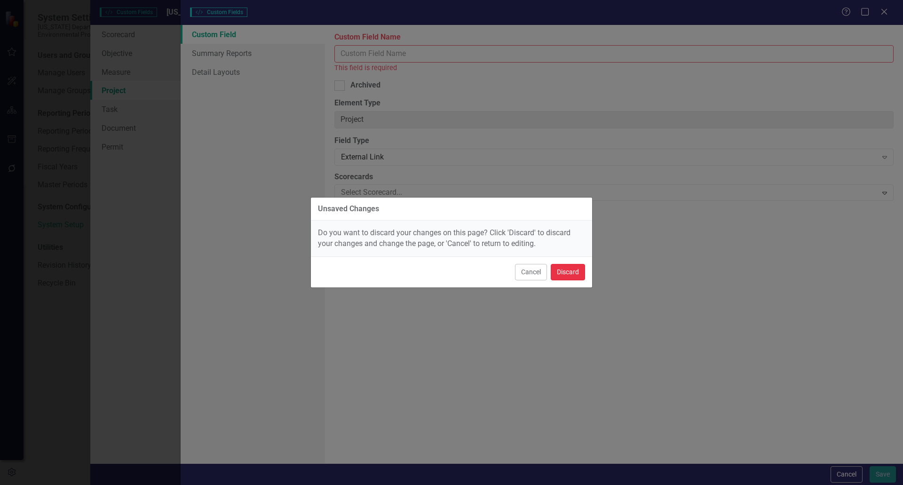
click at [572, 273] on button "Discard" at bounding box center [568, 272] width 34 height 16
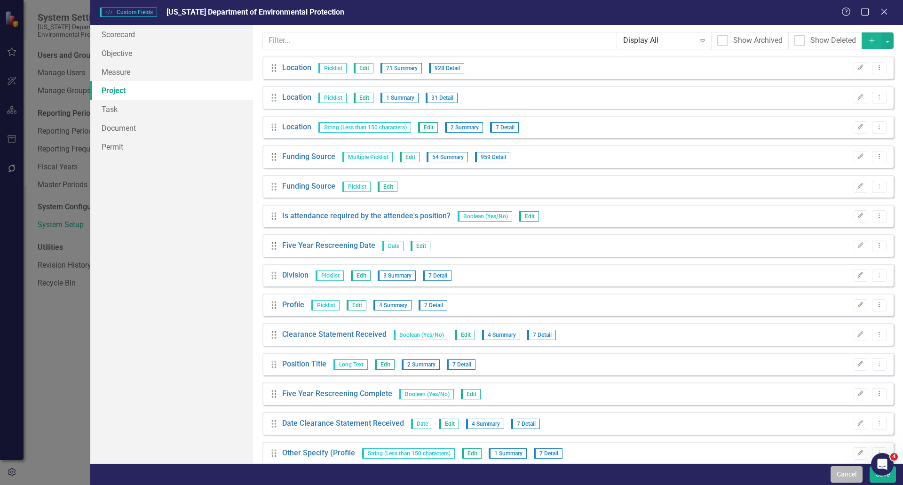
drag, startPoint x: 842, startPoint y: 474, endPoint x: 276, endPoint y: 150, distance: 651.9
click at [843, 475] on button "Cancel" at bounding box center [846, 474] width 32 height 16
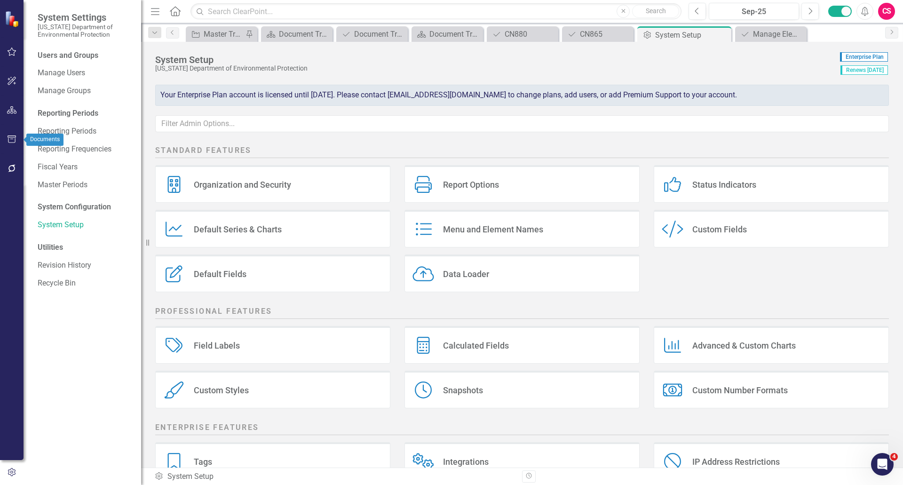
click at [16, 139] on icon "button" at bounding box center [12, 139] width 10 height 8
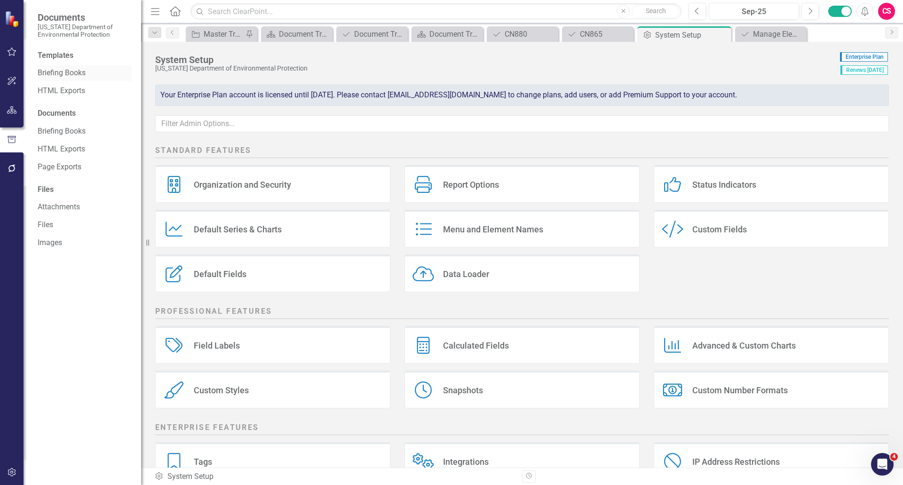
click at [71, 71] on link "Briefing Books" at bounding box center [85, 73] width 94 height 11
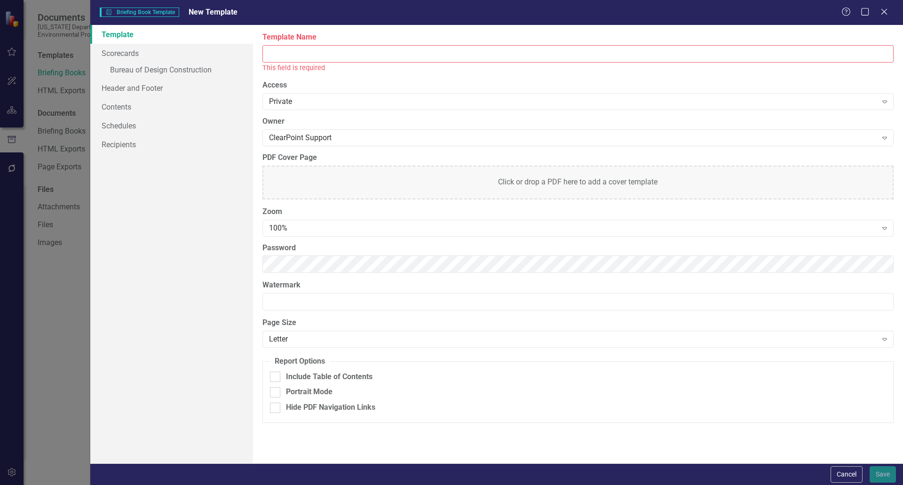
click at [301, 55] on input "Template Name" at bounding box center [577, 53] width 631 height 17
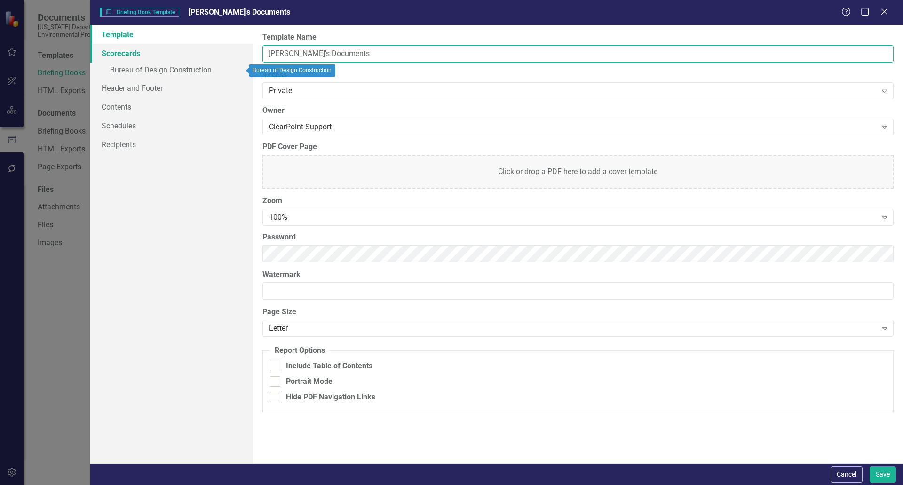
type input "[PERSON_NAME]'s Documents"
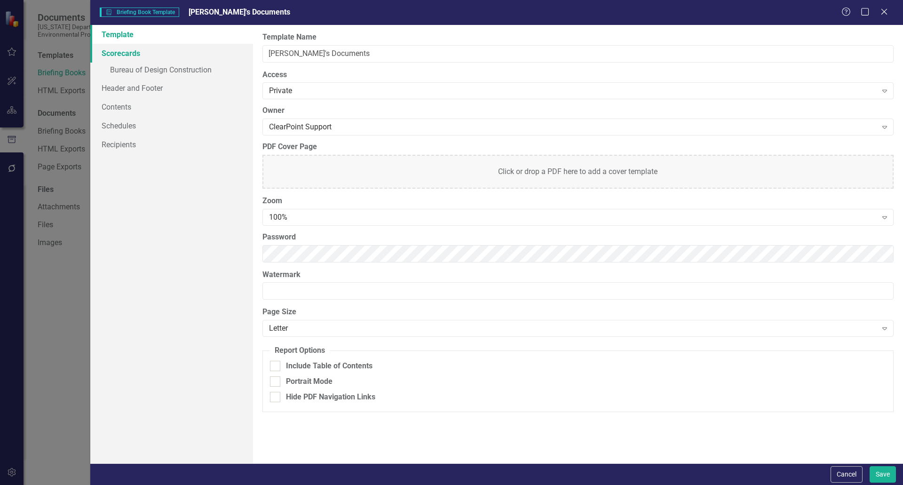
click at [124, 52] on link "Scorecards" at bounding box center [171, 53] width 163 height 19
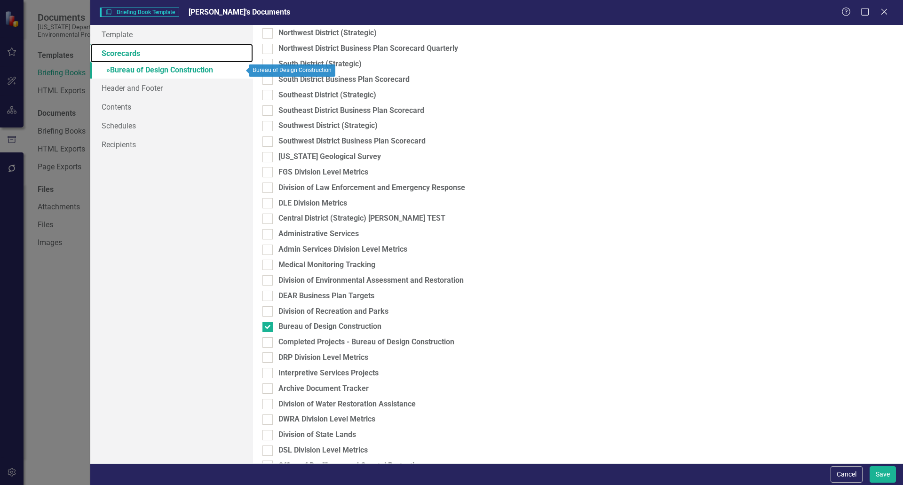
scroll to position [283, 0]
click at [182, 70] on link "» Bureau of Design Construction" at bounding box center [171, 71] width 163 height 16
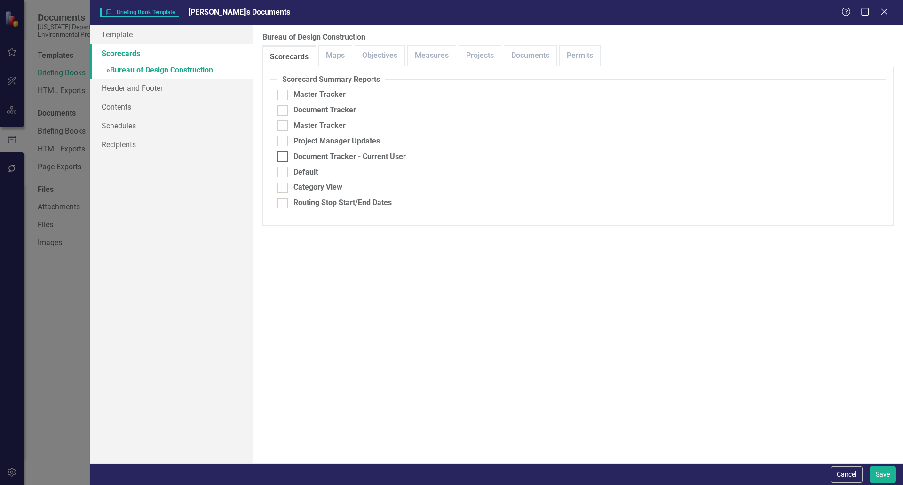
click at [285, 159] on div at bounding box center [282, 156] width 10 height 10
click at [283, 157] on input "Document Tracker - Current User" at bounding box center [280, 154] width 6 height 6
checkbox input "true"
click at [283, 265] on input "Include Linked Pages" at bounding box center [280, 264] width 6 height 6
checkbox input "true"
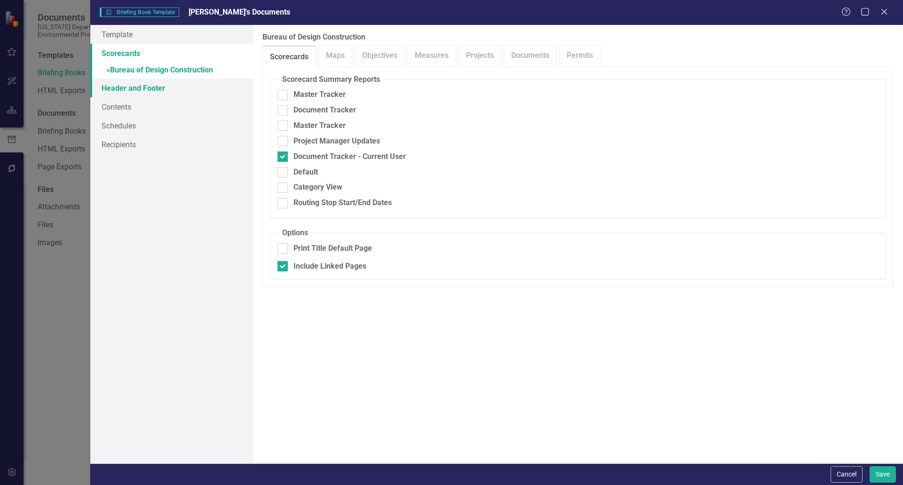
click at [158, 92] on link "Header and Footer" at bounding box center [171, 88] width 163 height 19
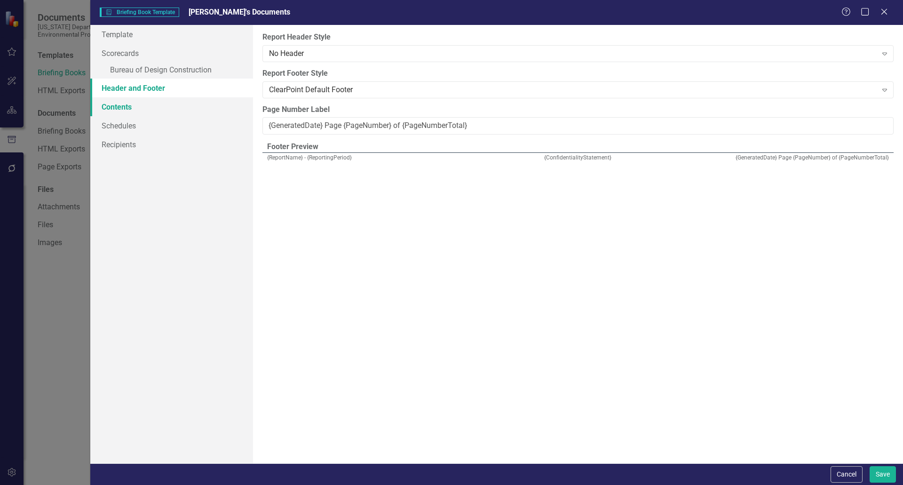
click at [149, 109] on link "Contents" at bounding box center [171, 106] width 163 height 19
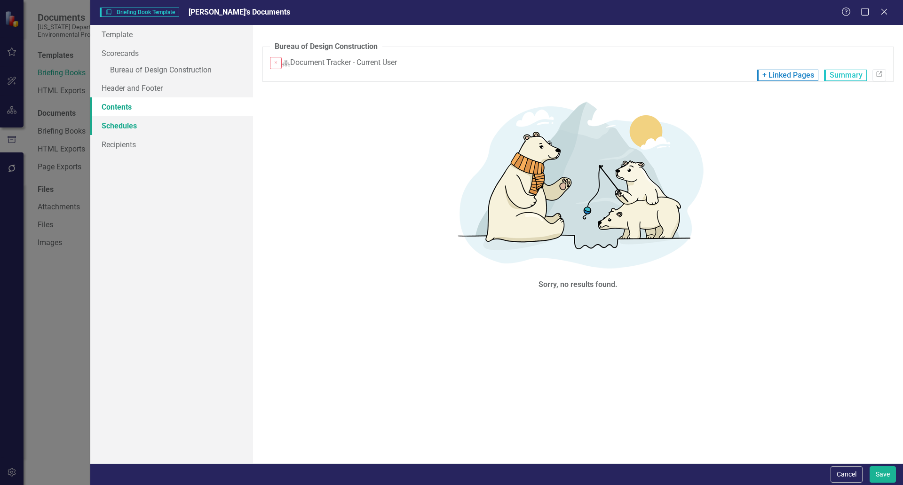
click at [126, 125] on link "Schedules" at bounding box center [171, 125] width 163 height 19
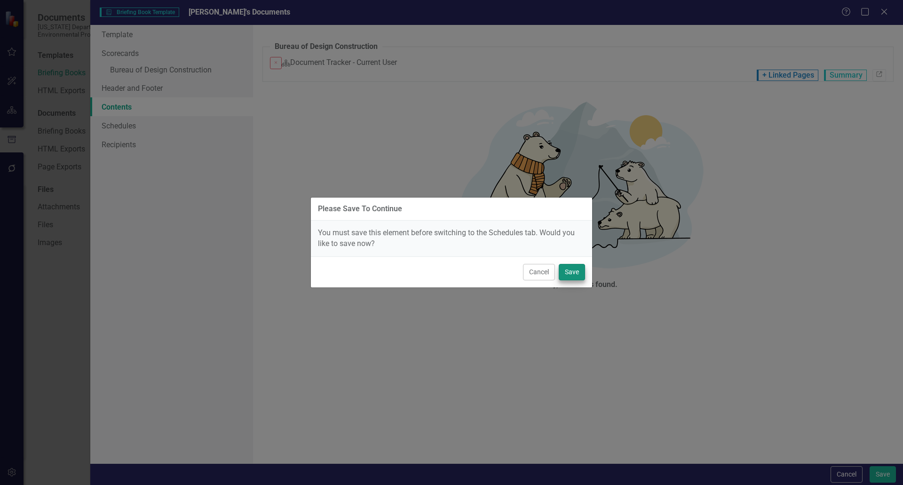
drag, startPoint x: 555, startPoint y: 271, endPoint x: 568, endPoint y: 265, distance: 14.1
click at [569, 262] on div "Cancel Save" at bounding box center [451, 271] width 281 height 31
click at [567, 269] on button "Save" at bounding box center [571, 272] width 26 height 16
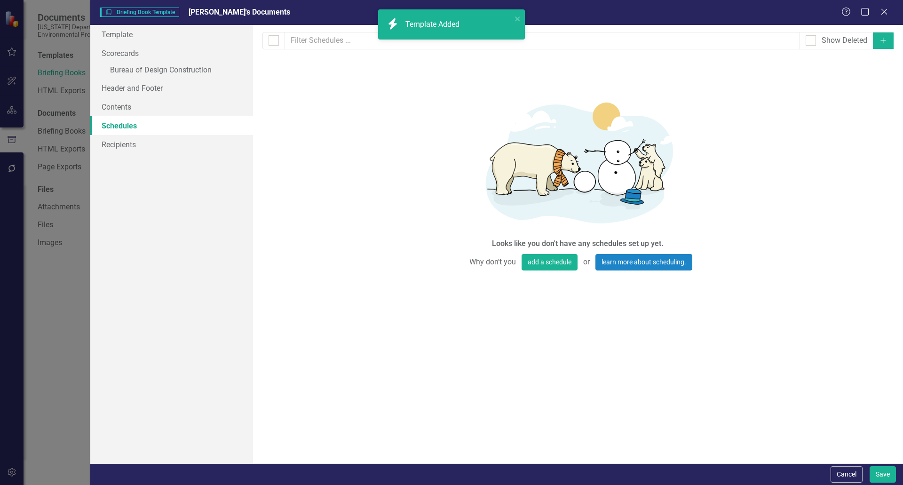
click at [879, 41] on icon "Add" at bounding box center [883, 40] width 8 height 7
select select "pm"
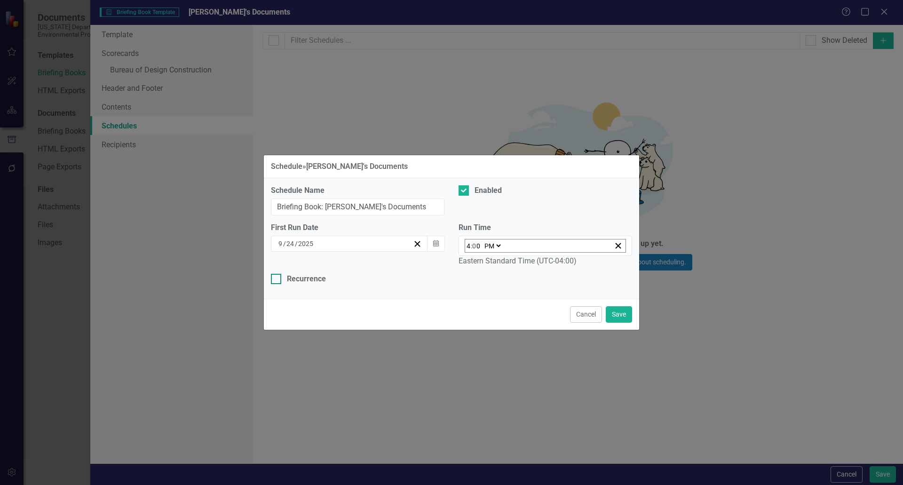
click at [277, 274] on div at bounding box center [276, 279] width 10 height 10
click at [277, 274] on input "Recurrence" at bounding box center [274, 277] width 6 height 6
checkbox input "true"
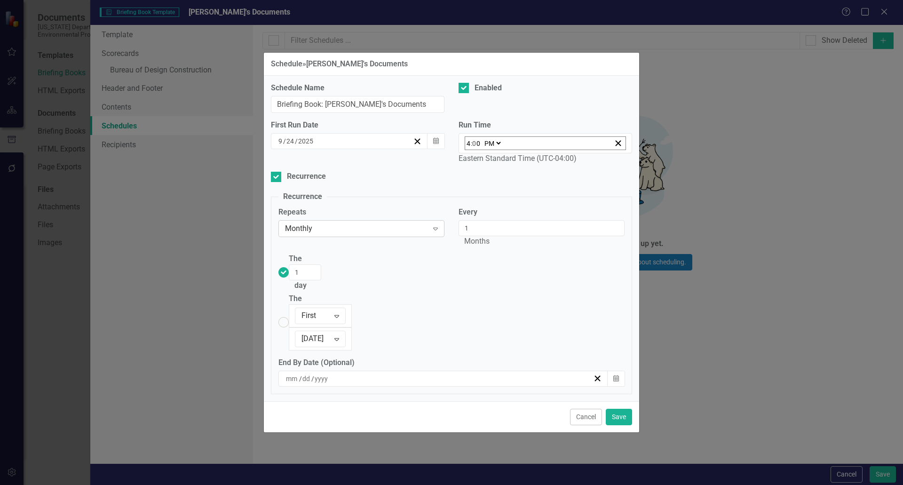
click at [345, 234] on div "Monthly" at bounding box center [356, 228] width 143 height 11
click at [356, 233] on fieldset "Recurrence Repeats Monthly Expand Every 1 Months The 1 day The First Expand Mon…" at bounding box center [451, 292] width 361 height 203
click at [582, 409] on button "Cancel" at bounding box center [586, 417] width 32 height 16
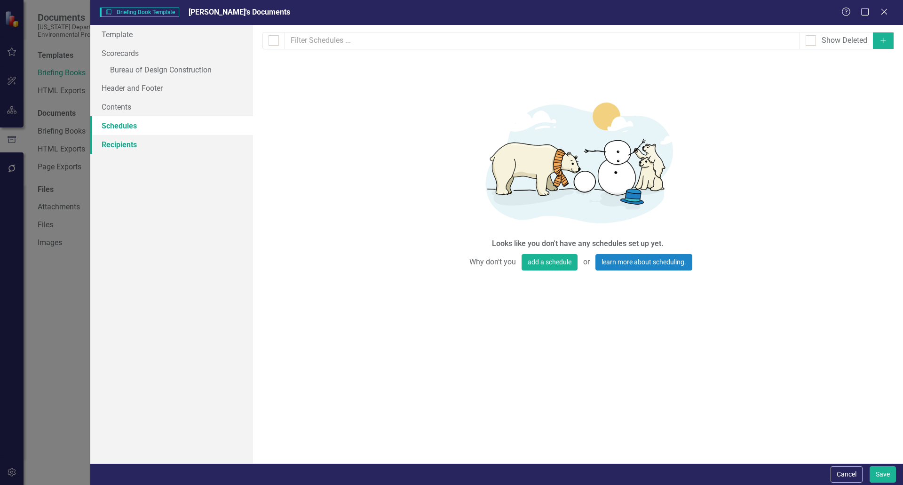
click at [133, 147] on link "Recipients" at bounding box center [171, 144] width 163 height 19
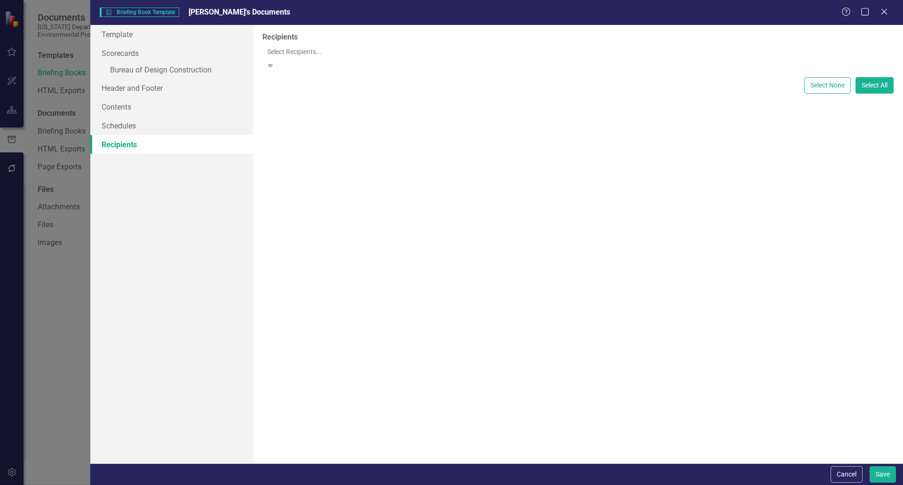
click at [295, 55] on div at bounding box center [578, 51] width 631 height 11
click at [319, 257] on div "Recipients 346 results available. Use Up and Down to choose options, press Ente…" at bounding box center [578, 244] width 650 height 438
drag, startPoint x: 847, startPoint y: 473, endPoint x: 440, endPoint y: 345, distance: 426.0
click at [456, 354] on form "Briefing Book Template Briefing Book Template Joseph's Documents Help Maximize …" at bounding box center [496, 242] width 812 height 485
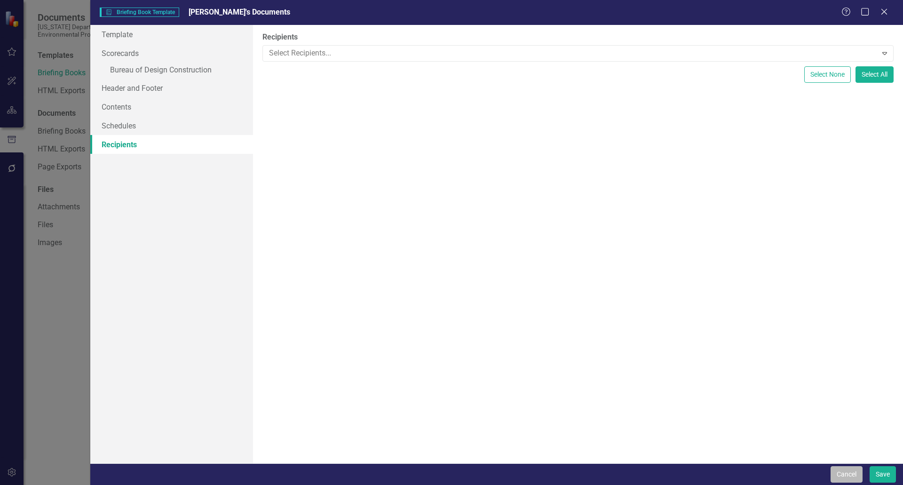
click at [844, 478] on button "Cancel" at bounding box center [846, 474] width 32 height 16
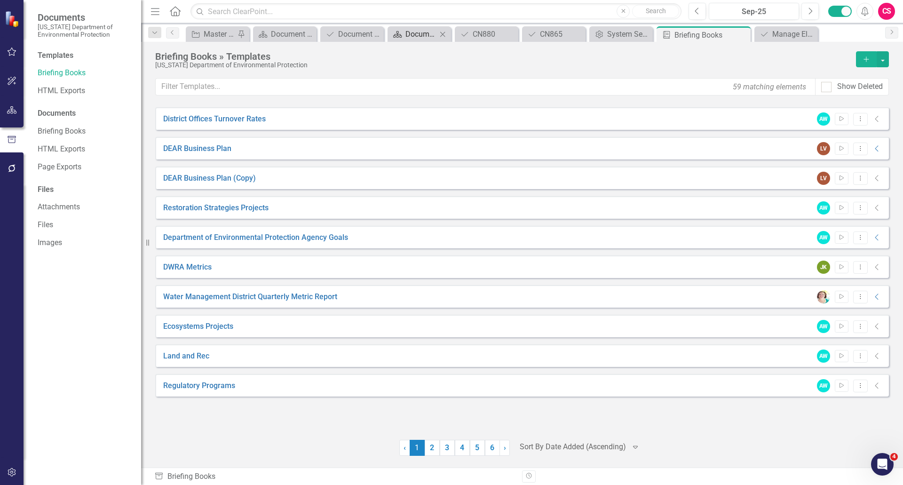
click at [415, 37] on div "Document Tracker - Current User" at bounding box center [420, 34] width 31 height 12
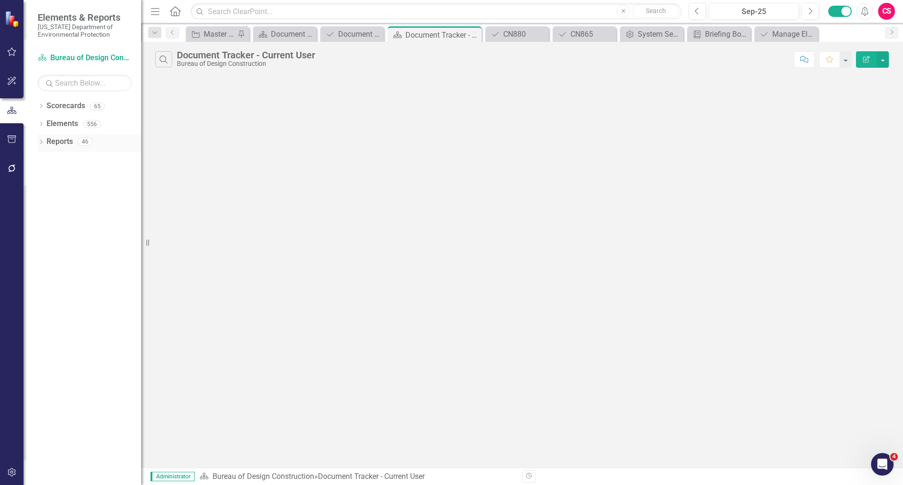
click at [40, 140] on icon "Dropdown" at bounding box center [41, 142] width 7 height 5
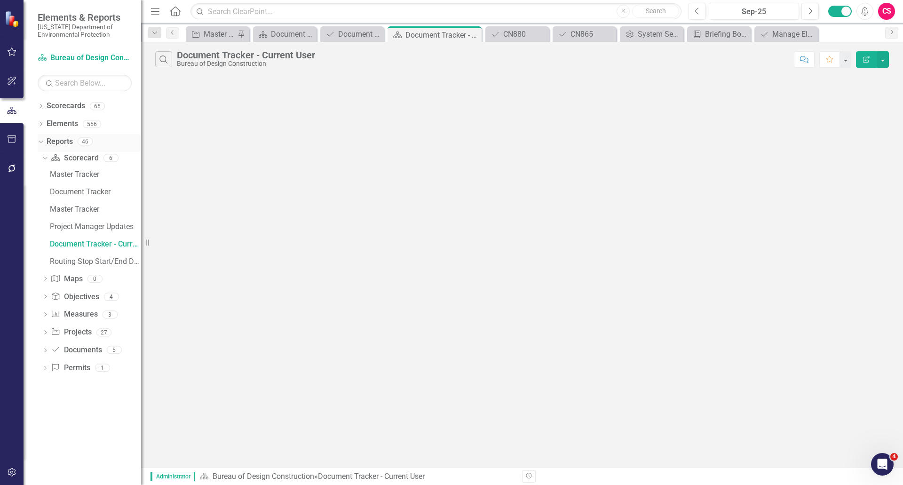
click at [59, 139] on link "Reports" at bounding box center [60, 141] width 26 height 11
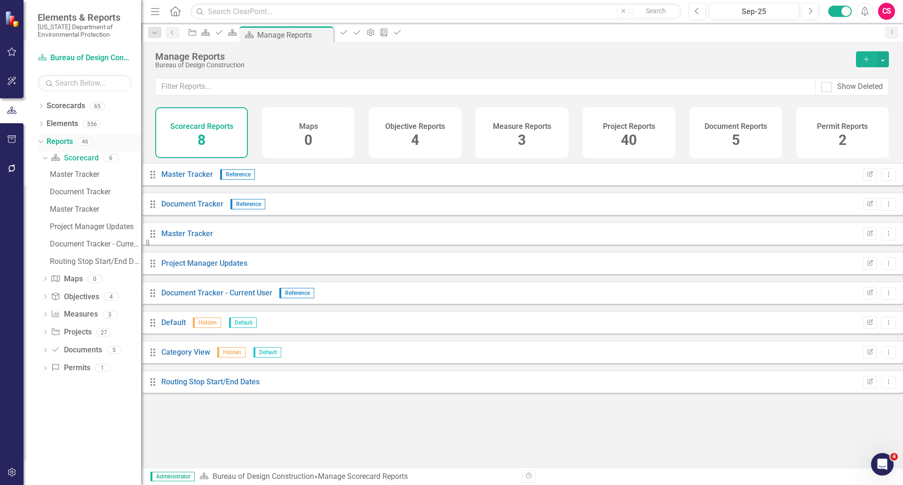
click at [58, 140] on link "Reports" at bounding box center [60, 141] width 26 height 11
click at [737, 138] on span "5" at bounding box center [735, 140] width 8 height 16
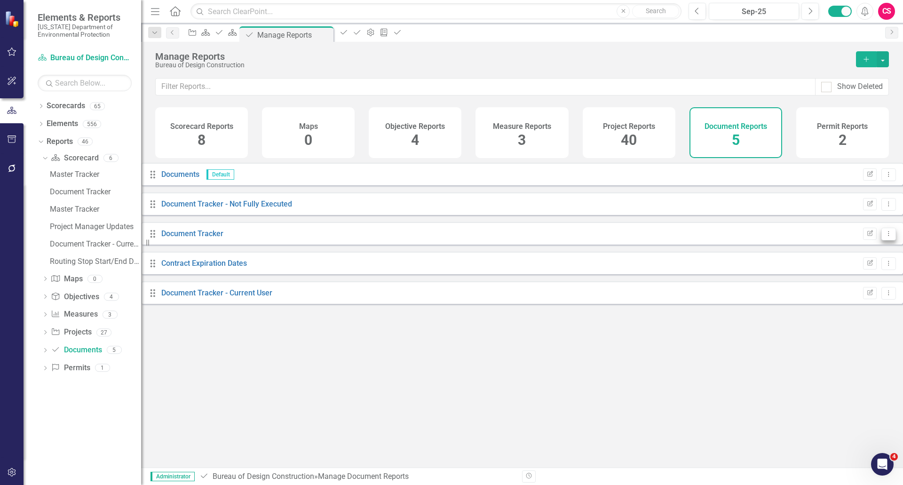
drag, startPoint x: 855, startPoint y: 242, endPoint x: 875, endPoint y: 240, distance: 20.4
click at [877, 235] on div "Edit Report Dropdown Menu" at bounding box center [877, 234] width 38 height 13
click at [884, 236] on icon "Dropdown Menu" at bounding box center [888, 233] width 8 height 6
click at [850, 289] on link "Copy Duplicate Report" at bounding box center [842, 291] width 78 height 17
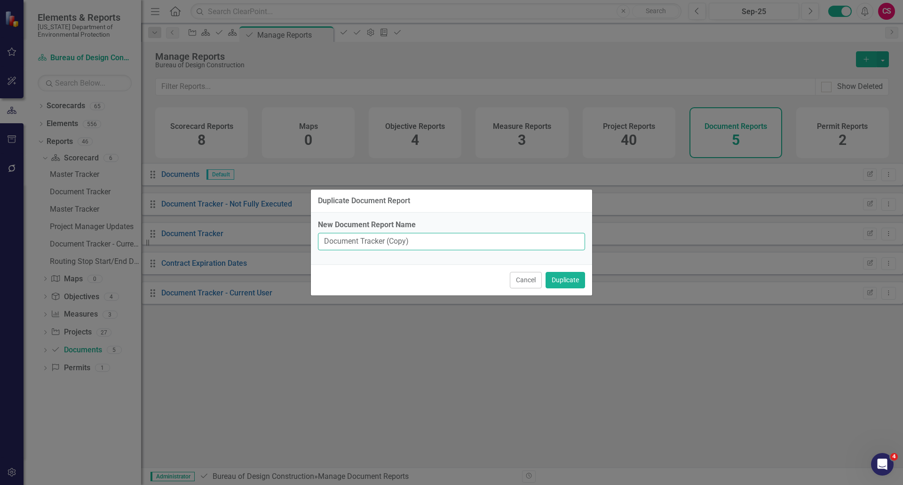
drag, startPoint x: 425, startPoint y: 246, endPoint x: 388, endPoint y: 246, distance: 37.6
click at [388, 246] on input "Document Tracker (Copy)" at bounding box center [451, 241] width 267 height 17
type input "Document Tracker - [PERSON_NAME]'s Fully Executed"
click at [558, 282] on button "Duplicate" at bounding box center [564, 280] width 39 height 16
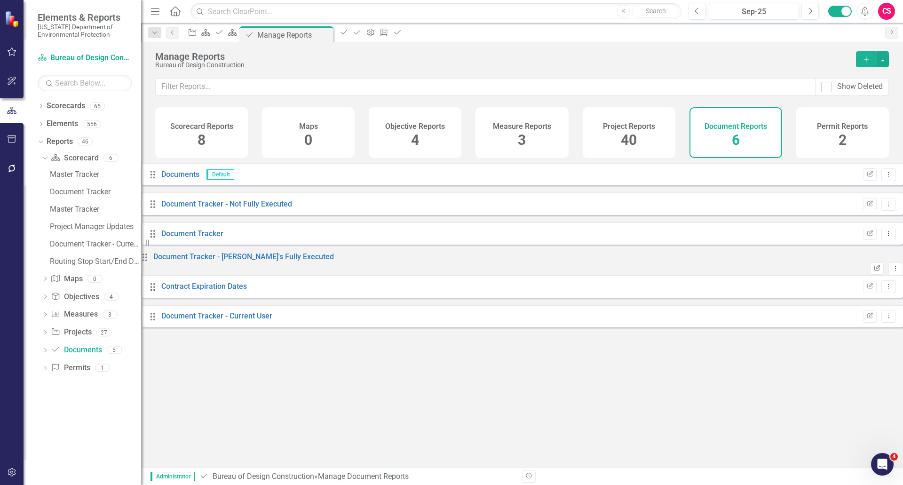
click at [873, 267] on icon "Edit Report" at bounding box center [876, 269] width 7 height 6
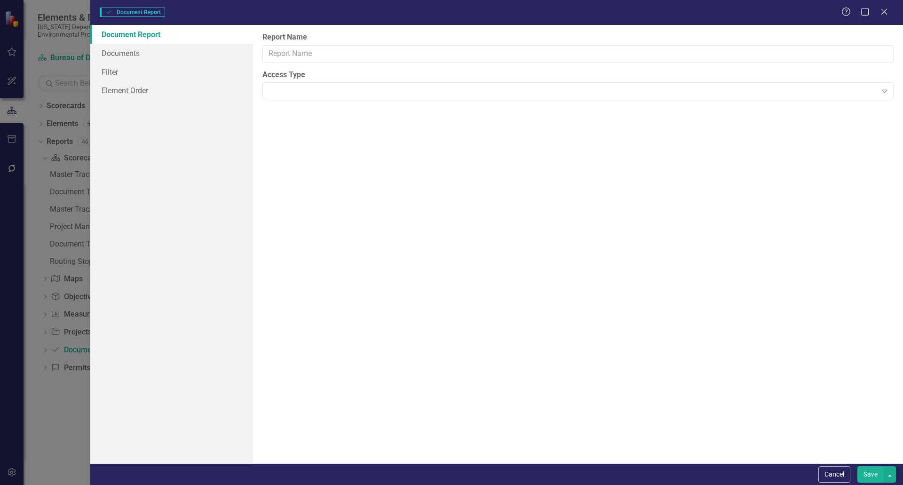
type input "Document Tracker - [PERSON_NAME]'s Fully Executed"
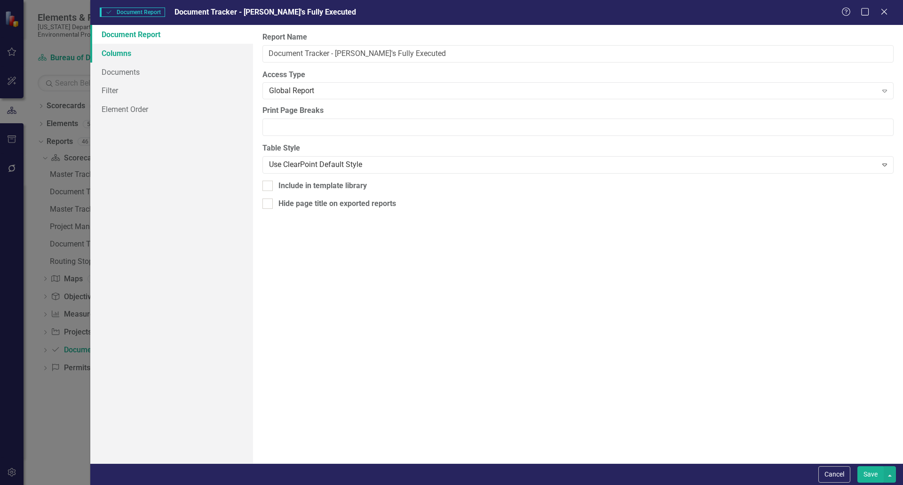
click at [120, 55] on link "Columns" at bounding box center [171, 53] width 163 height 19
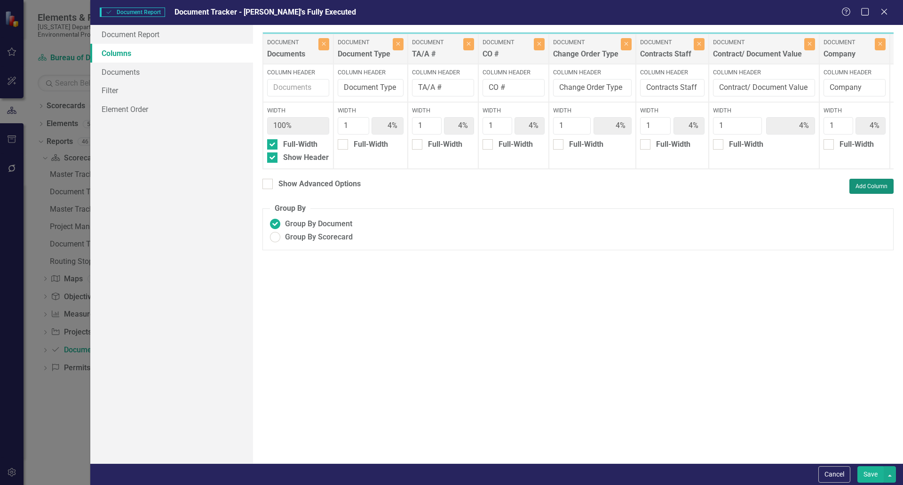
click at [879, 194] on button "Add Column" at bounding box center [871, 186] width 44 height 15
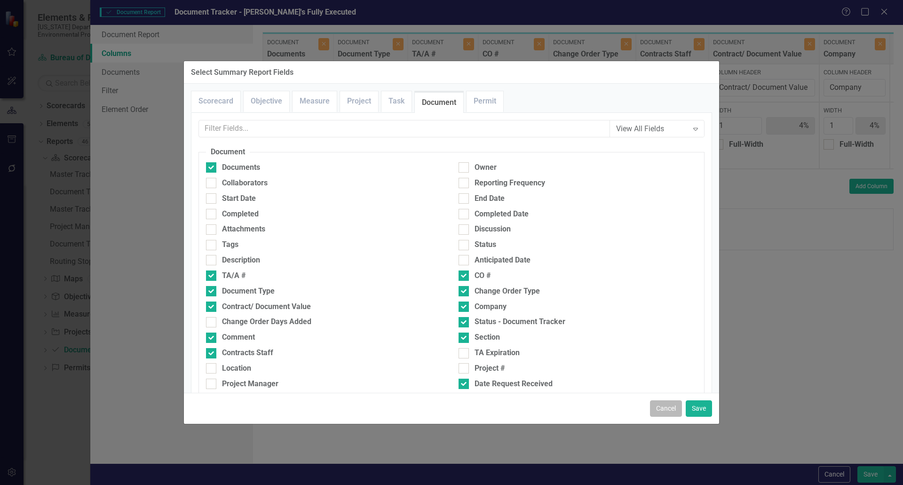
click at [665, 411] on button "Cancel" at bounding box center [666, 408] width 32 height 16
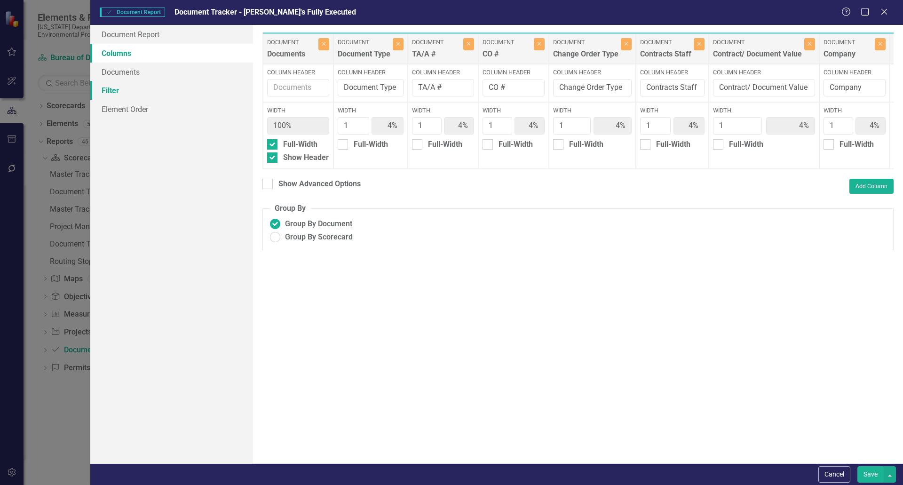
click at [138, 93] on link "Filter" at bounding box center [171, 90] width 163 height 19
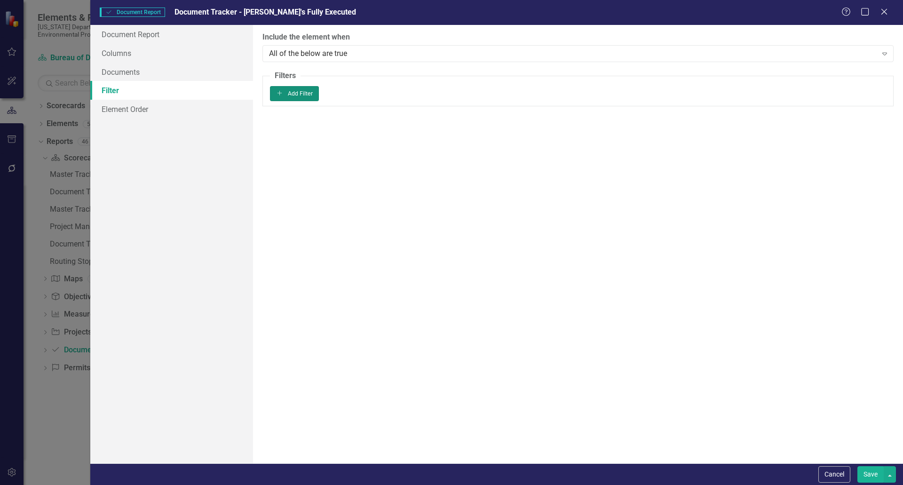
click at [319, 101] on button "Add Add Filter" at bounding box center [294, 93] width 49 height 15
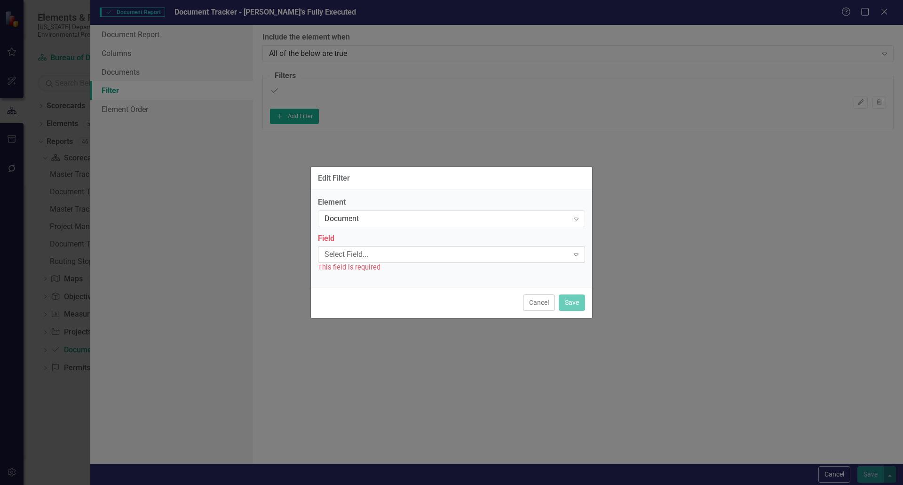
click at [353, 257] on div "Select Field..." at bounding box center [446, 254] width 244 height 11
type input "contr"
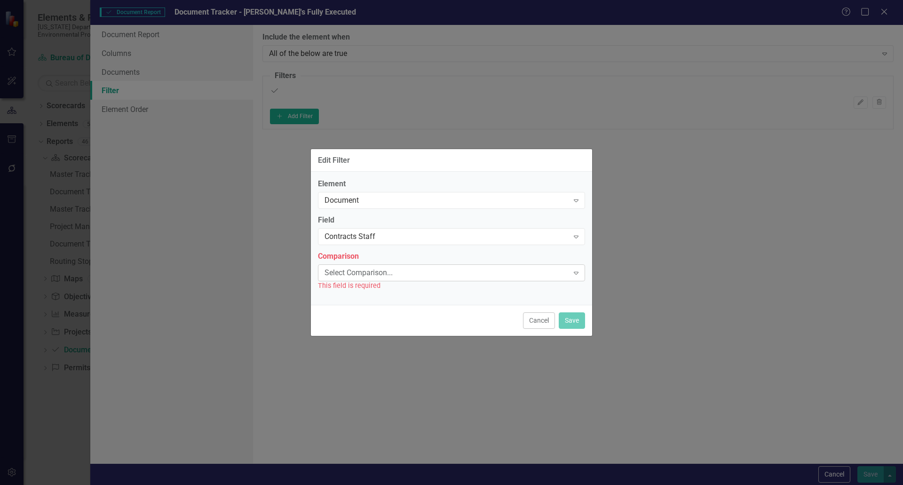
click at [360, 272] on div "Select Comparison..." at bounding box center [446, 272] width 244 height 11
click at [357, 484] on div "Equals" at bounding box center [453, 492] width 888 height 11
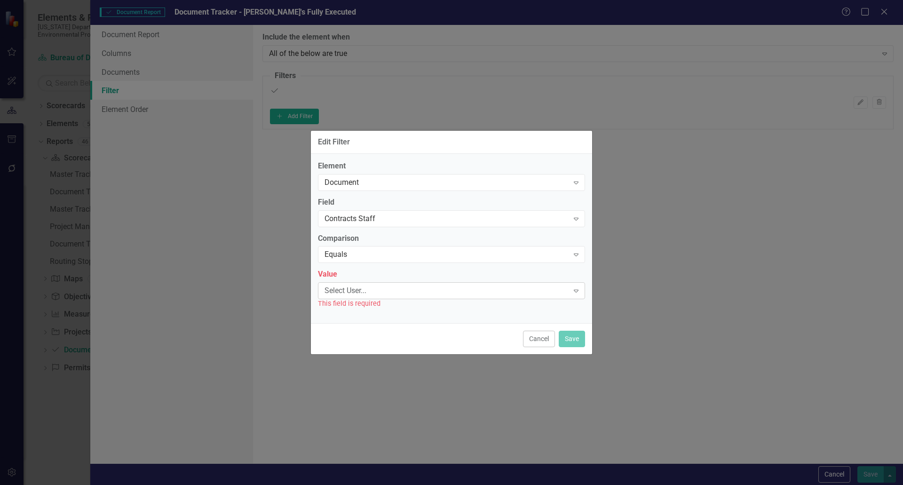
click at [362, 292] on div "Select User..." at bounding box center [446, 290] width 244 height 11
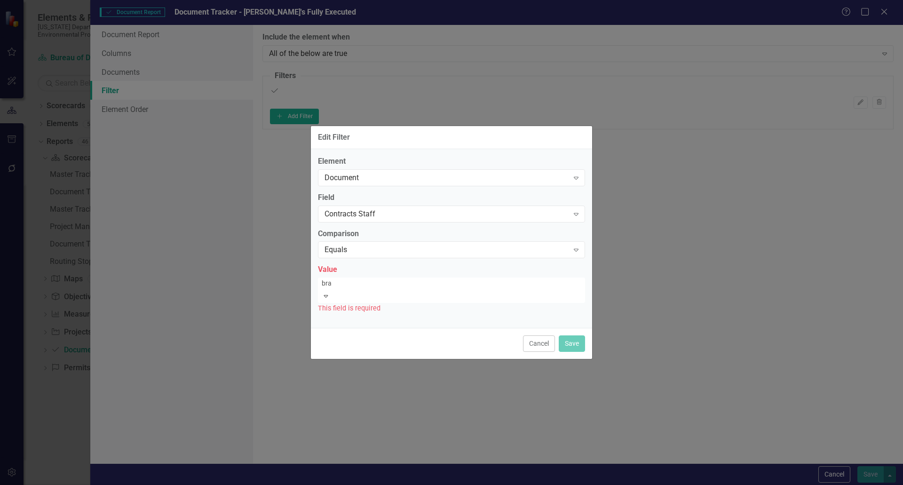
type input "bran"
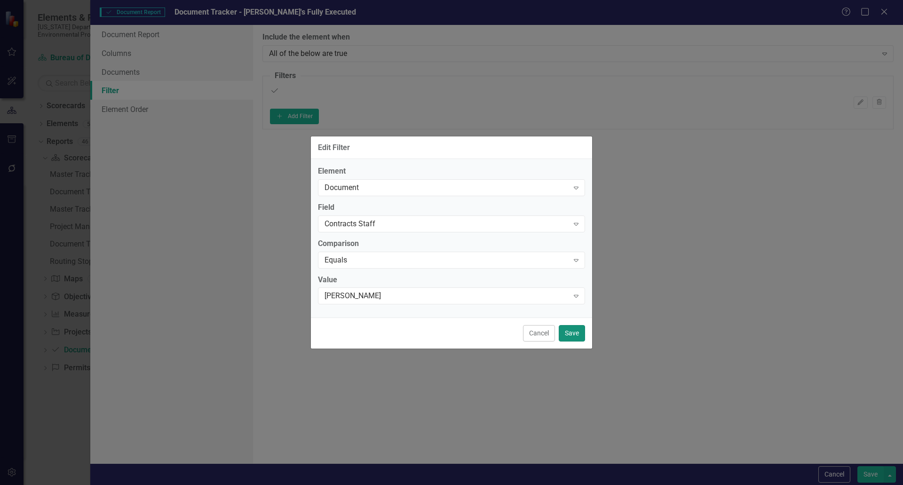
click at [571, 329] on button "Save" at bounding box center [571, 333] width 26 height 16
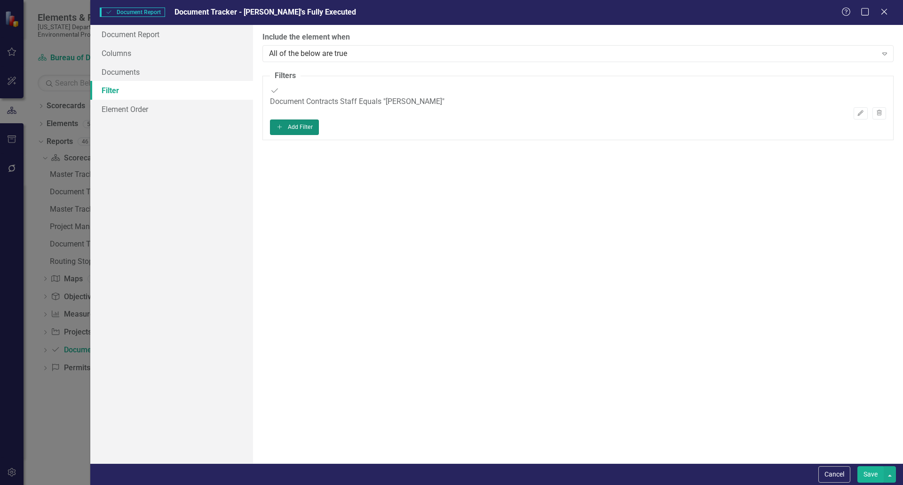
click at [319, 121] on button "Add Add Filter" at bounding box center [294, 126] width 49 height 15
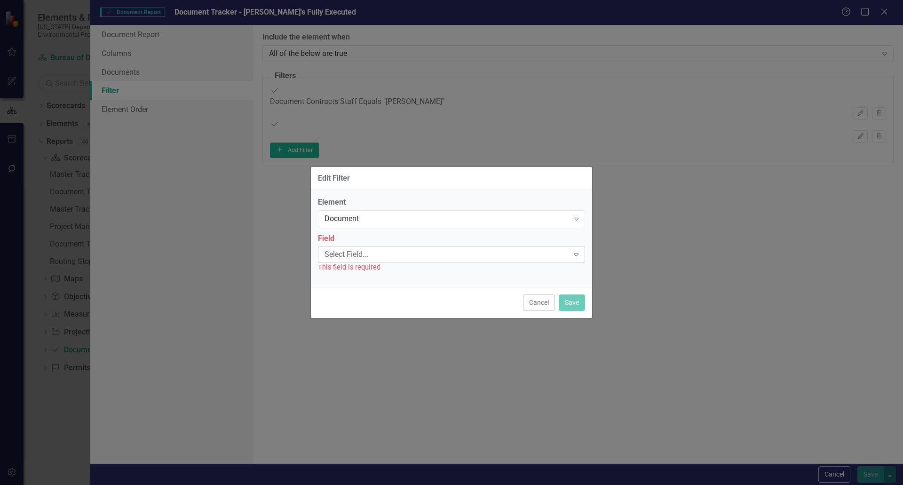
click at [364, 254] on div "Select Field..." at bounding box center [446, 254] width 244 height 11
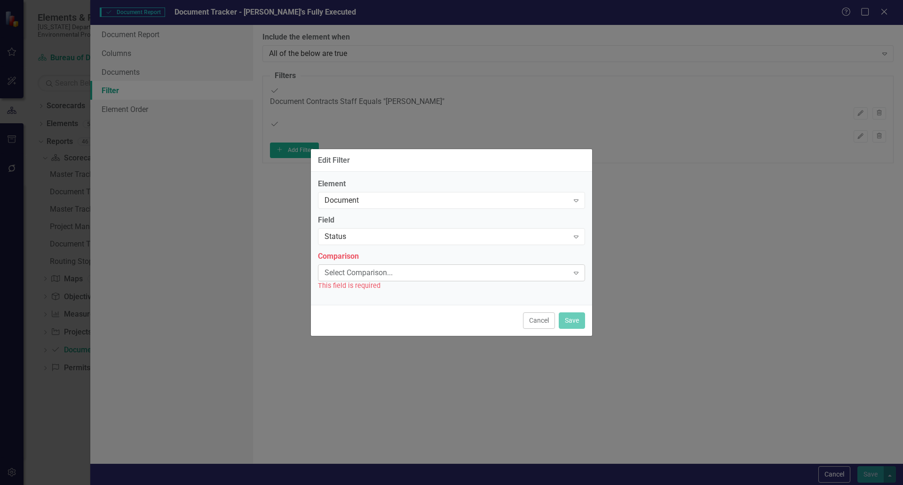
click at [364, 273] on div "Select Comparison..." at bounding box center [446, 272] width 244 height 11
click at [347, 484] on div "Equals" at bounding box center [453, 492] width 888 height 11
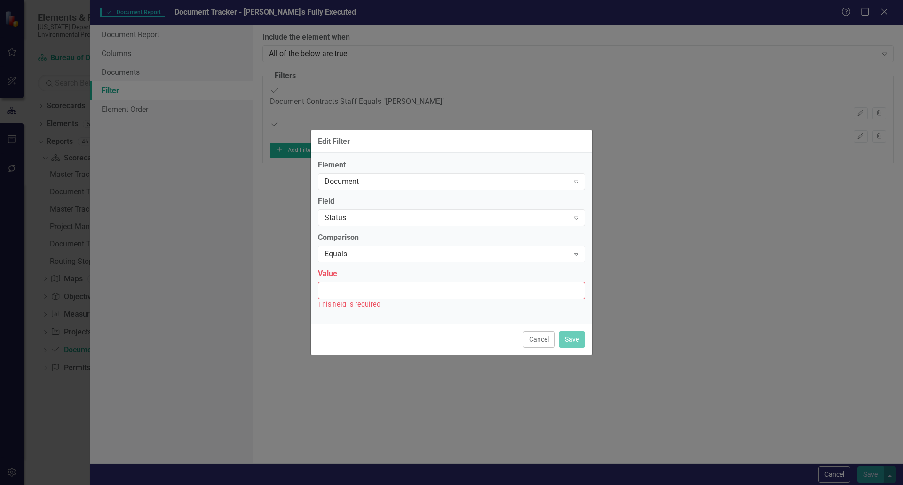
click at [347, 290] on input "Value" at bounding box center [451, 290] width 267 height 17
click at [357, 291] on input "Value" at bounding box center [451, 290] width 267 height 17
click at [530, 337] on button "Cancel" at bounding box center [539, 339] width 32 height 16
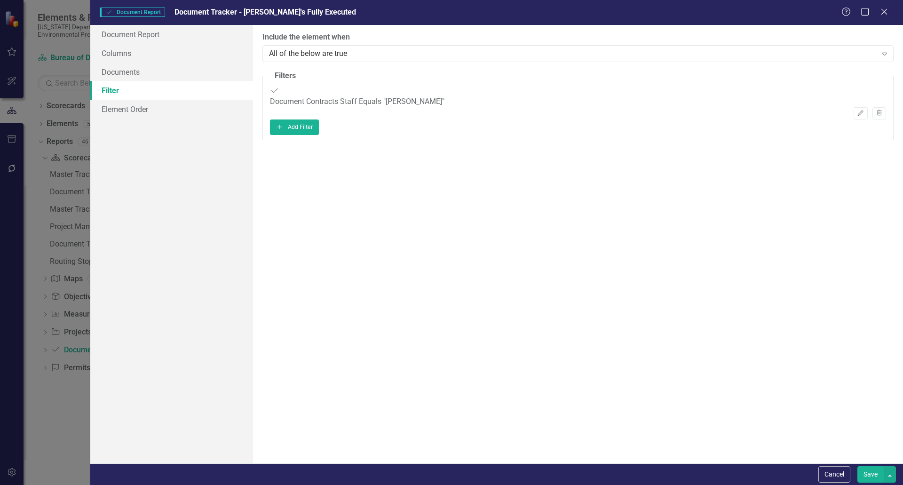
click at [866, 470] on button "Save" at bounding box center [870, 474] width 26 height 16
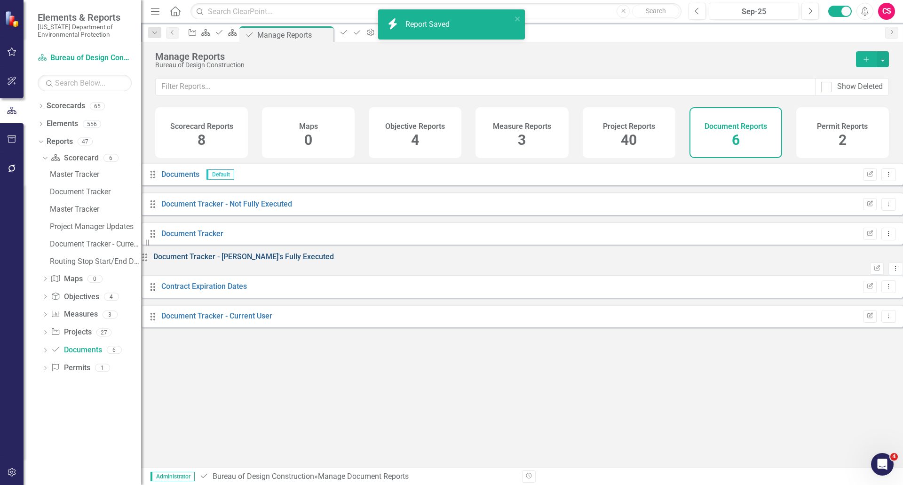
click at [259, 261] on link "Document Tracker - [PERSON_NAME]'s Fully Executed" at bounding box center [243, 256] width 181 height 9
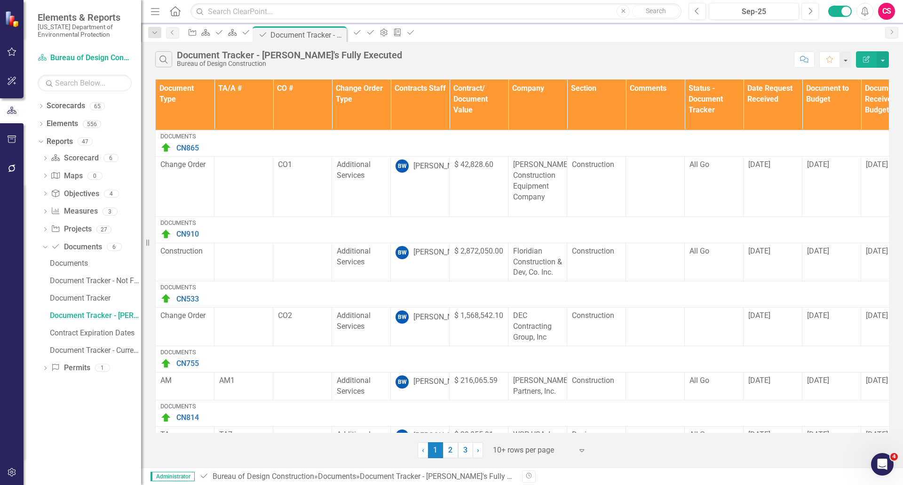
click at [867, 62] on icon "Edit Report" at bounding box center [866, 59] width 8 height 7
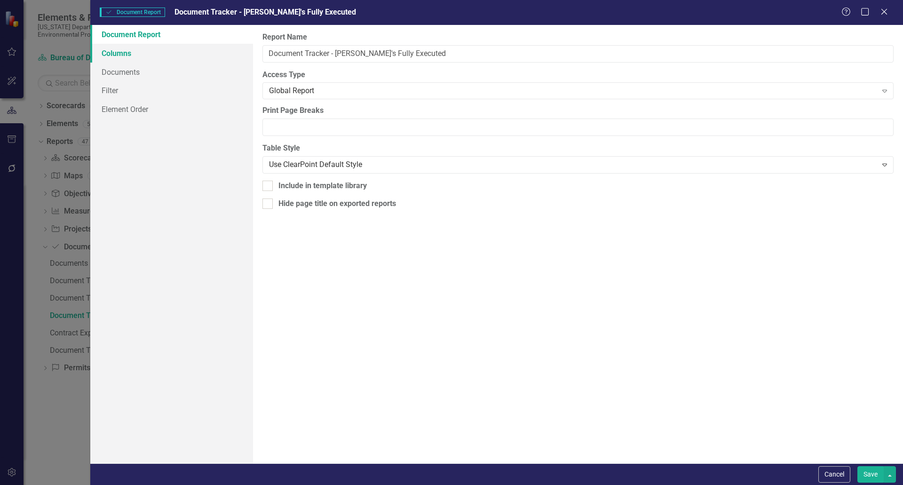
click at [136, 60] on link "Columns" at bounding box center [171, 53] width 163 height 19
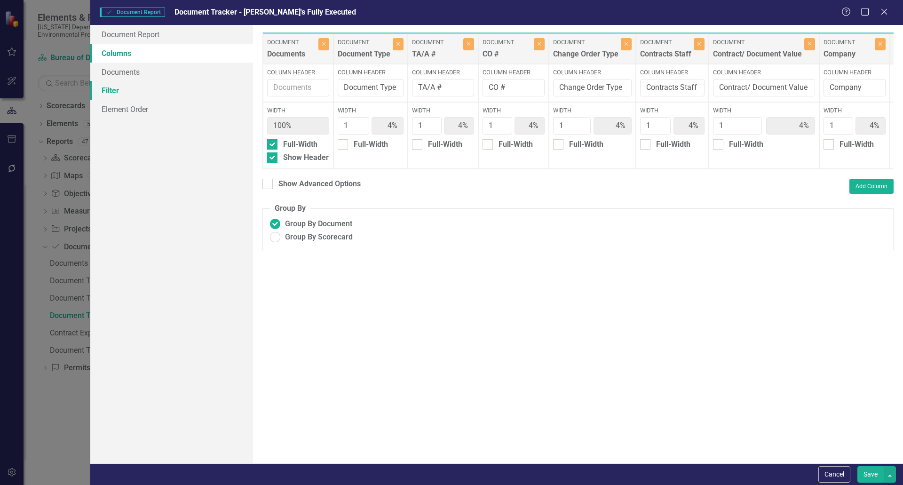
click at [132, 89] on link "Filter" at bounding box center [171, 90] width 163 height 19
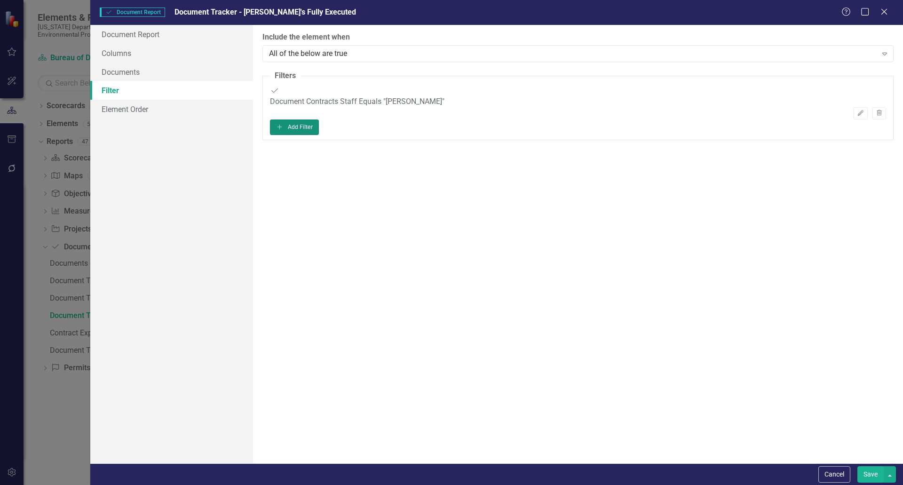
click at [319, 128] on button "Add Add Filter" at bounding box center [294, 126] width 49 height 15
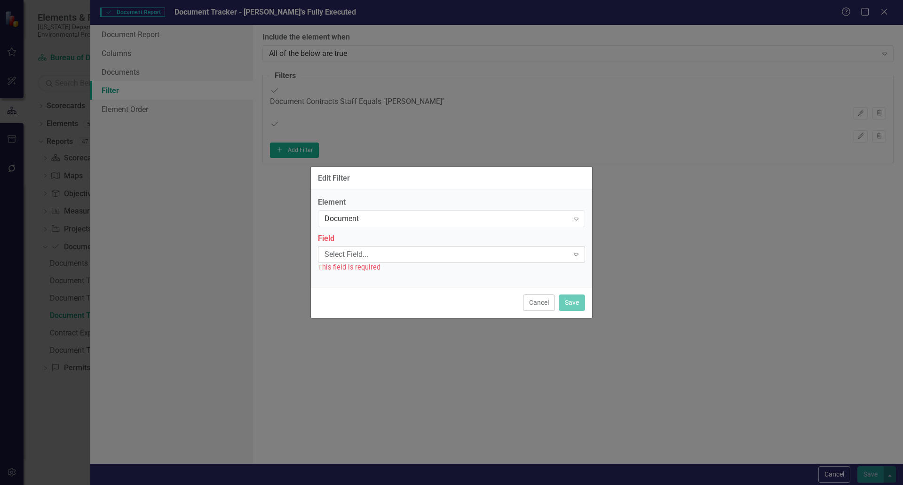
click at [361, 254] on div "Select Field..." at bounding box center [446, 254] width 244 height 11
type input "stat"
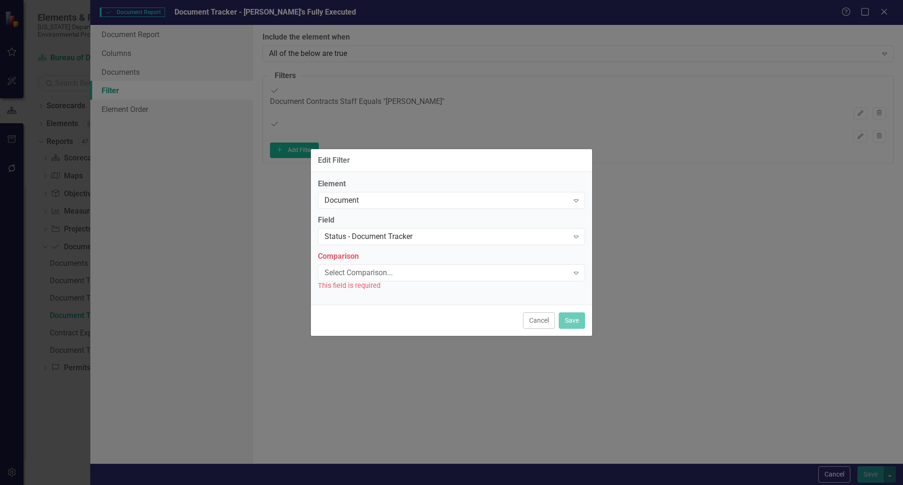
click at [376, 282] on div "This field is required" at bounding box center [451, 285] width 267 height 11
click at [376, 272] on div "Select Comparison..." at bounding box center [446, 272] width 244 height 11
click at [366, 484] on div "Equals" at bounding box center [453, 492] width 888 height 11
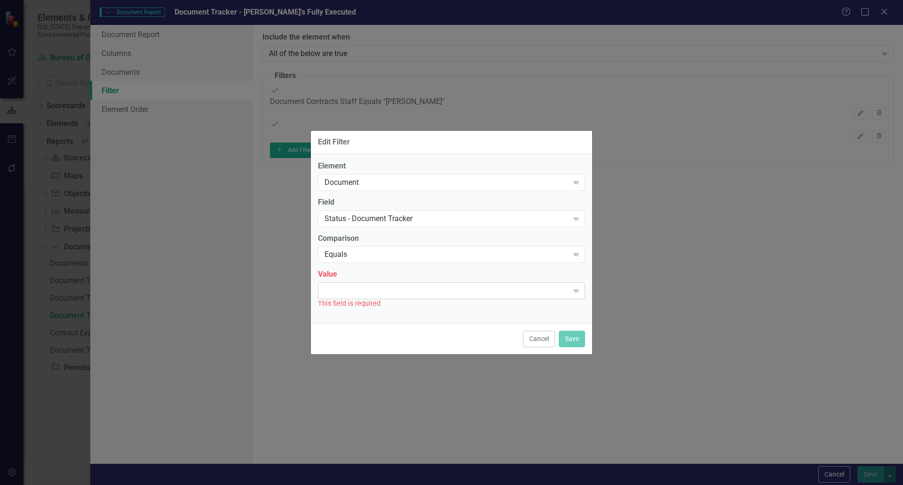
click at [362, 287] on div "Expand" at bounding box center [451, 290] width 267 height 17
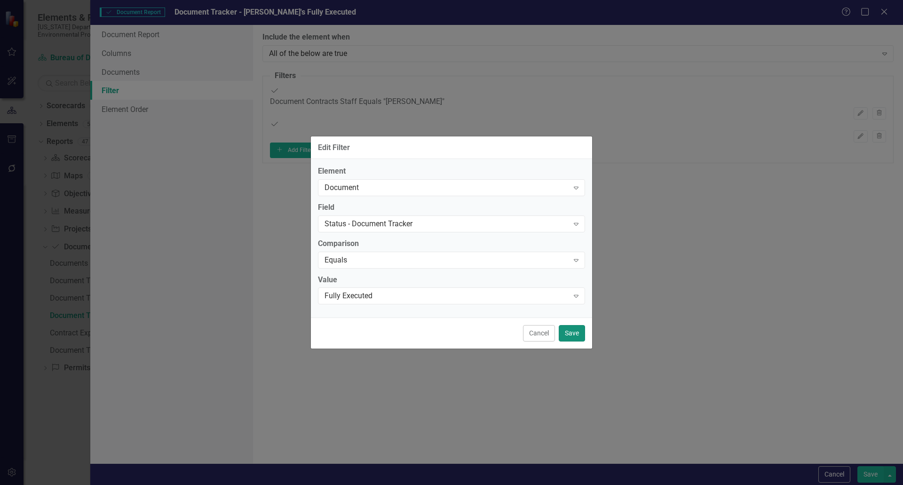
click at [567, 335] on button "Save" at bounding box center [571, 333] width 26 height 16
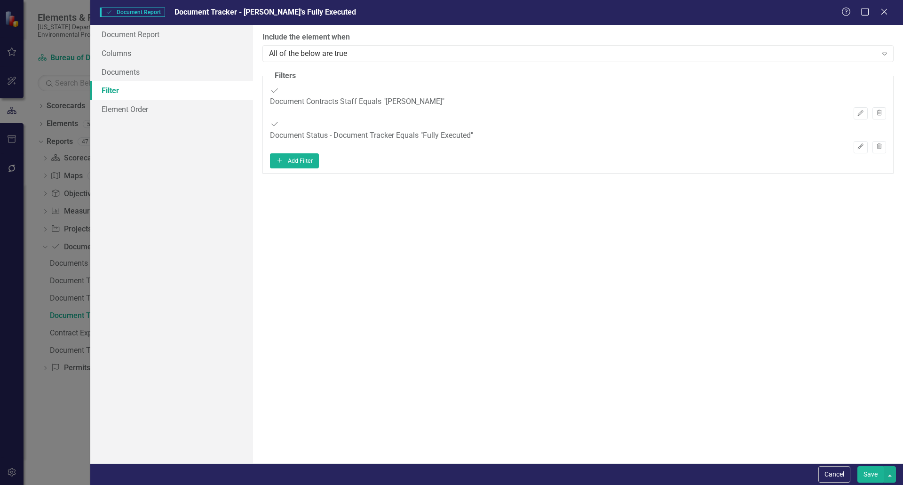
click at [875, 464] on div "Cancel Save" at bounding box center [496, 474] width 812 height 22
click at [871, 472] on button "Save" at bounding box center [870, 474] width 26 height 16
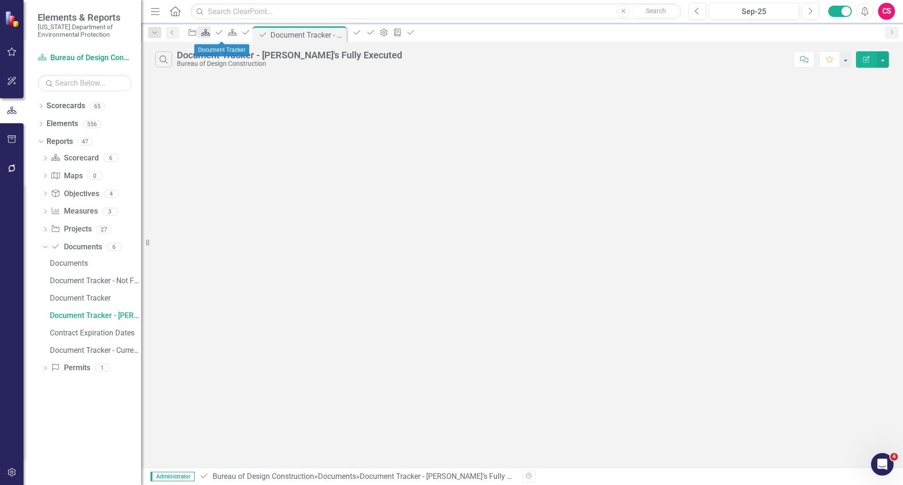
click at [210, 34] on icon "Scorecard" at bounding box center [205, 33] width 9 height 8
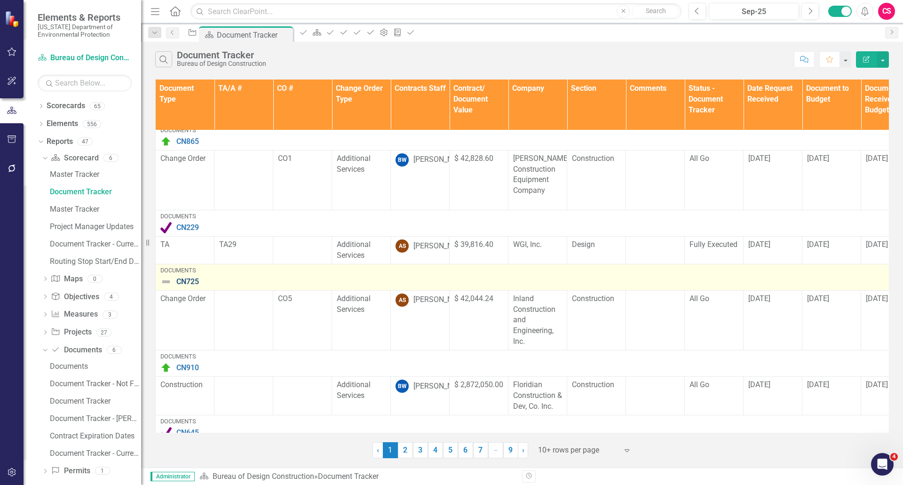
scroll to position [93, 0]
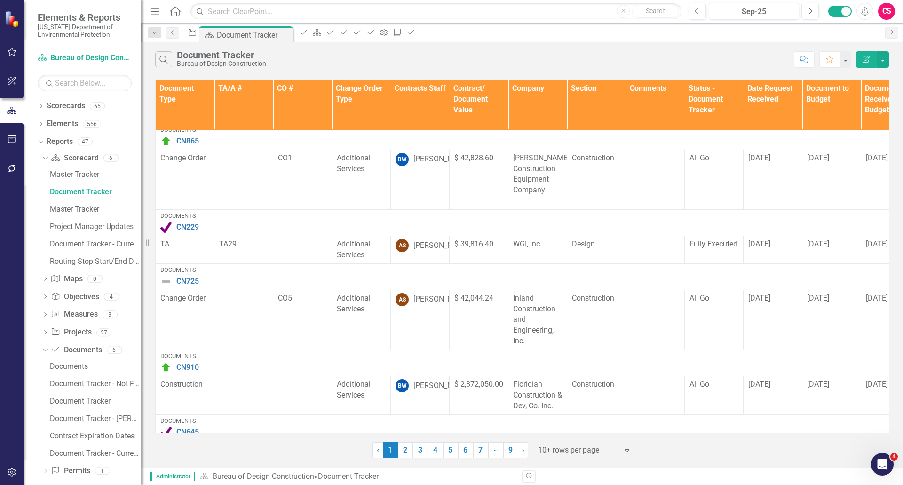
click at [666, 68] on div "Search Document Tracker Bureau of Design Construction Comment Favorite Edit Rep…" at bounding box center [522, 57] width 762 height 31
click at [56, 124] on link "Elements" at bounding box center [62, 123] width 31 height 11
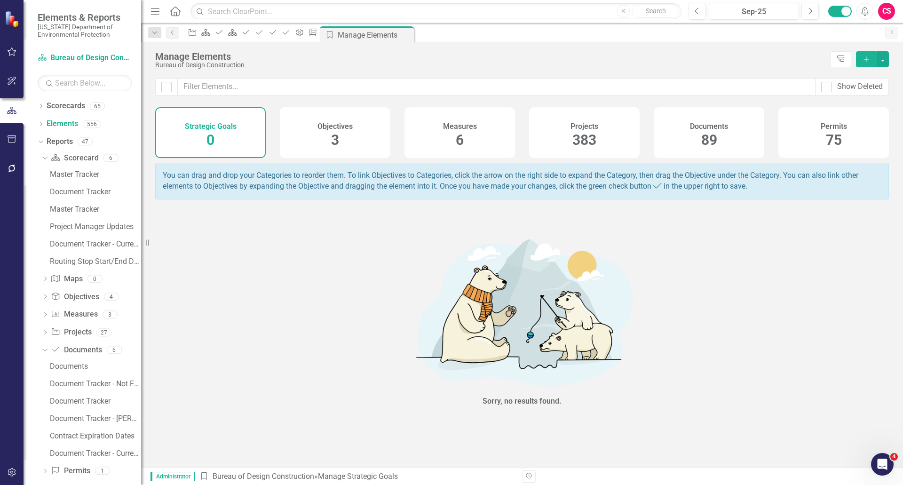
click at [596, 139] on span "383" at bounding box center [584, 140] width 24 height 16
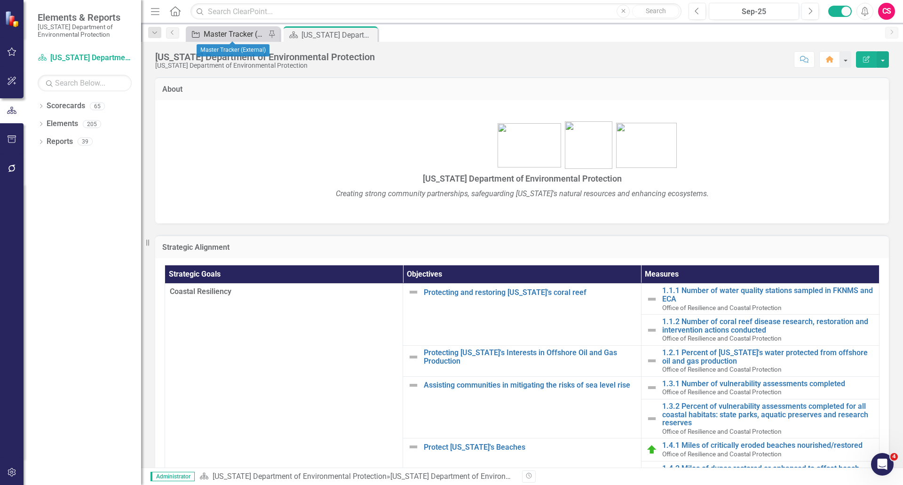
click at [219, 34] on div "Master Tracker (External)" at bounding box center [235, 34] width 62 height 12
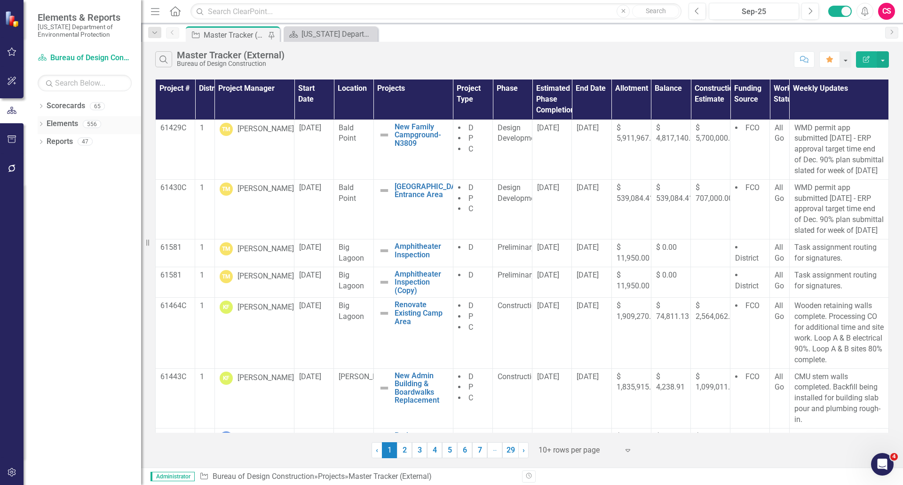
click at [67, 124] on link "Elements" at bounding box center [62, 123] width 31 height 11
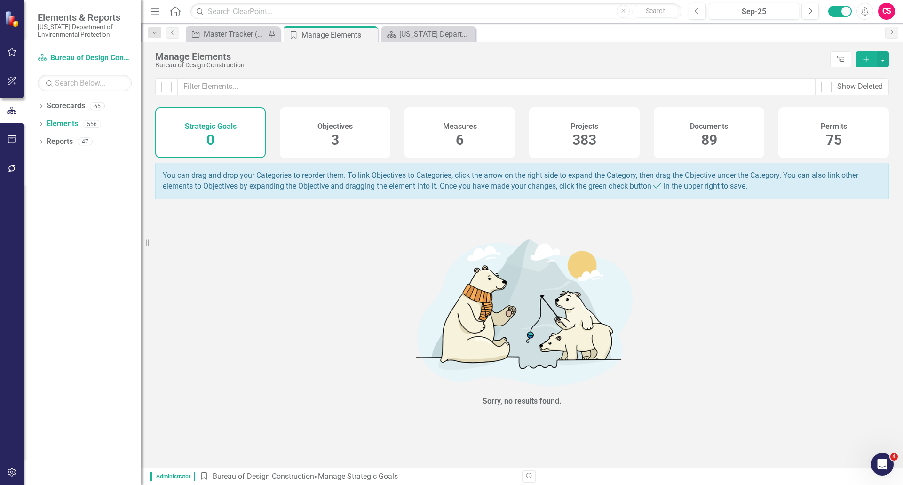
click at [596, 138] on span "383" at bounding box center [584, 140] width 24 height 16
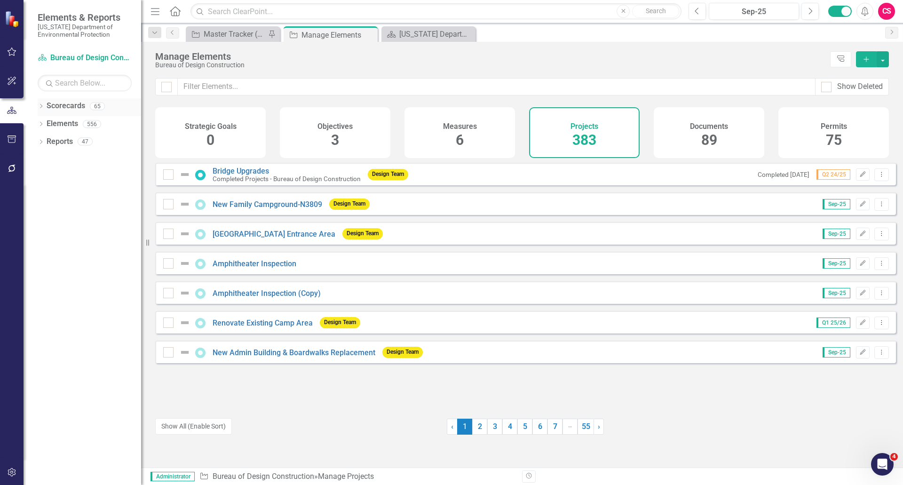
click at [42, 106] on icon at bounding box center [41, 106] width 2 height 4
click at [53, 139] on div "Dropdown [US_STATE] Department of Environmental Protection SB 712 Implementatio…" at bounding box center [91, 143] width 99 height 54
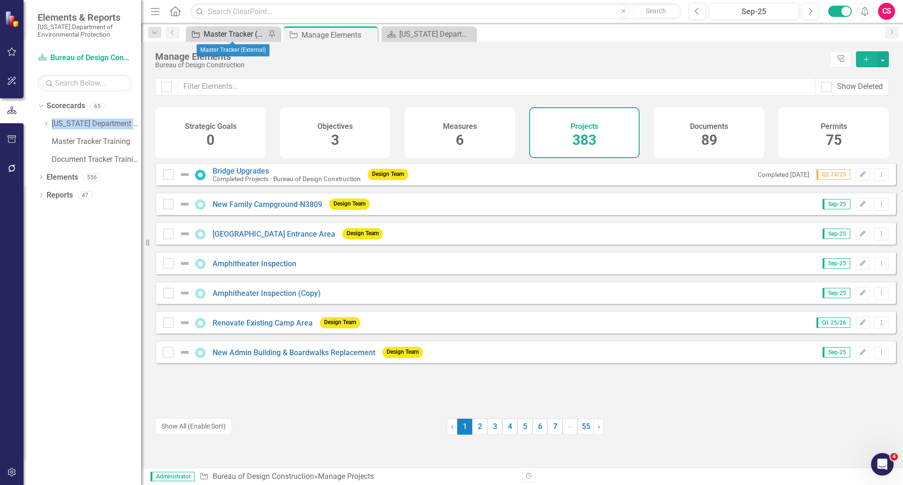
click at [219, 34] on div "Master Tracker (External)" at bounding box center [235, 34] width 62 height 12
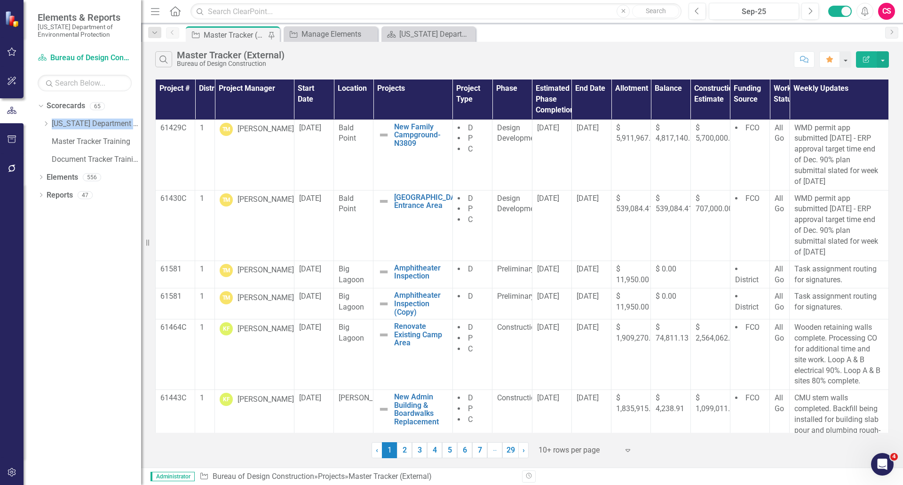
click at [870, 64] on button "Edit Report" at bounding box center [866, 59] width 21 height 16
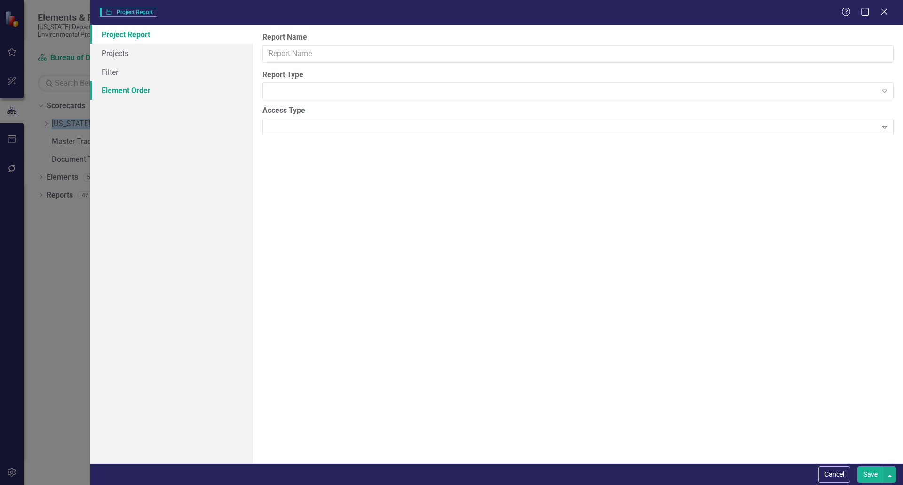
type input "Master Tracker (External)"
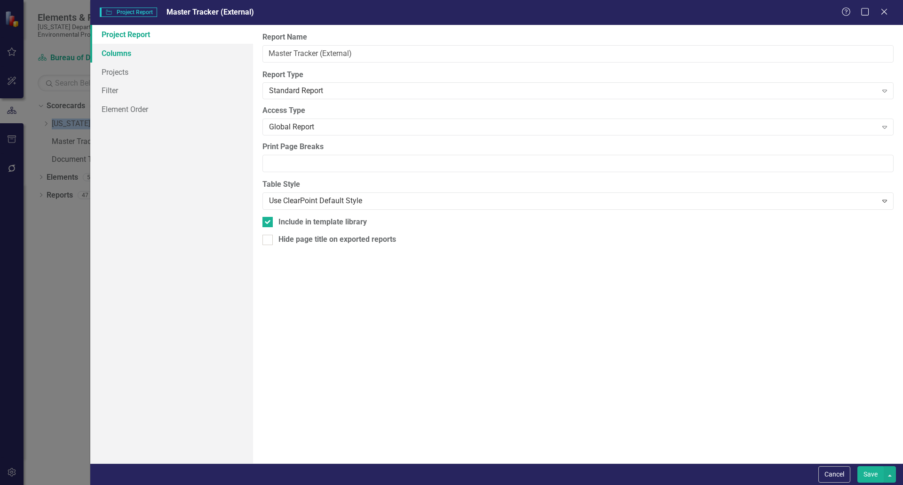
click at [130, 55] on link "Columns" at bounding box center [171, 53] width 163 height 19
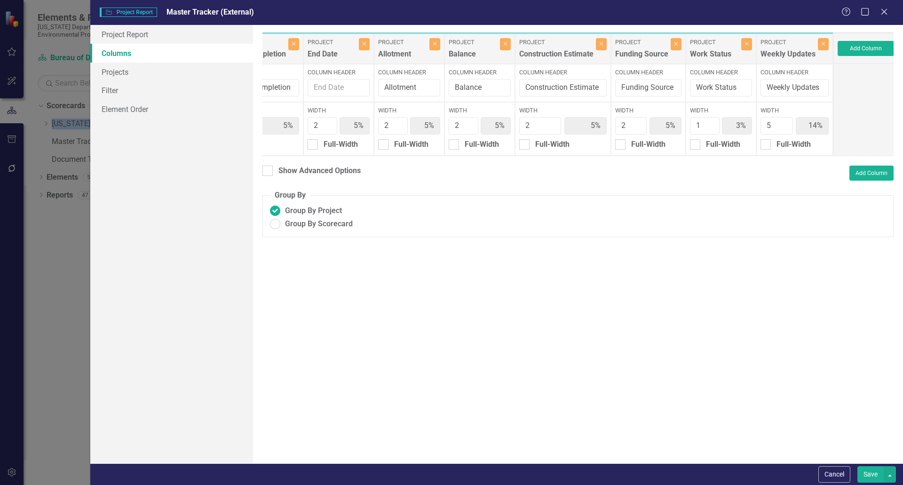
scroll to position [0, 655]
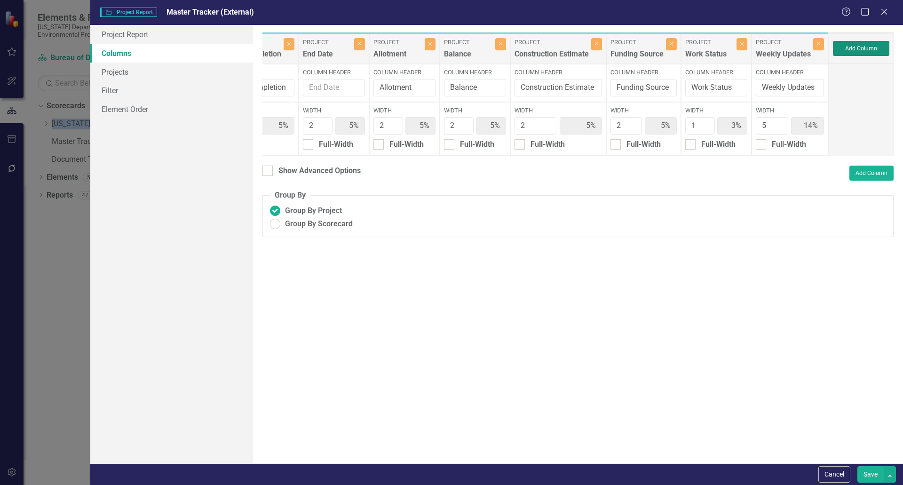
click at [856, 54] on button "Add Column" at bounding box center [861, 48] width 56 height 15
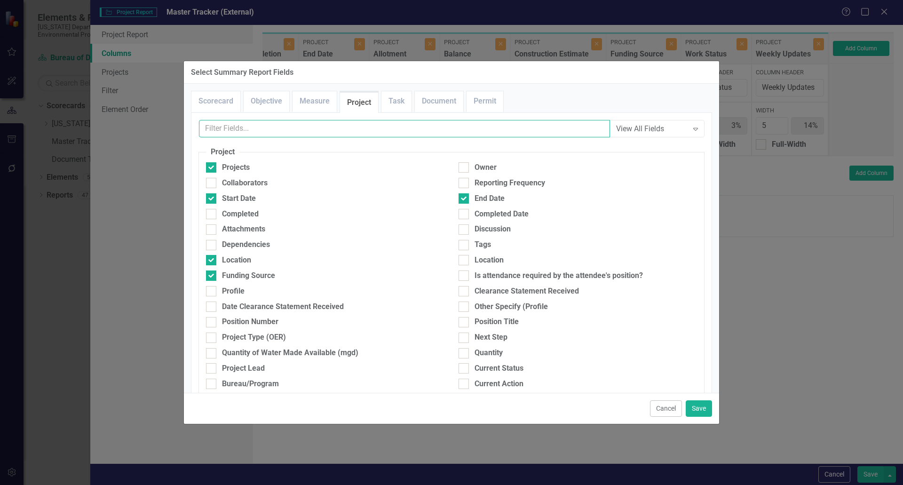
click at [262, 130] on input "text" at bounding box center [404, 128] width 411 height 17
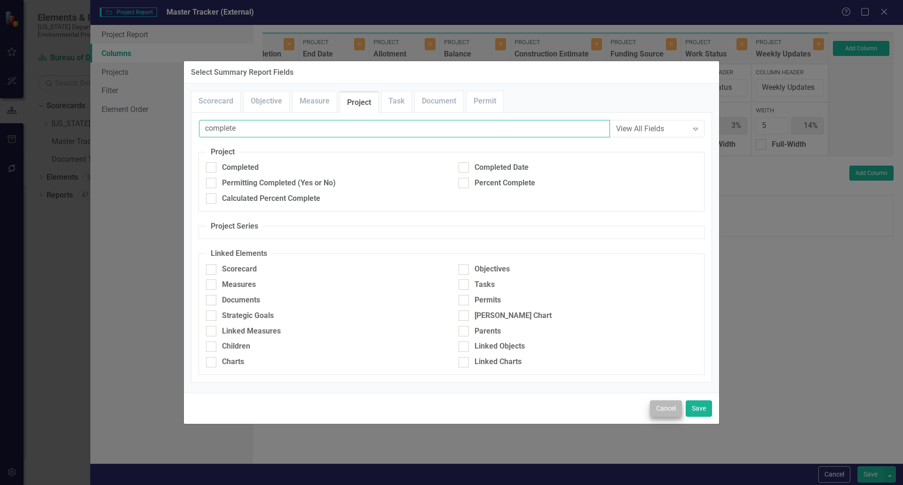
type input "complete"
click at [671, 408] on button "Cancel" at bounding box center [666, 408] width 32 height 16
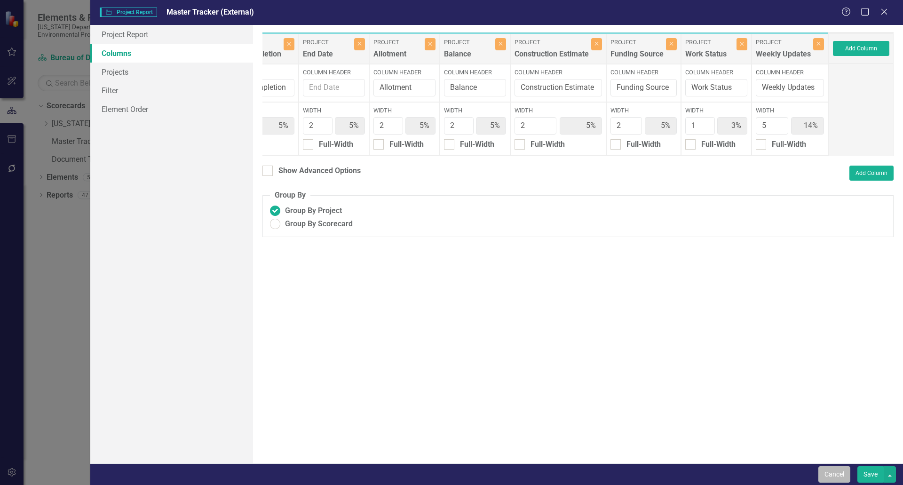
click at [829, 472] on button "Cancel" at bounding box center [834, 474] width 32 height 16
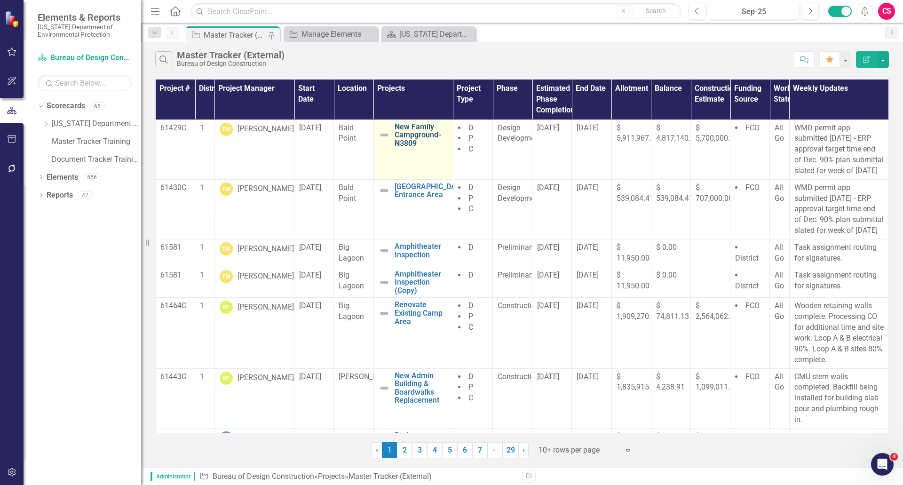
click at [415, 141] on link "New Family Campground-N3809" at bounding box center [421, 135] width 54 height 25
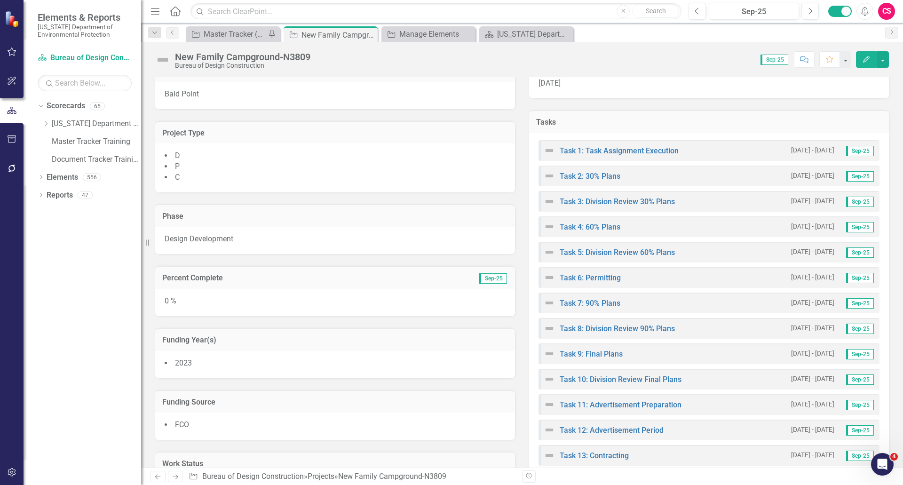
scroll to position [280, 0]
click at [886, 15] on div "CS" at bounding box center [886, 11] width 17 height 17
click at [861, 135] on link "Logout Log Out" at bounding box center [857, 135] width 74 height 17
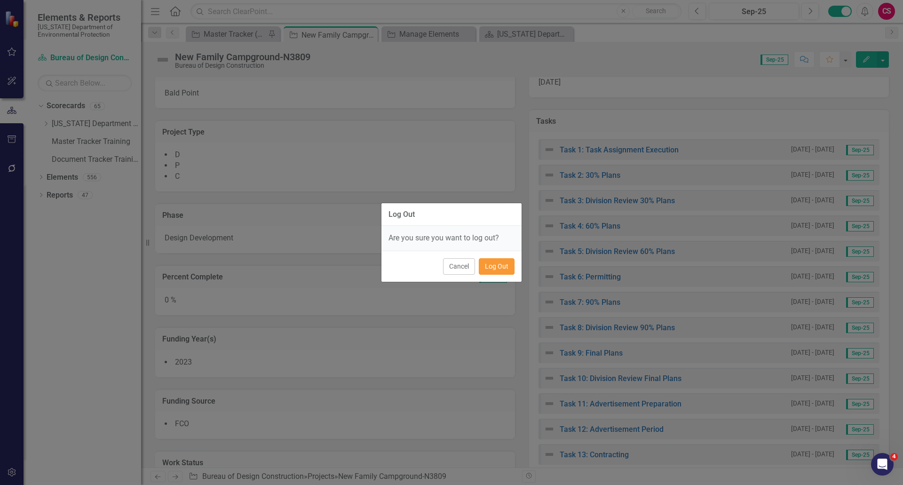
click at [498, 268] on button "Log Out" at bounding box center [497, 266] width 36 height 16
